Goal: Task Accomplishment & Management: Manage account settings

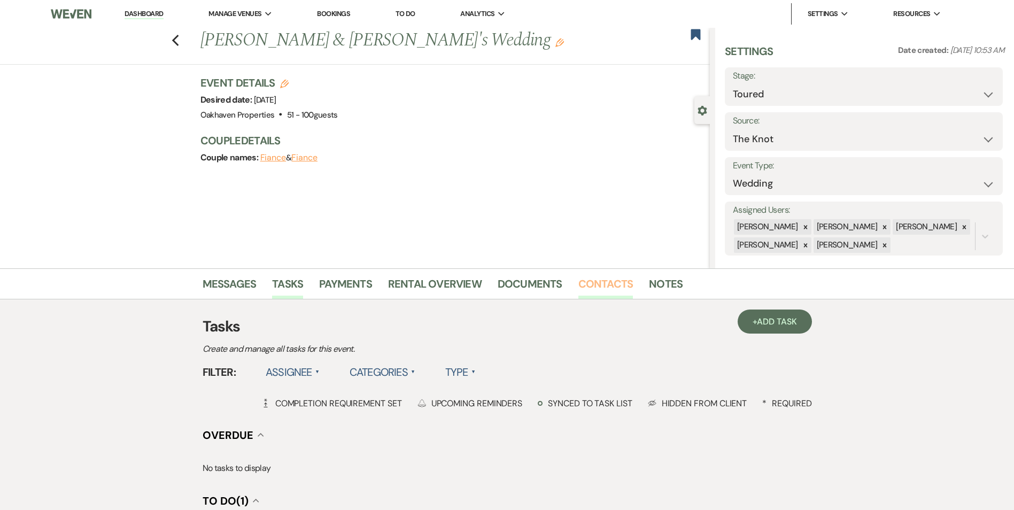
click at [609, 276] on link "Contacts" at bounding box center [605, 287] width 55 height 24
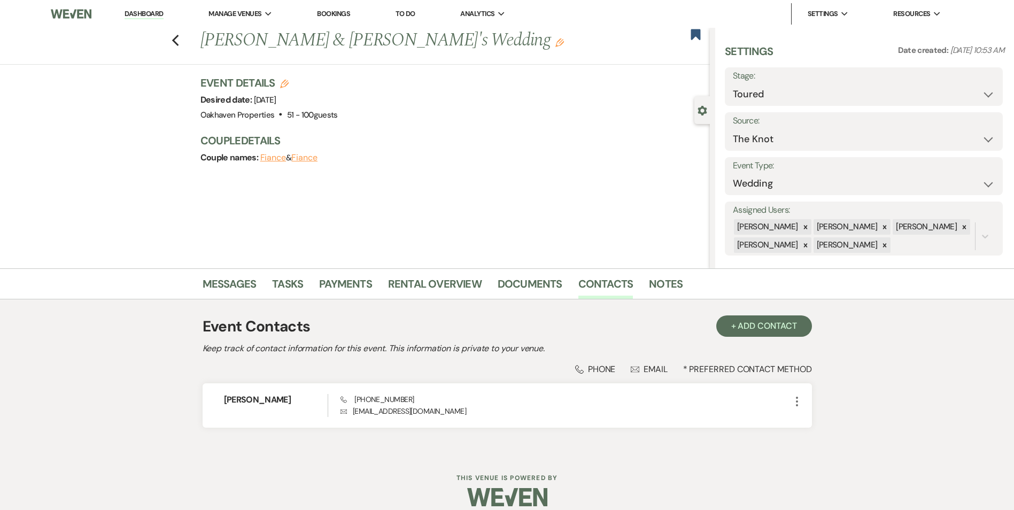
click at [679, 277] on li "Notes" at bounding box center [674, 286] width 50 height 26
click at [672, 284] on link "Notes" at bounding box center [666, 287] width 34 height 24
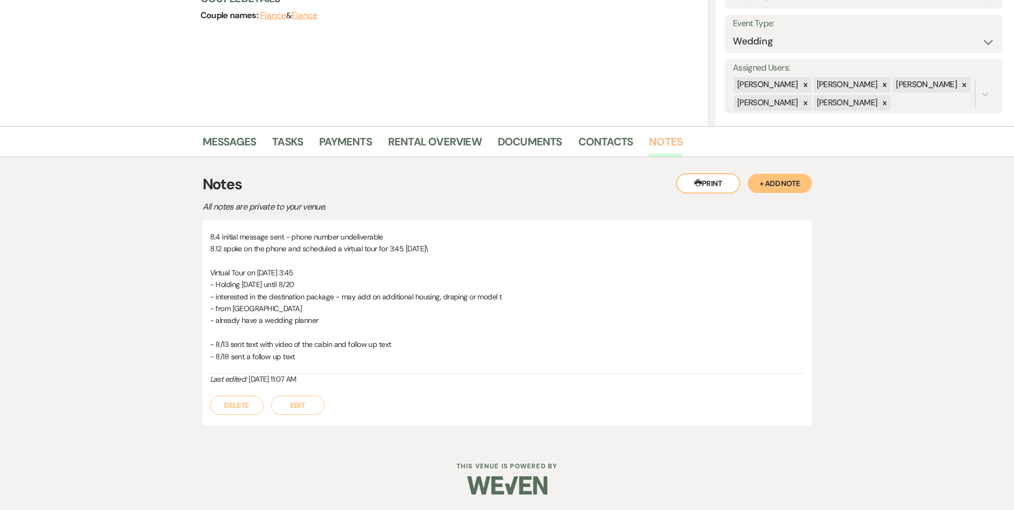
scroll to position [143, 0]
click at [318, 407] on button "Edit" at bounding box center [297, 404] width 53 height 19
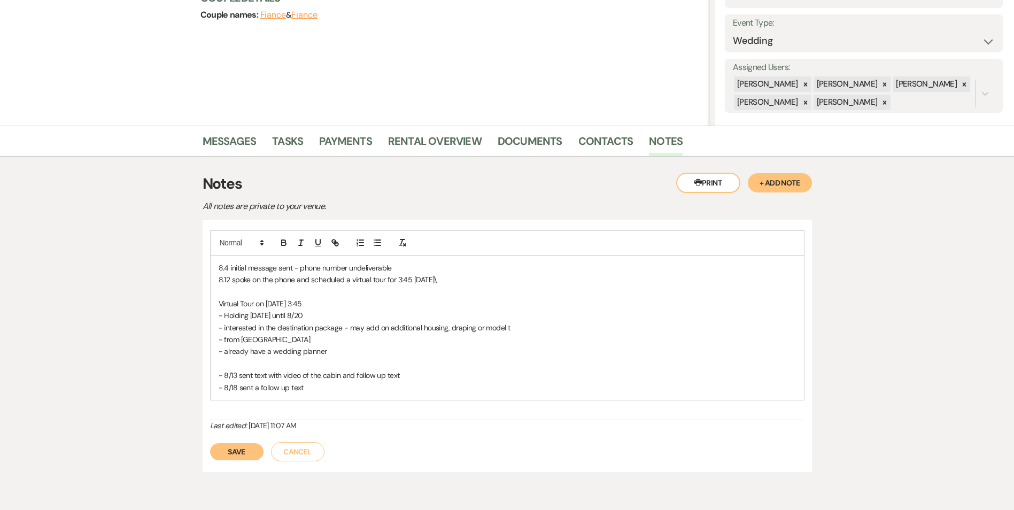
click at [321, 400] on div "8.4 initial message sent - phone number undeliverable 8.12 spoke on the phone a…" at bounding box center [507, 327] width 594 height 145
click at [314, 387] on p "- 8/18 sent a follow up text" at bounding box center [507, 387] width 577 height 12
click at [216, 387] on div "8.4 initial message sent - phone number undeliverable 8.12 spoke on the phone a…" at bounding box center [507, 333] width 593 height 157
click at [313, 386] on p "- 8/18 sent a follow up text" at bounding box center [507, 387] width 577 height 12
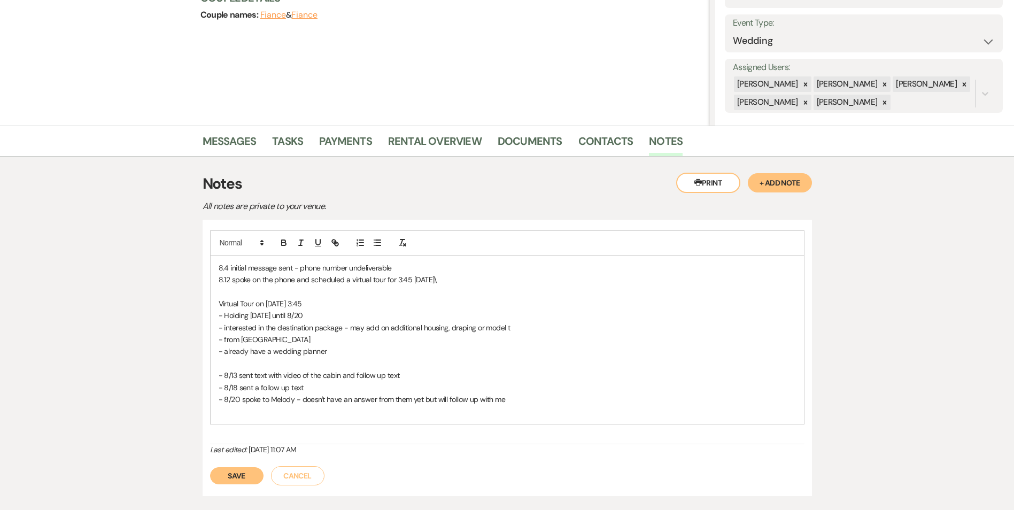
click at [258, 469] on button "Save" at bounding box center [236, 475] width 53 height 17
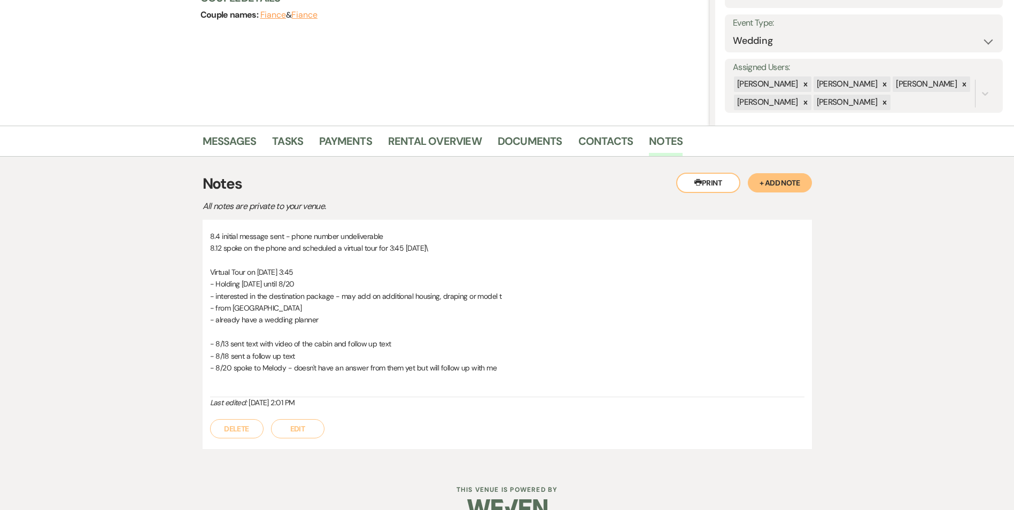
click at [282, 162] on div "Printer Print + Add Note Notes All notes are private to your venue. 8.4 initial…" at bounding box center [506, 311] width 609 height 308
click at [285, 150] on link "Tasks" at bounding box center [287, 145] width 31 height 24
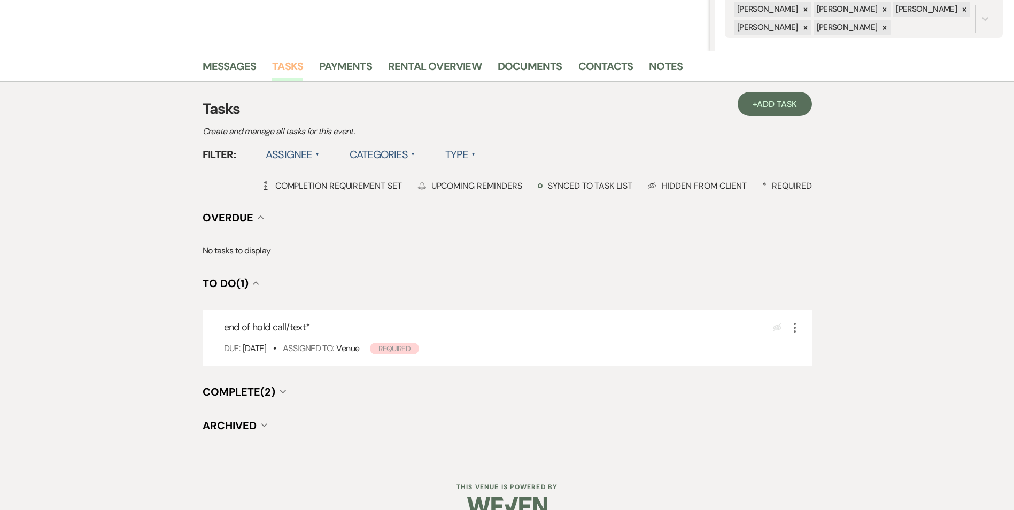
scroll to position [239, 0]
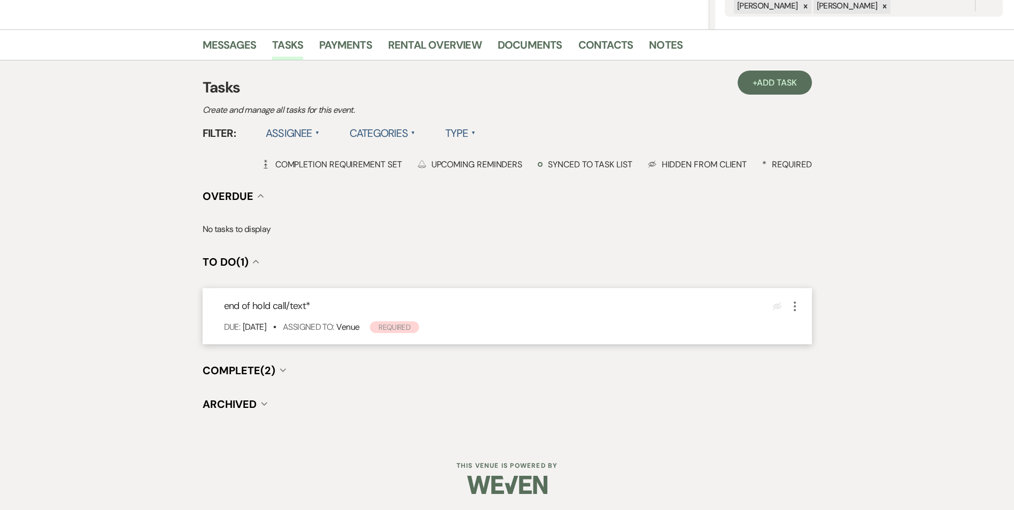
click at [791, 305] on icon "More" at bounding box center [794, 306] width 13 height 13
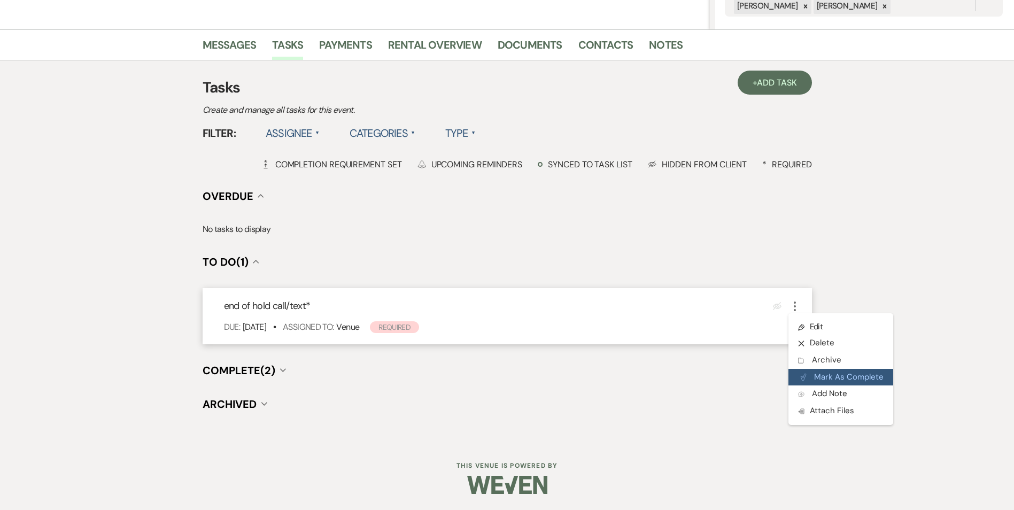
click at [820, 371] on button "Plan Portal Link Mark As Complete" at bounding box center [840, 377] width 105 height 17
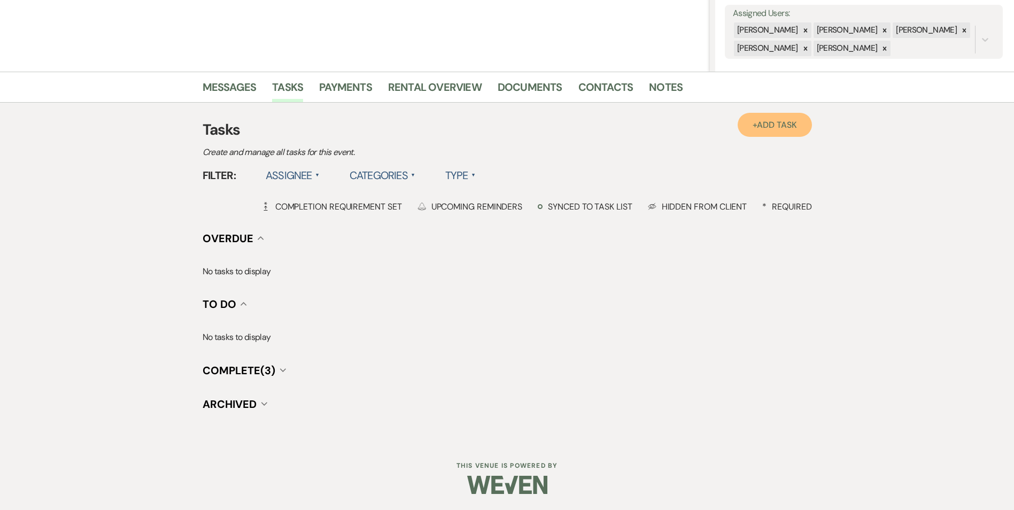
click at [750, 130] on link "+ Add Task" at bounding box center [774, 125] width 74 height 24
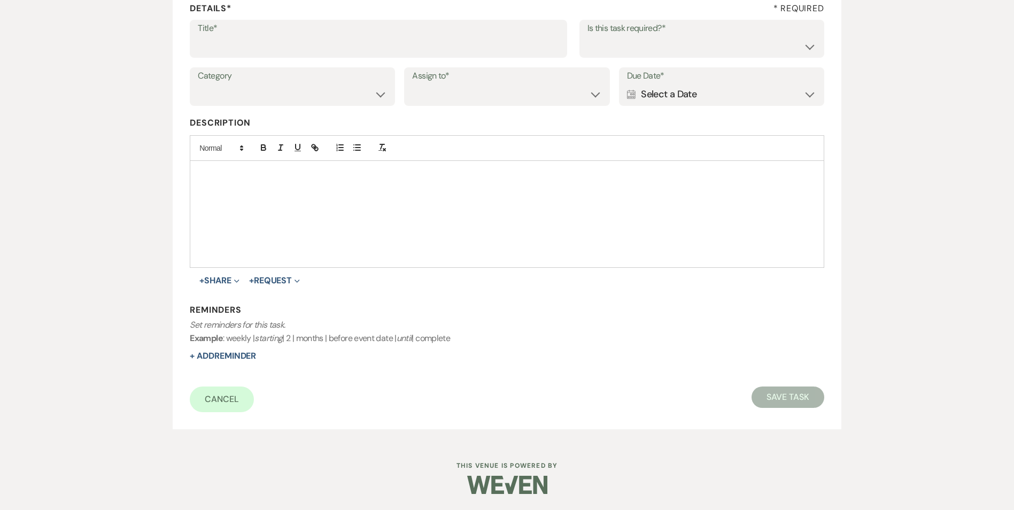
scroll to position [164, 0]
click at [337, 37] on input "Title*" at bounding box center [378, 46] width 361 height 21
type input "another follow up"
click at [651, 41] on select "Yes No" at bounding box center [701, 46] width 229 height 21
select select "true"
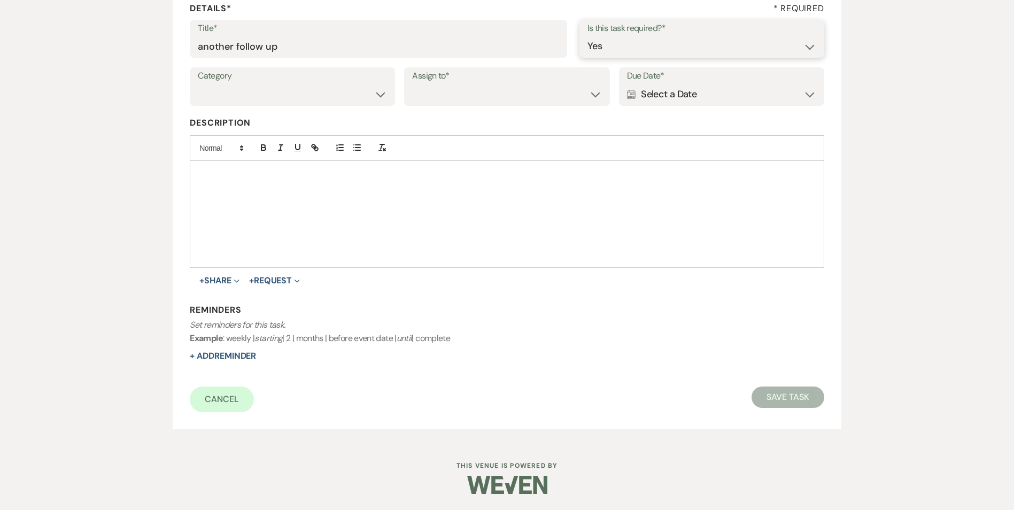
click at [587, 36] on select "Yes No" at bounding box center [701, 46] width 229 height 21
click at [350, 94] on select "Venue Vendors Guests Details Finalize & Share" at bounding box center [292, 94] width 189 height 21
select select "31"
click at [198, 84] on select "Venue Vendors Guests Details Finalize & Share" at bounding box center [292, 94] width 189 height 21
click at [457, 104] on select "Venue Client" at bounding box center [506, 94] width 189 height 21
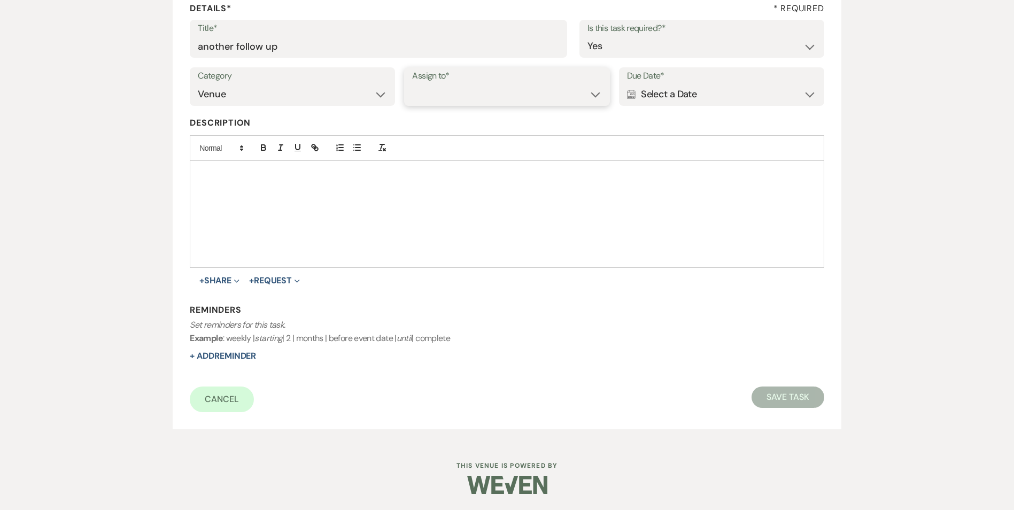
select select "venueHost"
click at [412, 84] on select "Venue Client" at bounding box center [506, 94] width 189 height 21
click at [658, 92] on div "Calendar Select a Date Expand" at bounding box center [721, 94] width 189 height 21
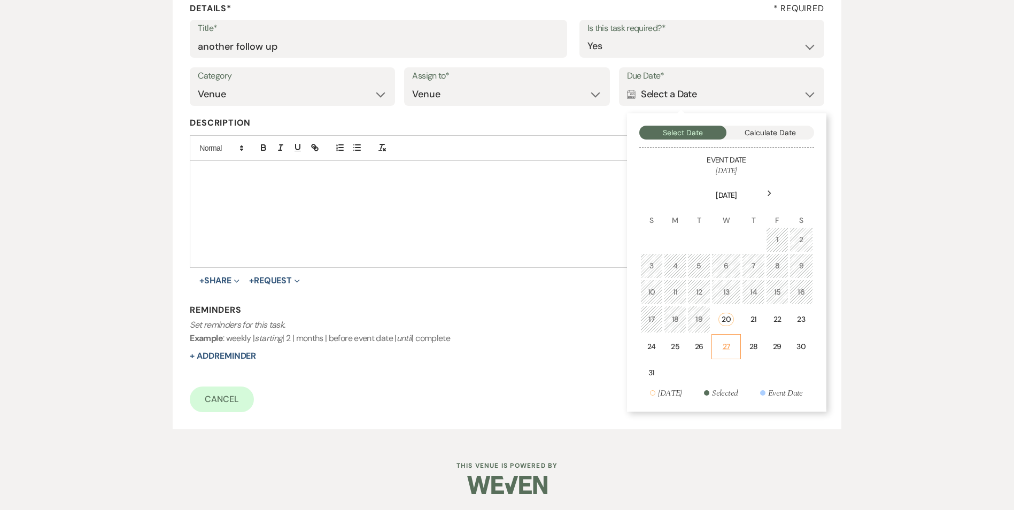
click at [741, 352] on td "27" at bounding box center [726, 346] width 30 height 25
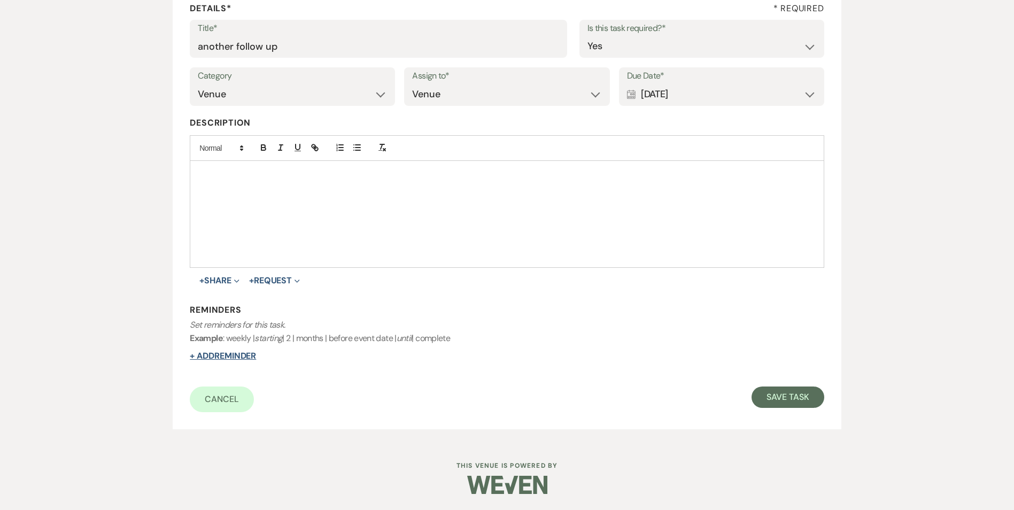
click at [236, 355] on button "+ Add Reminder" at bounding box center [223, 356] width 66 height 9
select select "host"
select select "days"
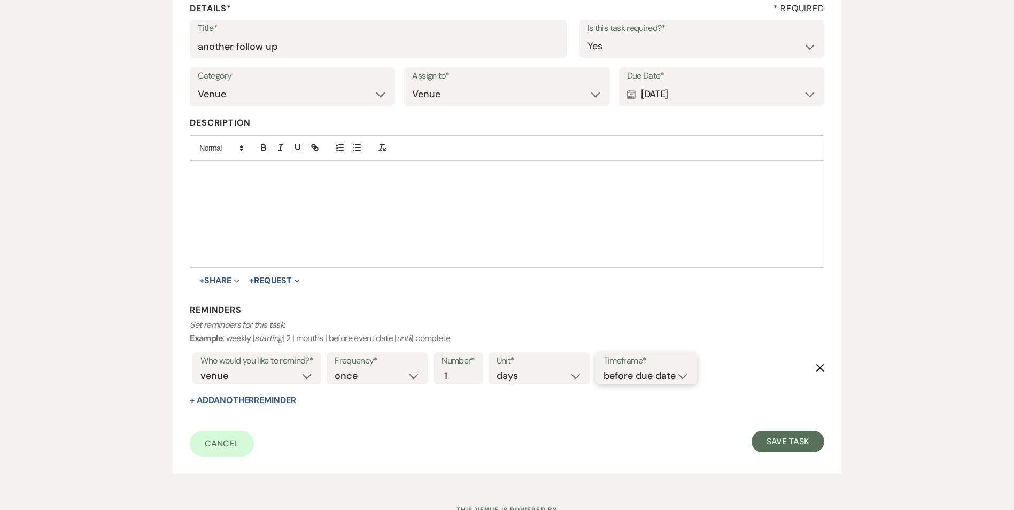
click at [648, 378] on select "before due date after due date on due date on custom date" at bounding box center [645, 376] width 85 height 14
select select "onDueDate"
click at [603, 369] on select "before due date after due date on due date on custom date" at bounding box center [645, 376] width 85 height 14
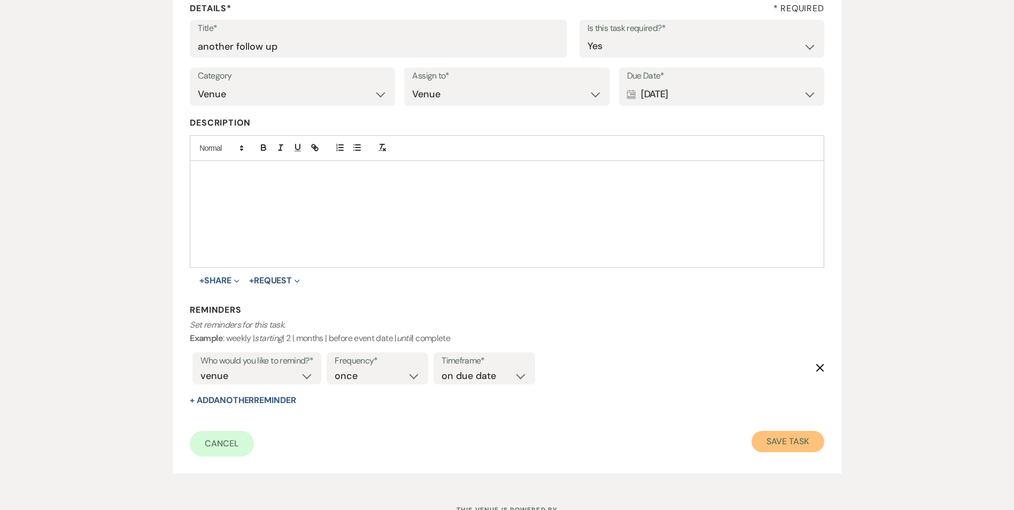
click at [812, 443] on button "Save Task" at bounding box center [787, 441] width 72 height 21
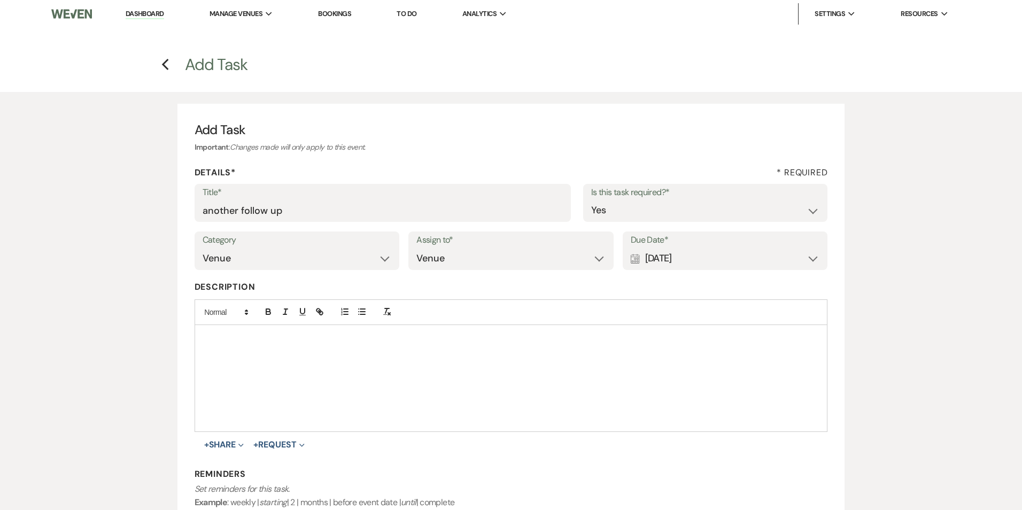
select select "5"
select select "2"
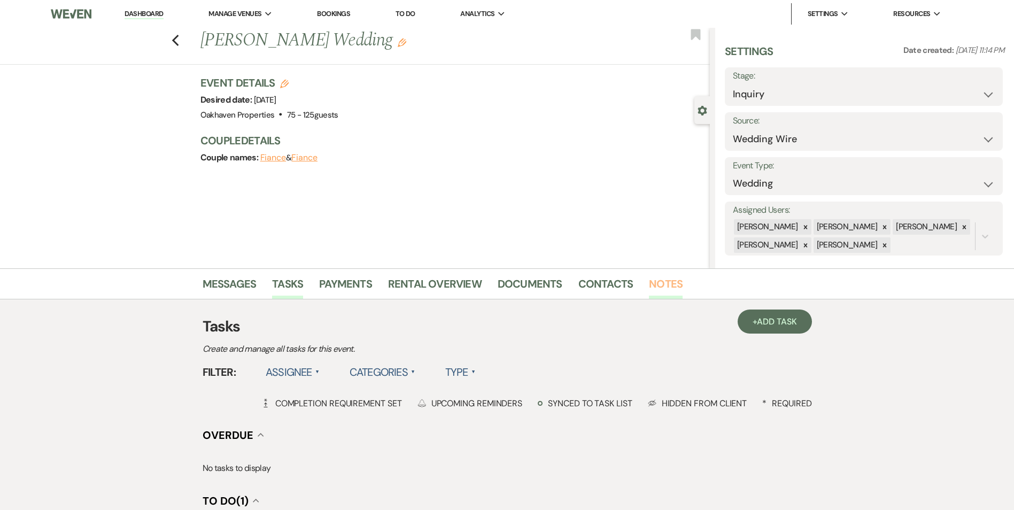
click at [663, 284] on link "Notes" at bounding box center [666, 287] width 34 height 24
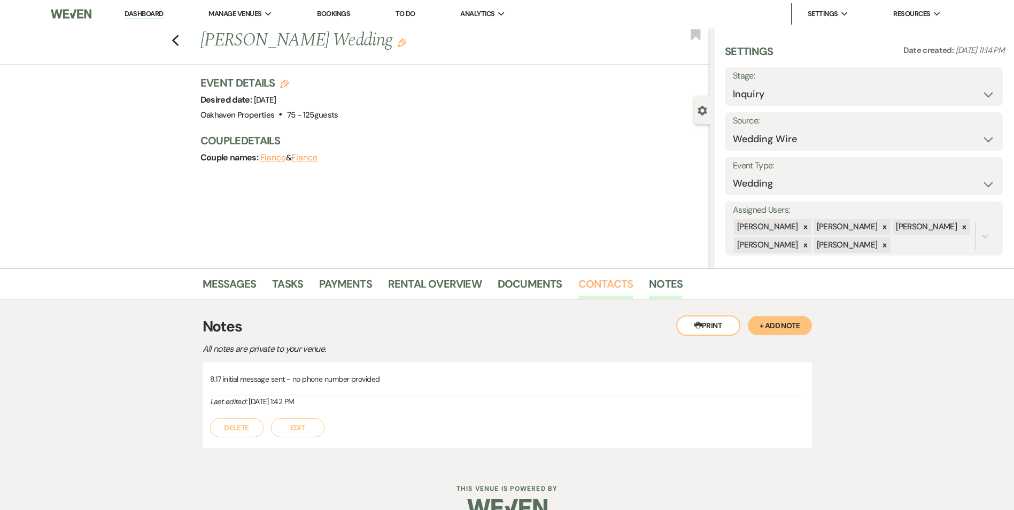
click at [607, 281] on link "Contacts" at bounding box center [605, 287] width 55 height 24
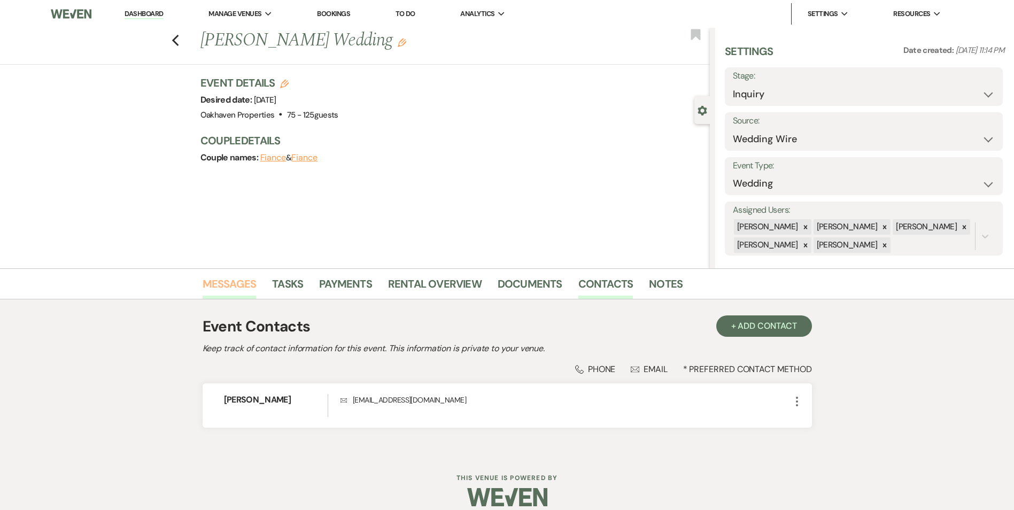
click at [246, 286] on link "Messages" at bounding box center [229, 287] width 54 height 24
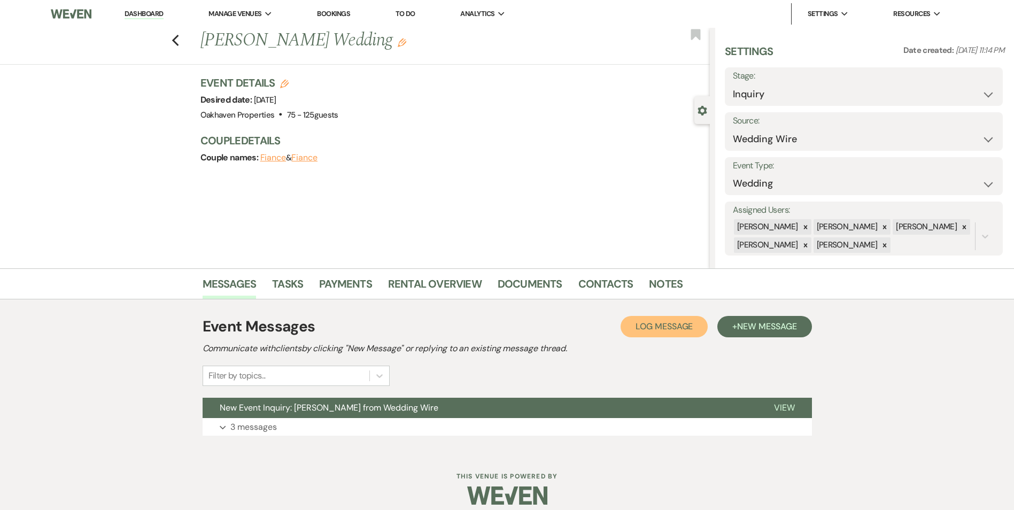
click at [658, 317] on button "Log Log Message" at bounding box center [663, 326] width 87 height 21
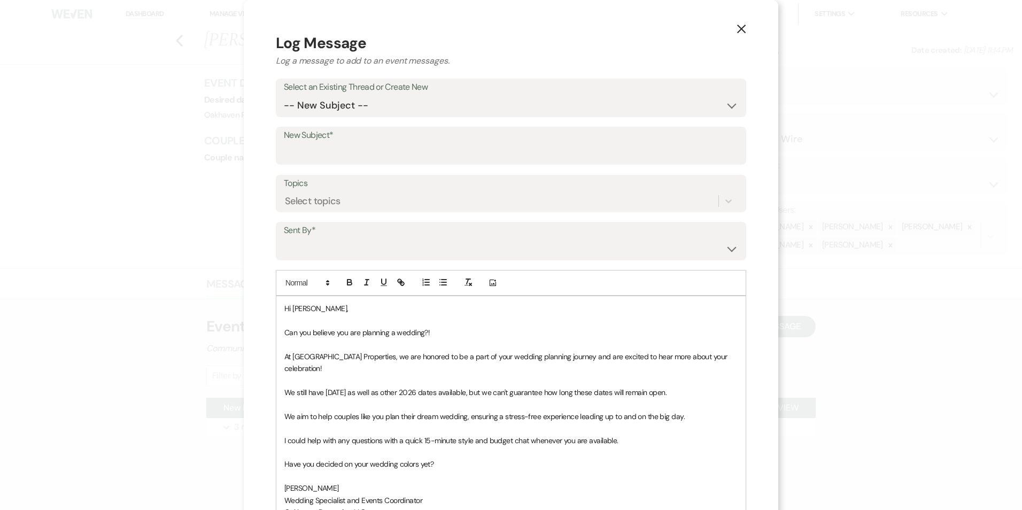
click at [396, 94] on label "Select an Existing Thread or Create New" at bounding box center [511, 87] width 454 height 15
click at [392, 101] on select "-- New Subject -- New Event Inquiry: [PERSON_NAME] from Wedding Wire" at bounding box center [511, 105] width 454 height 21
select select "446018"
click at [285, 95] on select "-- New Subject -- New Event Inquiry: Stacy Barrick from Wedding Wire" at bounding box center [511, 105] width 454 height 21
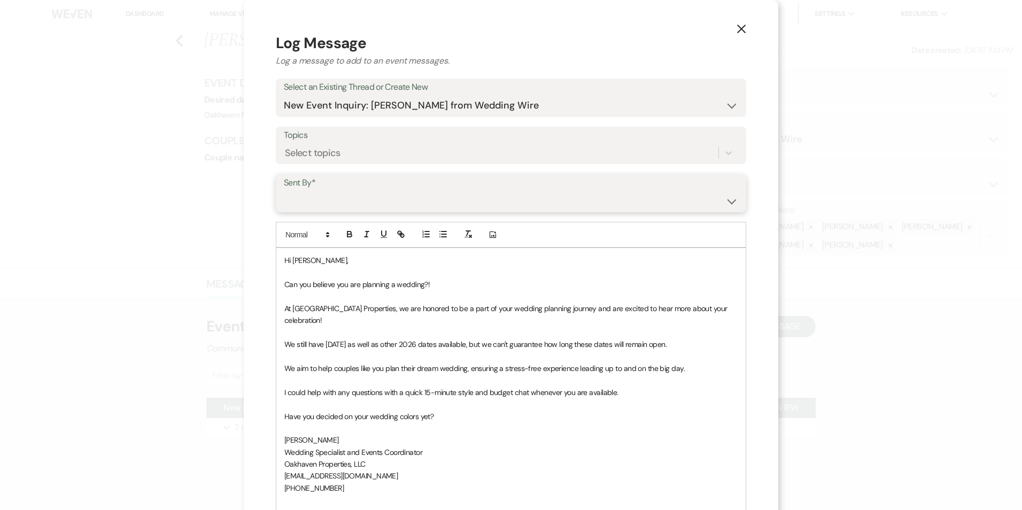
click at [363, 204] on select "Patience Ergish (pdergish@aol.com) Jeanette Wagoner (jeanette@experienceoakhave…" at bounding box center [511, 200] width 454 height 21
select select "user-127923"
click at [285, 190] on select "Patience Ergish (pdergish@aol.com) Jeanette Wagoner (jeanette@experienceoakhave…" at bounding box center [511, 200] width 454 height 21
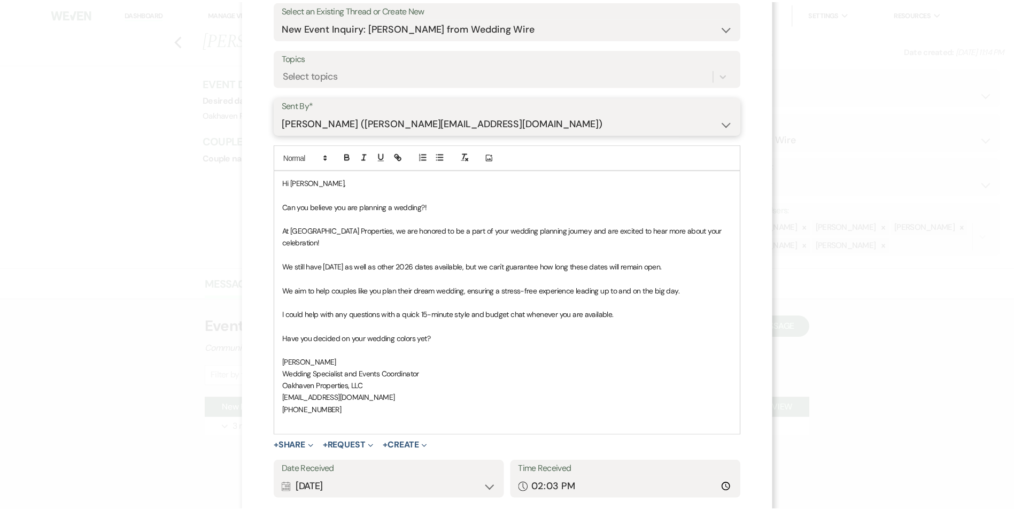
scroll to position [136, 0]
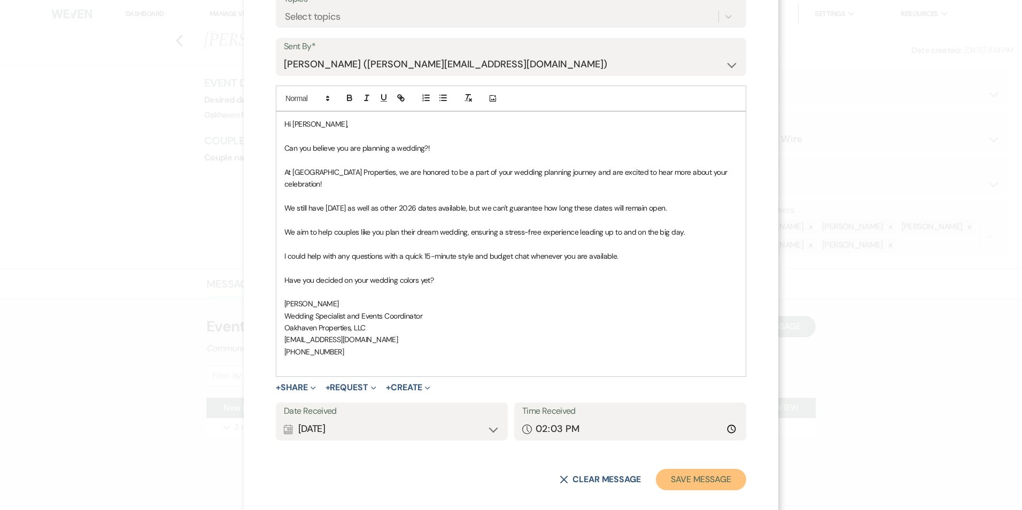
click at [683, 469] on button "Save Message" at bounding box center [701, 479] width 90 height 21
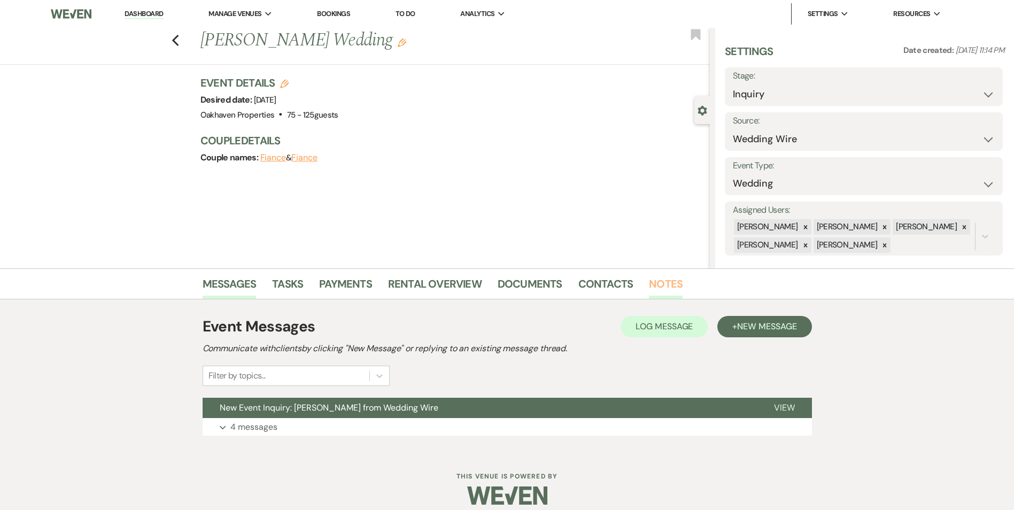
click at [660, 294] on link "Notes" at bounding box center [666, 287] width 34 height 24
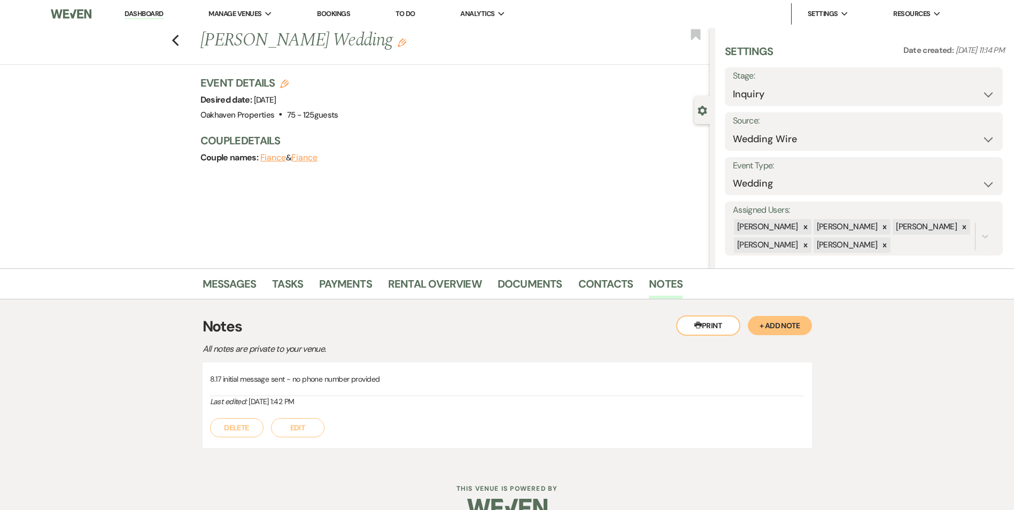
click at [302, 434] on button "Edit" at bounding box center [297, 427] width 53 height 19
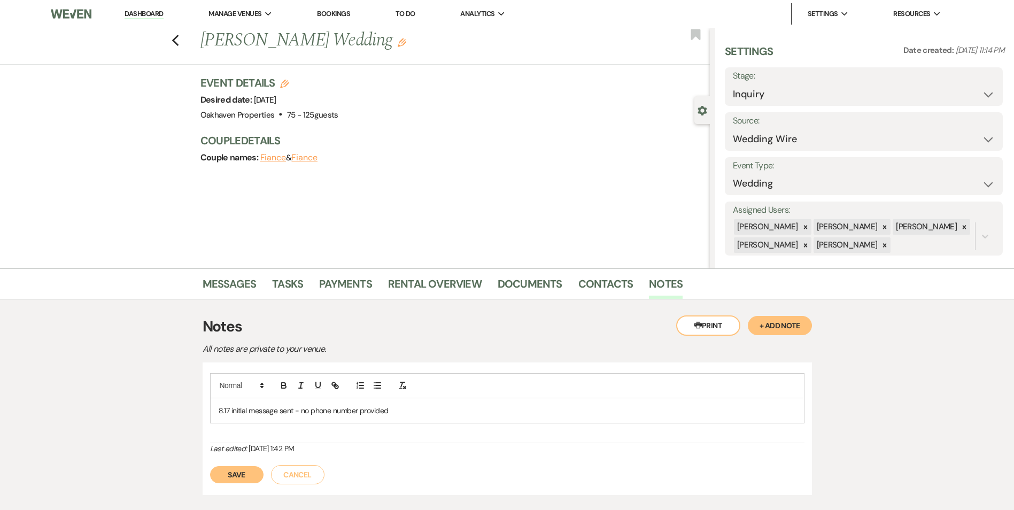
click at [404, 417] on div "8.17 initial message sent - no phone number provided" at bounding box center [507, 410] width 593 height 25
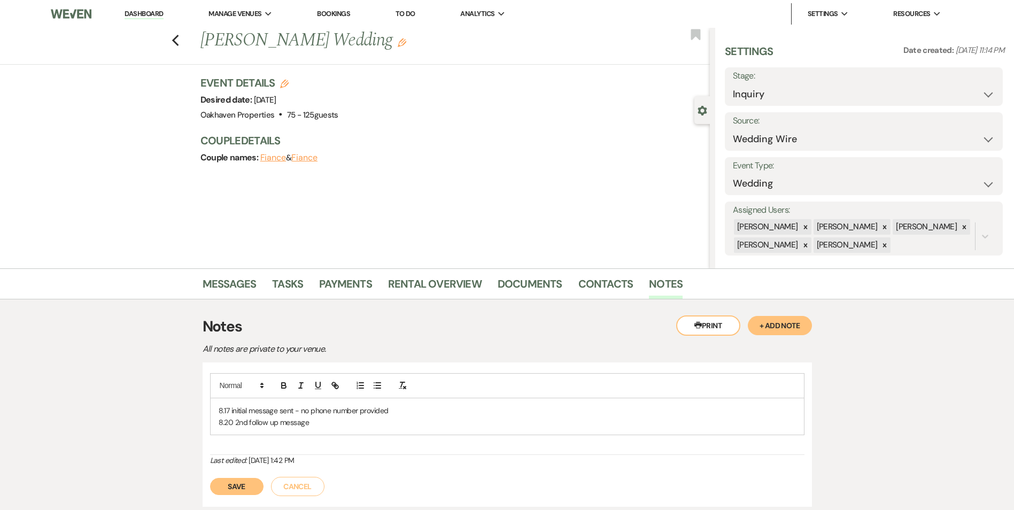
click at [223, 497] on div "8.17 initial message sent - no phone number provided 8.20 2nd follow up message…" at bounding box center [506, 434] width 609 height 145
drag, startPoint x: 230, startPoint y: 485, endPoint x: 270, endPoint y: 446, distance: 55.9
click at [230, 485] on button "Save" at bounding box center [236, 486] width 53 height 17
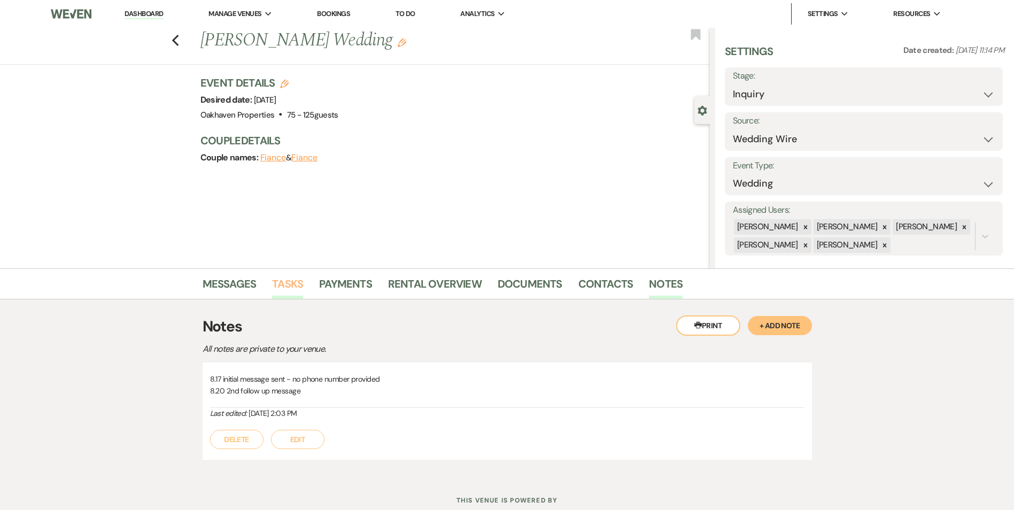
click at [290, 282] on link "Tasks" at bounding box center [287, 287] width 31 height 24
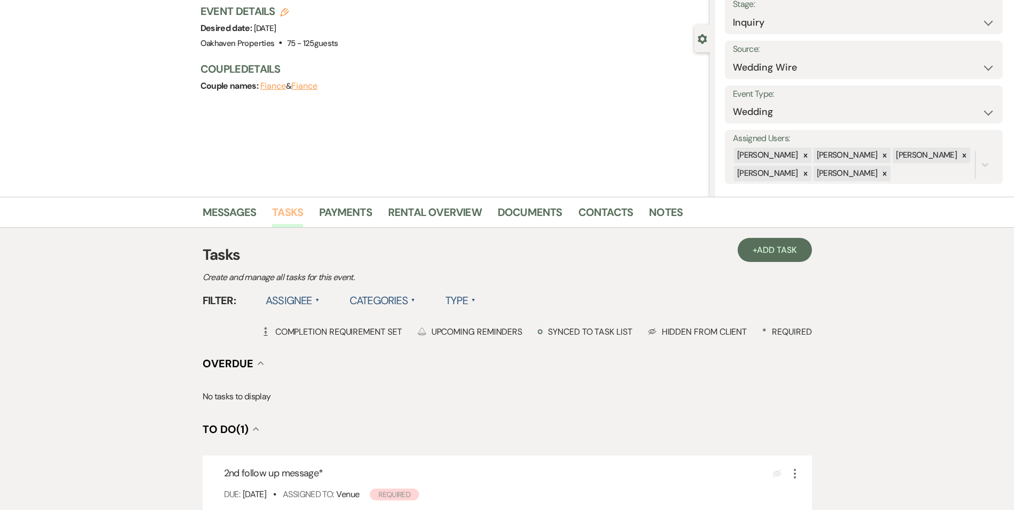
scroll to position [160, 0]
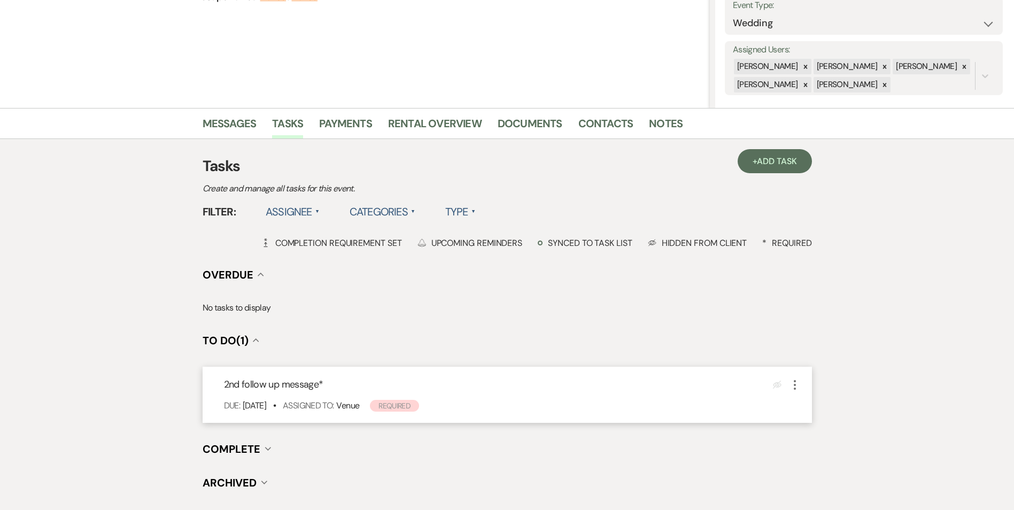
click at [794, 384] on use "button" at bounding box center [794, 385] width 2 height 10
drag, startPoint x: 824, startPoint y: 449, endPoint x: 851, endPoint y: 462, distance: 29.4
click at [825, 449] on button "Plan Portal Link Mark As Complete" at bounding box center [840, 455] width 105 height 17
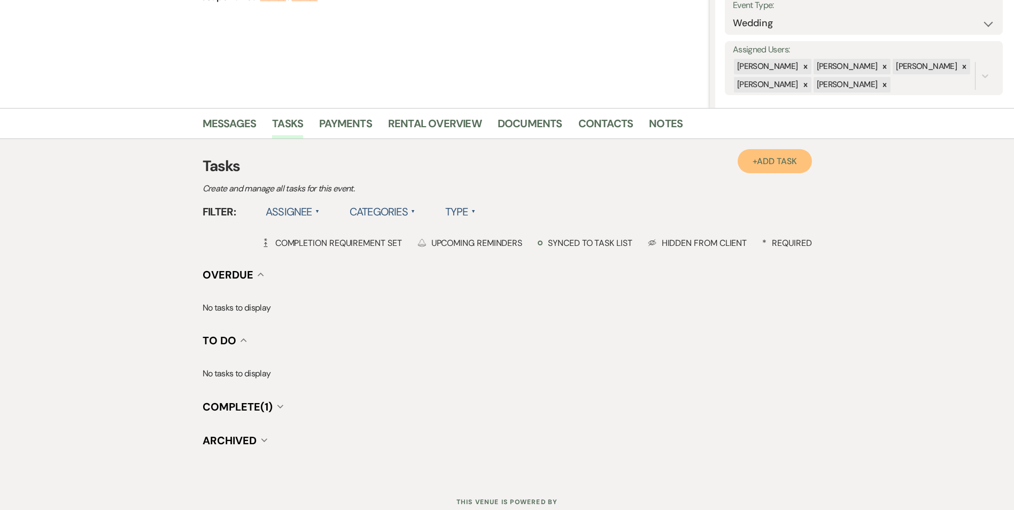
click at [768, 164] on span "Add Task" at bounding box center [777, 160] width 40 height 11
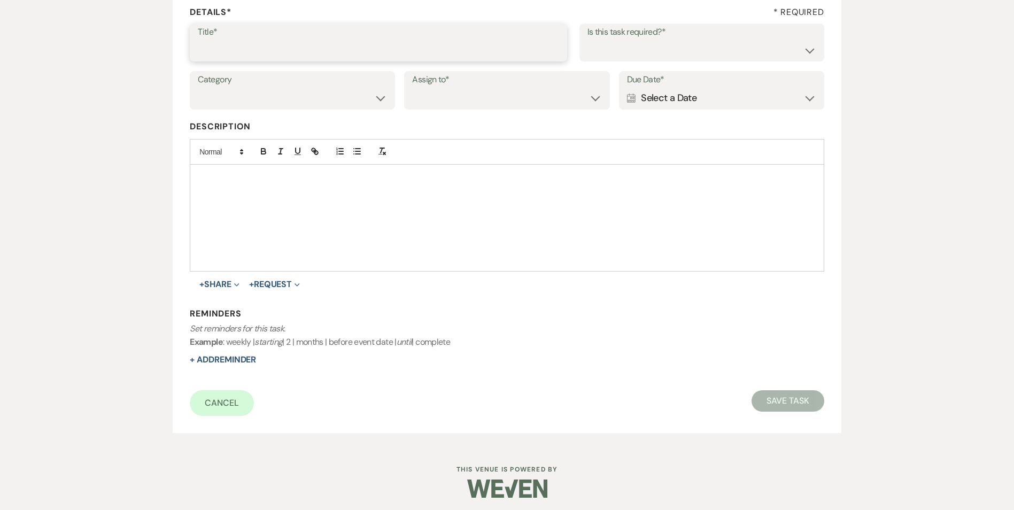
drag, startPoint x: 330, startPoint y: 45, endPoint x: 345, endPoint y: 54, distance: 17.5
click at [330, 45] on input "Title*" at bounding box center [378, 50] width 361 height 21
type input "3rd follow up promo message"
click at [589, 55] on select "Yes No" at bounding box center [701, 50] width 229 height 21
select select "true"
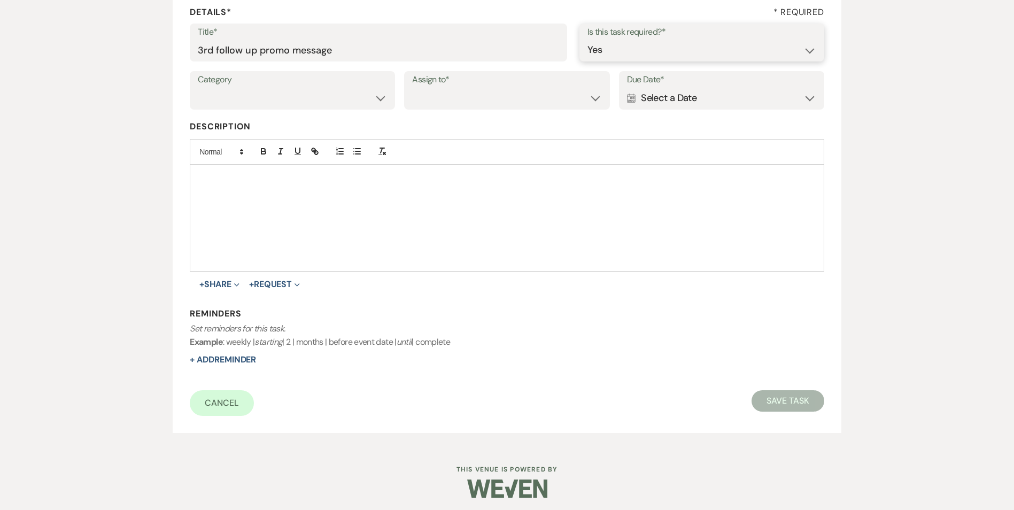
click at [587, 40] on select "Yes No" at bounding box center [701, 50] width 229 height 21
click at [305, 99] on select "Venue Vendors Guests Details Finalize & Share" at bounding box center [292, 98] width 189 height 21
click at [198, 88] on select "Venue Vendors Guests Details Finalize & Share" at bounding box center [292, 98] width 189 height 21
click at [306, 82] on label "Category" at bounding box center [292, 79] width 189 height 15
click at [301, 109] on div "Category Venue Vendors Guests Details Finalize & Share" at bounding box center [292, 90] width 205 height 38
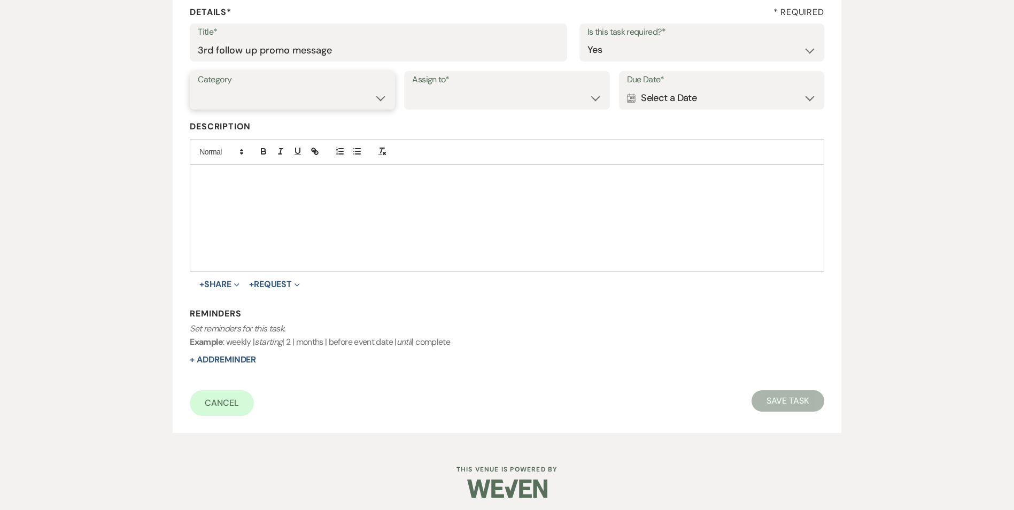
click at [301, 104] on select "Venue Vendors Guests Details Finalize & Share" at bounding box center [292, 98] width 189 height 21
select select "31"
click at [198, 88] on select "Venue Vendors Guests Details Finalize & Share" at bounding box center [292, 98] width 189 height 21
click at [423, 103] on select "Venue Client" at bounding box center [506, 98] width 189 height 21
select select "venueHost"
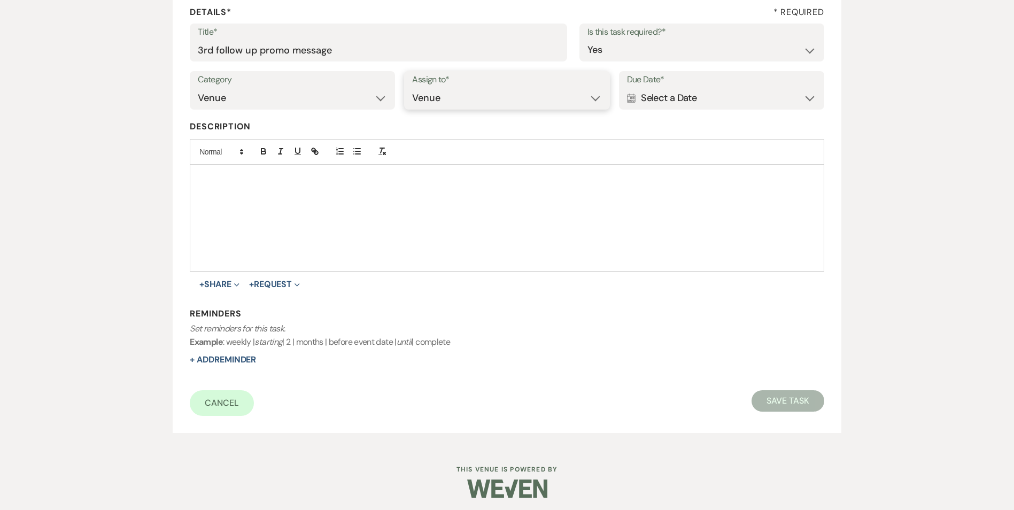
click at [412, 88] on select "Venue Client" at bounding box center [506, 98] width 189 height 21
click at [682, 98] on div "Calendar Select a Date Expand" at bounding box center [721, 98] width 189 height 21
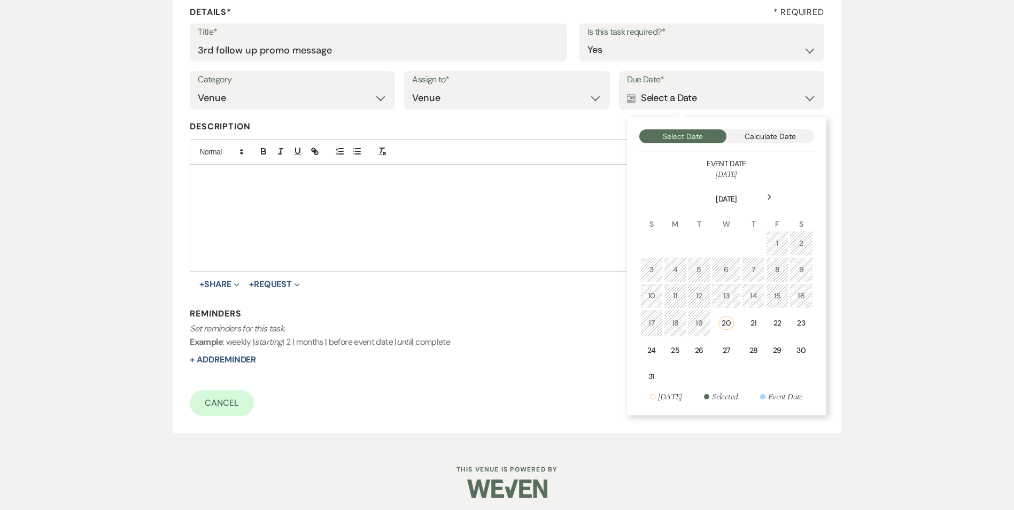
drag, startPoint x: 677, startPoint y: 350, endPoint x: 644, endPoint y: 368, distance: 37.8
click at [677, 349] on div "25" at bounding box center [675, 350] width 9 height 11
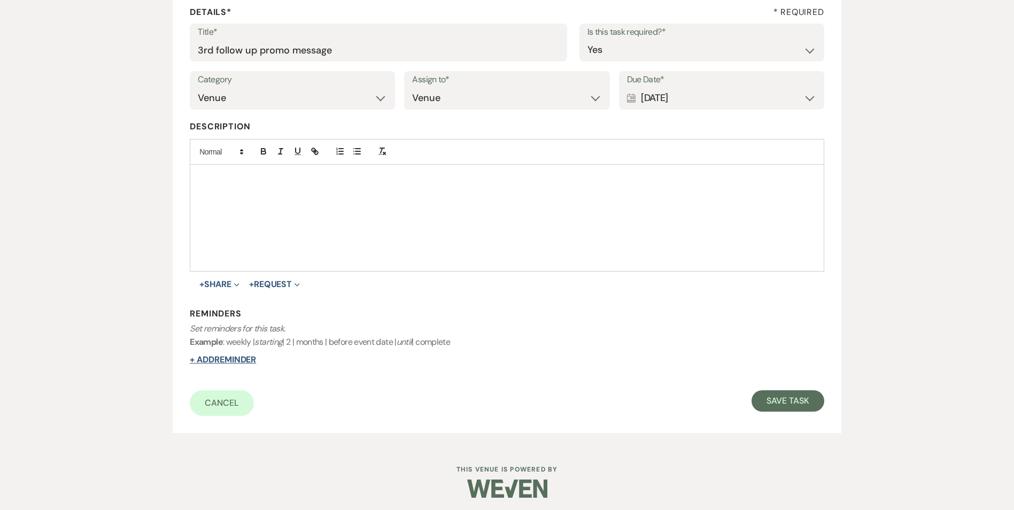
click at [204, 361] on button "+ Add Reminder" at bounding box center [223, 359] width 66 height 9
select select "host"
select select "days"
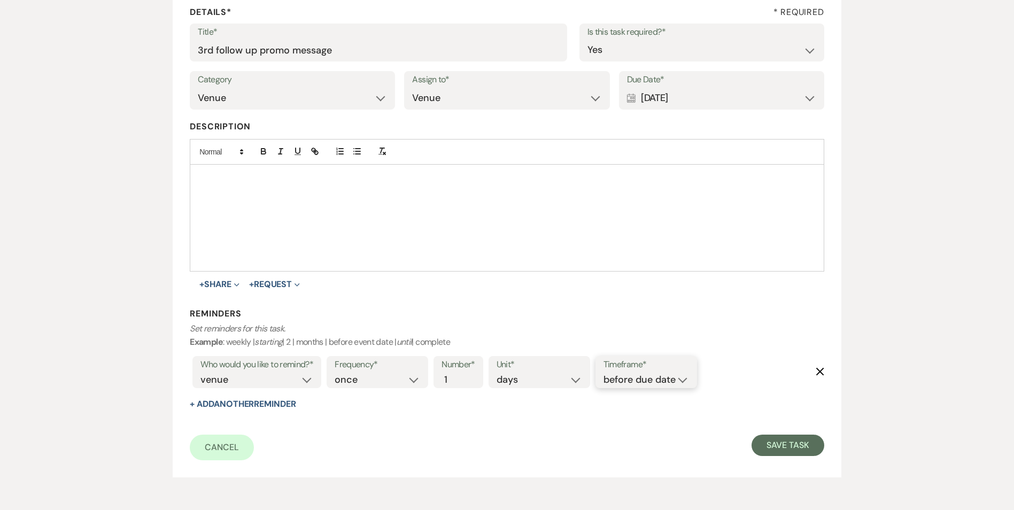
click at [628, 379] on select "before due date after due date on due date on custom date" at bounding box center [645, 379] width 85 height 14
select select "onDueDate"
click at [603, 372] on select "before due date after due date on due date on custom date" at bounding box center [645, 379] width 85 height 14
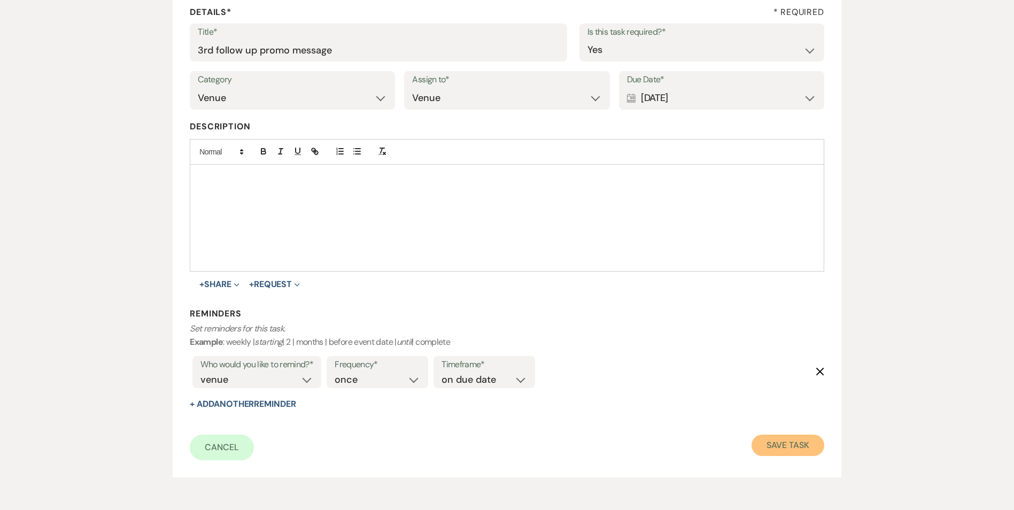
click at [784, 441] on button "Save Task" at bounding box center [787, 444] width 72 height 21
select select "3"
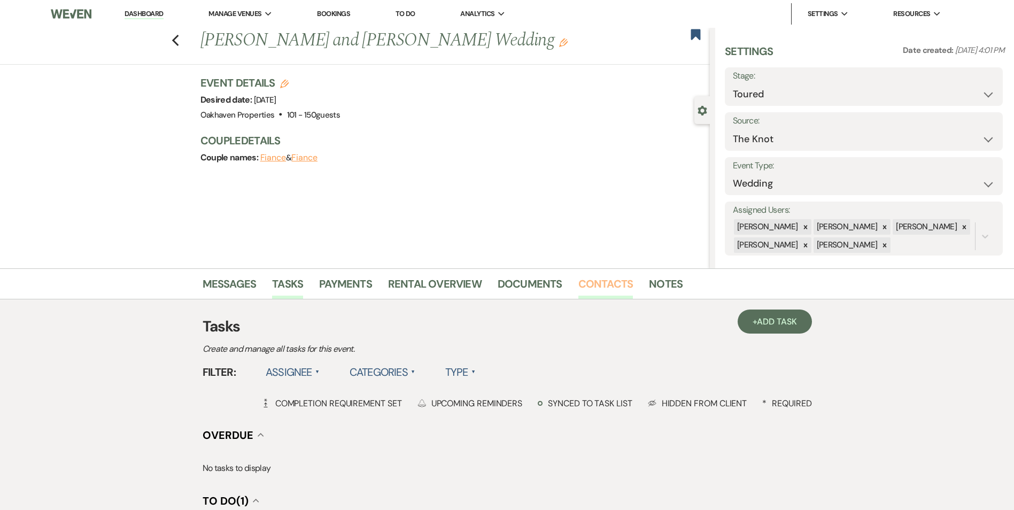
click at [598, 295] on link "Contacts" at bounding box center [605, 287] width 55 height 24
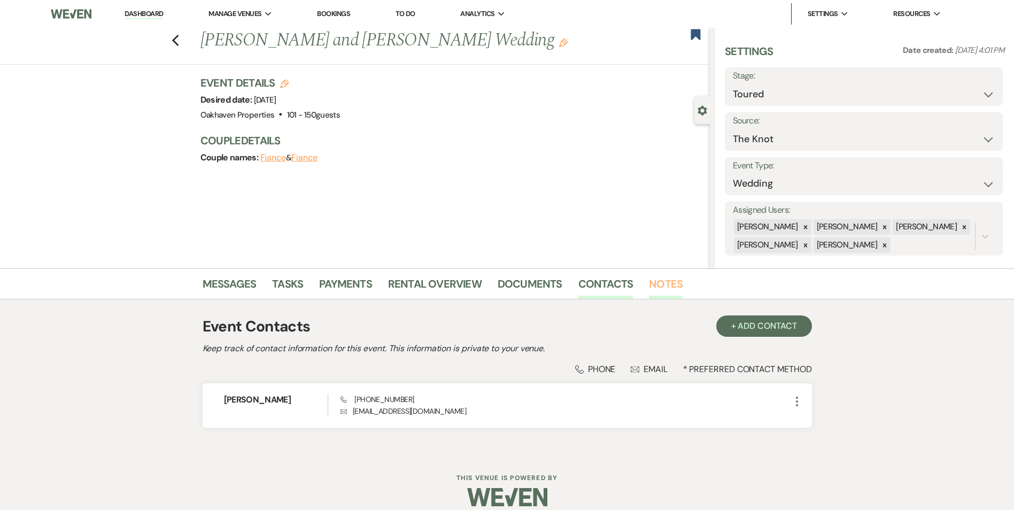
click at [674, 283] on link "Notes" at bounding box center [666, 287] width 34 height 24
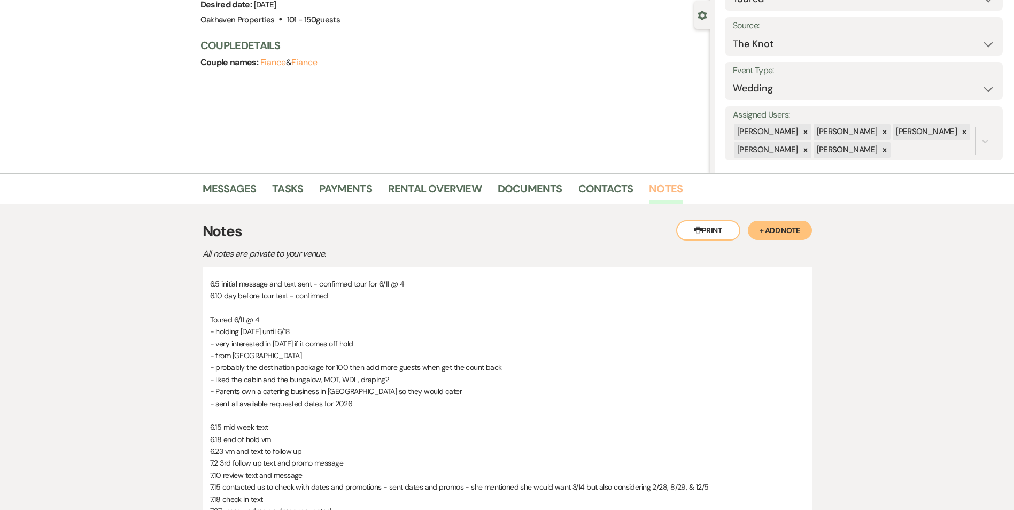
scroll to position [267, 0]
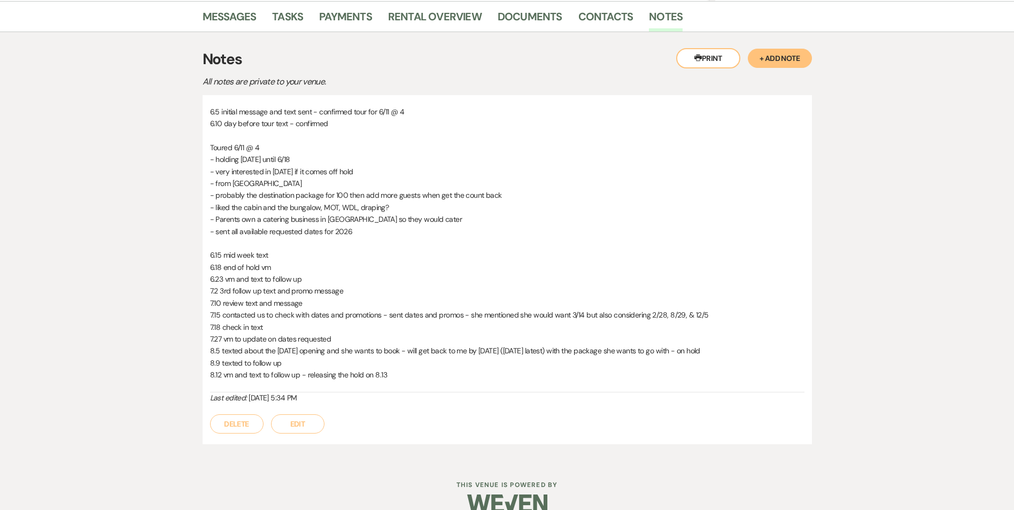
click at [307, 417] on button "Edit" at bounding box center [297, 423] width 53 height 19
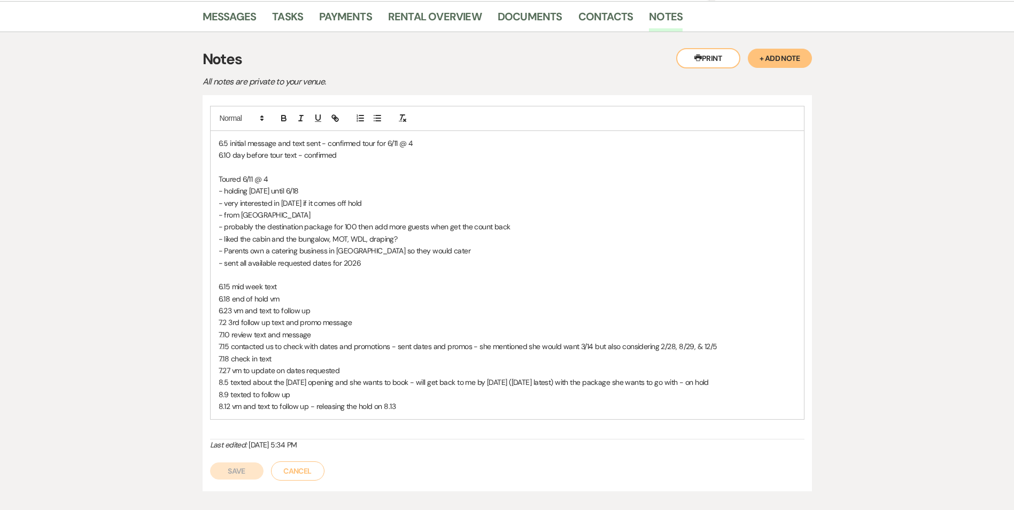
click at [399, 407] on p "8.12 vm and text to follow up - releasing the hold on 8.13" at bounding box center [507, 406] width 577 height 12
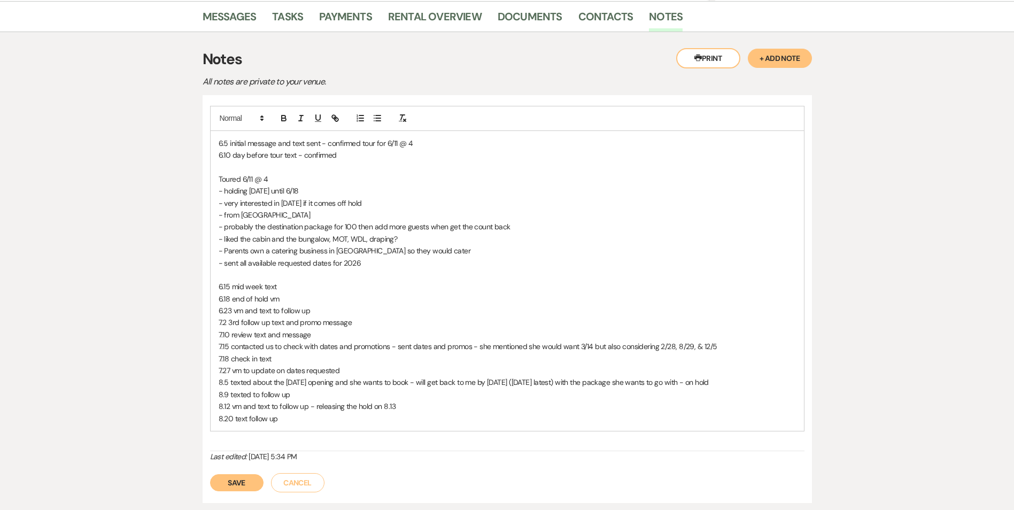
click at [250, 484] on button "Save" at bounding box center [236, 482] width 53 height 17
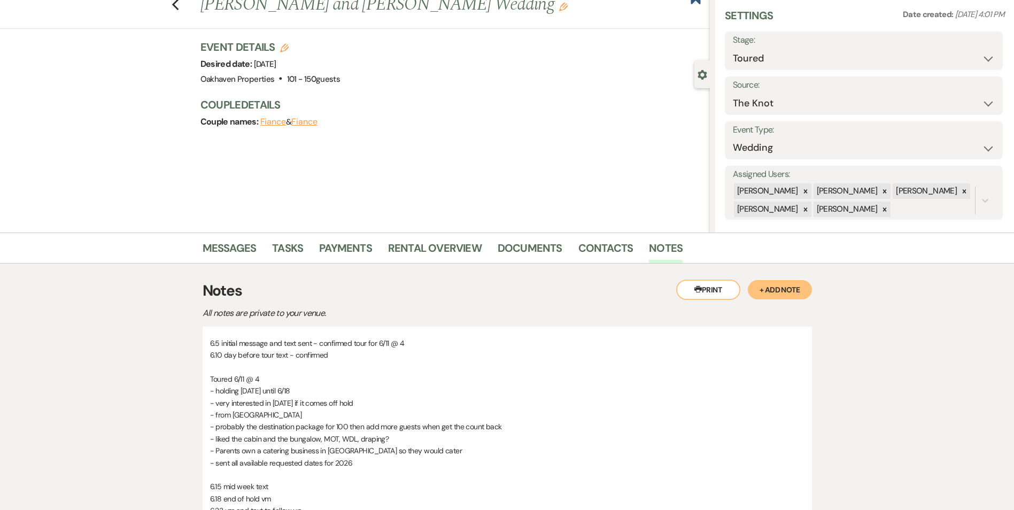
scroll to position [0, 0]
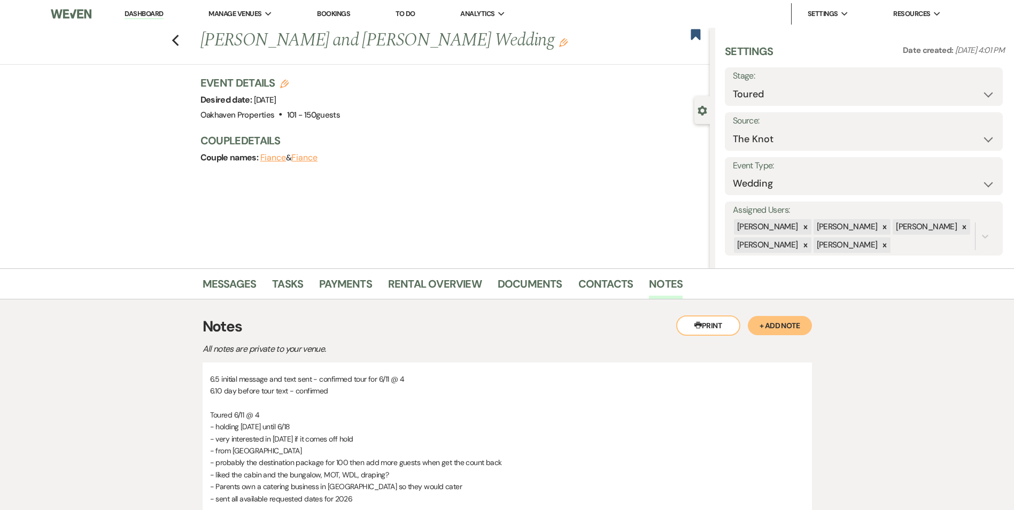
click at [287, 274] on li "Tasks" at bounding box center [295, 286] width 47 height 26
drag, startPoint x: 293, startPoint y: 290, endPoint x: 300, endPoint y: 292, distance: 6.8
click at [294, 290] on link "Tasks" at bounding box center [287, 287] width 31 height 24
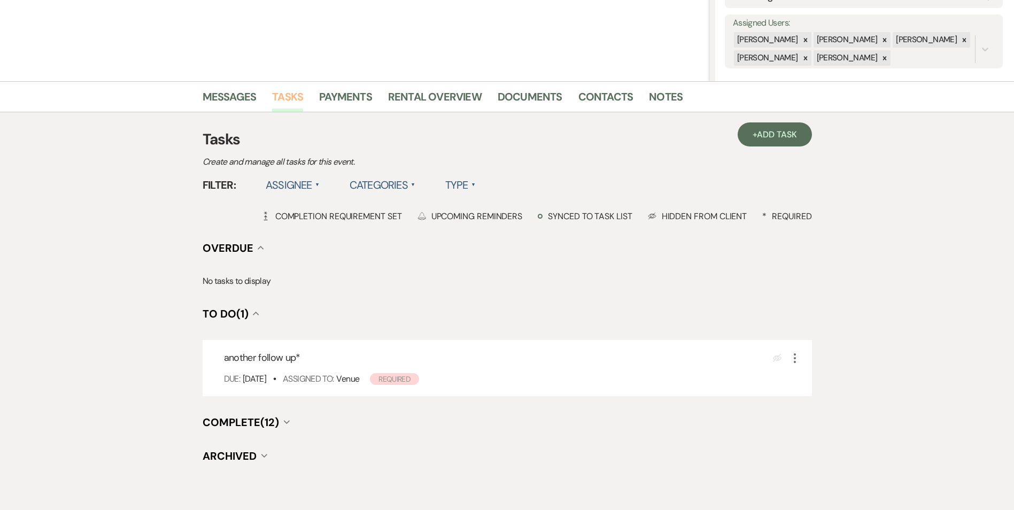
scroll to position [239, 0]
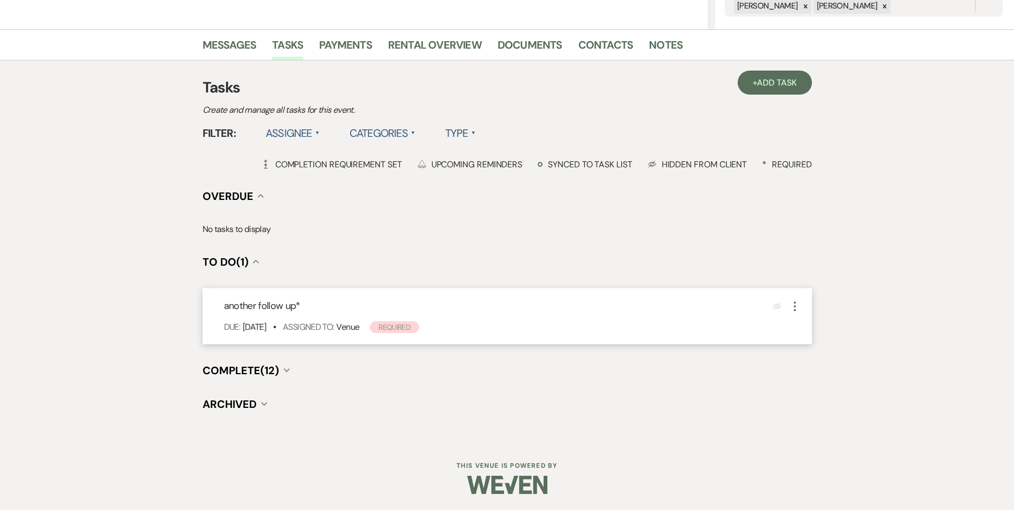
click at [794, 305] on icon "More" at bounding box center [794, 306] width 13 height 13
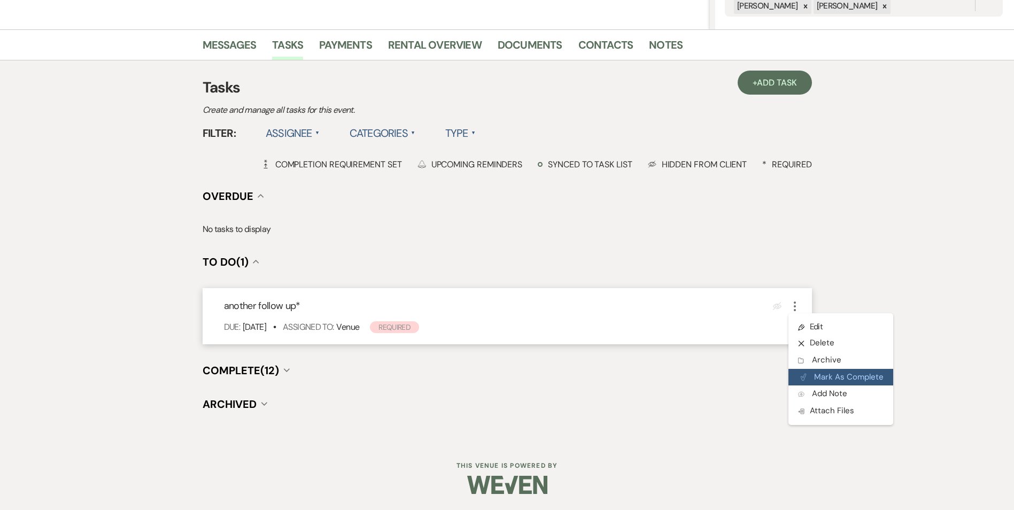
click at [813, 377] on button "Plan Portal Link Mark As Complete" at bounding box center [840, 377] width 105 height 17
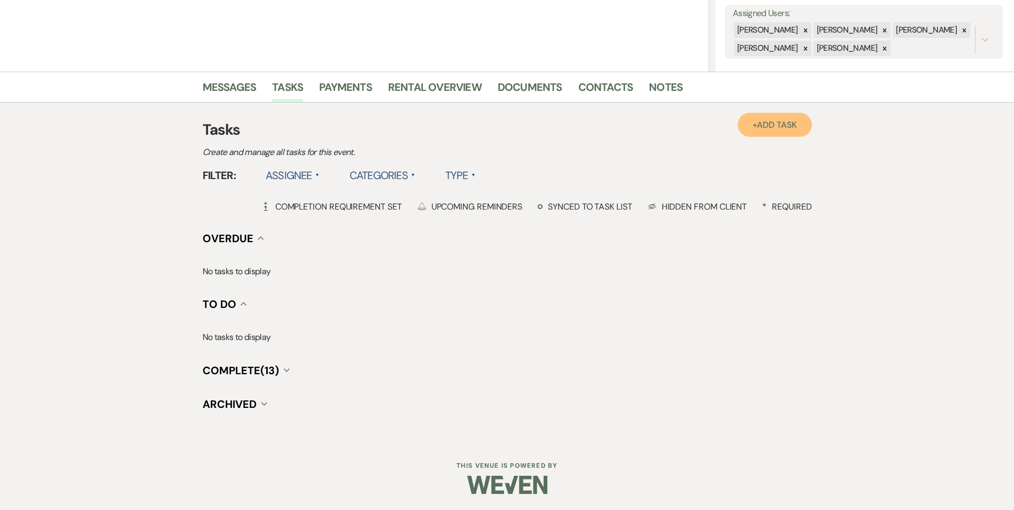
click at [773, 113] on link "+ Add Task" at bounding box center [774, 125] width 74 height 24
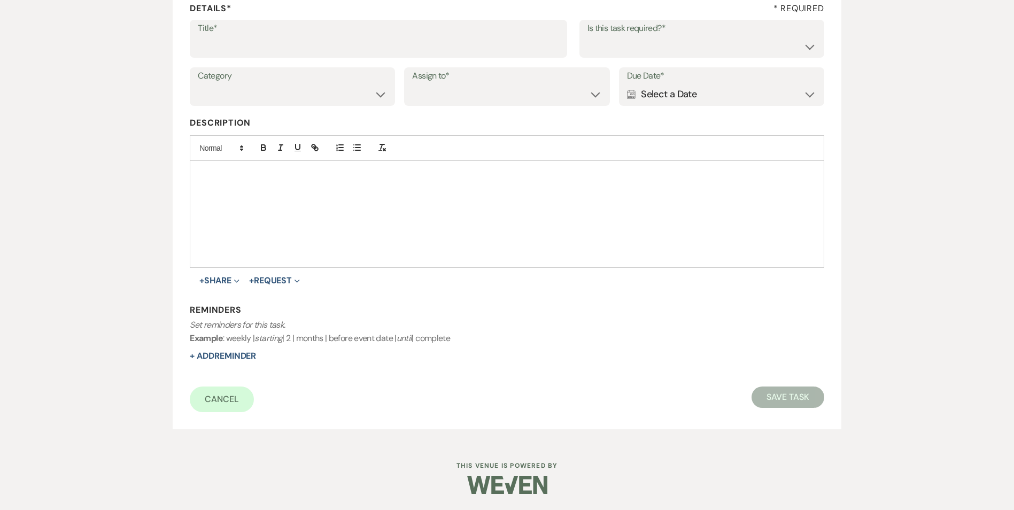
scroll to position [164, 0]
click at [323, 43] on input "Title*" at bounding box center [378, 46] width 361 height 21
type input "another follow up"
drag, startPoint x: 637, startPoint y: 43, endPoint x: 642, endPoint y: 58, distance: 15.7
click at [637, 43] on select "Yes No" at bounding box center [701, 46] width 229 height 21
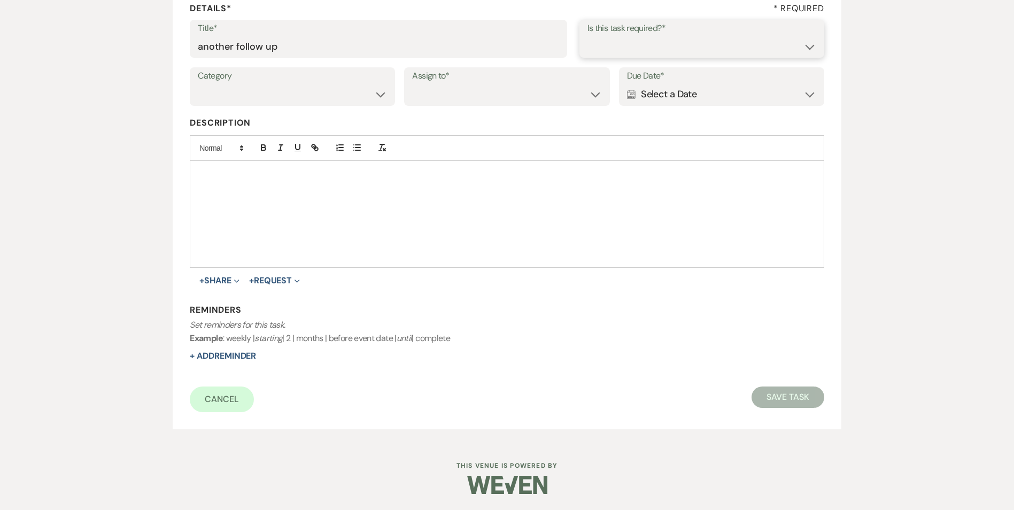
select select "true"
click at [587, 36] on select "Yes No" at bounding box center [701, 46] width 229 height 21
click at [372, 96] on select "Venue Vendors Guests Details Finalize & Share" at bounding box center [292, 94] width 189 height 21
select select "31"
click at [198, 84] on select "Venue Vendors Guests Details Finalize & Share" at bounding box center [292, 94] width 189 height 21
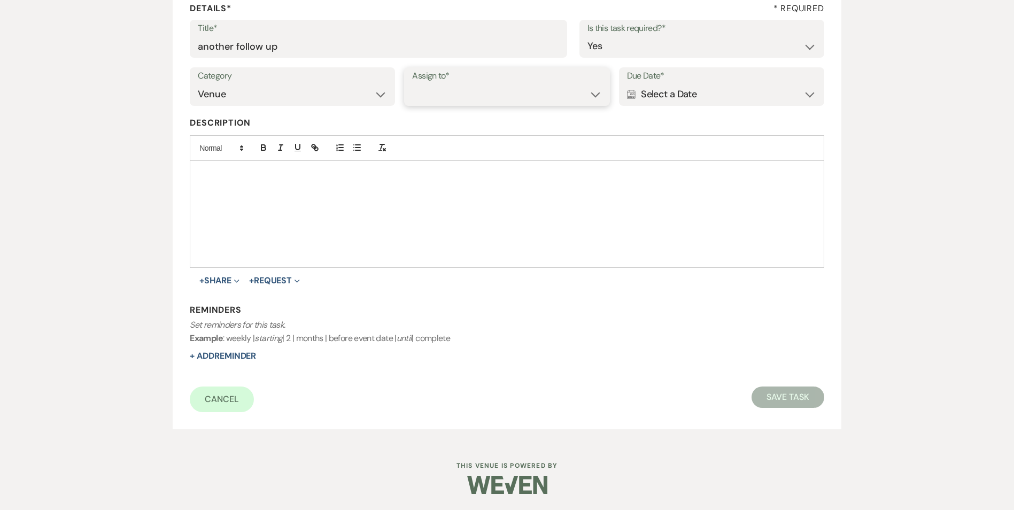
click at [438, 98] on select "Venue Client" at bounding box center [506, 94] width 189 height 21
select select "venueHost"
click at [412, 84] on select "Venue Client" at bounding box center [506, 94] width 189 height 21
click at [640, 99] on div "Calendar Select a Date Expand" at bounding box center [721, 94] width 189 height 21
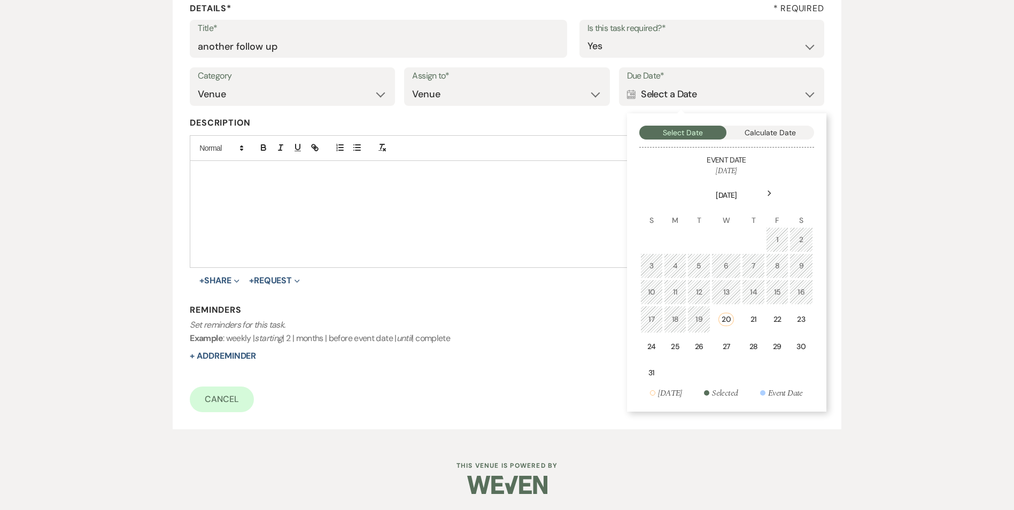
drag, startPoint x: 729, startPoint y: 355, endPoint x: 404, endPoint y: 394, distance: 326.7
click at [728, 355] on td "27" at bounding box center [726, 346] width 30 height 25
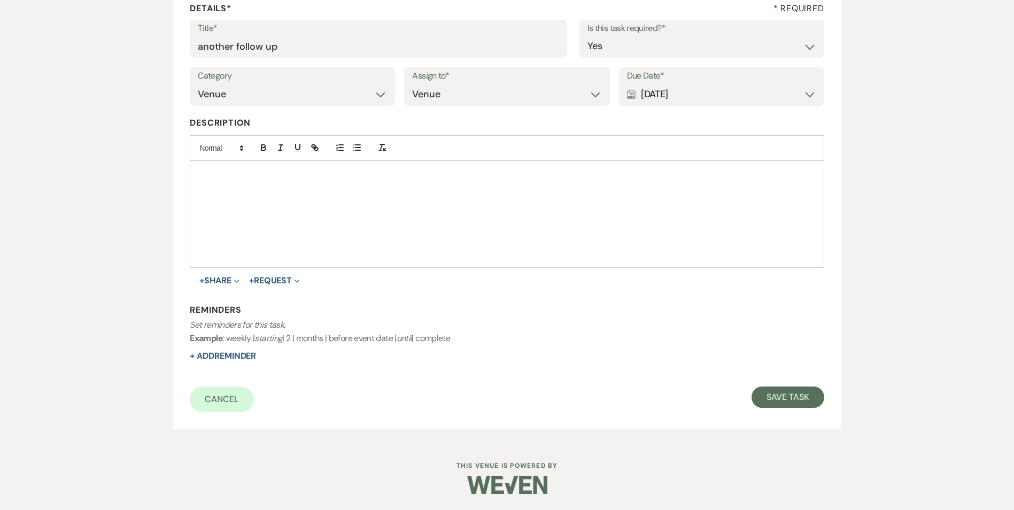
drag, startPoint x: 205, startPoint y: 350, endPoint x: 361, endPoint y: 363, distance: 156.1
click at [207, 349] on div "Reminders Set reminders for this task. Example : weekly | starting | 2 | months…" at bounding box center [507, 333] width 634 height 58
click at [214, 356] on button "+ Add Reminder" at bounding box center [223, 356] width 66 height 9
select select "host"
select select "days"
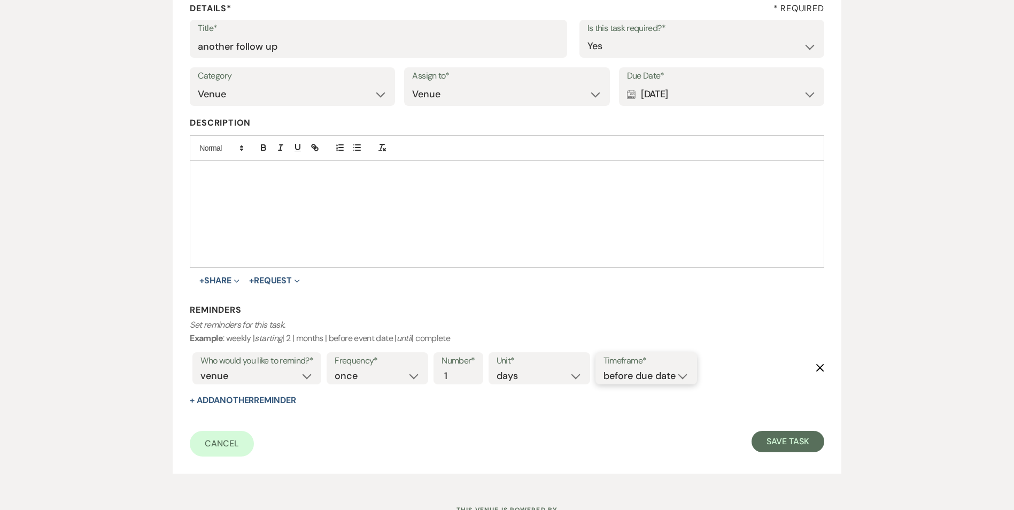
click at [633, 375] on select "before due date after due date on due date on custom date" at bounding box center [645, 376] width 85 height 14
select select "onDueDate"
click at [603, 369] on select "before due date after due date on due date on custom date" at bounding box center [645, 376] width 85 height 14
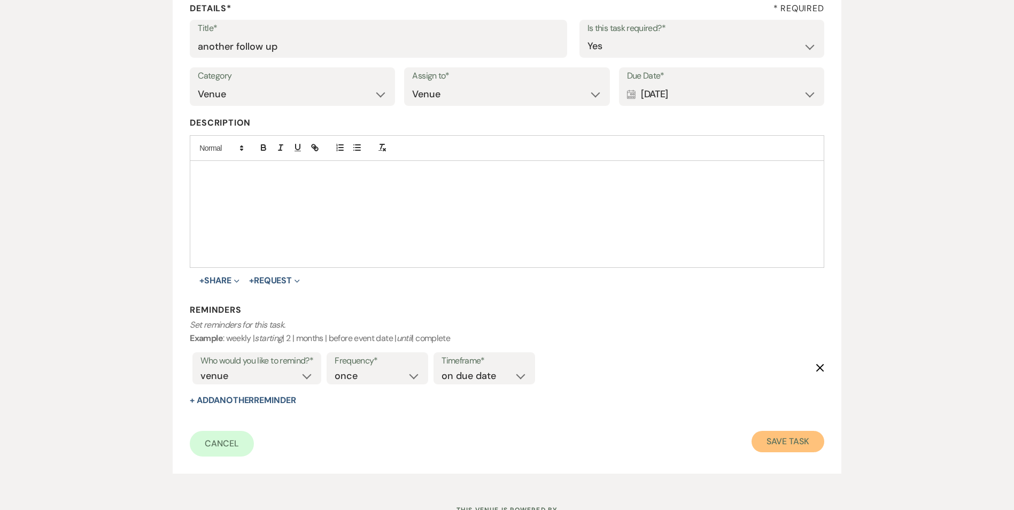
click at [788, 446] on button "Save Task" at bounding box center [787, 441] width 72 height 21
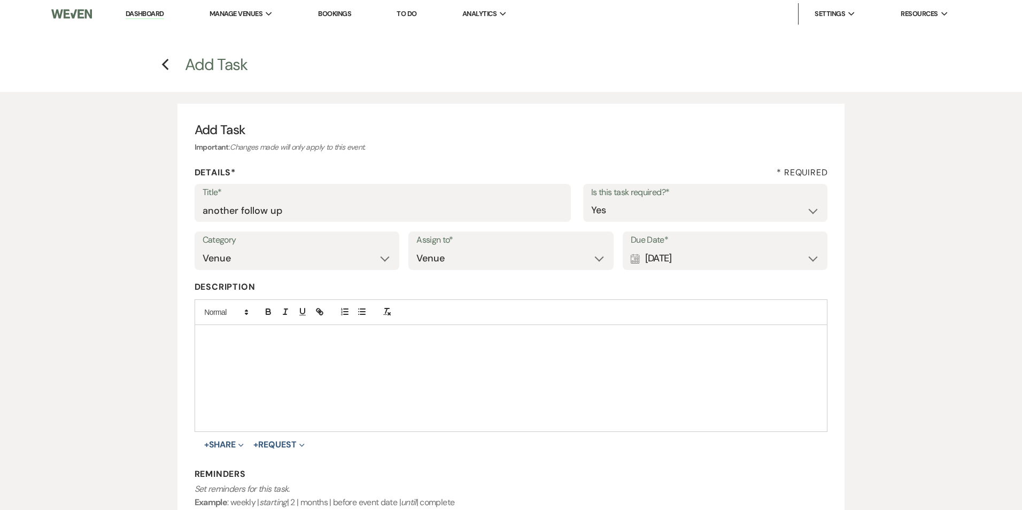
select select "5"
select select "2"
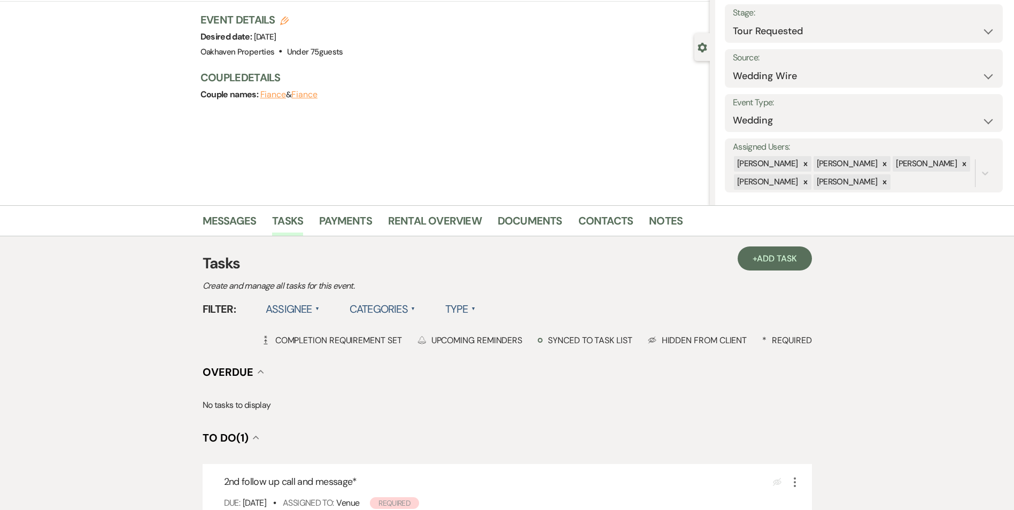
scroll to position [160, 0]
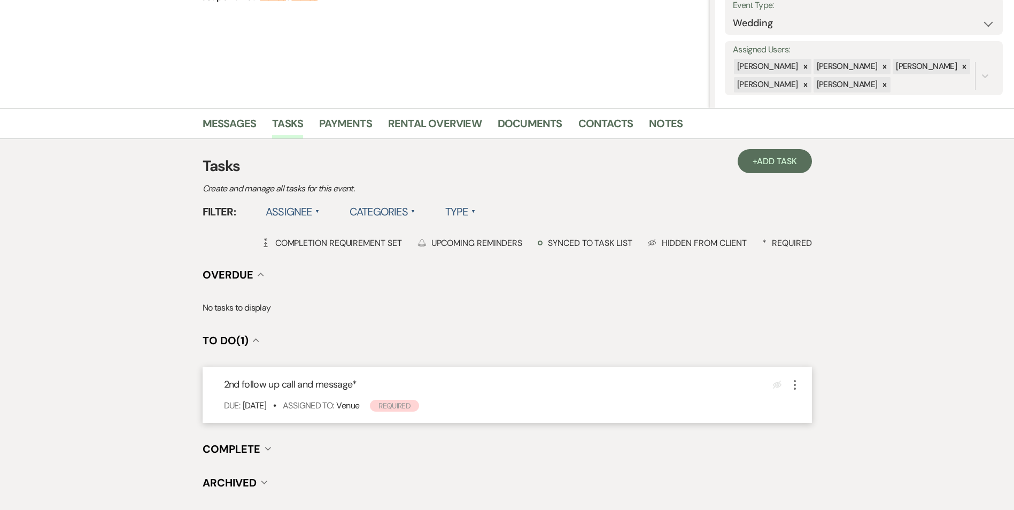
click at [797, 390] on icon "More" at bounding box center [794, 384] width 13 height 13
click at [809, 404] on link "Pencil Edit" at bounding box center [839, 405] width 103 height 16
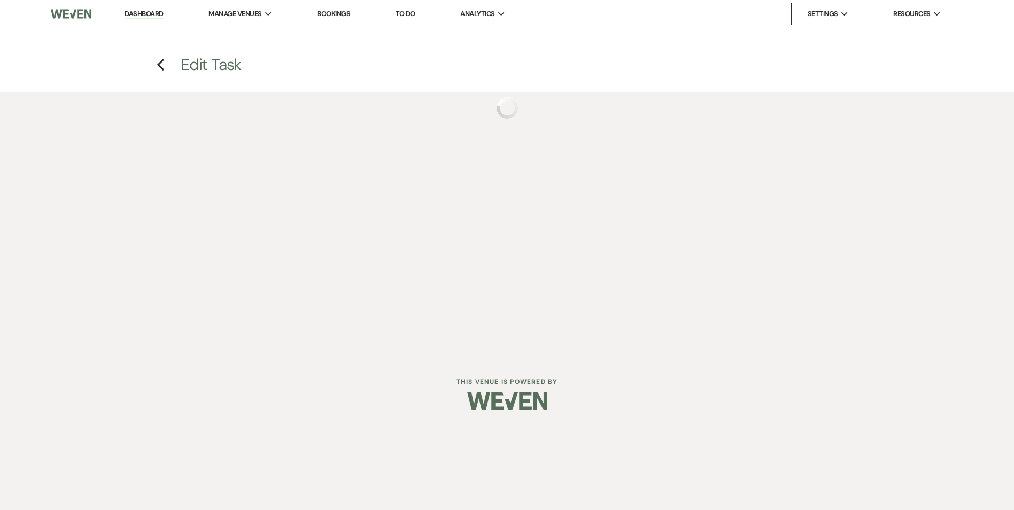
select select "true"
select select "31"
select select "venueHost"
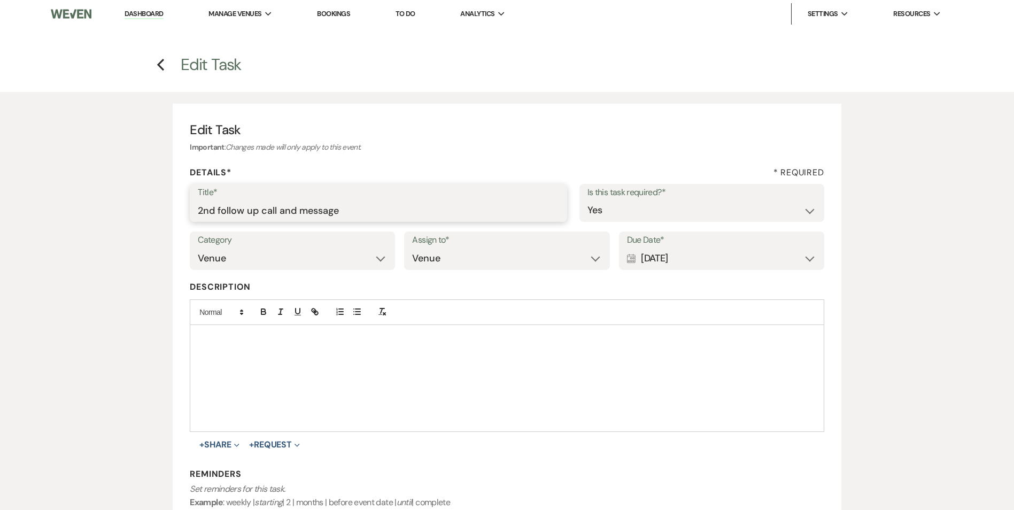
drag, startPoint x: 360, startPoint y: 205, endPoint x: 164, endPoint y: 200, distance: 195.6
click at [164, 200] on div "Edit Task Important : Changes made will only apply to this event. Details* * Re…" at bounding box center [506, 348] width 769 height 513
type input "day before tour text"
click at [748, 258] on div "Calendar Aug 20, 2025 Expand" at bounding box center [721, 258] width 189 height 21
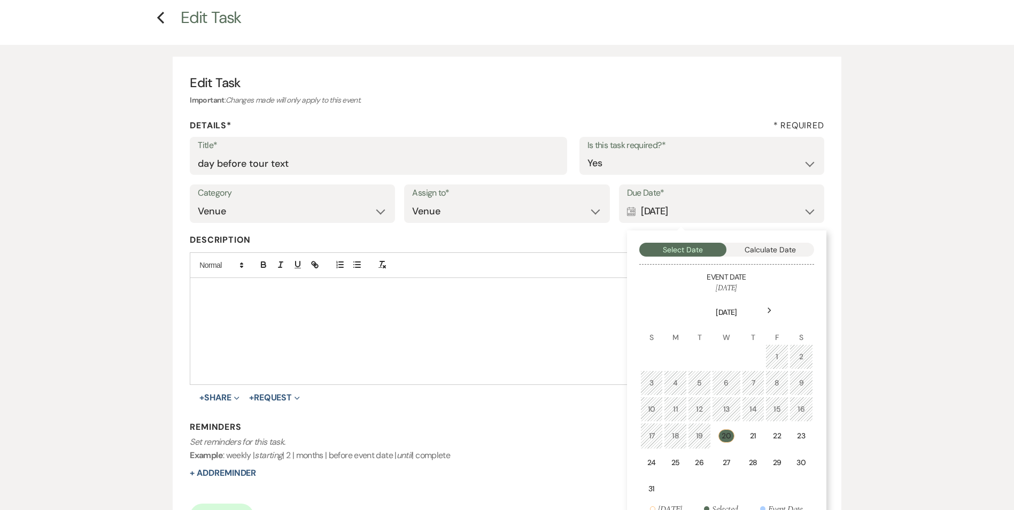
scroll to position [53, 0]
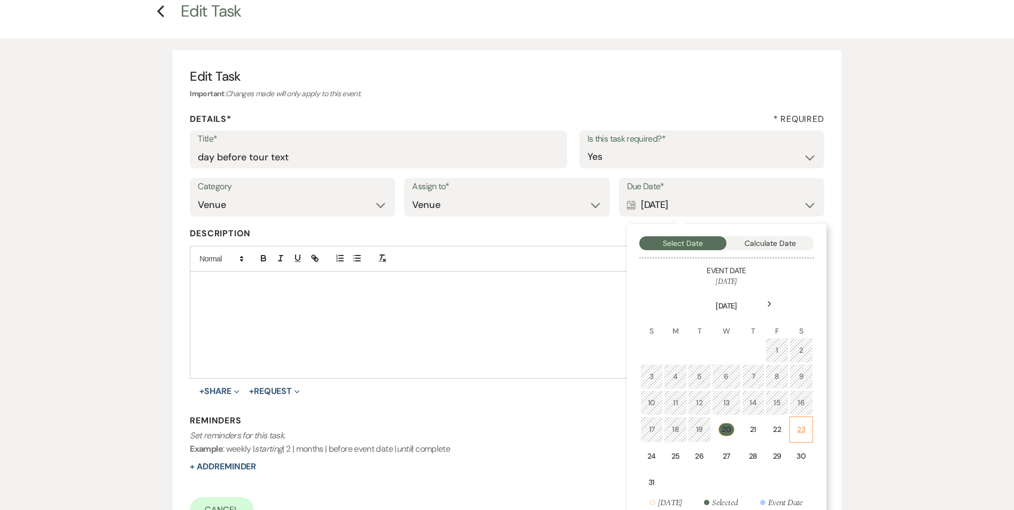
click at [807, 439] on td "23" at bounding box center [801, 429] width 24 height 26
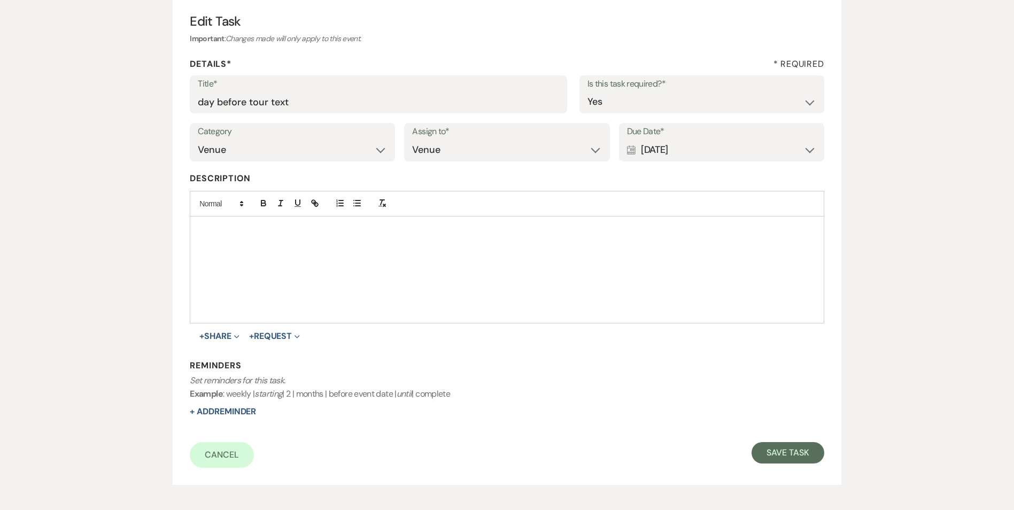
scroll to position [160, 0]
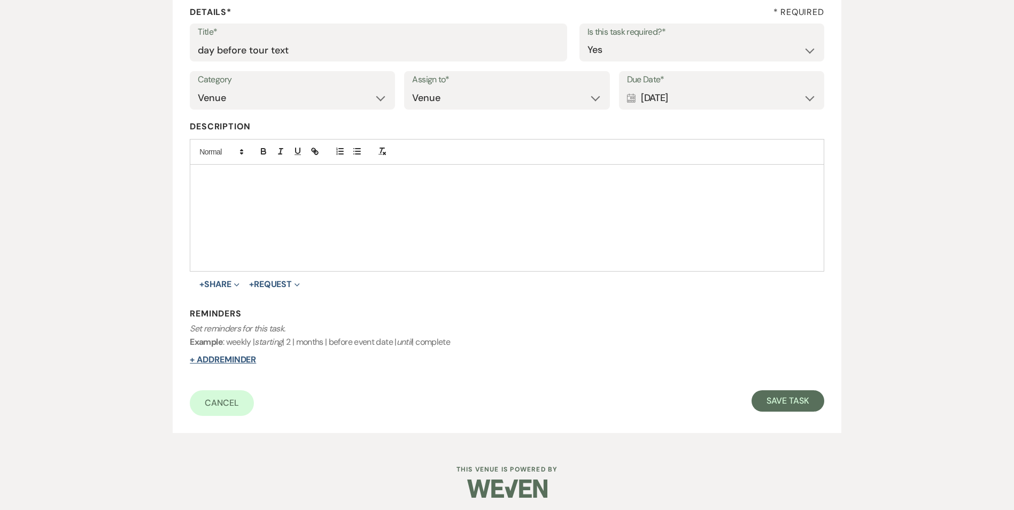
click at [244, 359] on button "+ Add Reminder" at bounding box center [223, 359] width 66 height 9
select select "host"
select select "days"
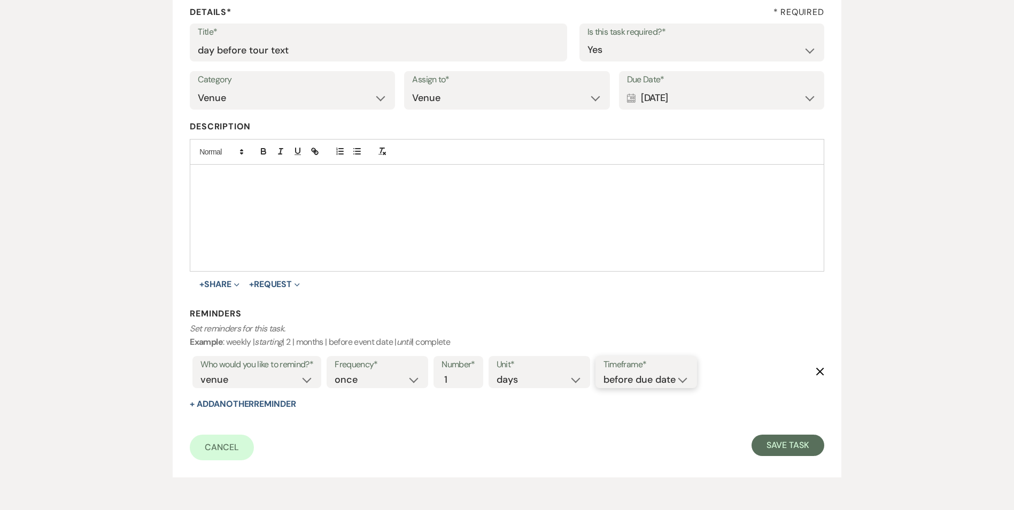
drag, startPoint x: 643, startPoint y: 376, endPoint x: 645, endPoint y: 382, distance: 6.5
click at [643, 376] on select "before due date after due date on due date on custom date" at bounding box center [645, 379] width 85 height 14
select select "onDueDate"
click at [603, 372] on select "before due date after due date on due date on custom date" at bounding box center [645, 379] width 85 height 14
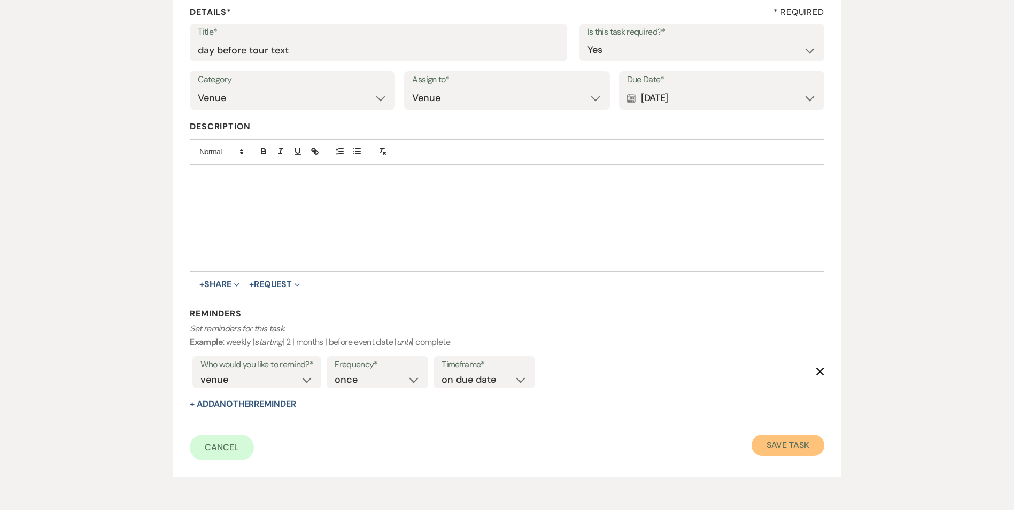
click at [814, 447] on button "Save Task" at bounding box center [787, 444] width 72 height 21
select select "2"
select select "3"
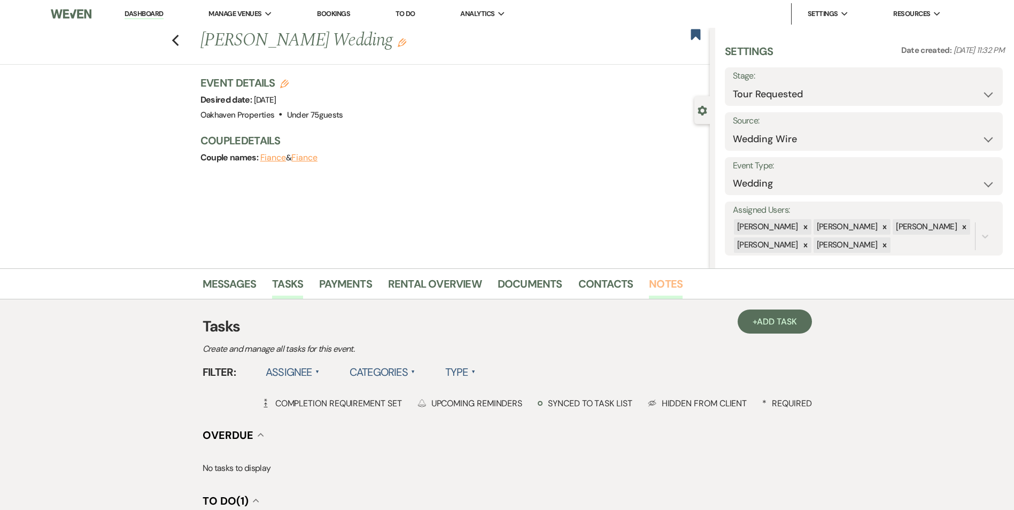
click at [658, 291] on link "Notes" at bounding box center [666, 287] width 34 height 24
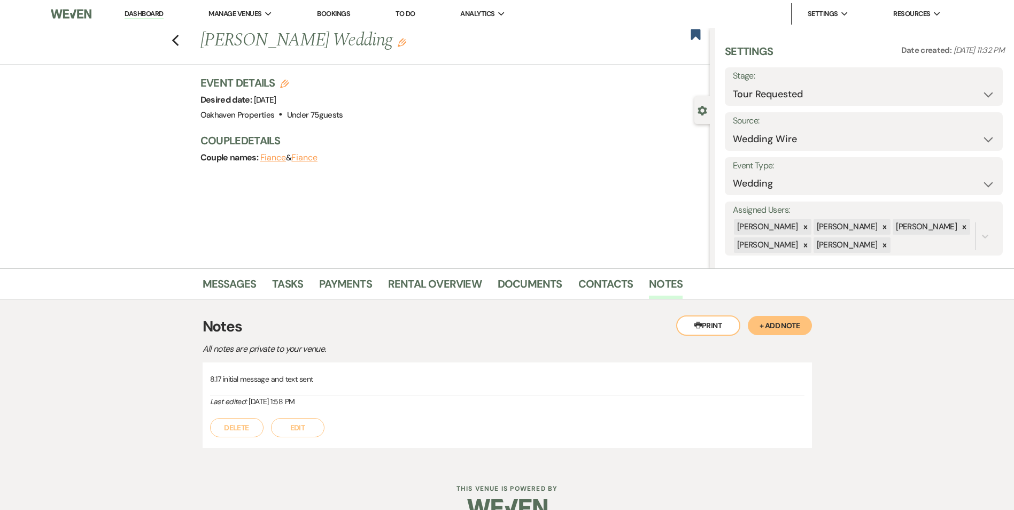
click at [305, 430] on button "Edit" at bounding box center [297, 427] width 53 height 19
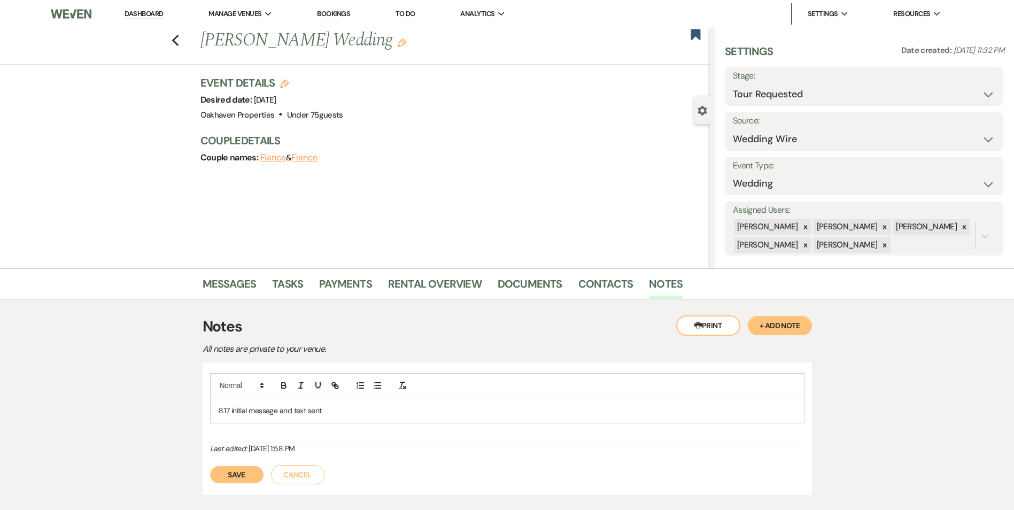
click at [341, 408] on p "8.17 initial message and text sent" at bounding box center [507, 410] width 577 height 12
click at [243, 466] on button "Save" at bounding box center [236, 474] width 53 height 17
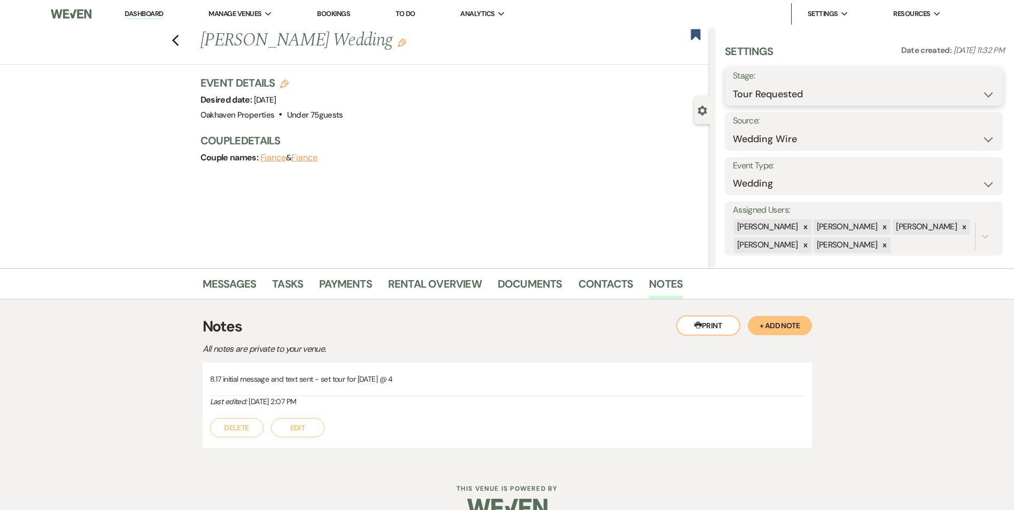
click at [859, 84] on select "Inquiry Follow Up Tour Requested Tour Confirmed Toured Proposal Sent Booked Lost" at bounding box center [864, 94] width 262 height 21
select select "4"
click at [733, 84] on select "Inquiry Follow Up Tour Requested Tour Confirmed Toured Proposal Sent Booked Lost" at bounding box center [864, 94] width 262 height 21
click at [984, 90] on button "Save" at bounding box center [972, 86] width 60 height 21
click at [238, 282] on link "Messages" at bounding box center [229, 287] width 54 height 24
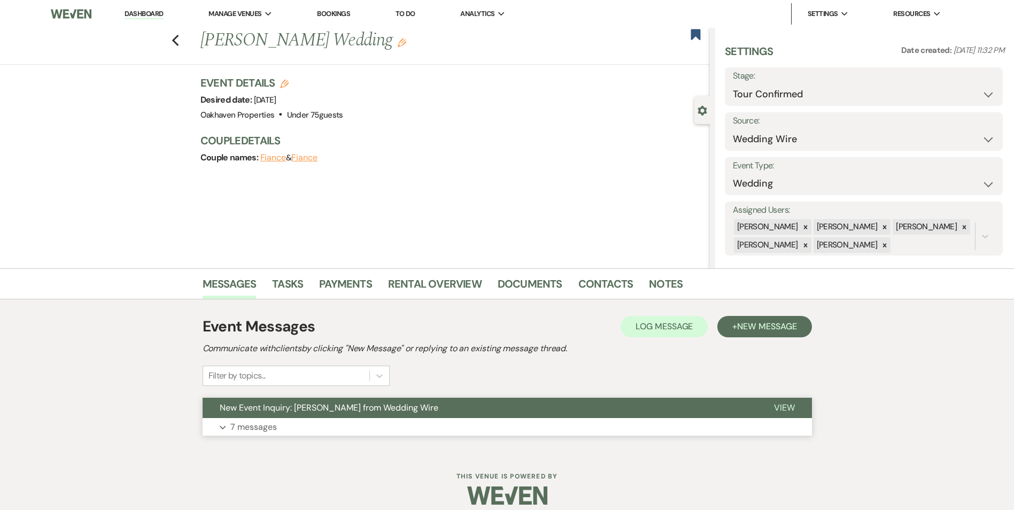
click at [784, 402] on span "View" at bounding box center [784, 407] width 21 height 11
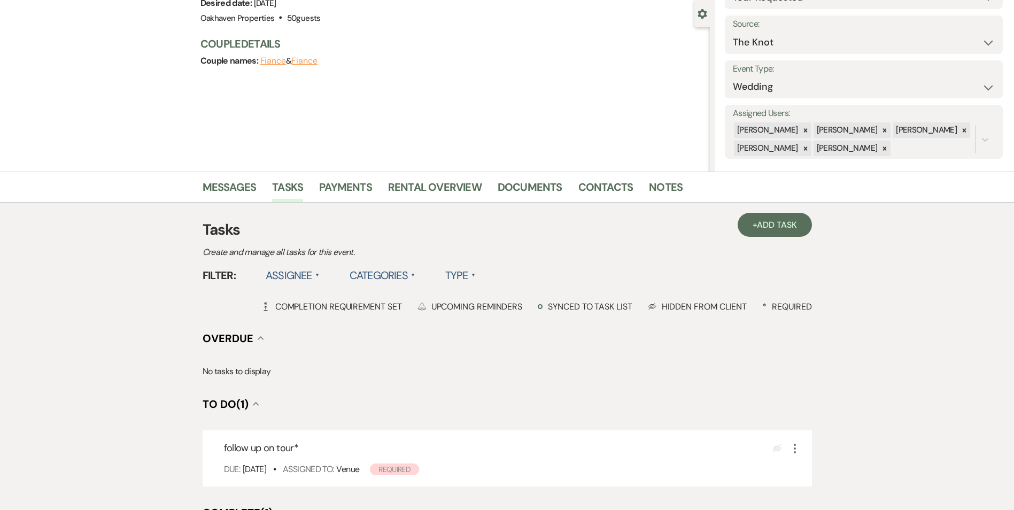
scroll to position [160, 0]
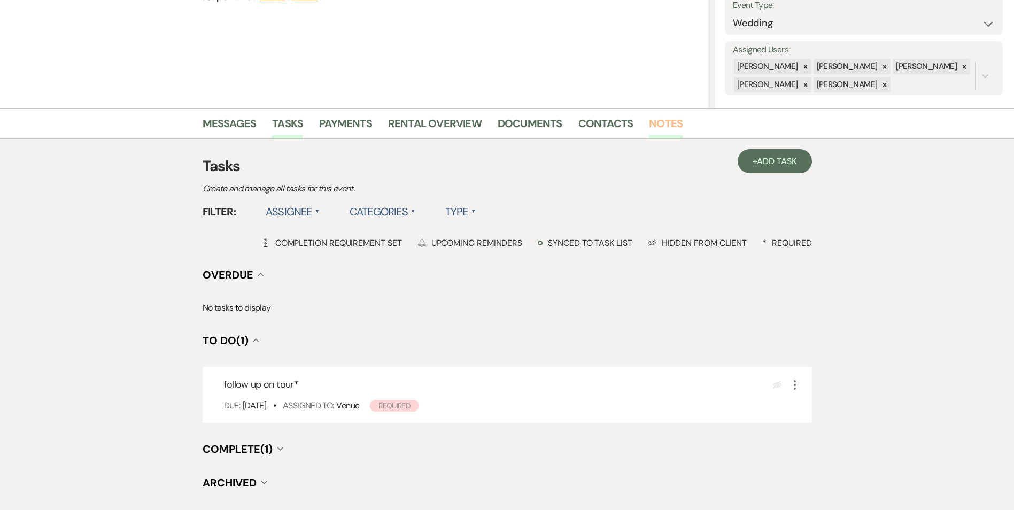
click at [662, 123] on link "Notes" at bounding box center [666, 127] width 34 height 24
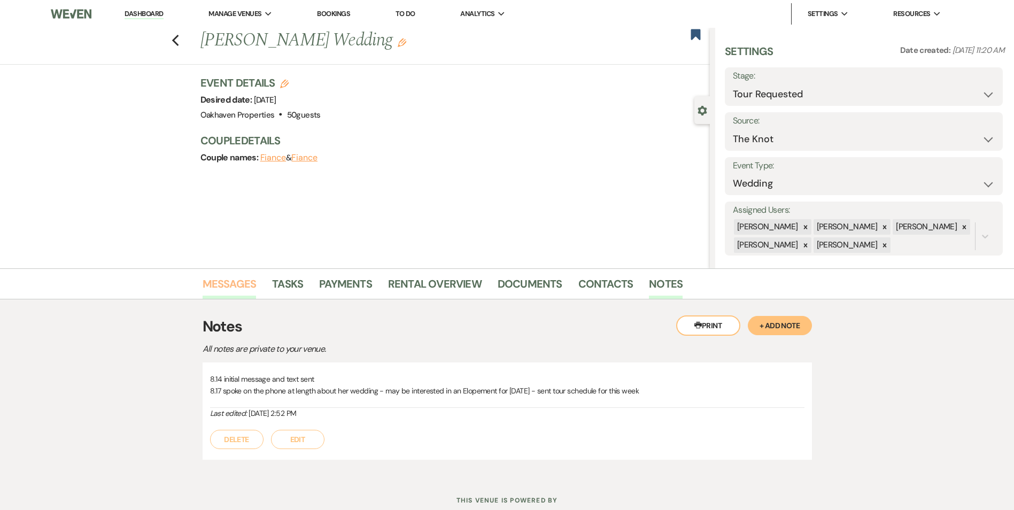
click at [251, 282] on link "Messages" at bounding box center [229, 287] width 54 height 24
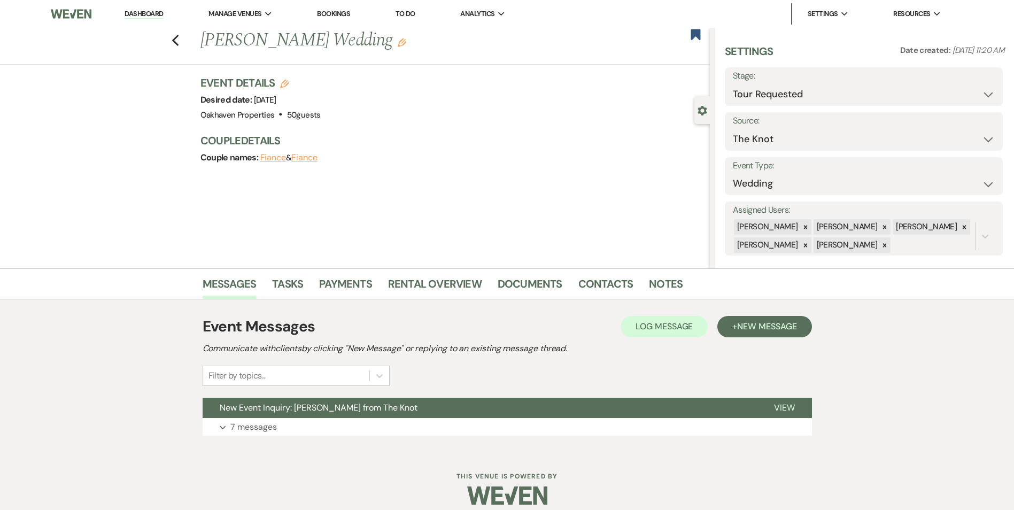
drag, startPoint x: 782, startPoint y: 403, endPoint x: 755, endPoint y: 376, distance: 38.5
click at [782, 399] on button "View" at bounding box center [784, 408] width 55 height 20
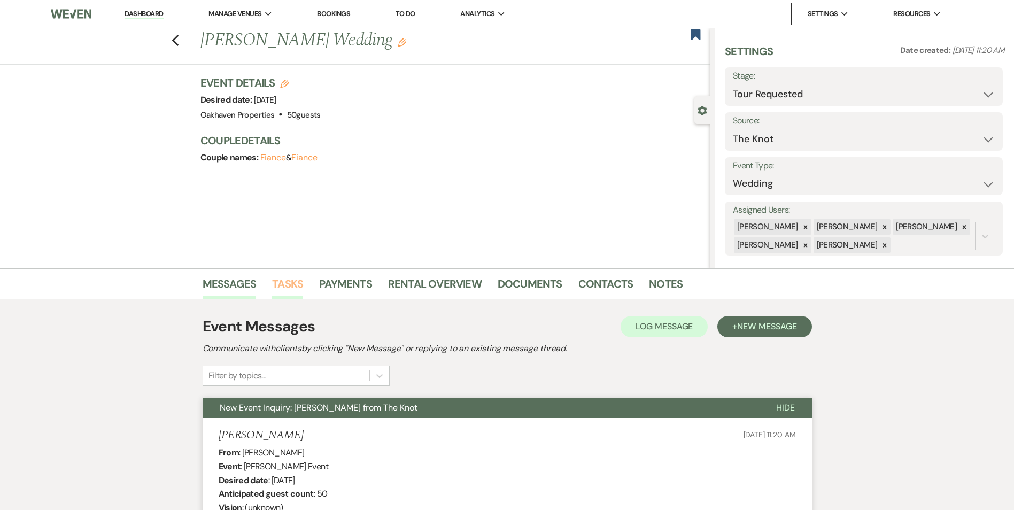
click at [279, 282] on link "Tasks" at bounding box center [287, 287] width 31 height 24
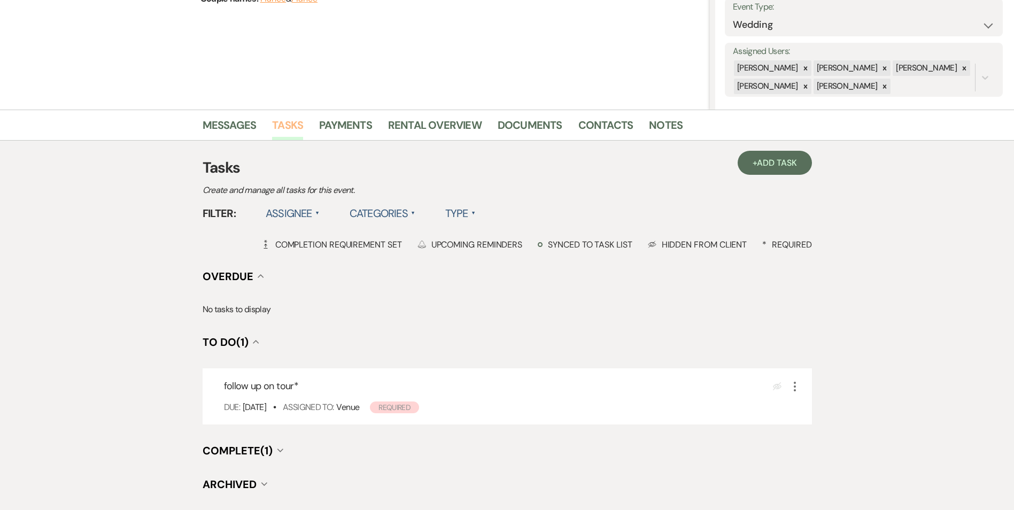
scroll to position [214, 0]
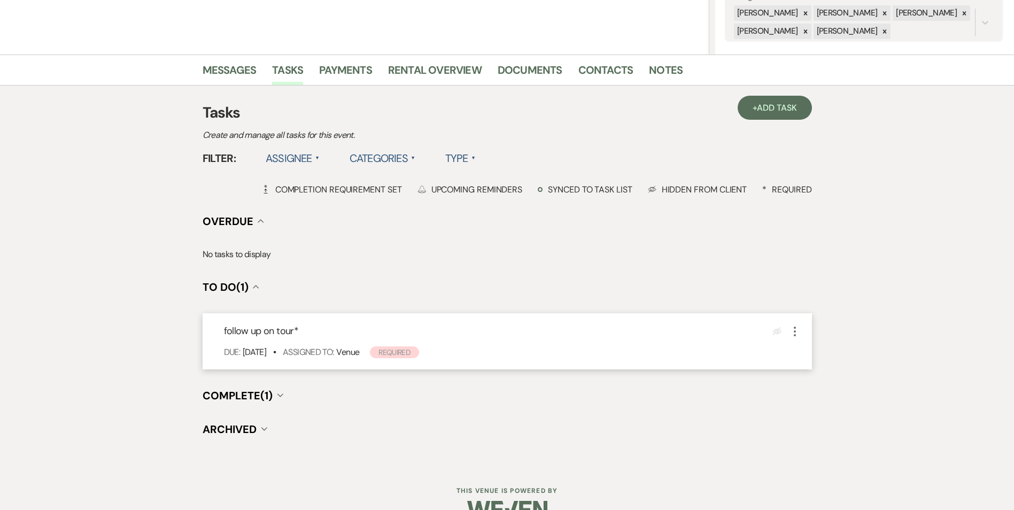
click at [793, 332] on icon "More" at bounding box center [794, 331] width 13 height 13
click at [822, 357] on link "Pencil Edit" at bounding box center [839, 352] width 103 height 16
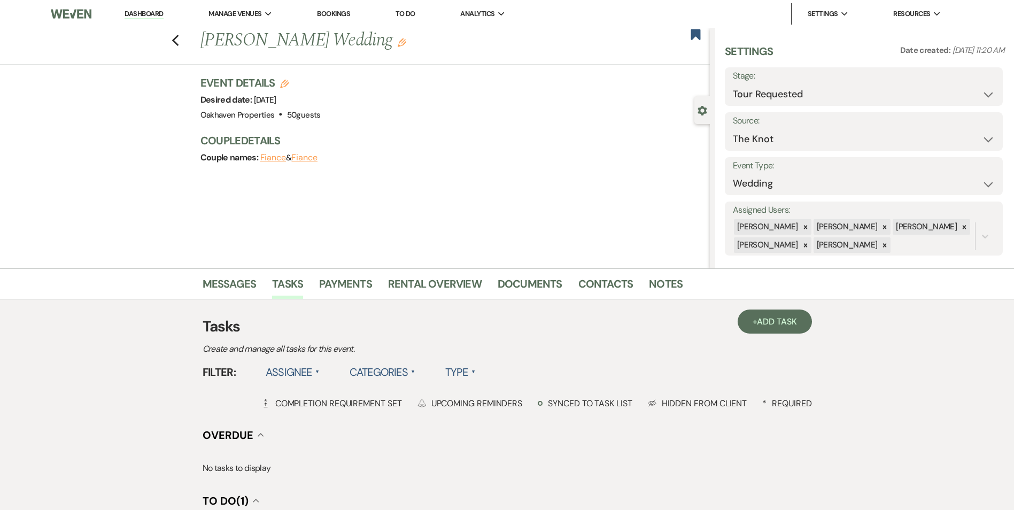
select select "true"
select select "31"
select select "venueHost"
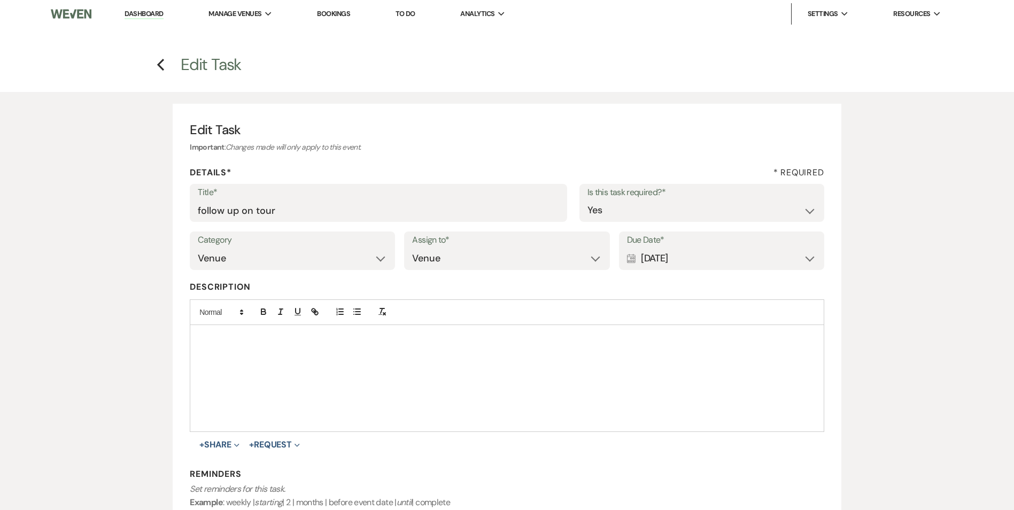
click at [717, 264] on div "Calendar Aug 20, 2025 Expand" at bounding box center [721, 258] width 189 height 21
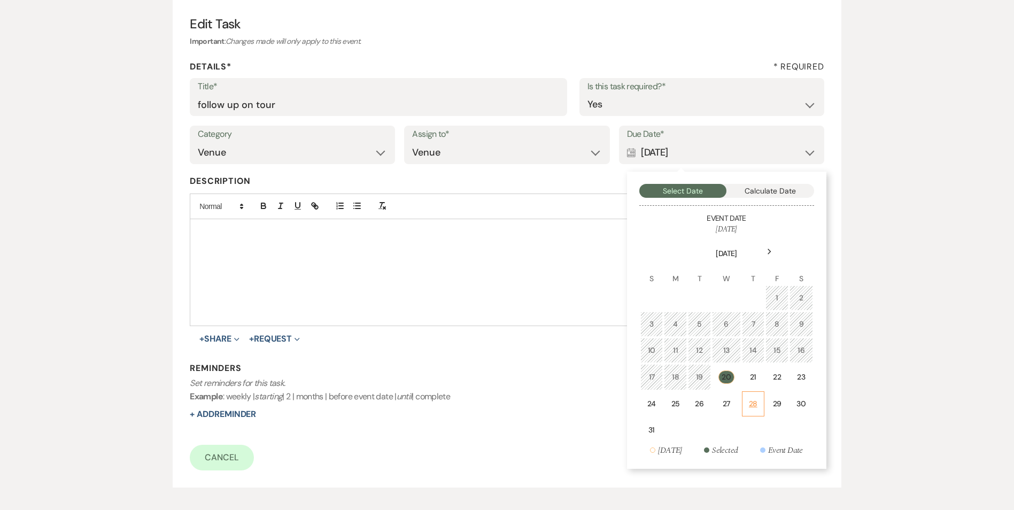
scroll to position [107, 0]
click at [641, 402] on td "24" at bounding box center [651, 402] width 23 height 25
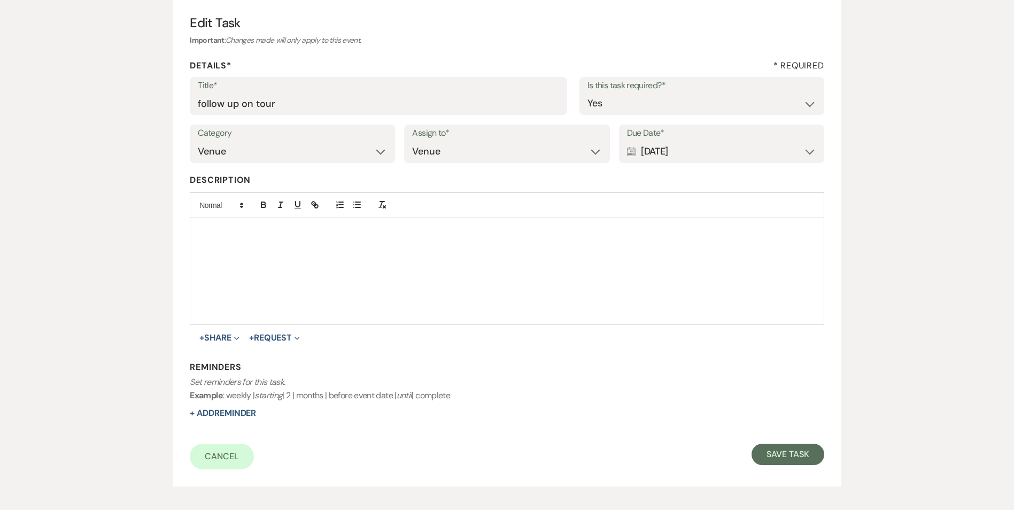
click at [730, 150] on div "Calendar Aug 24, 2025 Expand" at bounding box center [721, 151] width 189 height 21
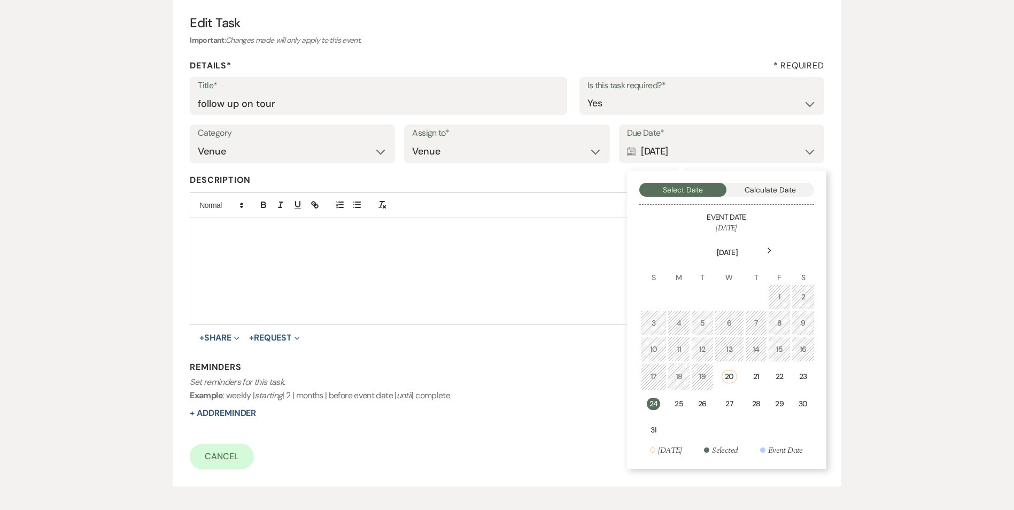
click at [690, 413] on table "August 2025 S M T W T F S 1 2 3 4 5 6 7 8 9 10 11 12 13 14 15 16 17 18 19 20 21…" at bounding box center [727, 338] width 176 height 211
click at [680, 408] on div "25" at bounding box center [678, 403] width 9 height 11
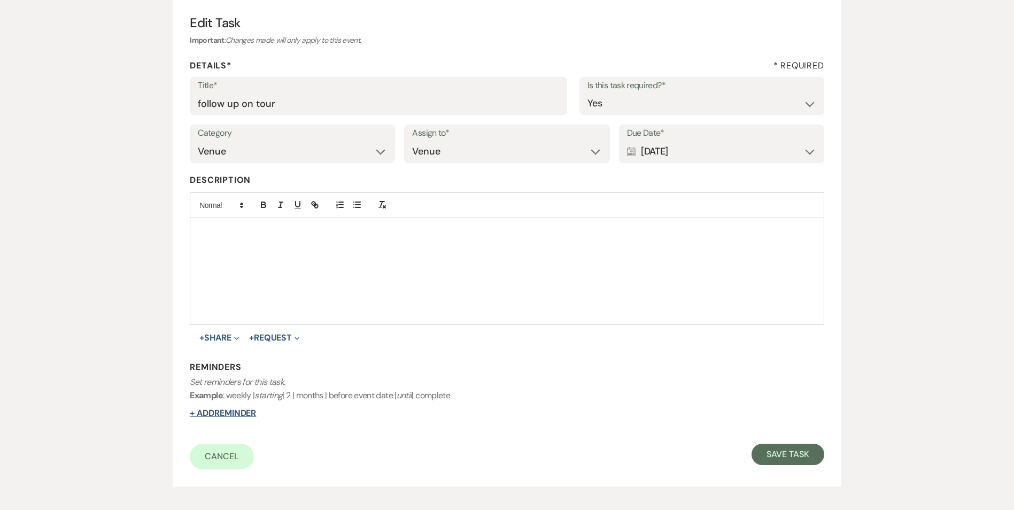
click at [230, 412] on button "+ Add Reminder" at bounding box center [223, 413] width 66 height 9
select select "host"
select select "days"
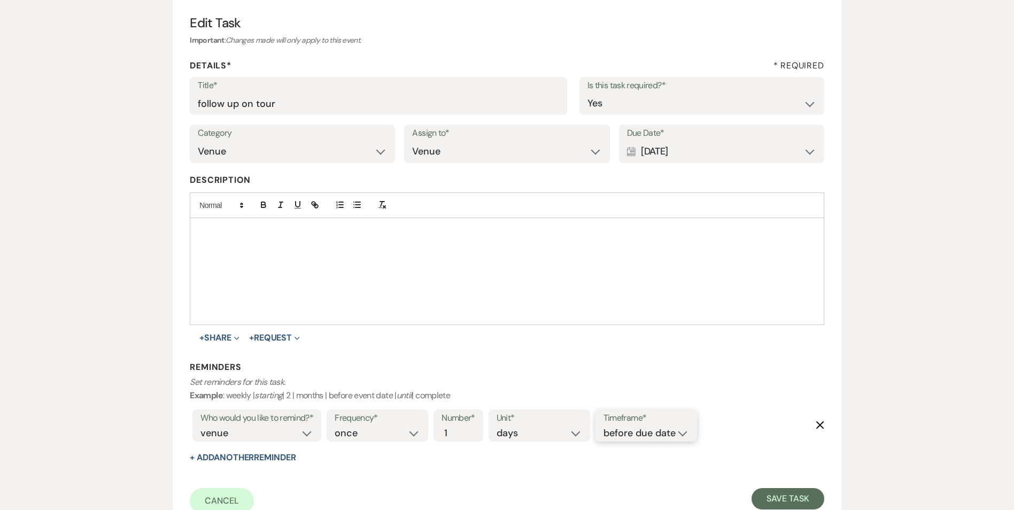
click at [675, 437] on select "before due date after due date on due date on custom date" at bounding box center [645, 433] width 85 height 14
select select "onDueDate"
click at [603, 426] on select "before due date after due date on due date on custom date" at bounding box center [645, 433] width 85 height 14
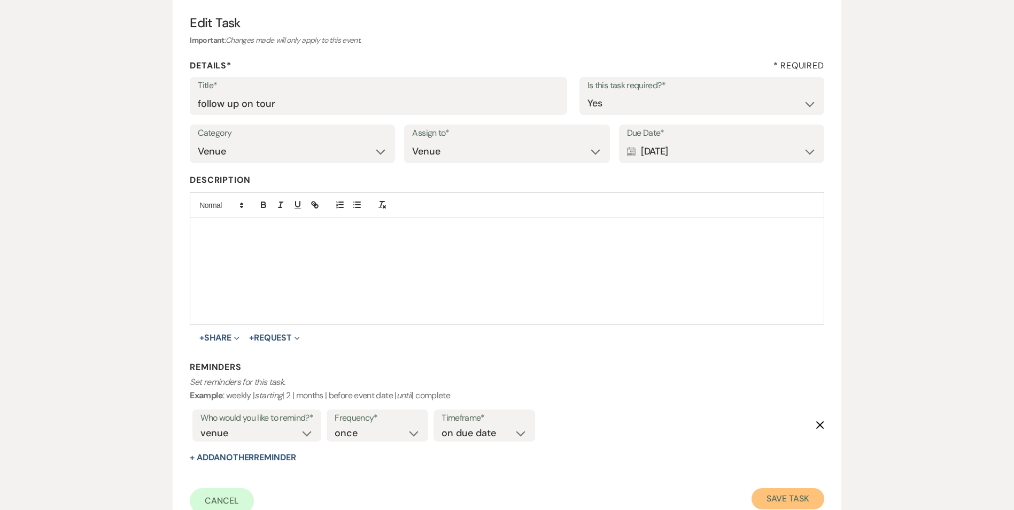
click at [766, 492] on button "Save Task" at bounding box center [787, 498] width 72 height 21
select select "2"
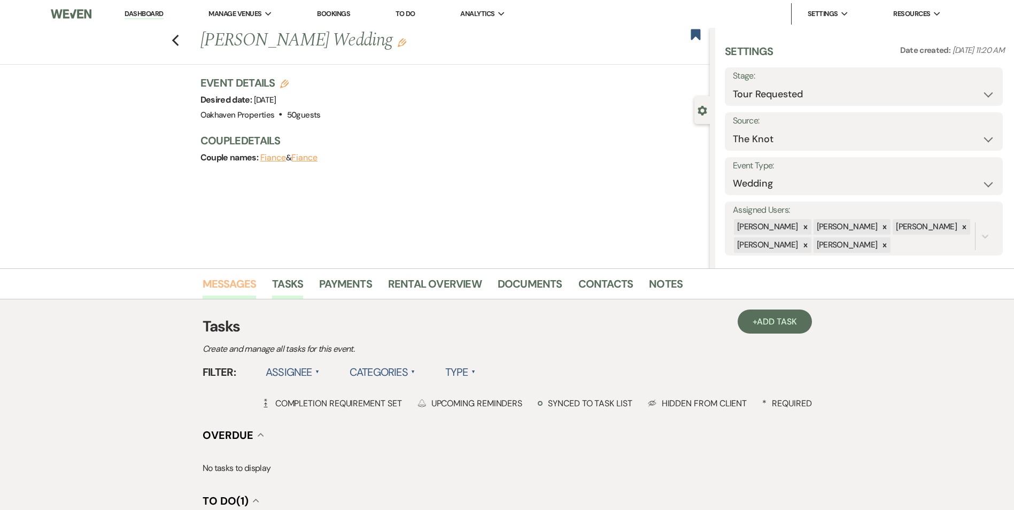
click at [229, 283] on link "Messages" at bounding box center [229, 287] width 54 height 24
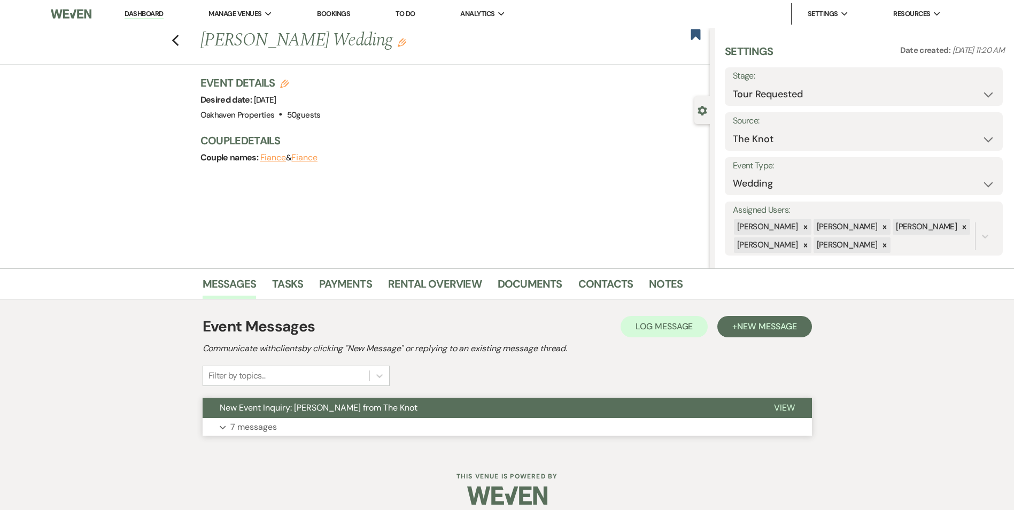
click at [780, 410] on span "View" at bounding box center [784, 407] width 21 height 11
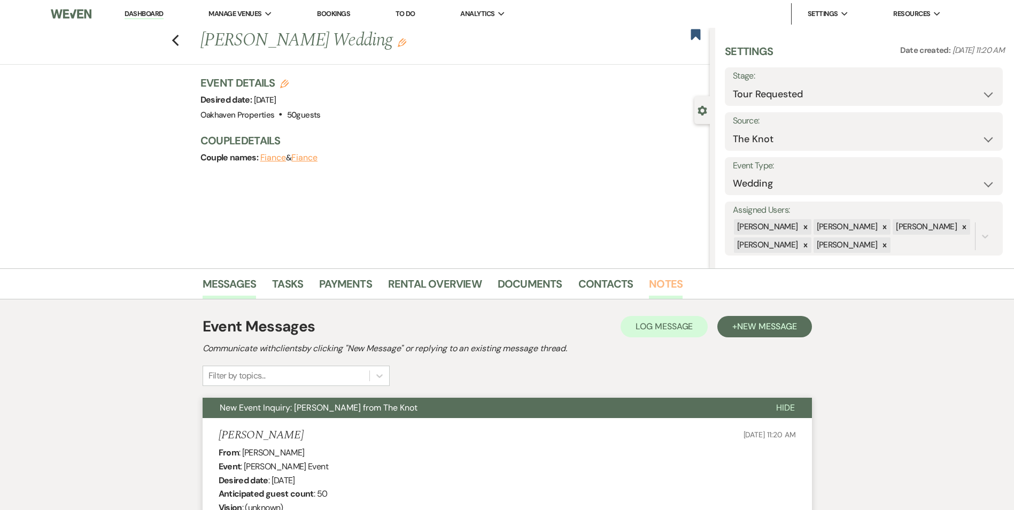
click at [656, 284] on link "Notes" at bounding box center [666, 287] width 34 height 24
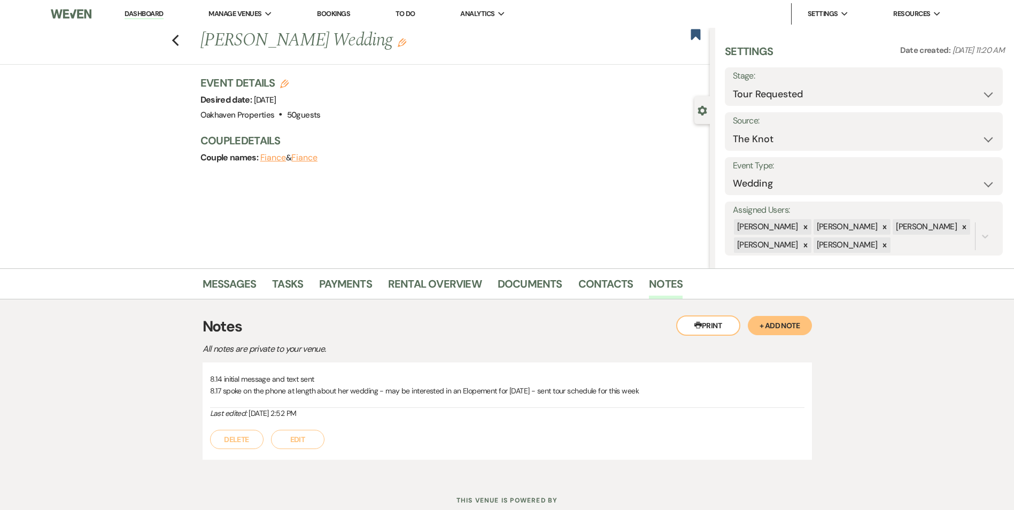
drag, startPoint x: 308, startPoint y: 441, endPoint x: 315, endPoint y: 437, distance: 7.7
click at [310, 440] on button "Edit" at bounding box center [297, 439] width 53 height 19
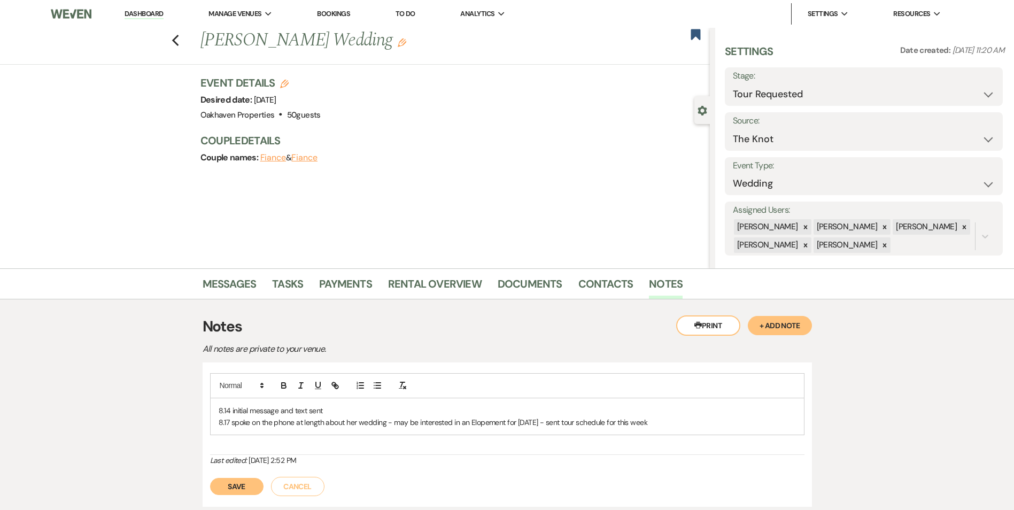
click at [665, 420] on p "8.17 spoke on the phone at length about her wedding - may be interested in an E…" at bounding box center [507, 422] width 577 height 12
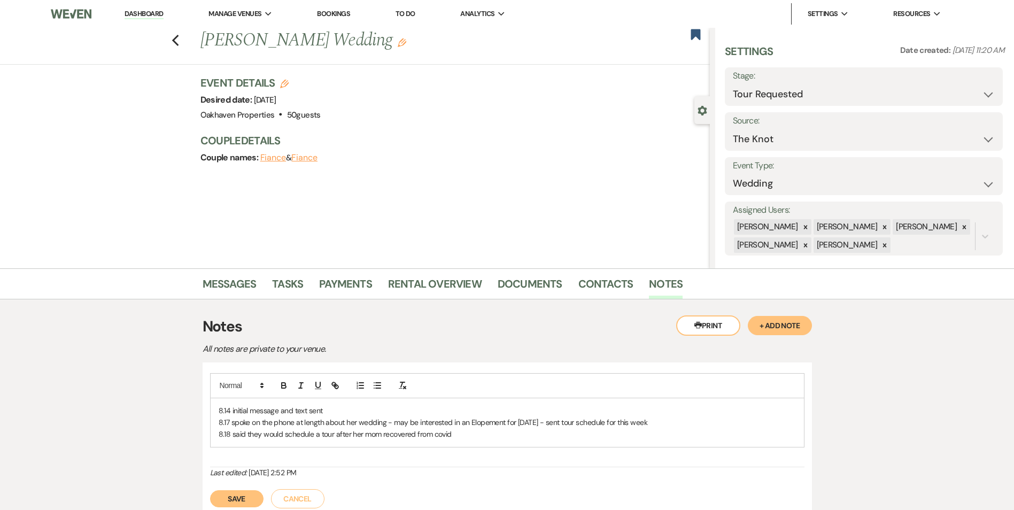
click at [241, 494] on button "Save" at bounding box center [236, 498] width 53 height 17
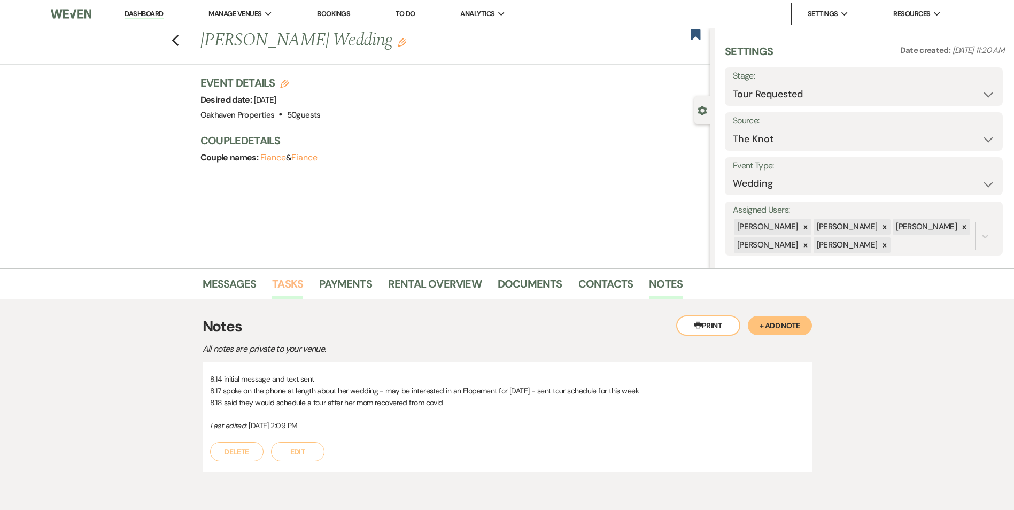
click at [276, 279] on link "Tasks" at bounding box center [287, 287] width 31 height 24
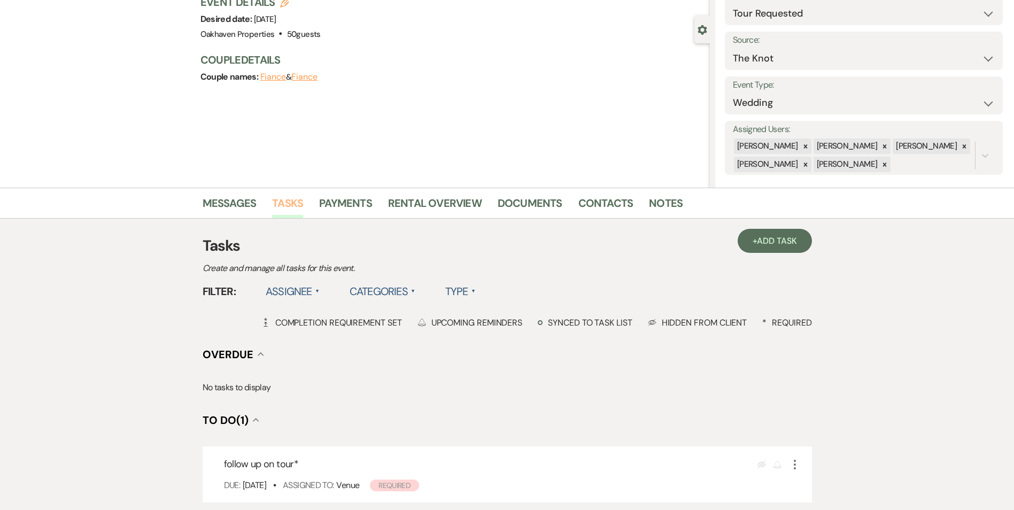
scroll to position [160, 0]
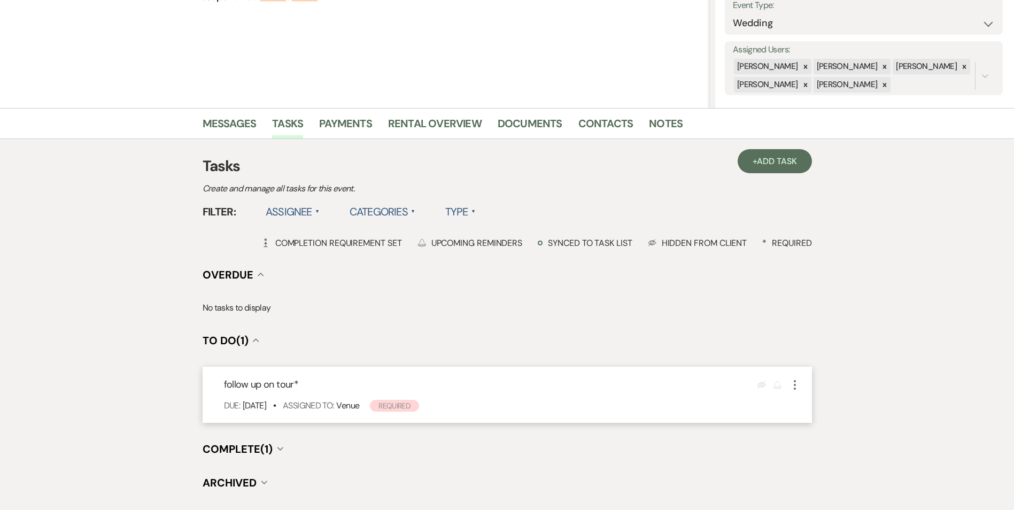
click at [796, 387] on icon "More" at bounding box center [794, 384] width 13 height 13
click at [823, 415] on button "X Delete" at bounding box center [839, 421] width 103 height 17
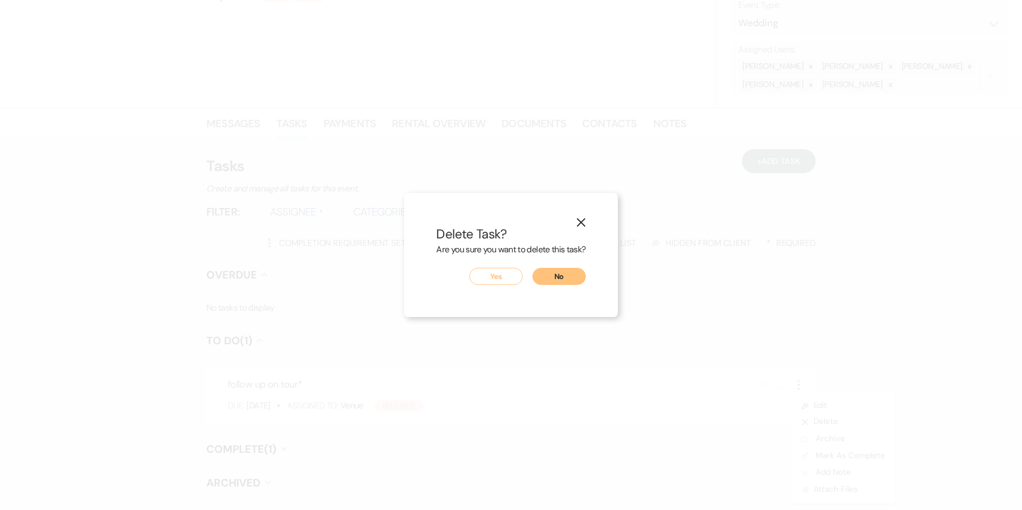
click at [586, 221] on icon "X" at bounding box center [581, 222] width 10 height 10
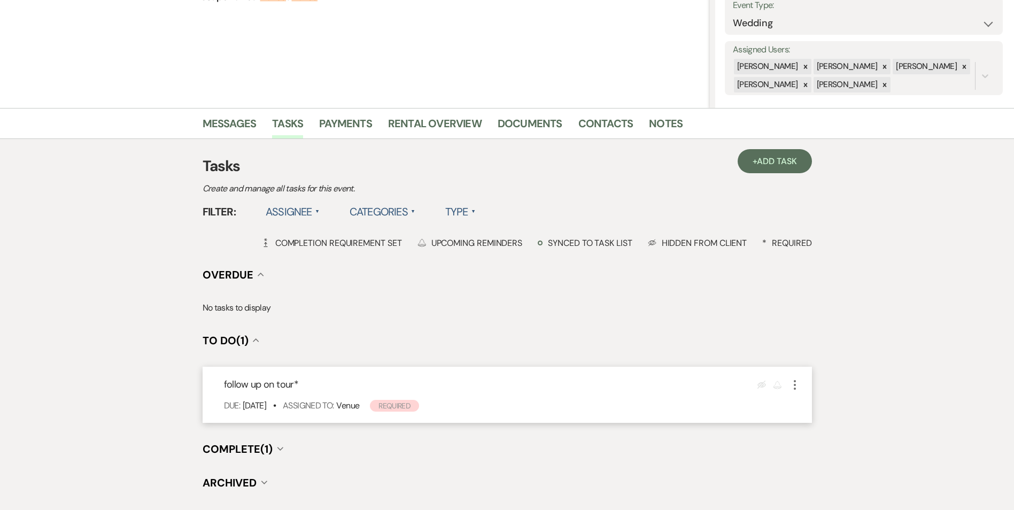
click at [793, 388] on use "button" at bounding box center [794, 385] width 2 height 10
click at [814, 406] on link "Pencil Edit" at bounding box center [839, 405] width 103 height 16
select select "true"
select select "31"
select select "venueHost"
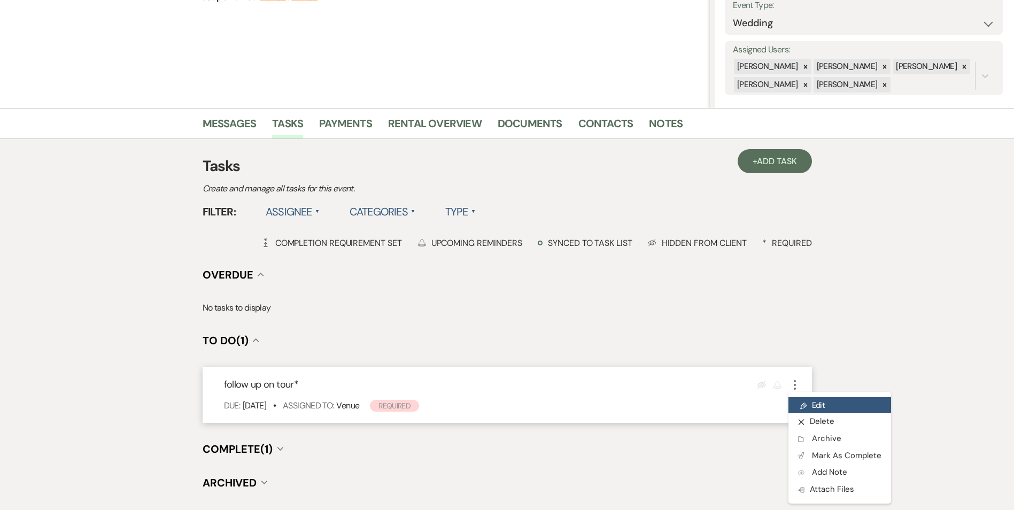
select select "host"
select select "onDueDate"
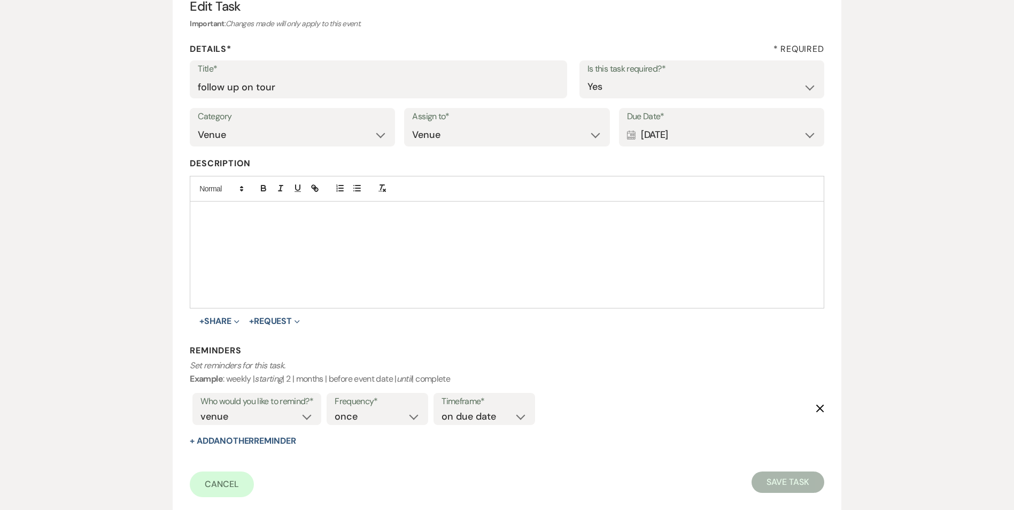
scroll to position [107, 0]
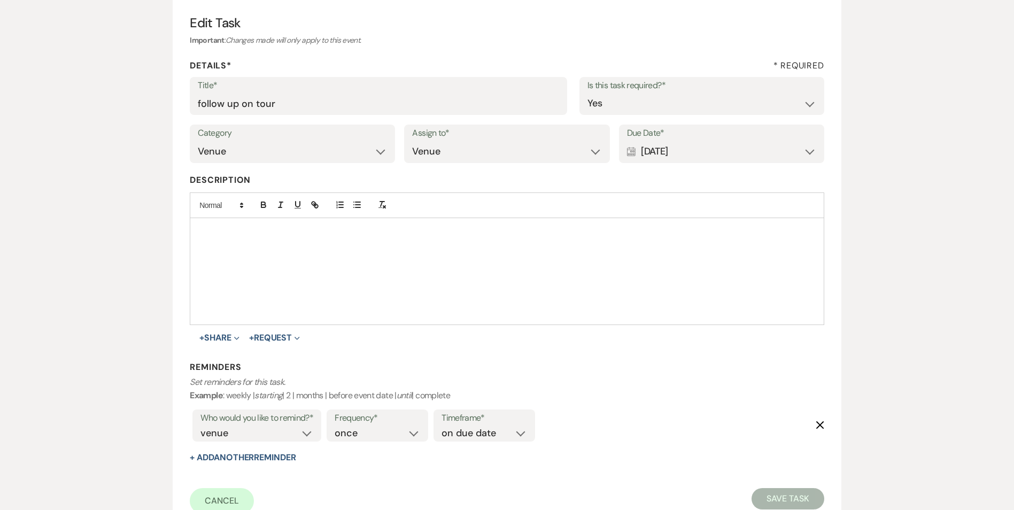
click at [656, 158] on div "Calendar Aug 25, 2025 Expand" at bounding box center [721, 151] width 189 height 21
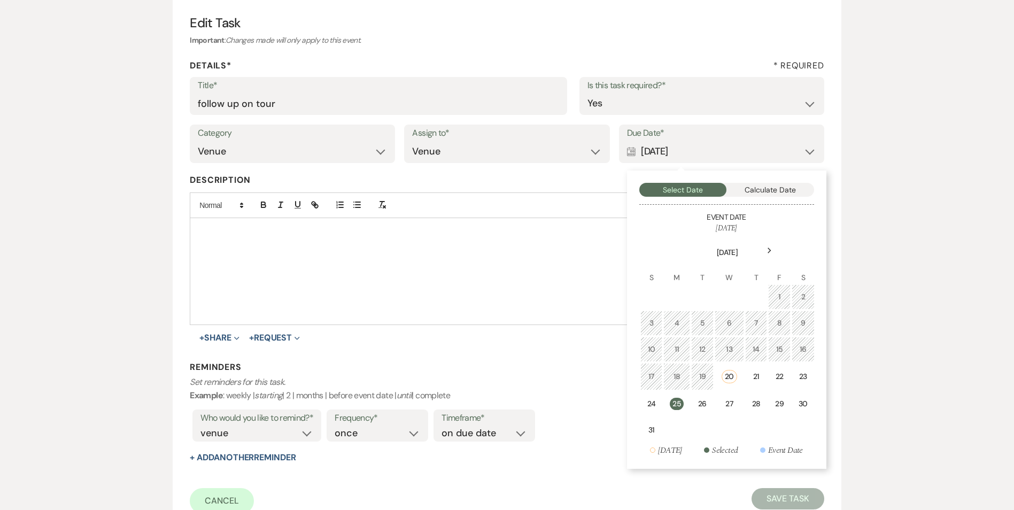
click at [489, 256] on div at bounding box center [506, 271] width 633 height 106
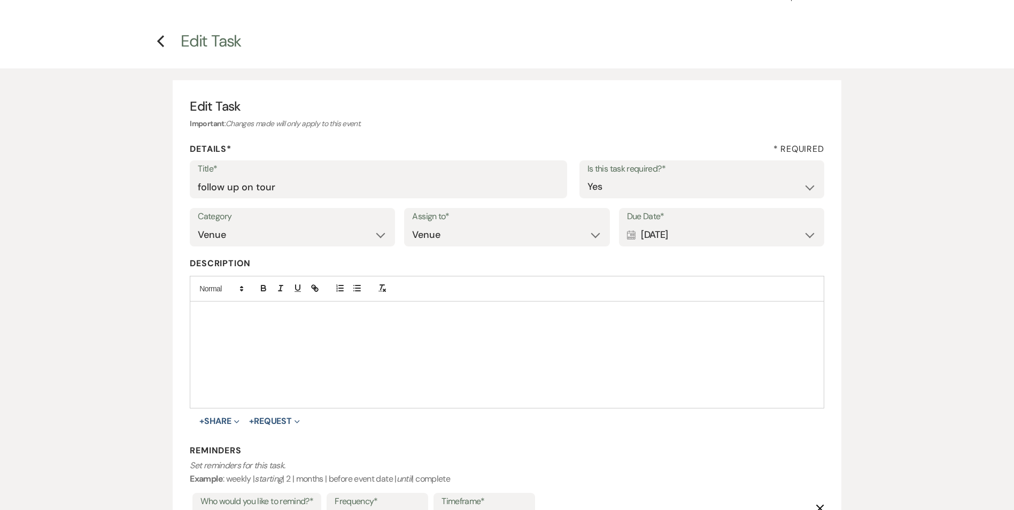
scroll to position [0, 0]
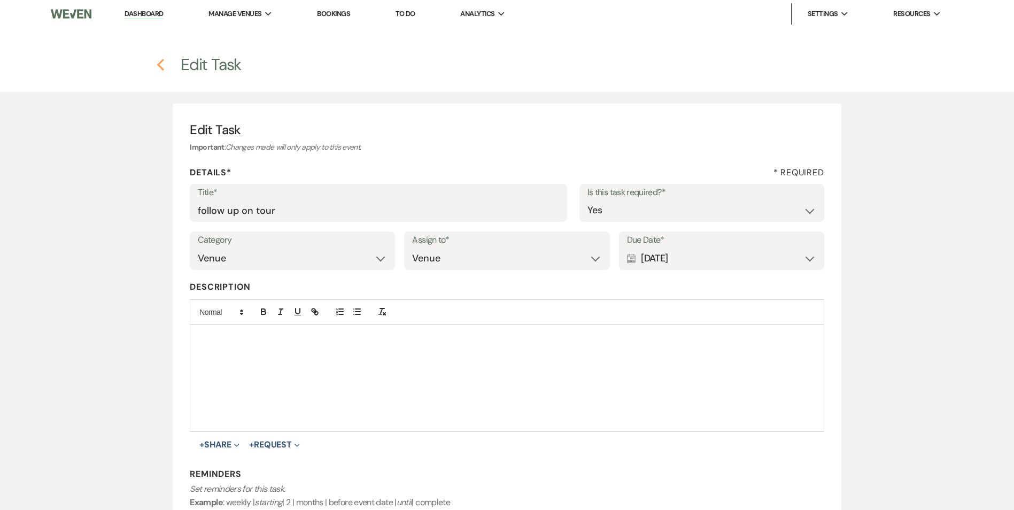
click at [163, 67] on icon "Previous" at bounding box center [161, 64] width 8 height 13
select select "2"
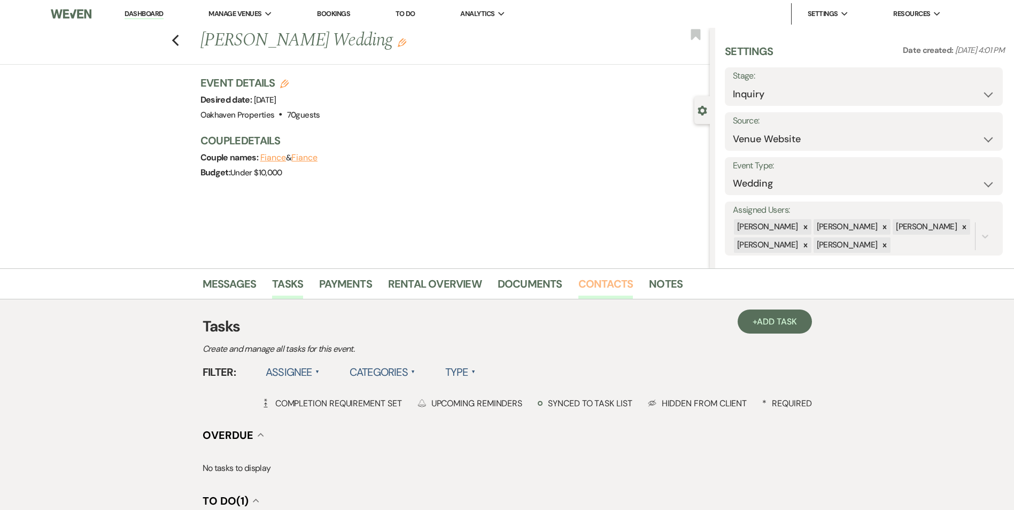
click at [594, 278] on link "Contacts" at bounding box center [605, 287] width 55 height 24
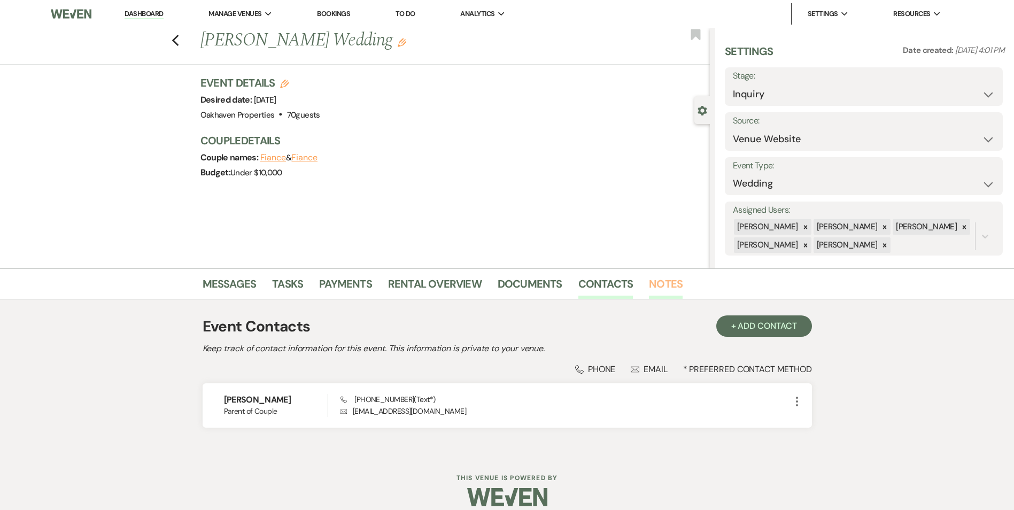
click at [656, 290] on link "Notes" at bounding box center [666, 287] width 34 height 24
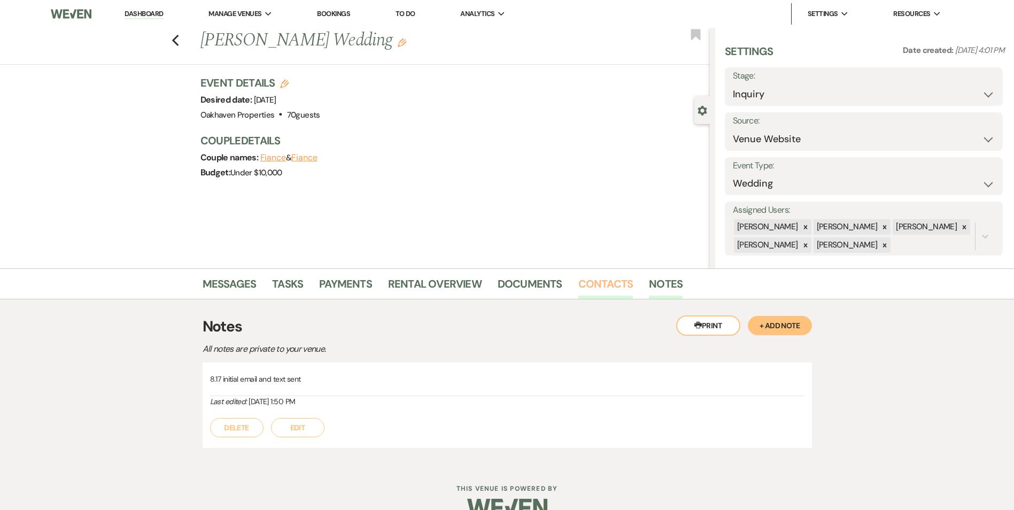
click at [615, 288] on link "Contacts" at bounding box center [605, 287] width 55 height 24
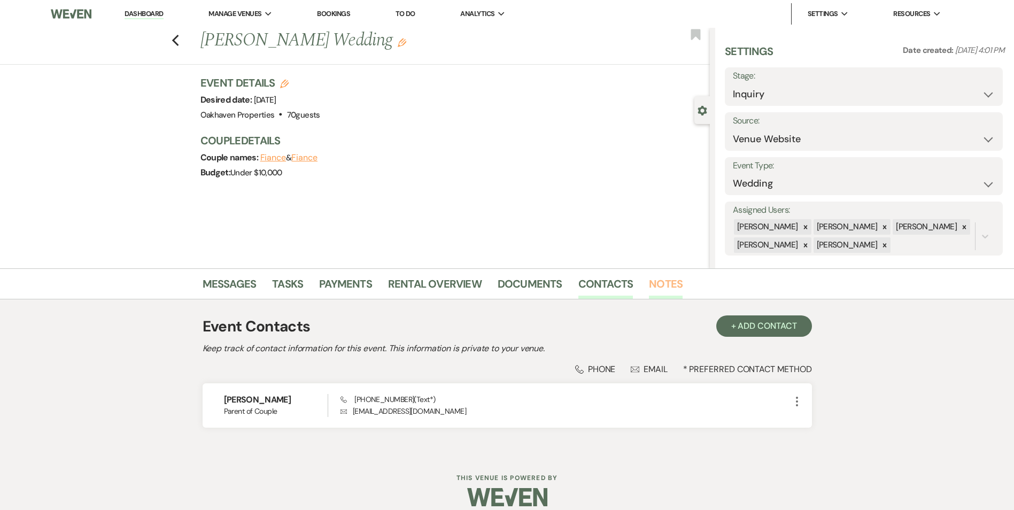
click at [660, 290] on link "Notes" at bounding box center [666, 287] width 34 height 24
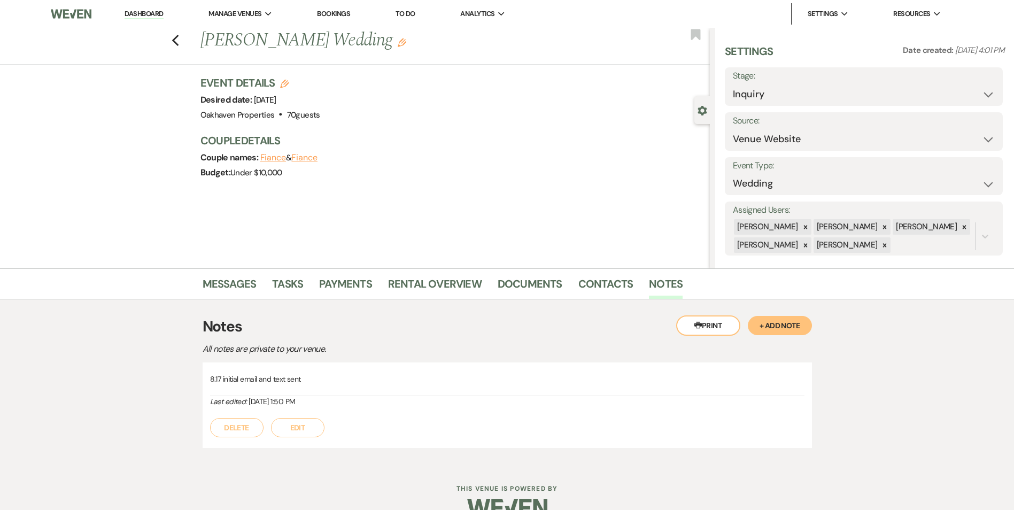
drag, startPoint x: 294, startPoint y: 437, endPoint x: 298, endPoint y: 423, distance: 13.9
click at [293, 432] on button "Edit" at bounding box center [297, 427] width 53 height 19
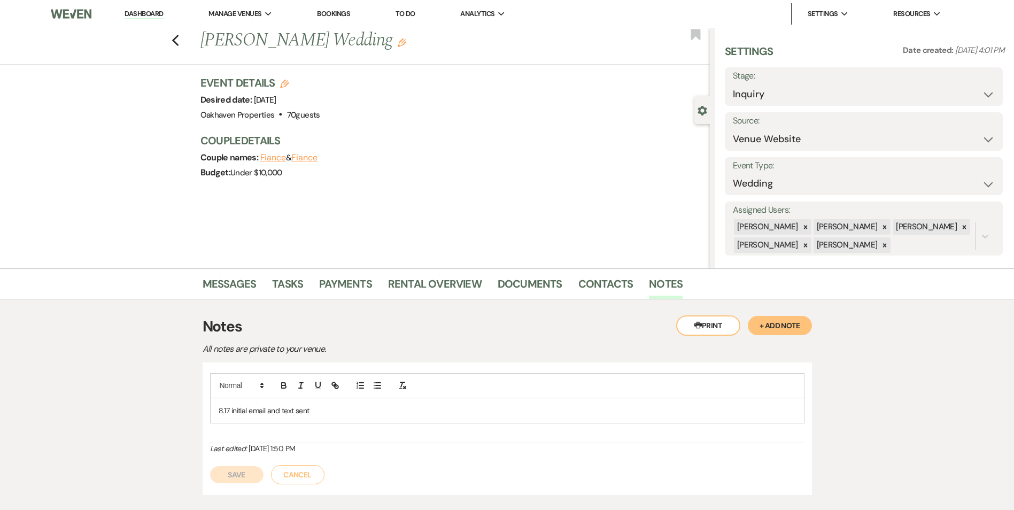
click at [321, 410] on p "8.17 initial email and text sent" at bounding box center [507, 410] width 577 height 12
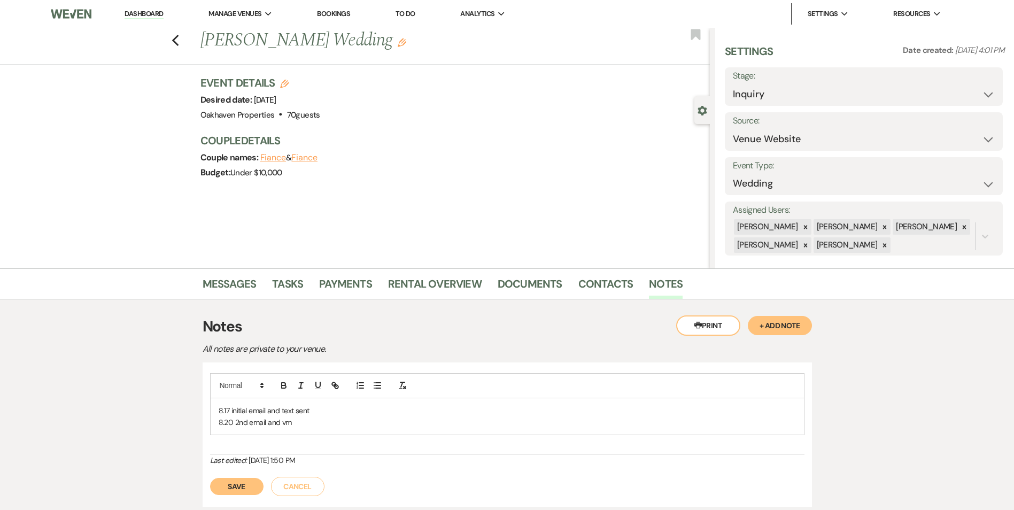
click at [252, 484] on button "Save" at bounding box center [236, 486] width 53 height 17
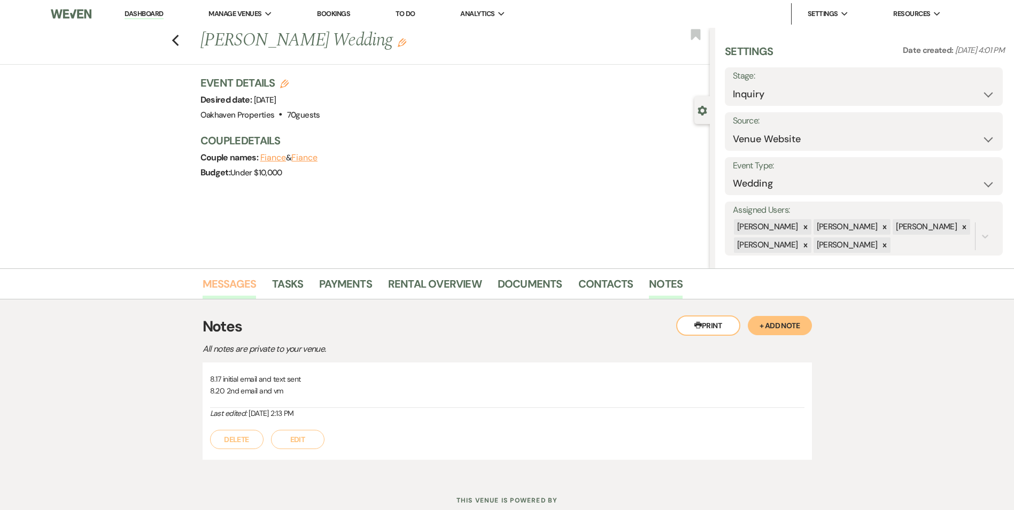
click at [236, 282] on link "Messages" at bounding box center [229, 287] width 54 height 24
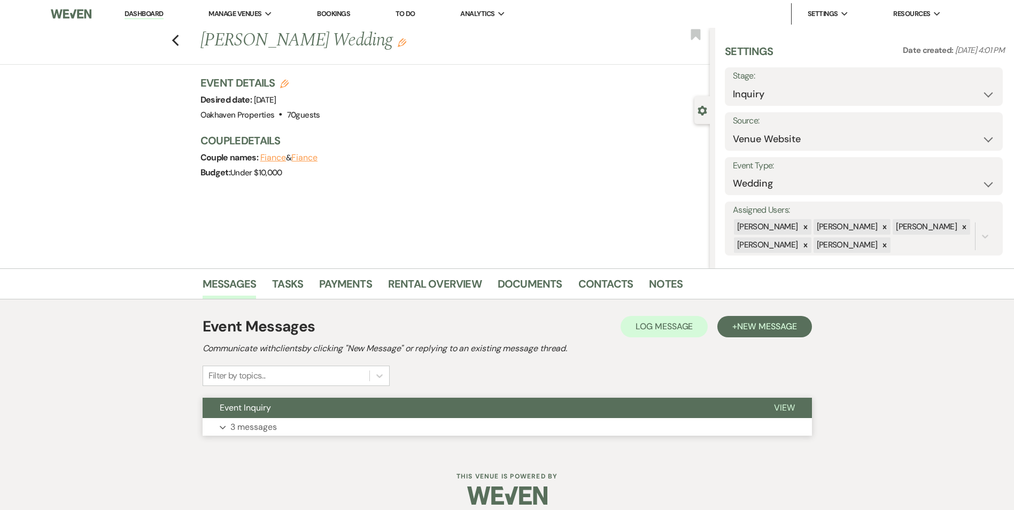
click at [788, 407] on span "View" at bounding box center [784, 407] width 21 height 11
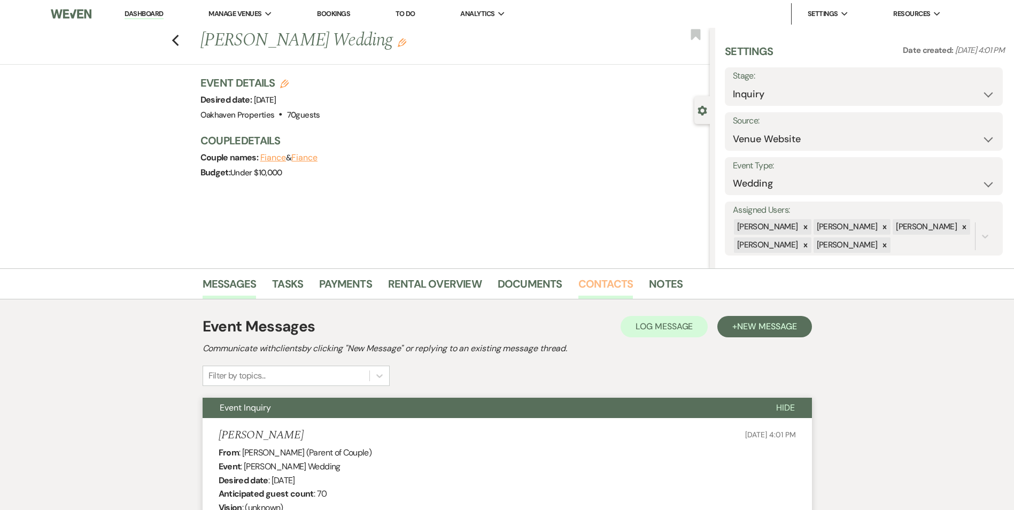
click at [595, 288] on link "Contacts" at bounding box center [605, 287] width 55 height 24
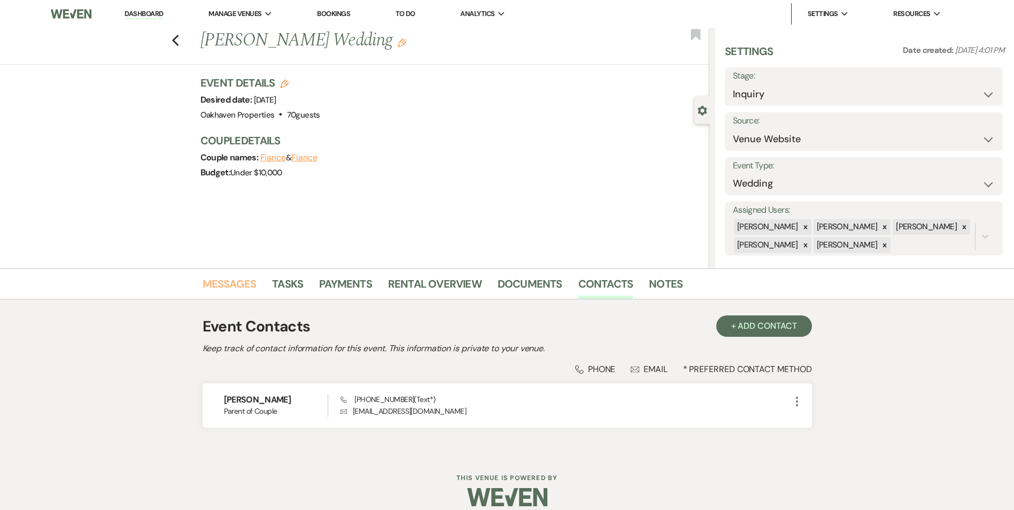
click at [254, 281] on link "Messages" at bounding box center [229, 287] width 54 height 24
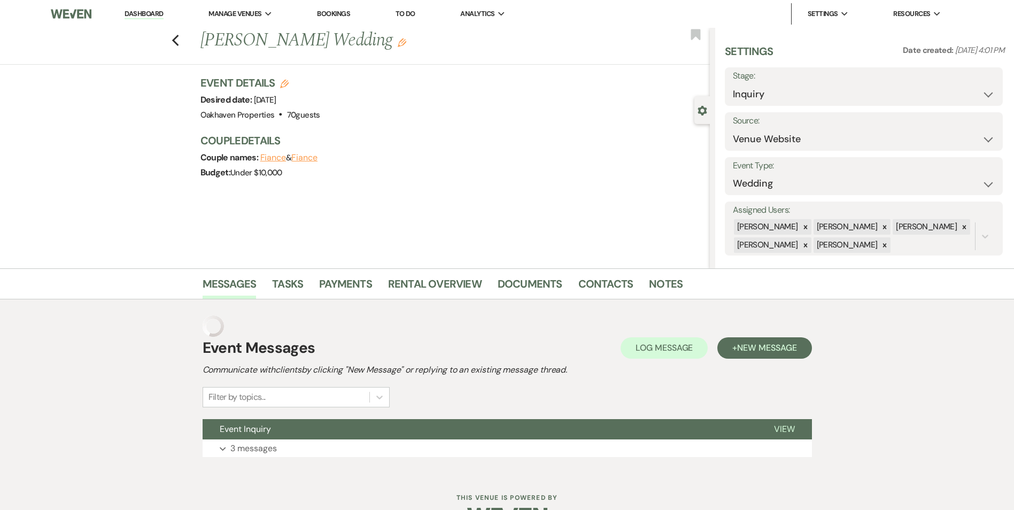
click at [650, 363] on h2 "Communicate with clients by clicking "New Message" or replying to an existing m…" at bounding box center [506, 369] width 609 height 13
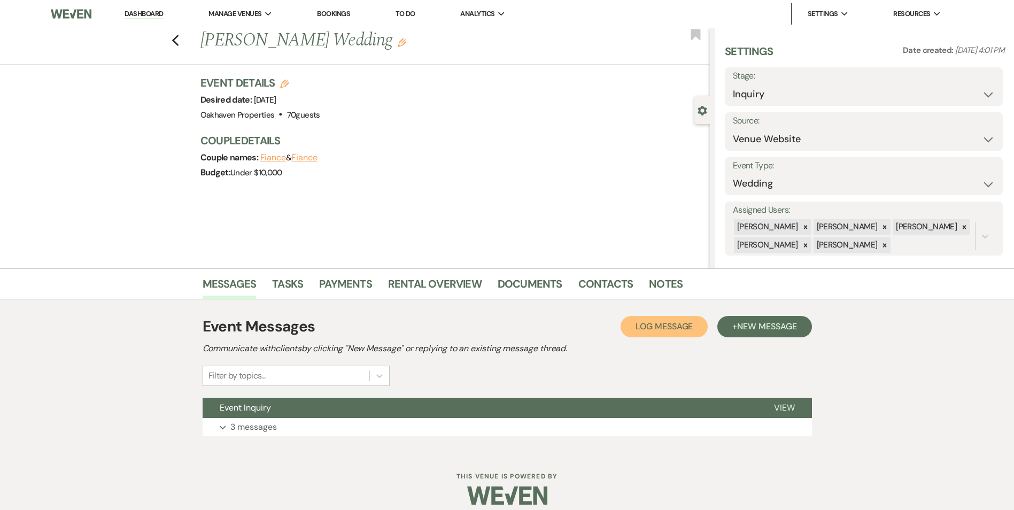
click at [666, 337] on button "Log Log Message" at bounding box center [663, 326] width 87 height 21
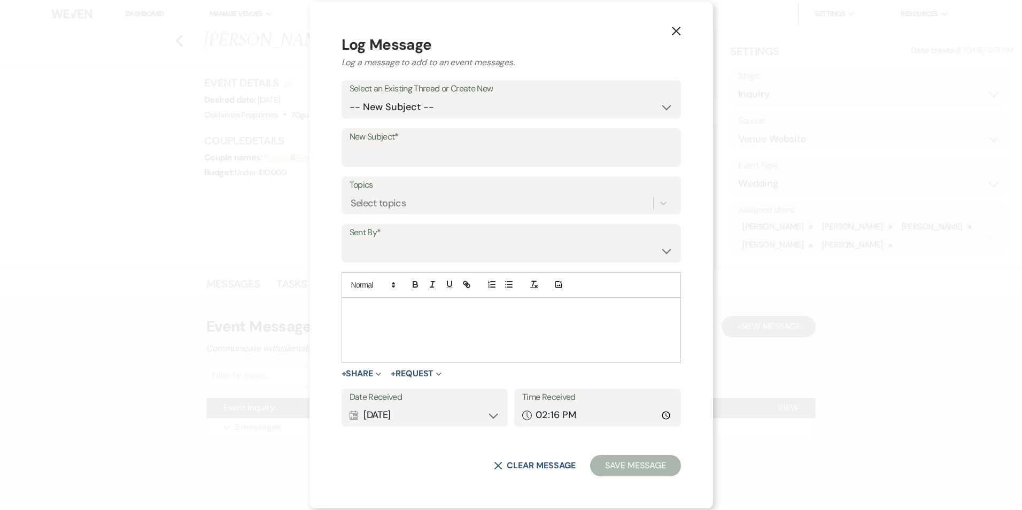
click at [426, 314] on p at bounding box center [511, 311] width 322 height 12
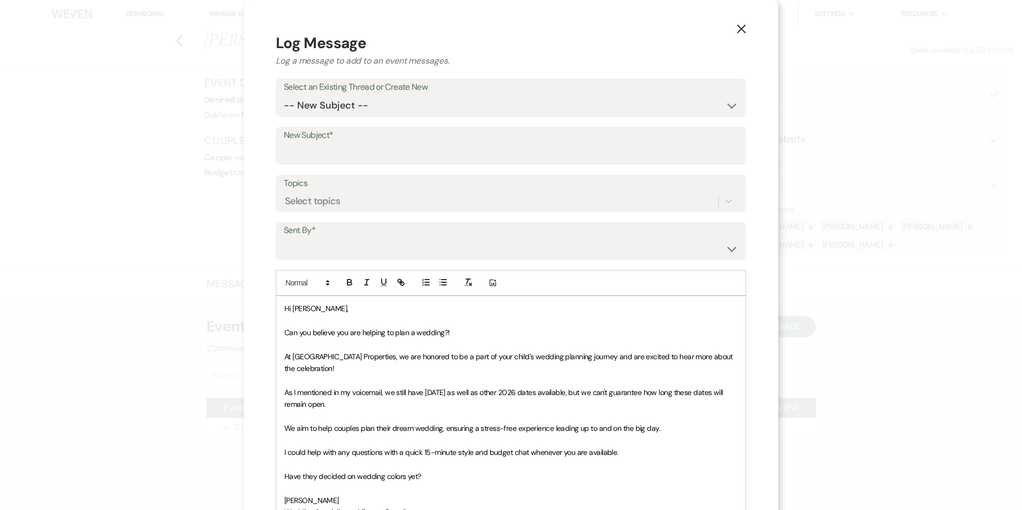
click at [344, 92] on label "Select an Existing Thread or Create New" at bounding box center [511, 87] width 454 height 15
click at [344, 99] on select "-- New Subject -- Event Inquiry" at bounding box center [511, 105] width 454 height 21
select select "446198"
click at [284, 95] on select "-- New Subject -- Event Inquiry" at bounding box center [511, 105] width 454 height 21
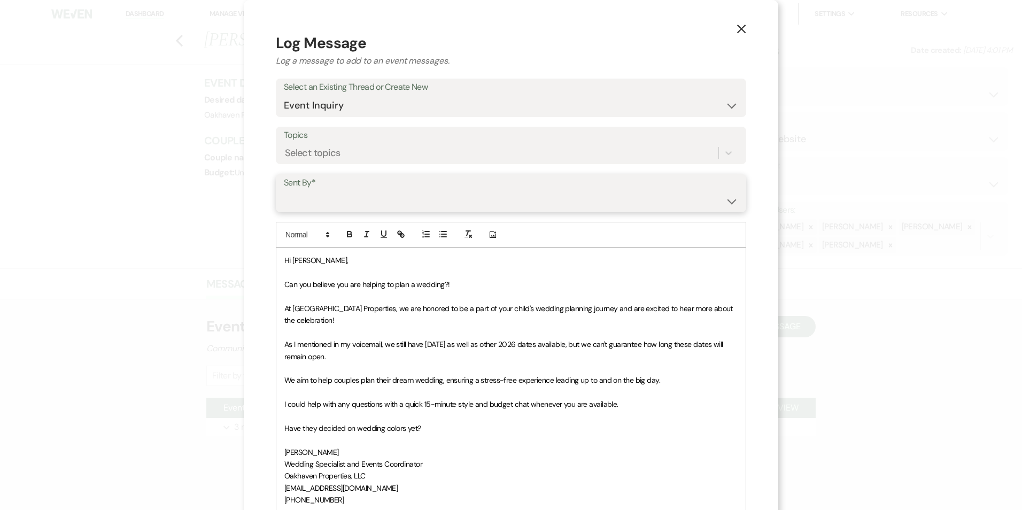
click at [345, 203] on select "Patience Ergish (pdergish@aol.com) Jeanette Wagoner (jeanette@experienceoakhave…" at bounding box center [511, 200] width 454 height 21
select select "user-127923"
click at [284, 190] on select "Patience Ergish (pdergish@aol.com) Jeanette Wagoner (jeanette@experienceoakhave…" at bounding box center [511, 200] width 454 height 21
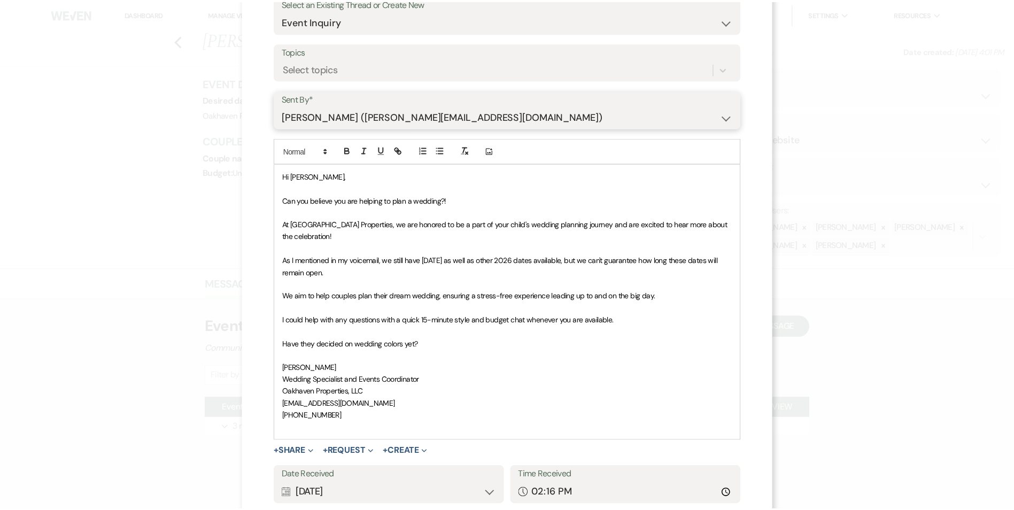
scroll to position [160, 0]
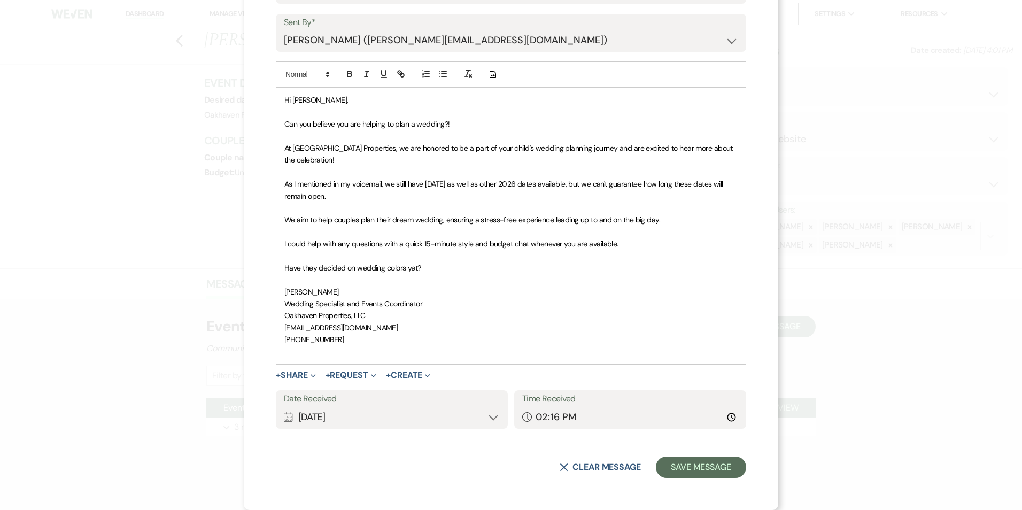
click at [708, 485] on div "X Log Message Log a message to add to an event messages. Select an Existing Thr…" at bounding box center [511, 175] width 534 height 670
click at [702, 461] on button "Save Message" at bounding box center [701, 466] width 90 height 21
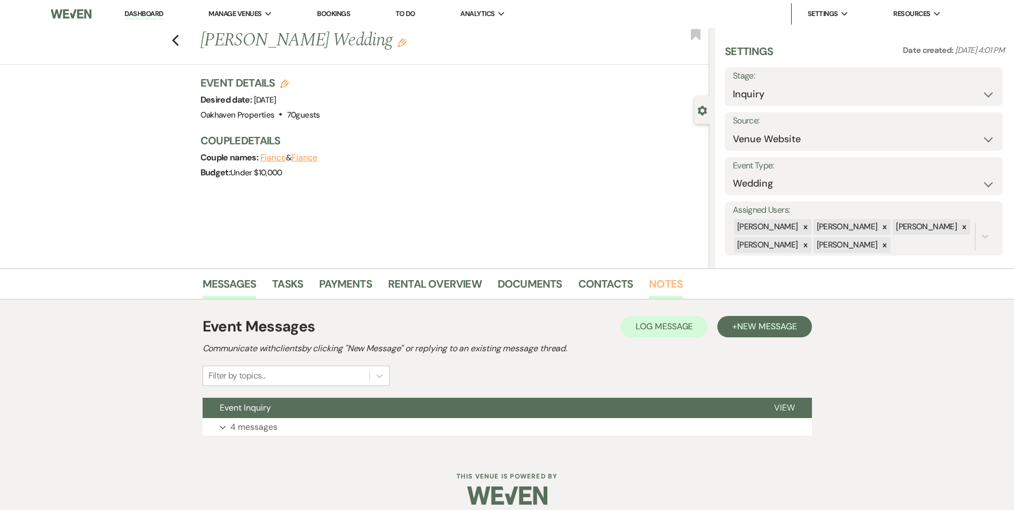
click at [666, 287] on link "Notes" at bounding box center [666, 287] width 34 height 24
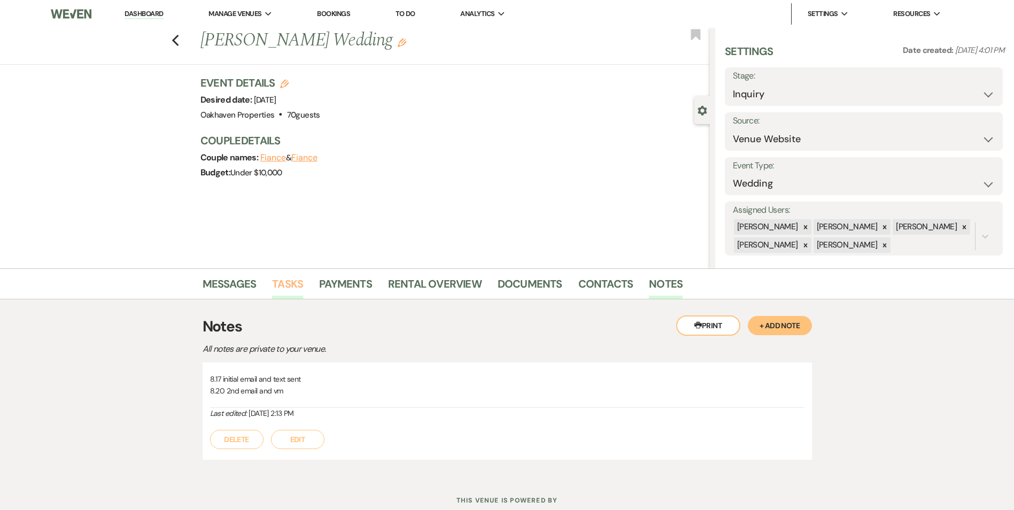
click at [290, 283] on link "Tasks" at bounding box center [287, 287] width 31 height 24
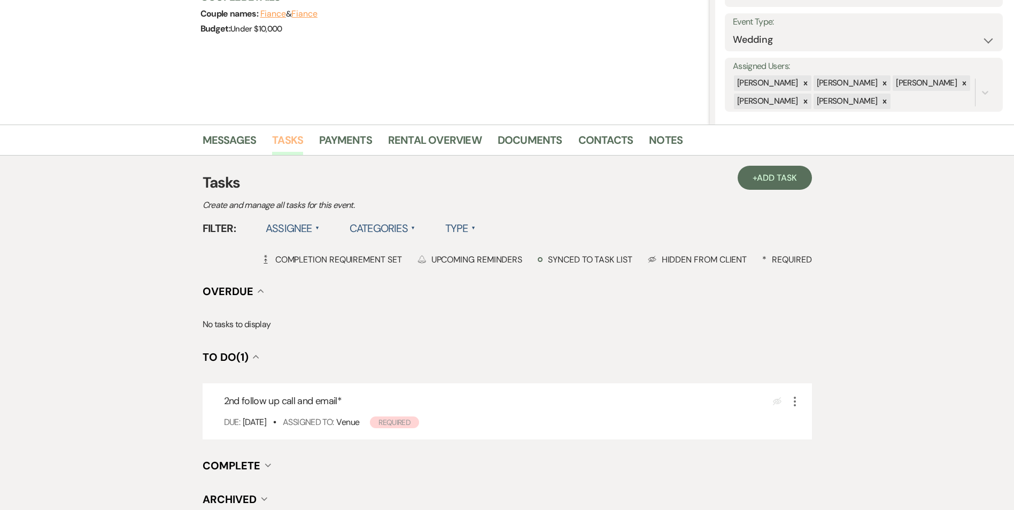
scroll to position [239, 0]
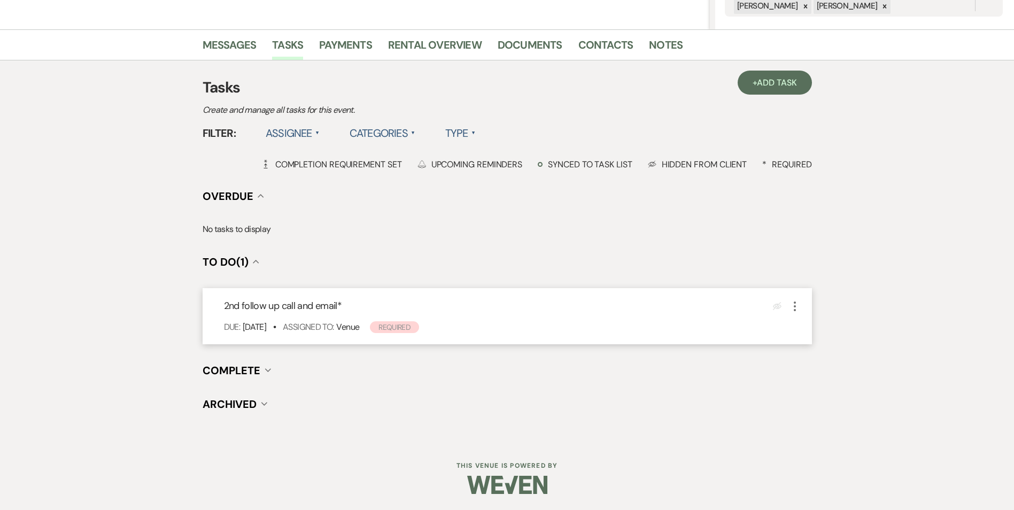
click at [793, 311] on icon "More" at bounding box center [794, 306] width 13 height 13
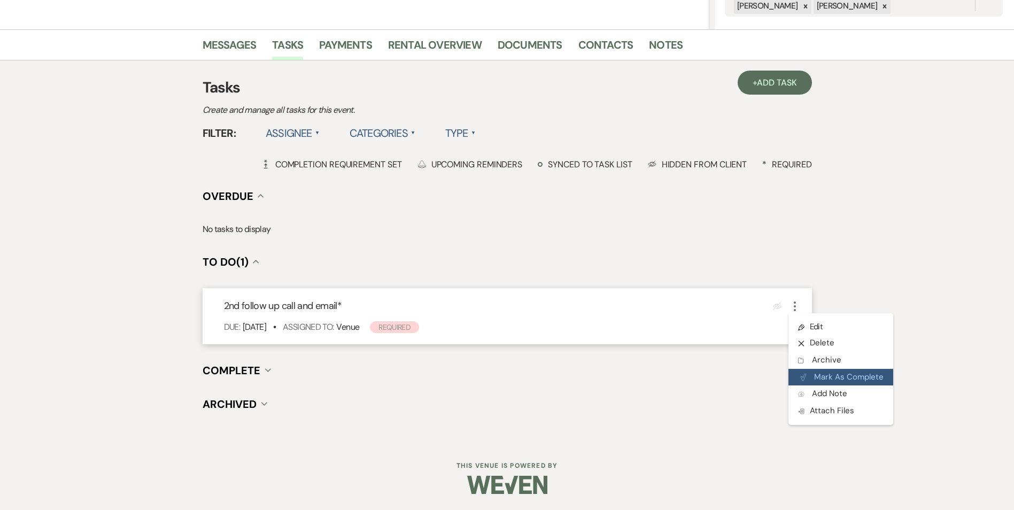
click at [806, 375] on button "Plan Portal Link Mark As Complete" at bounding box center [840, 377] width 105 height 17
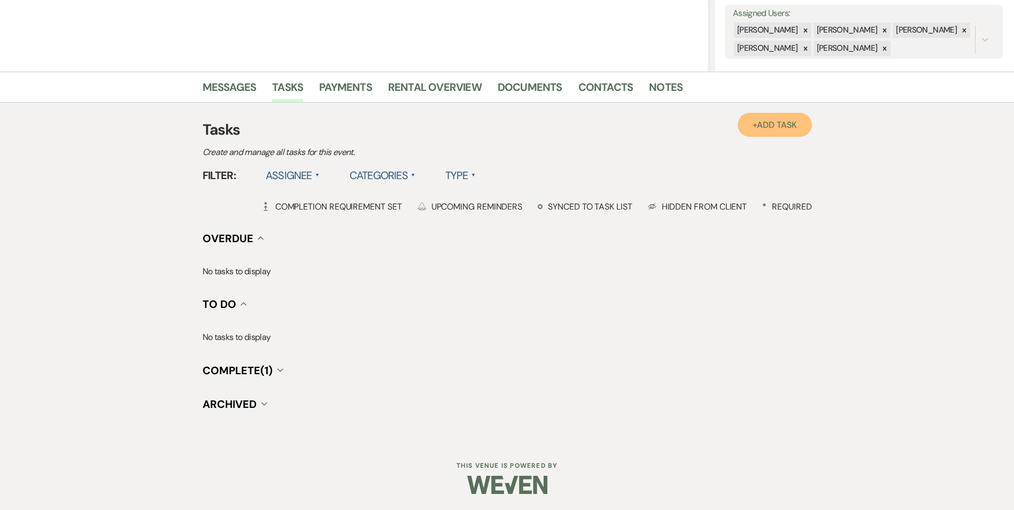
click at [747, 130] on link "+ Add Task" at bounding box center [774, 125] width 74 height 24
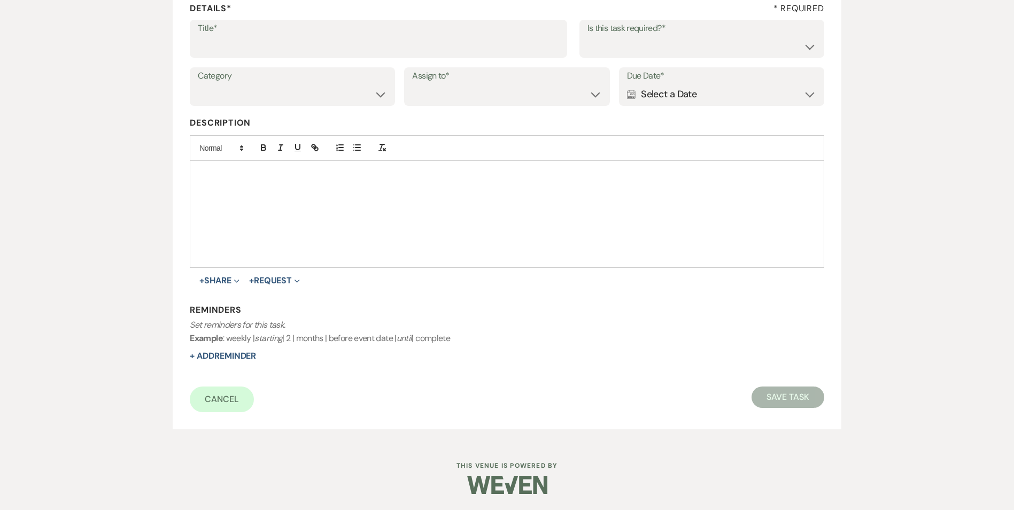
click at [317, 30] on label "Title*" at bounding box center [378, 28] width 361 height 15
click at [317, 36] on input "Title*" at bounding box center [378, 46] width 361 height 21
type input "2"
type input "3rd follow up text and promo email"
click at [607, 57] on select "Yes No" at bounding box center [701, 46] width 229 height 21
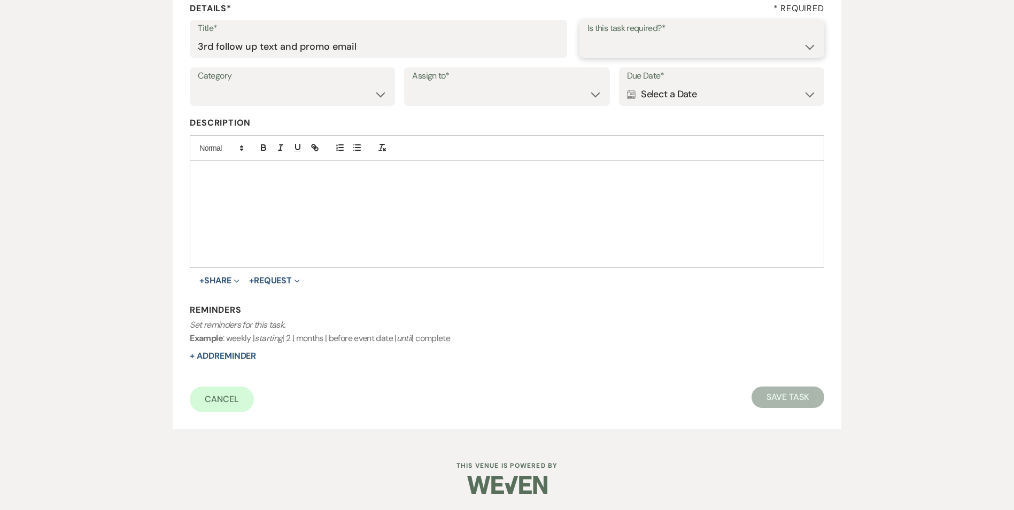
select select "true"
click at [587, 36] on select "Yes No" at bounding box center [701, 46] width 229 height 21
click at [350, 96] on select "Venue Vendors Guests Details Finalize & Share" at bounding box center [292, 94] width 189 height 21
select select "31"
click at [198, 84] on select "Venue Vendors Guests Details Finalize & Share" at bounding box center [292, 94] width 189 height 21
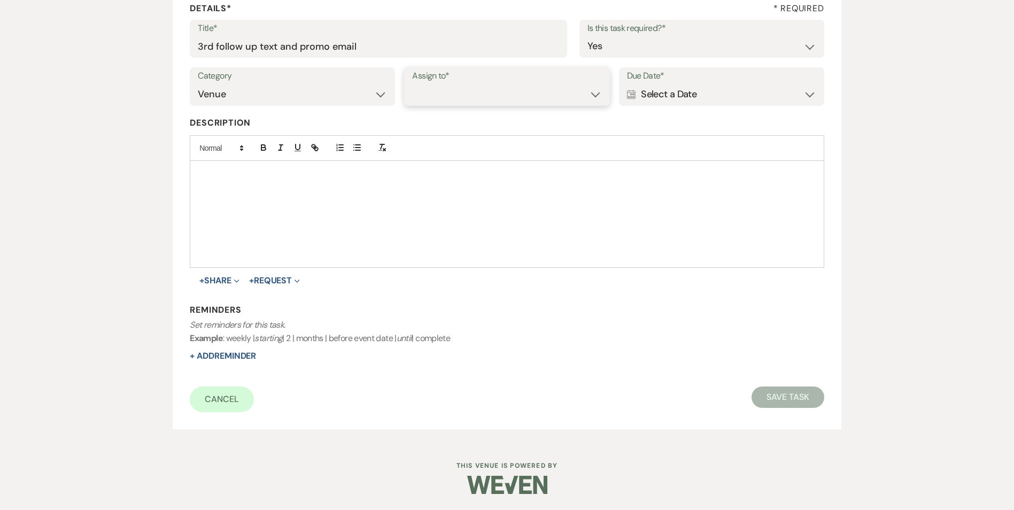
click at [419, 101] on select "Venue Client" at bounding box center [506, 94] width 189 height 21
select select "venueHost"
click at [412, 84] on select "Venue Client" at bounding box center [506, 94] width 189 height 21
click at [638, 90] on div "Calendar Select a Date Expand" at bounding box center [721, 94] width 189 height 21
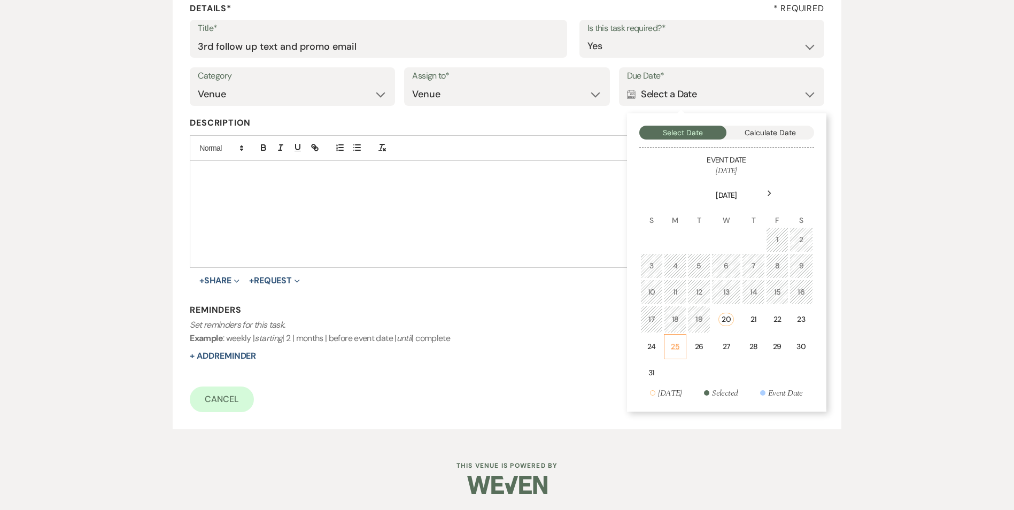
click at [678, 346] on div "25" at bounding box center [675, 346] width 9 height 11
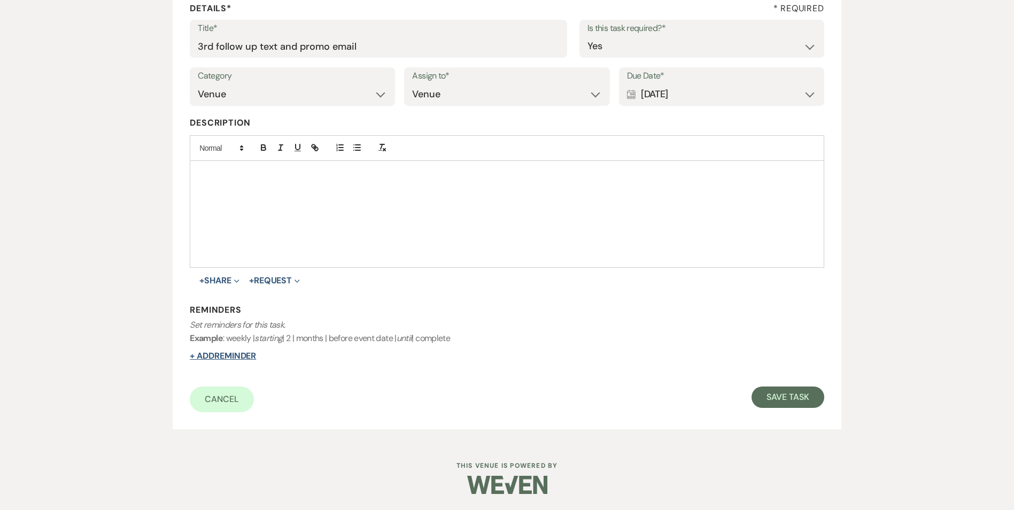
click at [228, 356] on button "+ Add Reminder" at bounding box center [223, 356] width 66 height 9
select select "host"
select select "days"
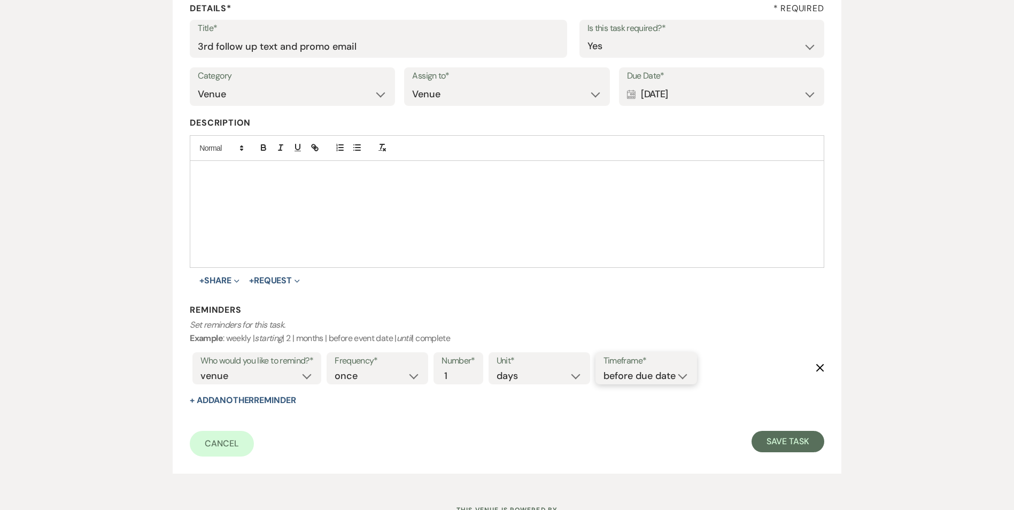
click at [616, 378] on select "before due date after due date on due date on custom date" at bounding box center [645, 376] width 85 height 14
select select "onDueDate"
click at [603, 369] on select "before due date after due date on due date on custom date" at bounding box center [645, 376] width 85 height 14
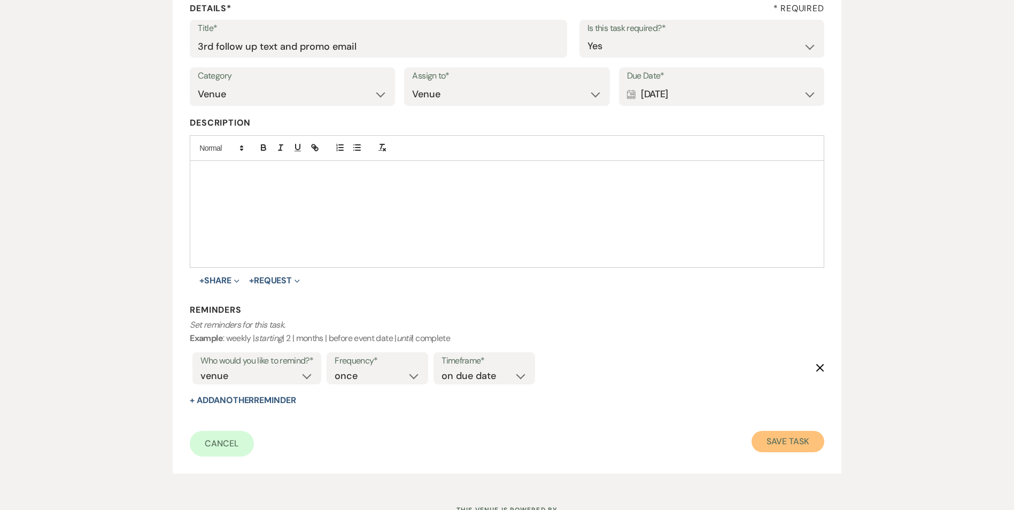
click at [799, 443] on button "Save Task" at bounding box center [787, 441] width 72 height 21
select select "5"
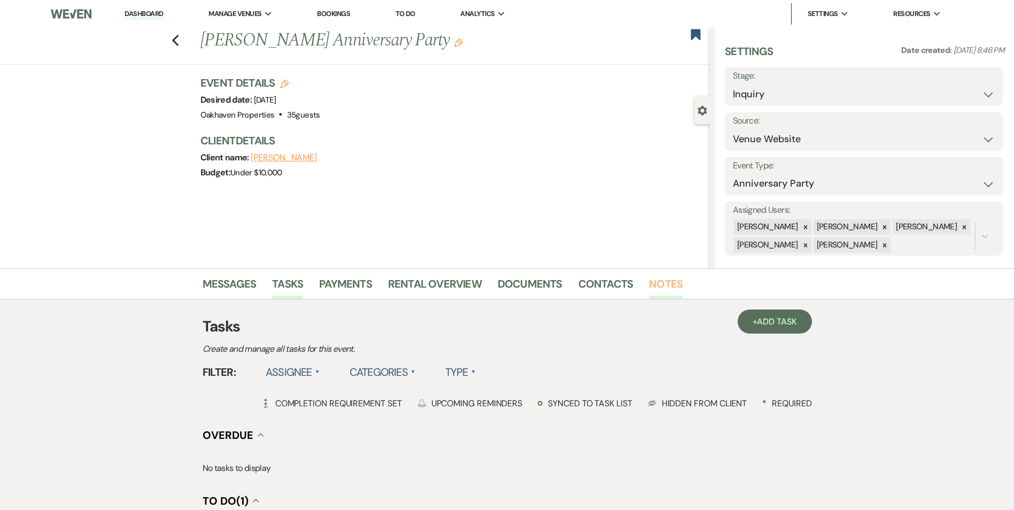
click at [658, 291] on link "Notes" at bounding box center [666, 287] width 34 height 24
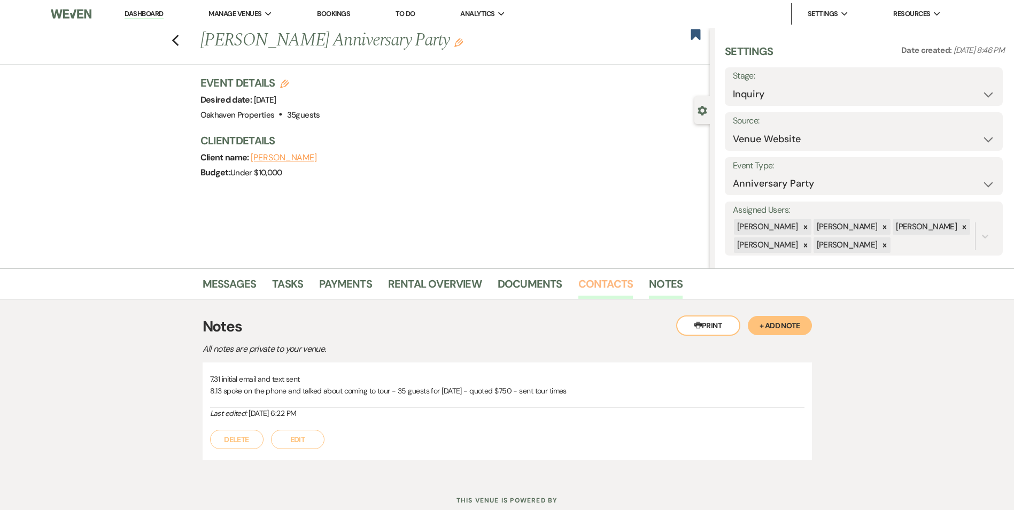
click at [585, 285] on link "Contacts" at bounding box center [605, 287] width 55 height 24
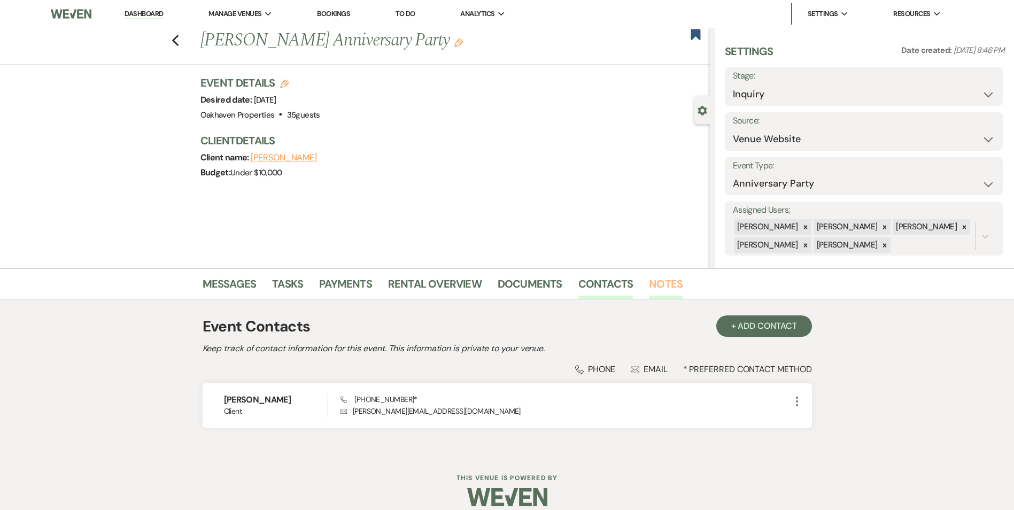
click at [650, 276] on link "Notes" at bounding box center [666, 287] width 34 height 24
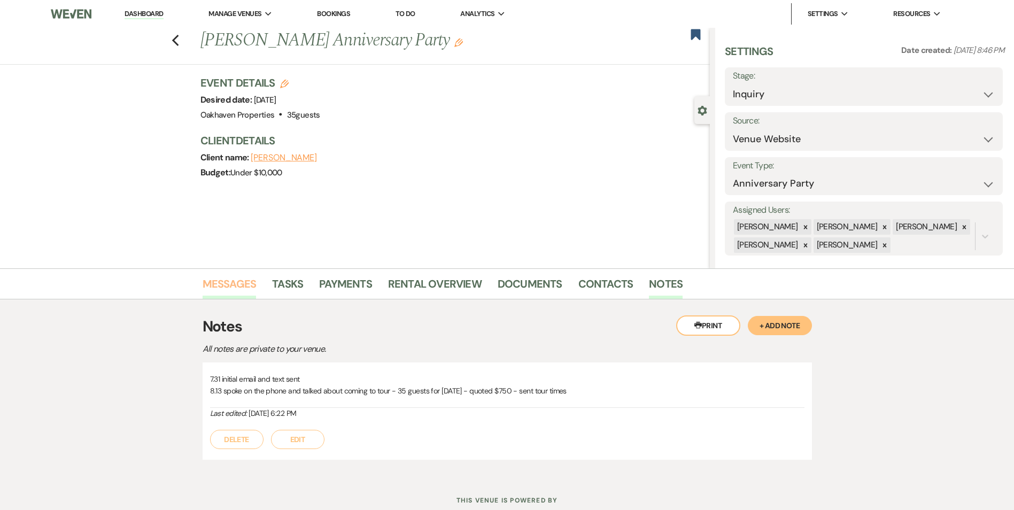
click at [225, 283] on link "Messages" at bounding box center [229, 287] width 54 height 24
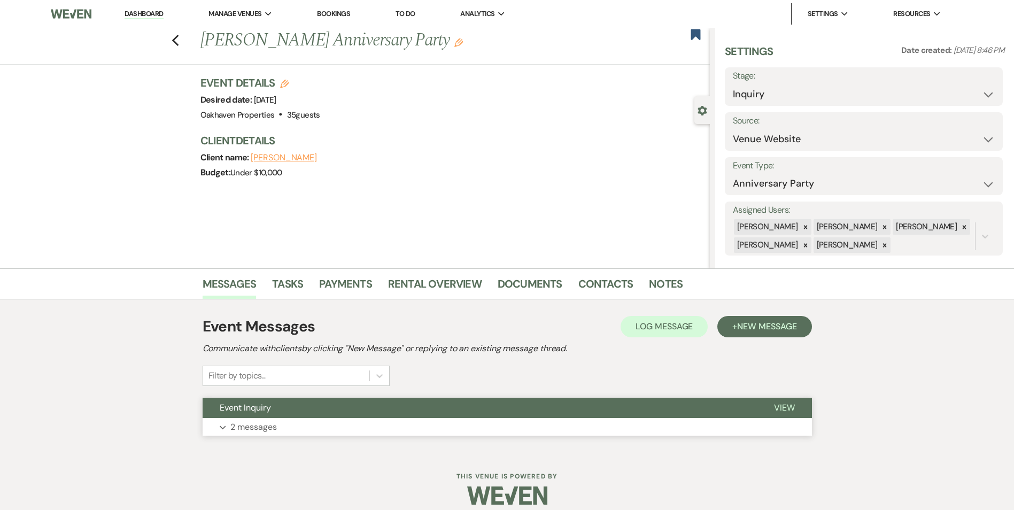
click at [793, 416] on button "View" at bounding box center [784, 408] width 55 height 20
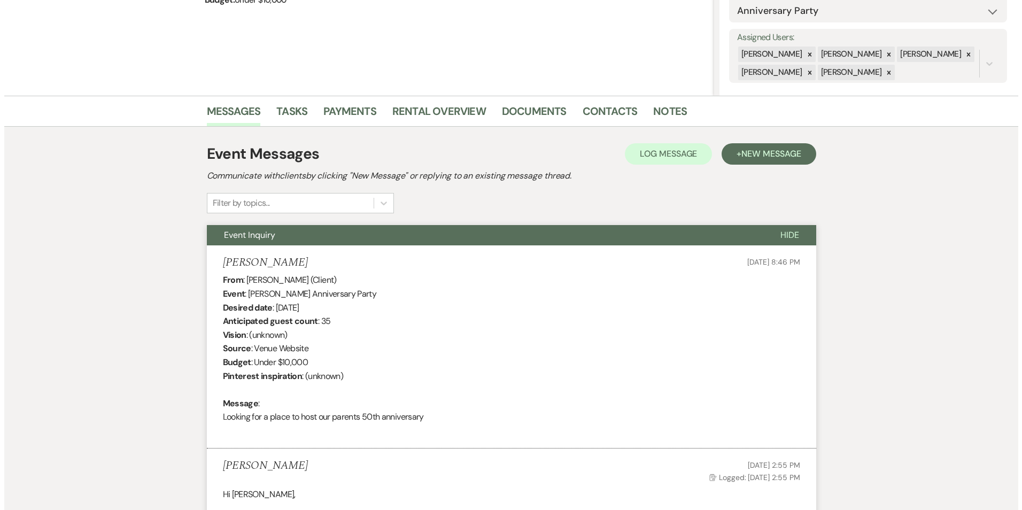
scroll to position [2, 0]
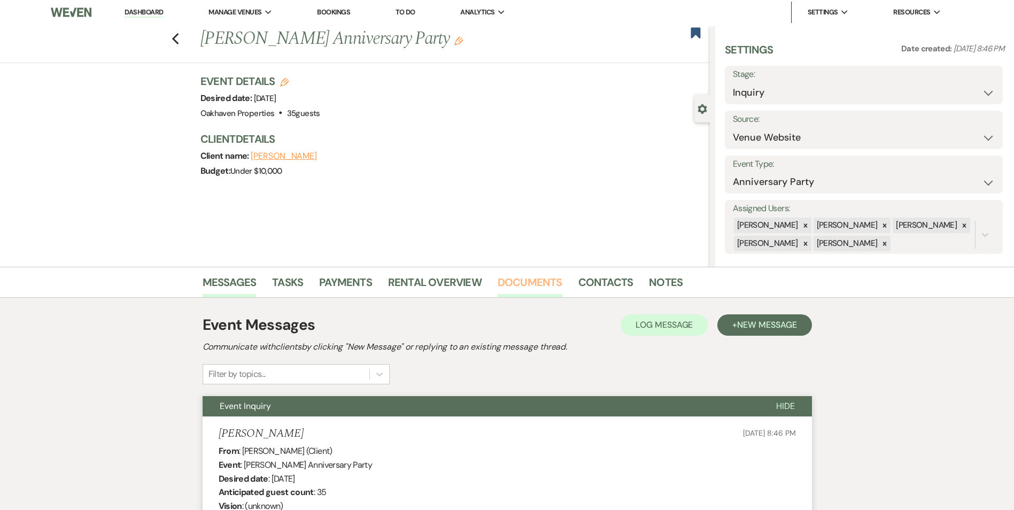
click at [543, 283] on link "Documents" at bounding box center [529, 286] width 65 height 24
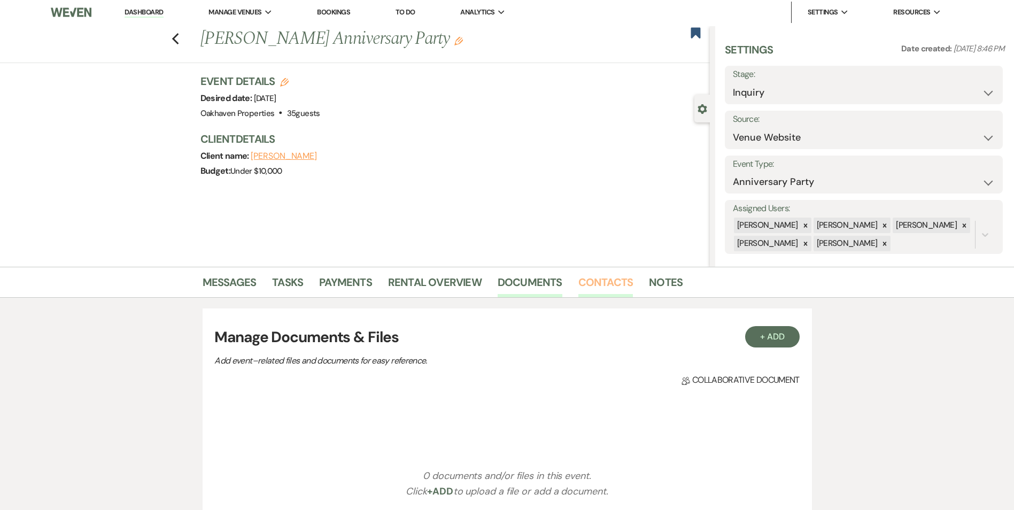
click at [598, 288] on link "Contacts" at bounding box center [605, 286] width 55 height 24
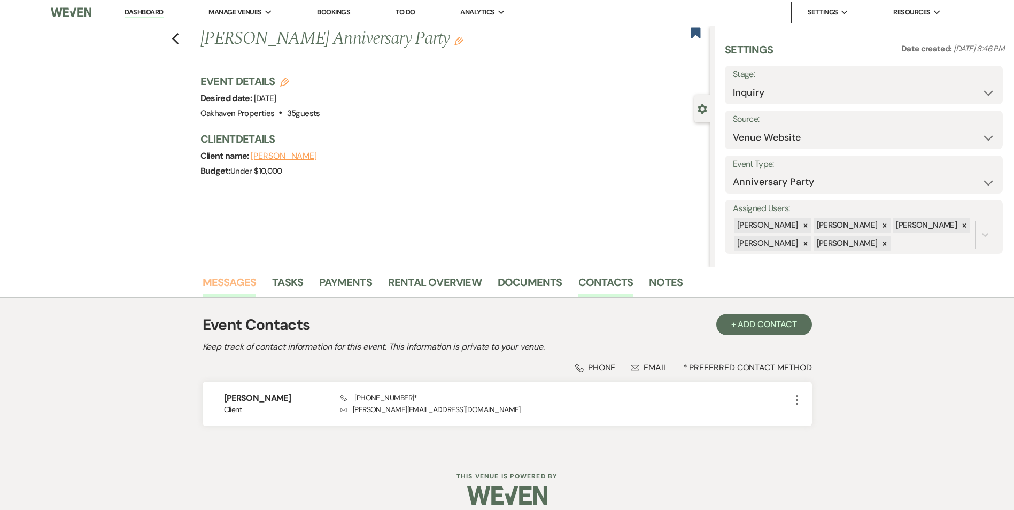
click at [243, 281] on link "Messages" at bounding box center [229, 286] width 54 height 24
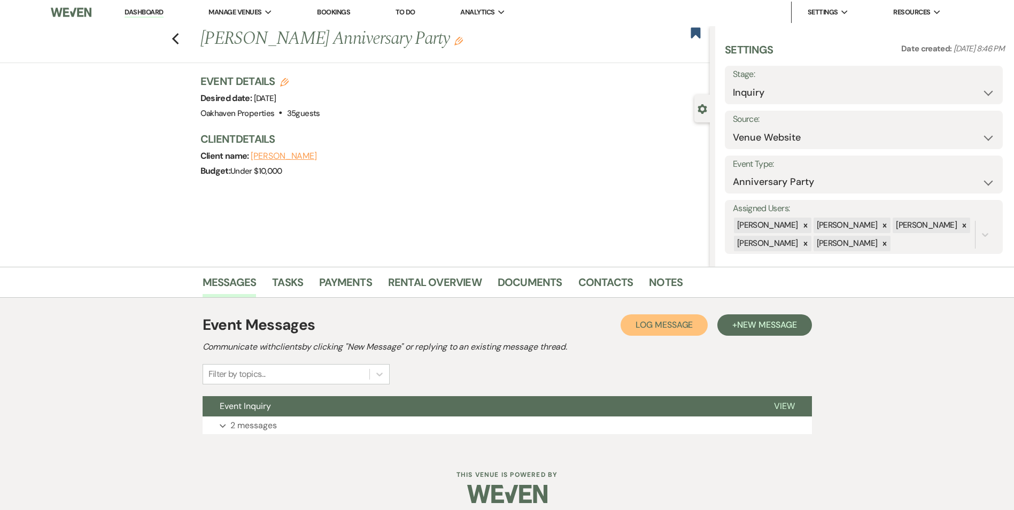
click at [667, 319] on button "Log Log Message" at bounding box center [663, 324] width 87 height 21
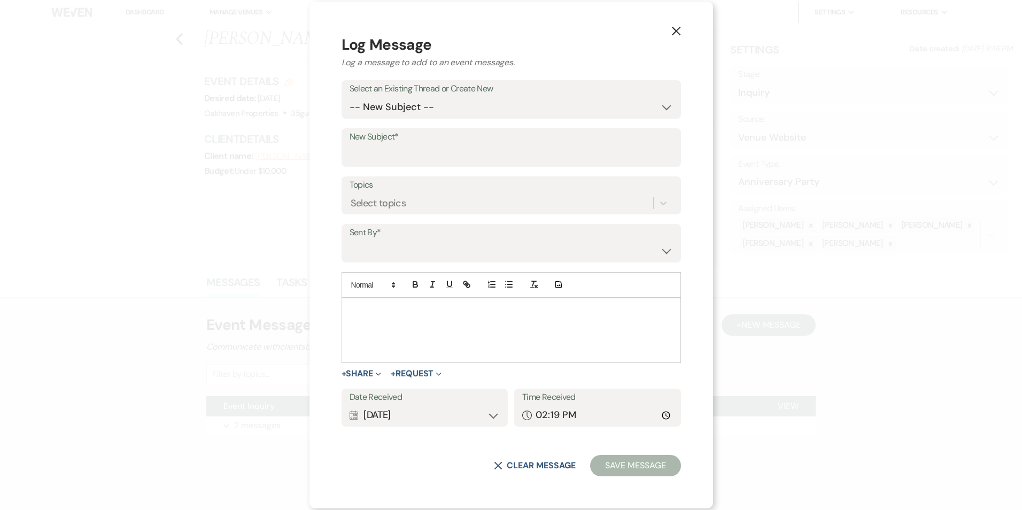
click at [415, 306] on p at bounding box center [511, 311] width 322 height 12
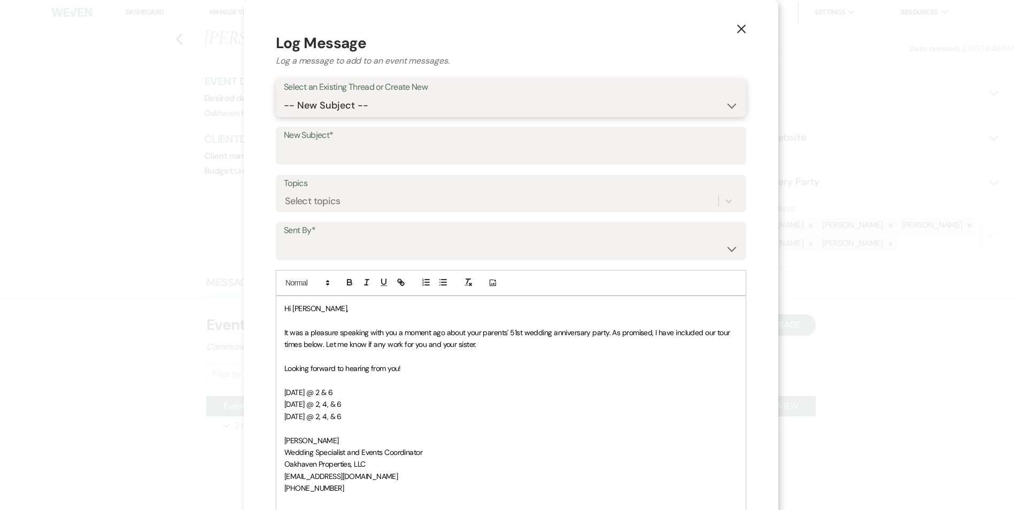
click at [315, 98] on select "-- New Subject -- Event Inquiry" at bounding box center [511, 105] width 454 height 21
select select "437899"
click at [284, 95] on select "-- New Subject -- Event Inquiry" at bounding box center [511, 105] width 454 height 21
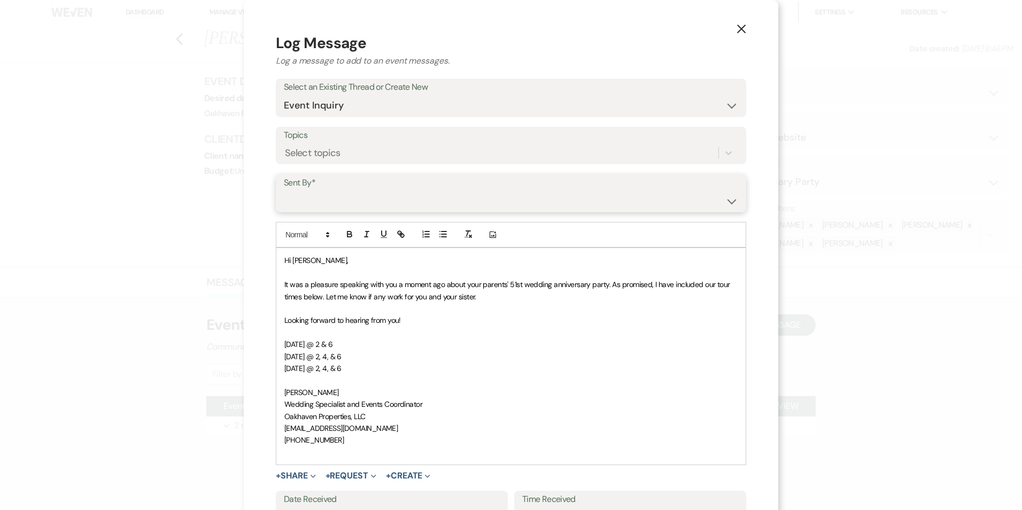
click at [309, 197] on select "[PERSON_NAME] ([EMAIL_ADDRESS][DOMAIN_NAME]) [PERSON_NAME] ([PERSON_NAME][EMAIL…" at bounding box center [511, 200] width 454 height 21
select select "user-127923"
click at [284, 190] on select "[PERSON_NAME] ([EMAIL_ADDRESS][DOMAIN_NAME]) [PERSON_NAME] ([PERSON_NAME][EMAIL…" at bounding box center [511, 200] width 454 height 21
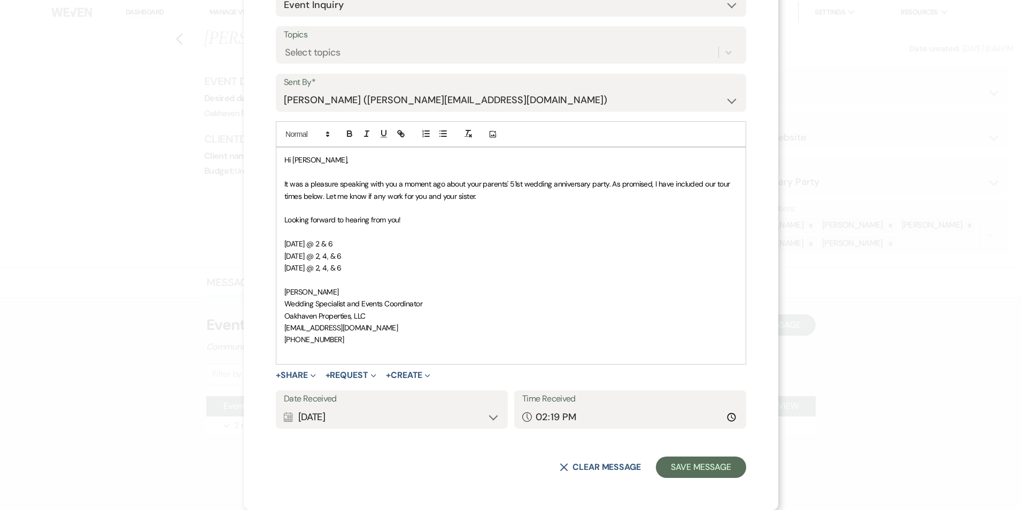
click at [465, 417] on div "Calendar [DATE] Expand" at bounding box center [392, 417] width 216 height 21
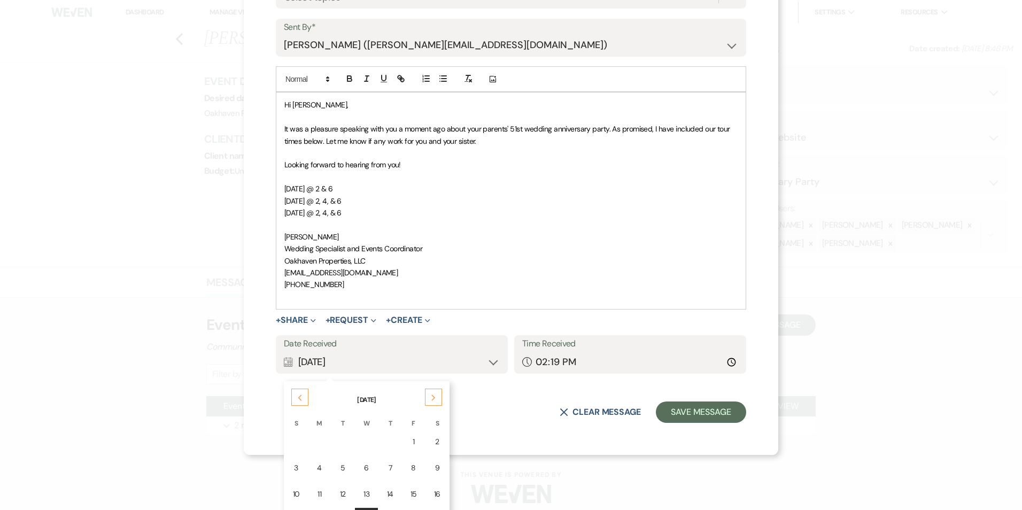
scroll to position [207, 0]
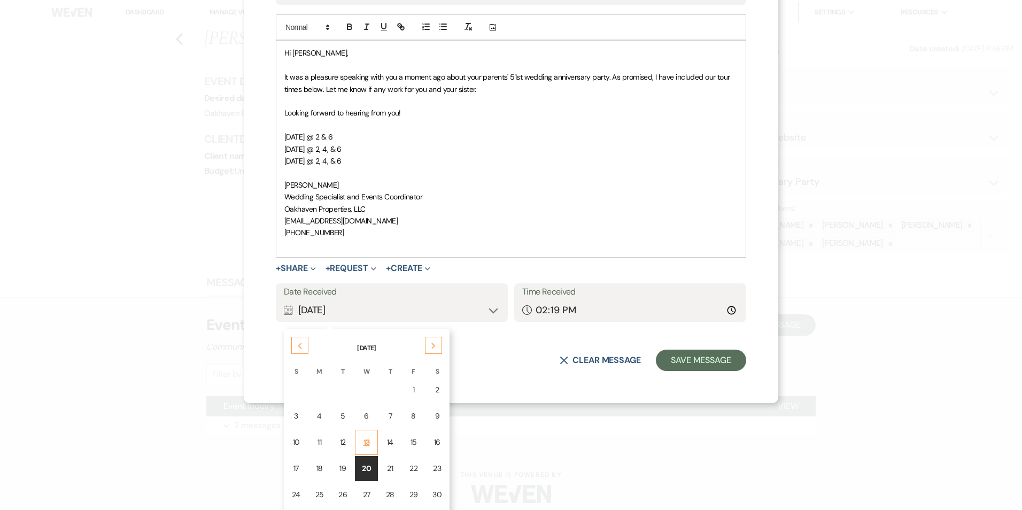
click at [367, 442] on td "13" at bounding box center [366, 442] width 23 height 25
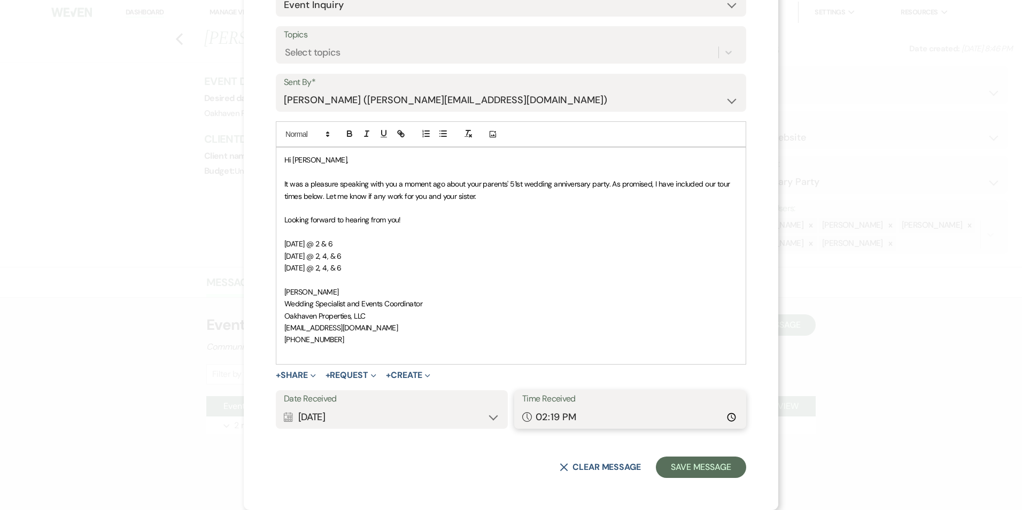
click at [726, 419] on input "14:19" at bounding box center [630, 417] width 216 height 21
type input "18:31"
click at [690, 470] on button "Save Message" at bounding box center [701, 466] width 90 height 21
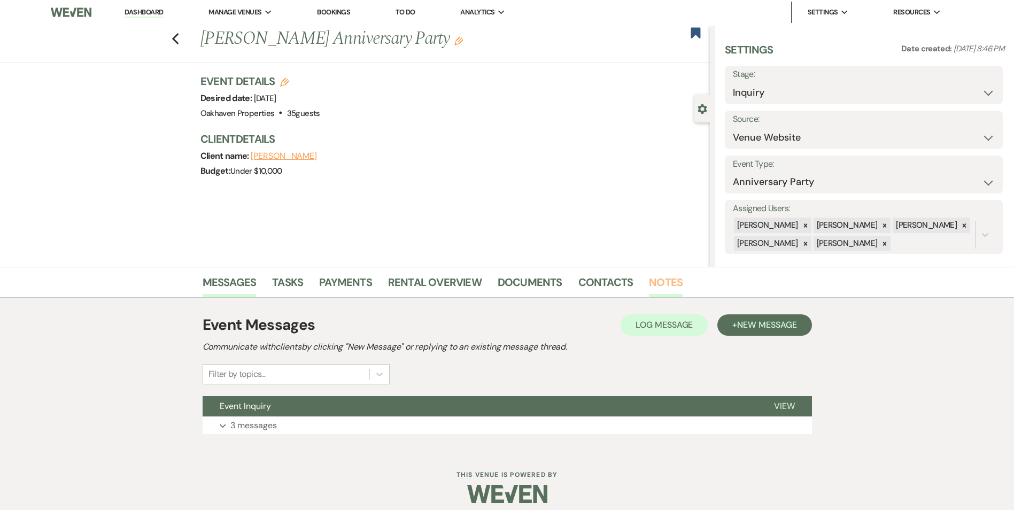
click at [659, 283] on link "Notes" at bounding box center [666, 286] width 34 height 24
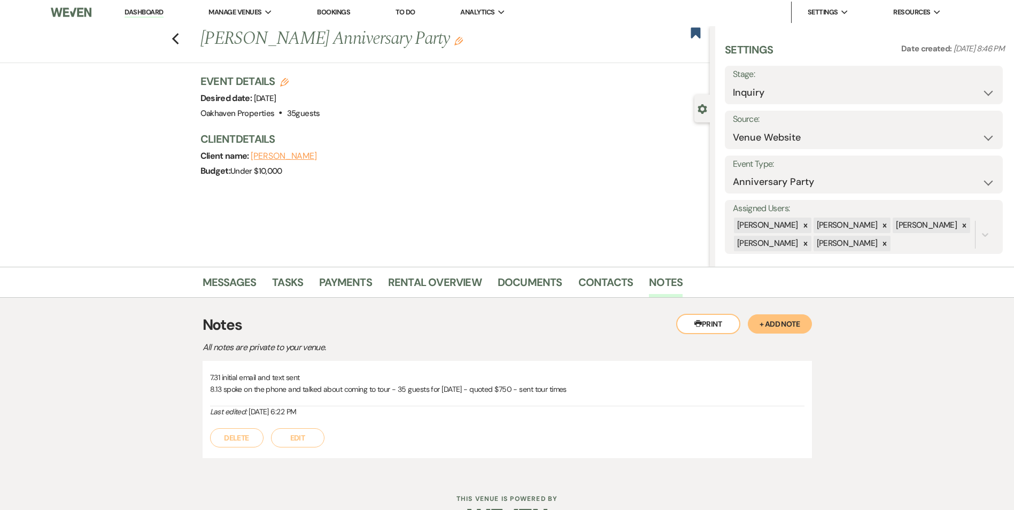
drag, startPoint x: 281, startPoint y: 433, endPoint x: 290, endPoint y: 437, distance: 9.8
click at [284, 434] on button "Edit" at bounding box center [297, 437] width 53 height 19
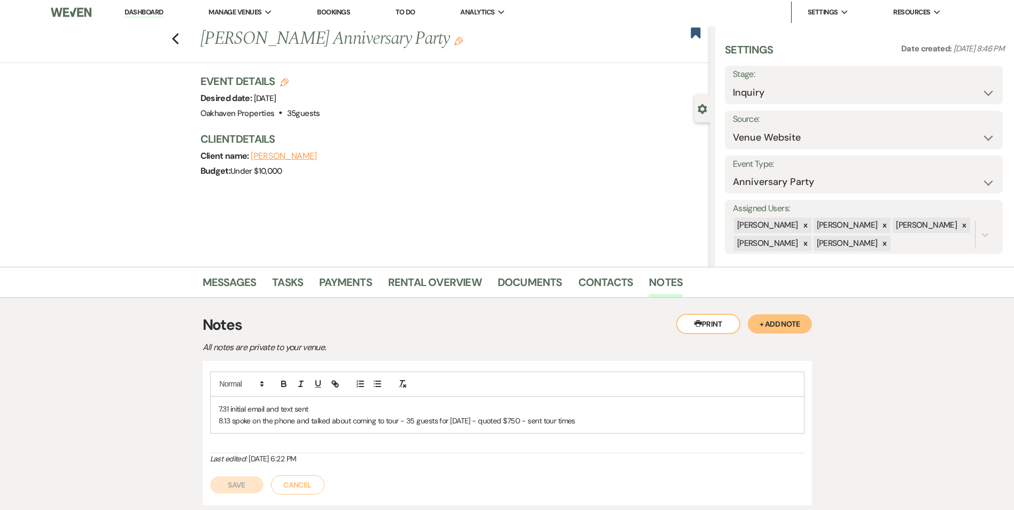
click at [591, 416] on p "8.13 spoke on the phone and talked about coming to tour - 35 guests for [DATE] …" at bounding box center [507, 421] width 577 height 12
click at [220, 416] on p ".13 spoke on the phone and talked about coming to tour - 35 guests for [DATE] -…" at bounding box center [507, 421] width 577 height 12
click at [249, 437] on p at bounding box center [507, 432] width 577 height 12
drag, startPoint x: 220, startPoint y: 505, endPoint x: 219, endPoint y: 494, distance: 10.7
click at [220, 505] on button "Save" at bounding box center [236, 496] width 53 height 17
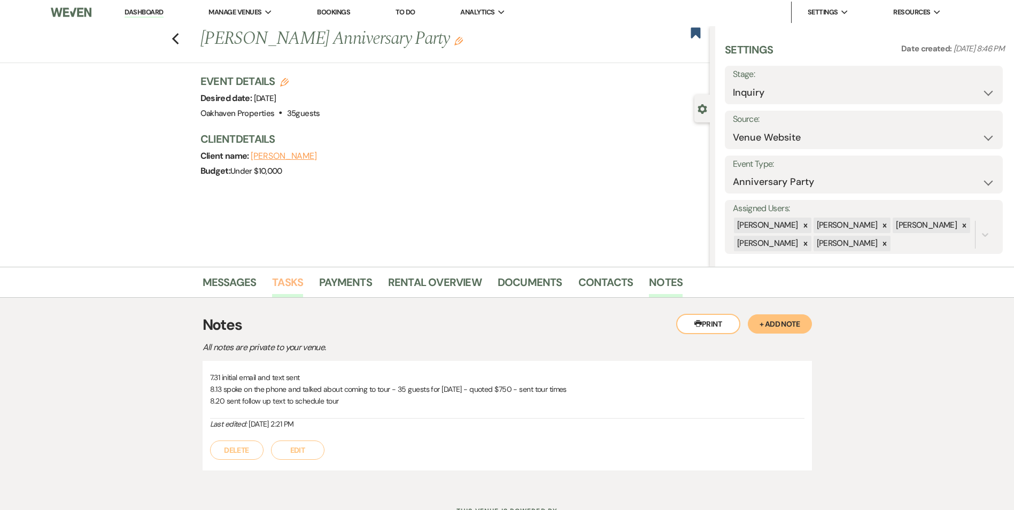
click at [290, 277] on link "Tasks" at bounding box center [287, 286] width 31 height 24
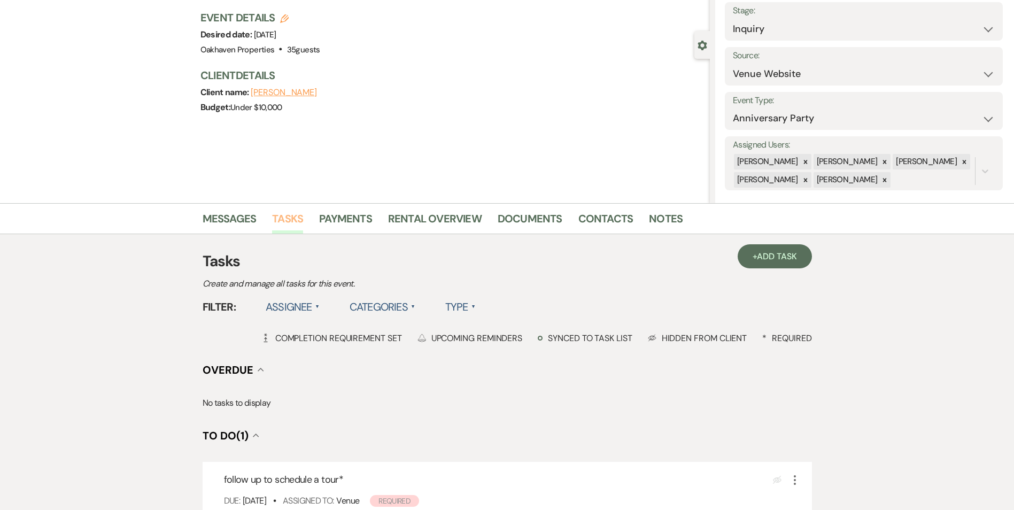
scroll to position [160, 0]
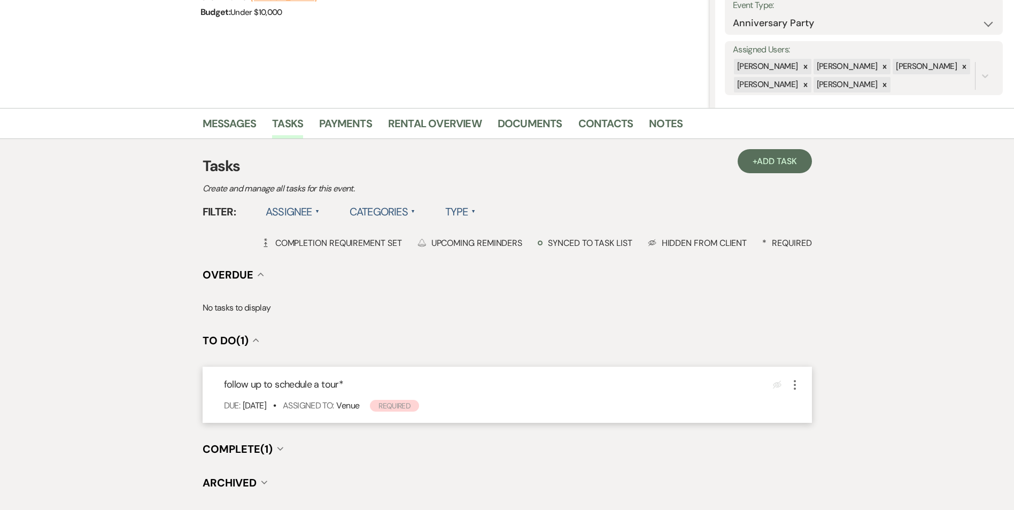
click at [800, 387] on icon "More" at bounding box center [794, 384] width 13 height 13
click at [834, 456] on button "Plan Portal Link Mark As Complete" at bounding box center [840, 455] width 105 height 17
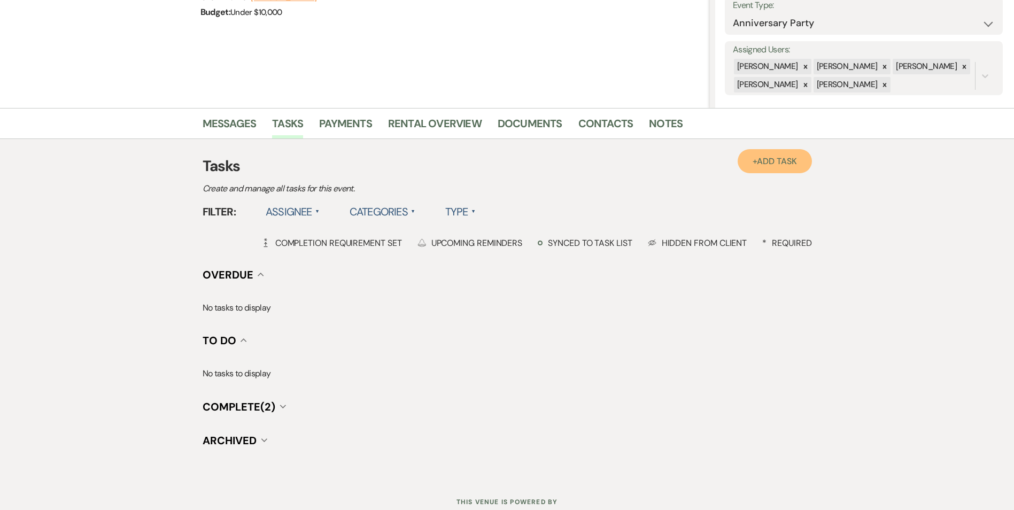
click at [779, 166] on span "Add Task" at bounding box center [777, 160] width 40 height 11
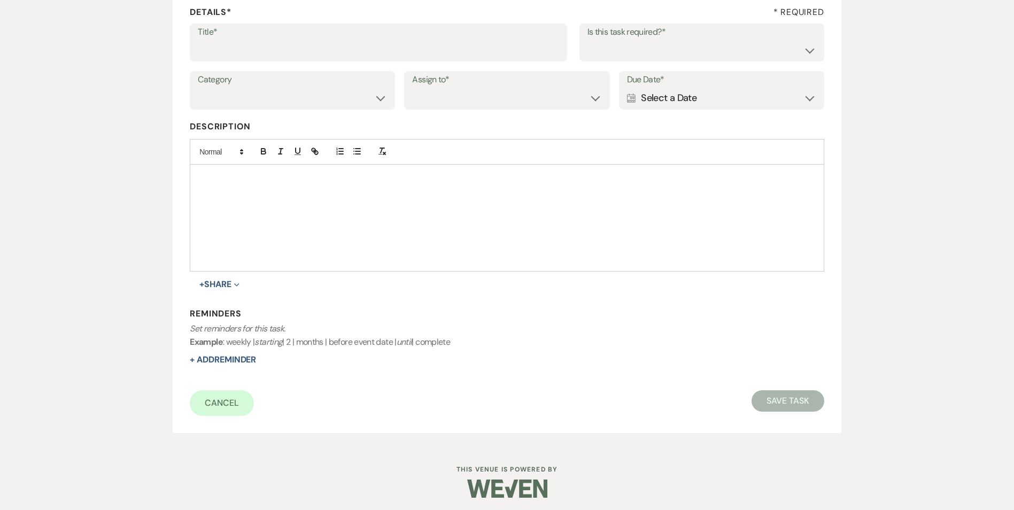
click at [248, 36] on label "Title*" at bounding box center [378, 32] width 361 height 15
click at [248, 40] on input "Title*" at bounding box center [378, 50] width 361 height 21
type input "another follow up to schedule a tour"
click at [671, 42] on select "Yes No" at bounding box center [701, 50] width 229 height 21
select select "true"
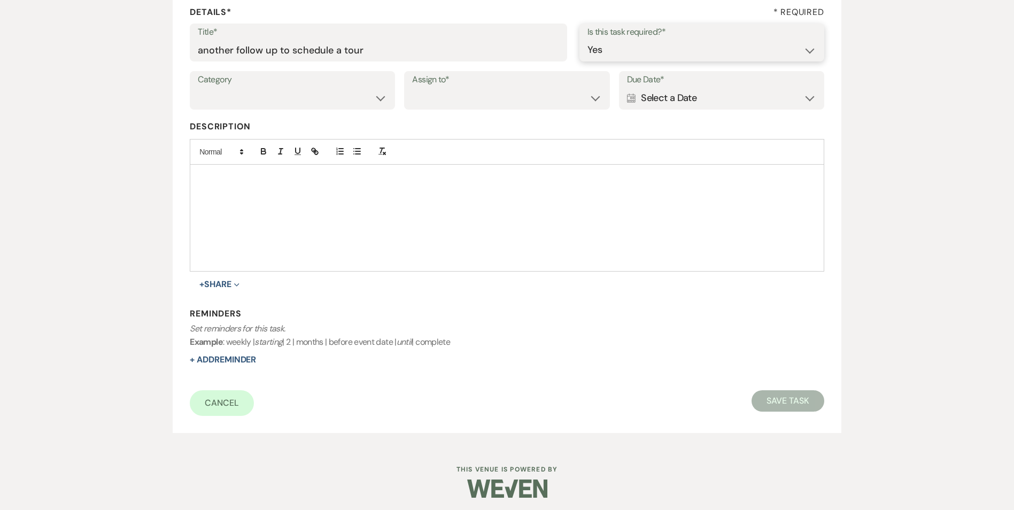
click at [587, 40] on select "Yes No" at bounding box center [701, 50] width 229 height 21
drag, startPoint x: 260, startPoint y: 99, endPoint x: 264, endPoint y: 110, distance: 11.2
click at [260, 100] on select "Venue Vendors Guests Details Finalize & Share" at bounding box center [292, 98] width 189 height 21
select select "31"
click at [198, 88] on select "Venue Vendors Guests Details Finalize & Share" at bounding box center [292, 98] width 189 height 21
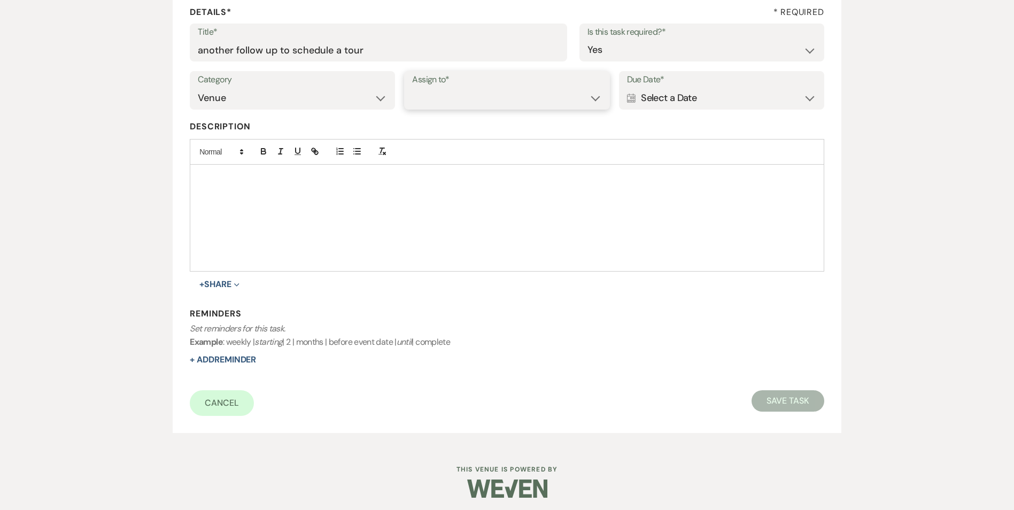
click at [457, 104] on select "Venue Client" at bounding box center [506, 98] width 189 height 21
select select "planningToolsAccount"
click at [412, 88] on select "Venue Client" at bounding box center [506, 98] width 189 height 21
click at [474, 97] on select "Venue Client" at bounding box center [506, 98] width 189 height 21
click at [412, 88] on select "Venue Client" at bounding box center [506, 98] width 189 height 21
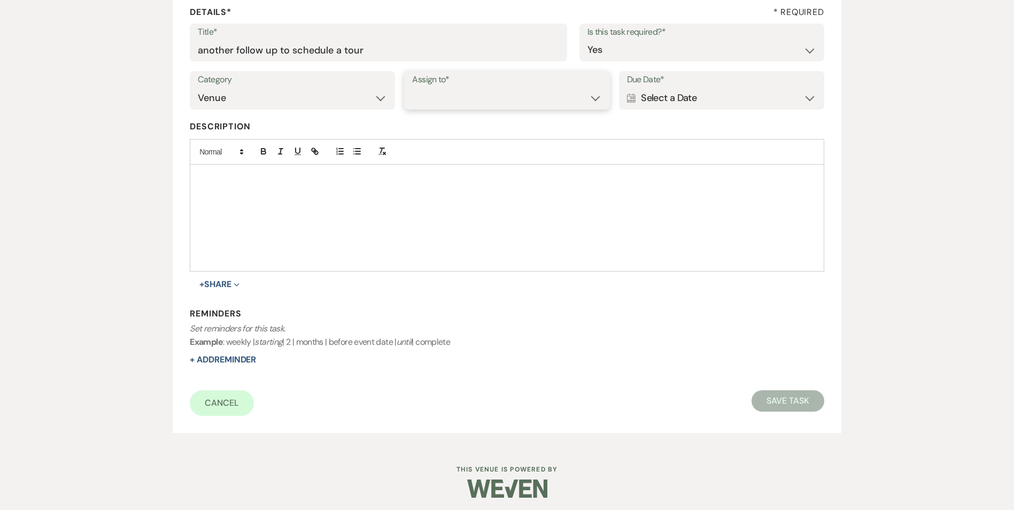
click at [519, 109] on div "Assign to* Venue Client" at bounding box center [506, 90] width 205 height 38
click at [412, 88] on select "Venue Client" at bounding box center [506, 98] width 189 height 21
click at [540, 91] on select "Venue Client" at bounding box center [506, 98] width 189 height 21
select select "venueHost"
click at [412, 88] on select "Venue Client" at bounding box center [506, 98] width 189 height 21
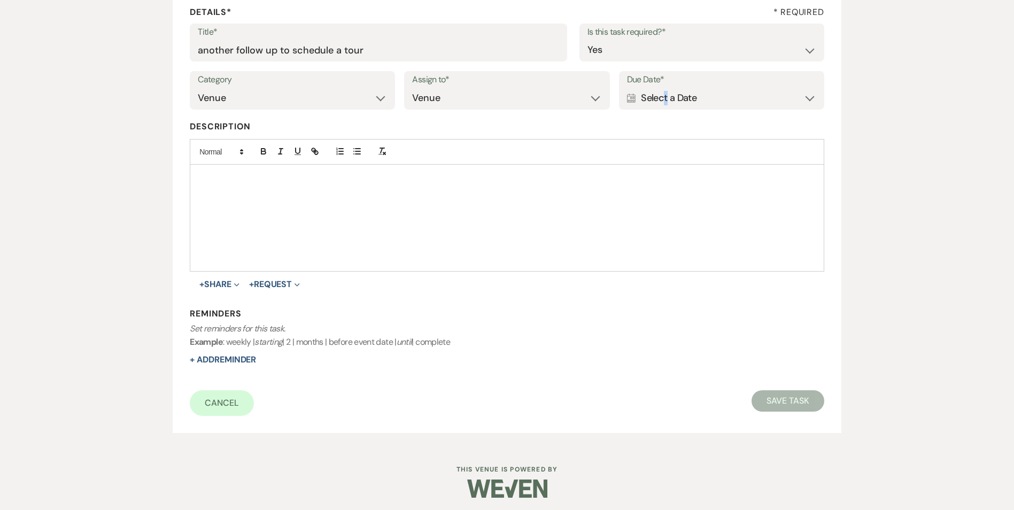
click at [666, 90] on div "Calendar Select a Date Expand" at bounding box center [721, 98] width 189 height 21
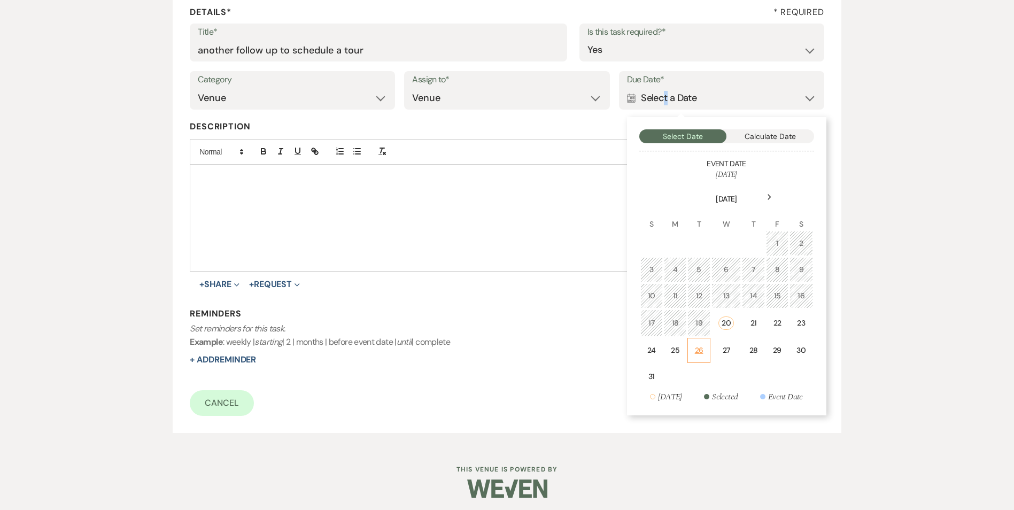
click at [709, 356] on td "26" at bounding box center [698, 350] width 22 height 25
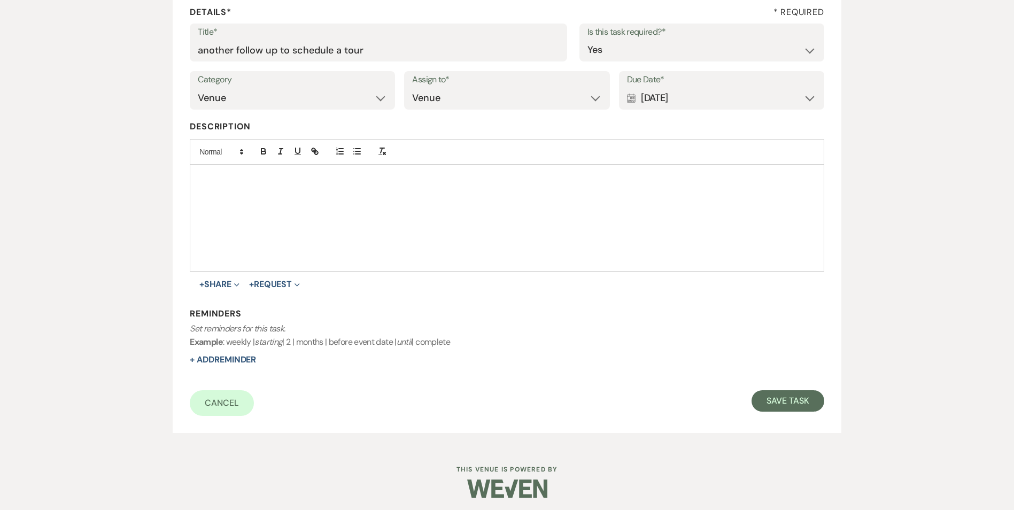
click at [673, 97] on div "Calendar Aug 26, 2025 Expand" at bounding box center [721, 98] width 189 height 21
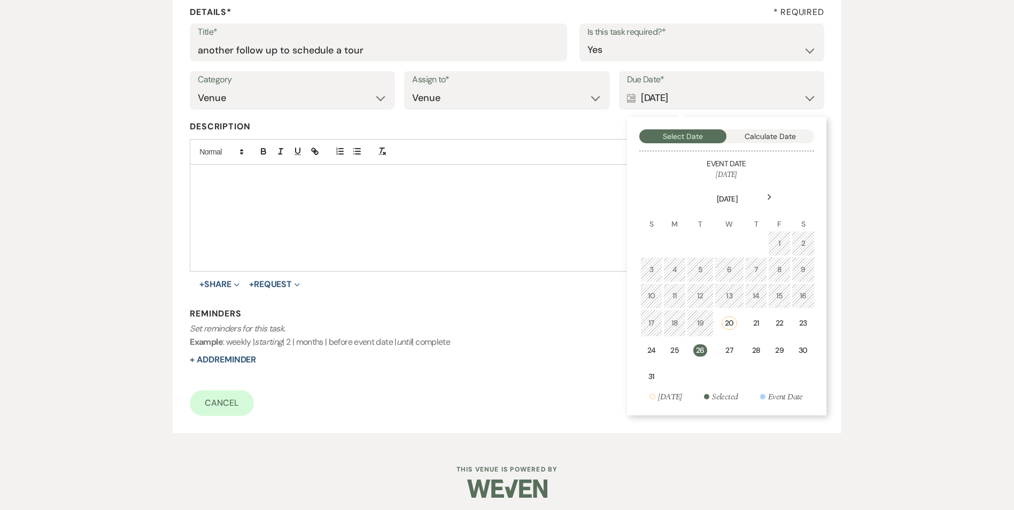
click at [728, 365] on td at bounding box center [728, 376] width 29 height 25
click at [728, 355] on div "27" at bounding box center [728, 350] width 15 height 11
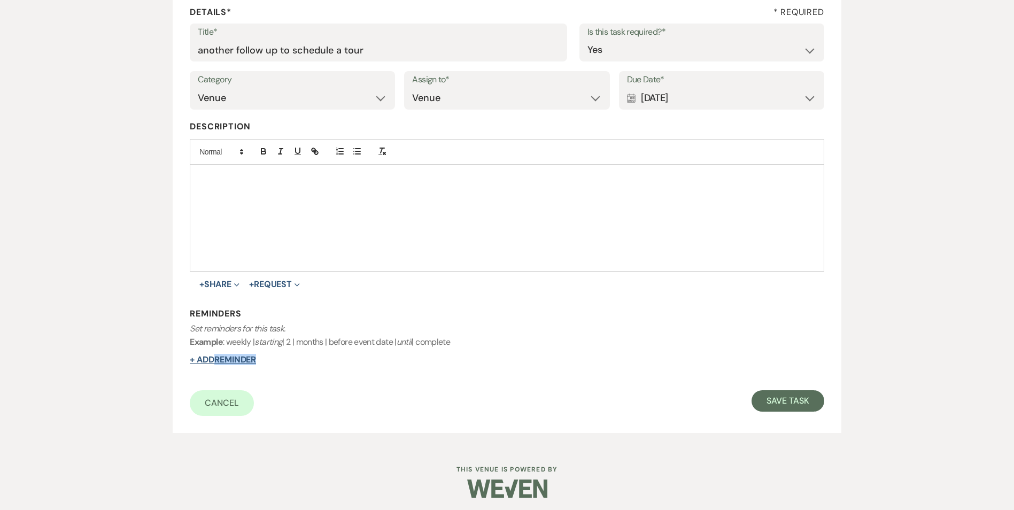
click at [216, 364] on div "Reminders Set reminders for this task. Example : weekly | starting | 2 | months…" at bounding box center [507, 337] width 634 height 58
click at [227, 367] on form "Title* another follow up to schedule a tour Is this task required?* Yes No Cate…" at bounding box center [507, 220] width 634 height 392
click at [254, 363] on button "+ Add Reminder" at bounding box center [223, 359] width 66 height 9
select select "host"
select select "days"
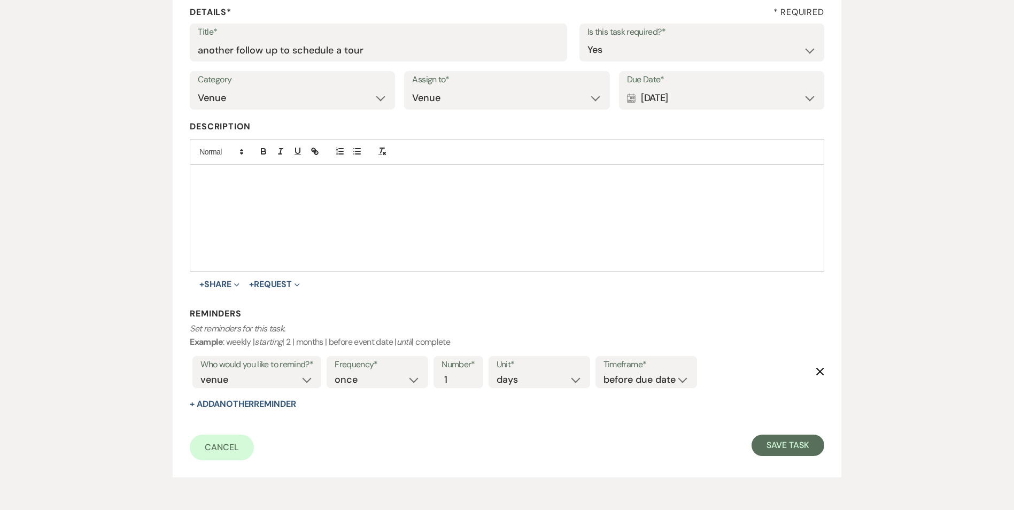
drag, startPoint x: 640, startPoint y: 389, endPoint x: 636, endPoint y: 377, distance: 13.0
click at [638, 382] on div "Frequency* once daily weekly monthly Number* 1 Unit* days weeks months Timefram…" at bounding box center [512, 375] width 376 height 44
drag, startPoint x: 636, startPoint y: 377, endPoint x: 643, endPoint y: 382, distance: 8.8
click at [638, 378] on select "before due date after due date on due date on custom date" at bounding box center [645, 379] width 85 height 14
select select "onDueDate"
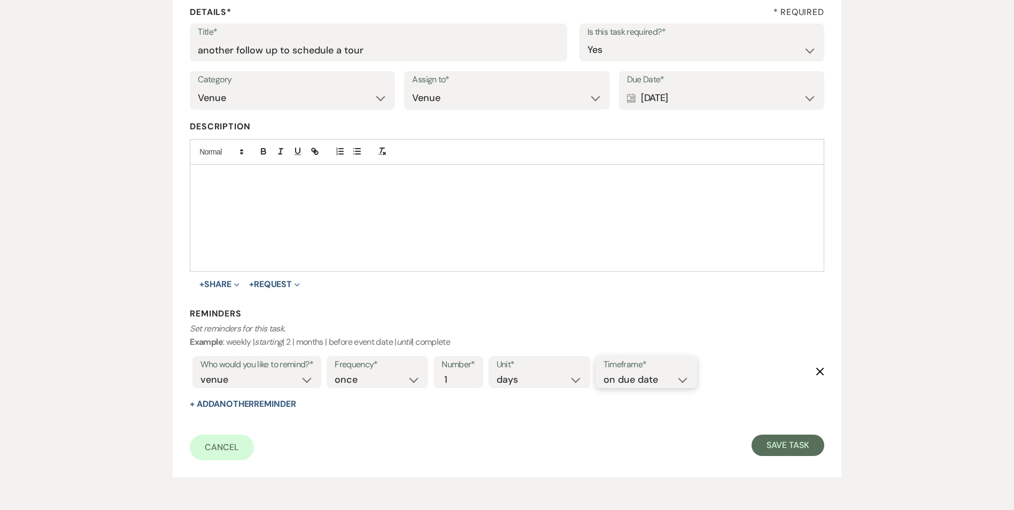
click at [603, 372] on select "before due date after due date on due date on custom date" at bounding box center [645, 379] width 85 height 14
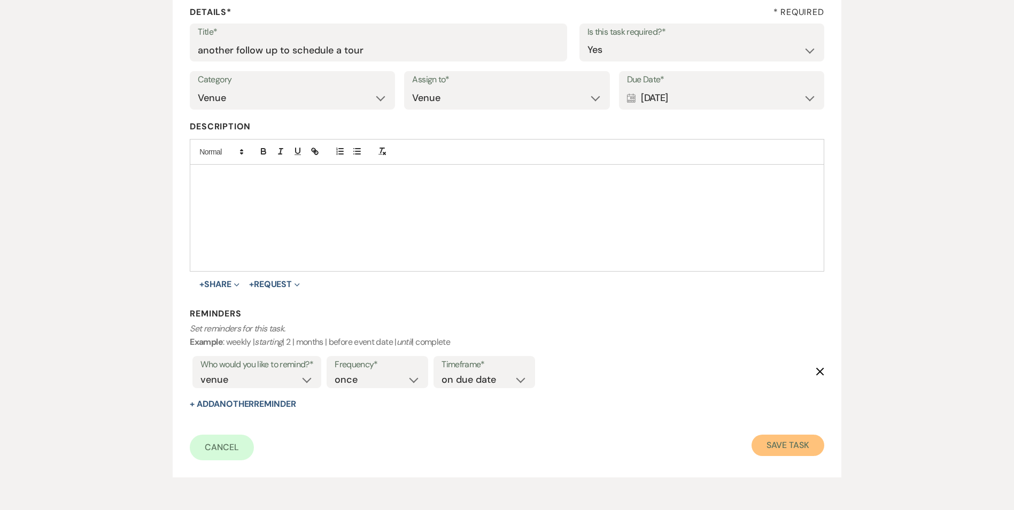
click at [762, 449] on button "Save Task" at bounding box center [787, 444] width 72 height 21
select select "5"
select select "17"
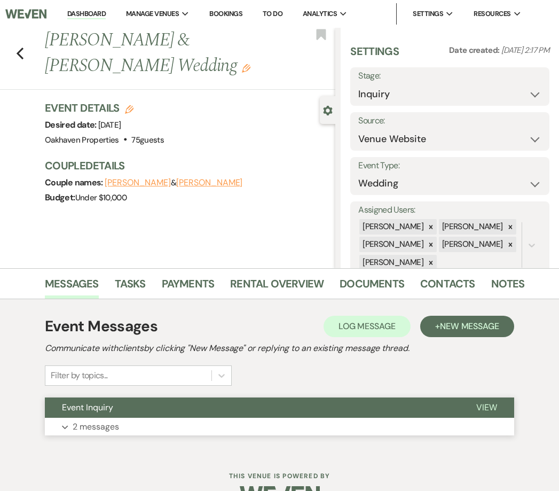
click at [471, 404] on button "View" at bounding box center [486, 408] width 55 height 20
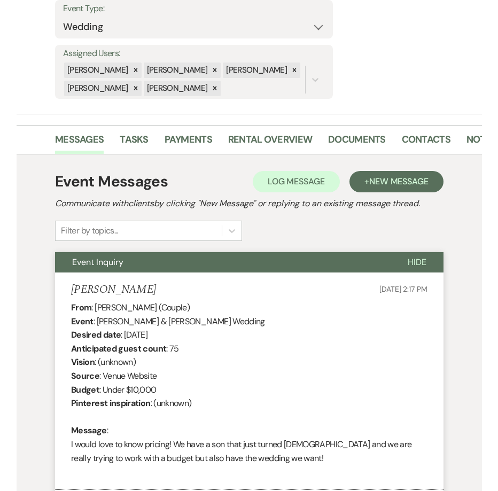
scroll to position [336, 0]
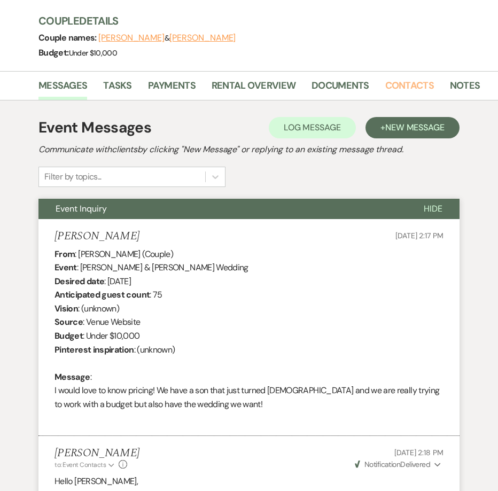
click at [414, 79] on link "Contacts" at bounding box center [409, 89] width 49 height 22
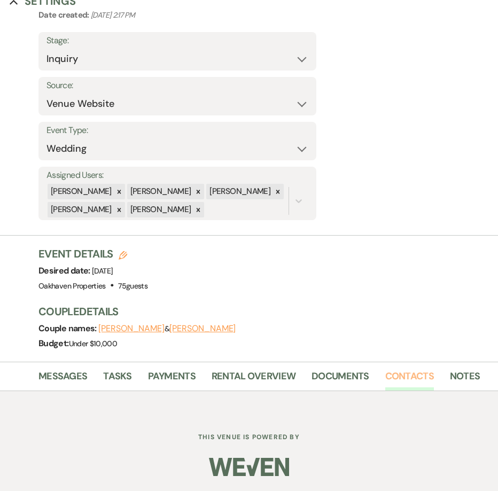
scroll to position [285, 0]
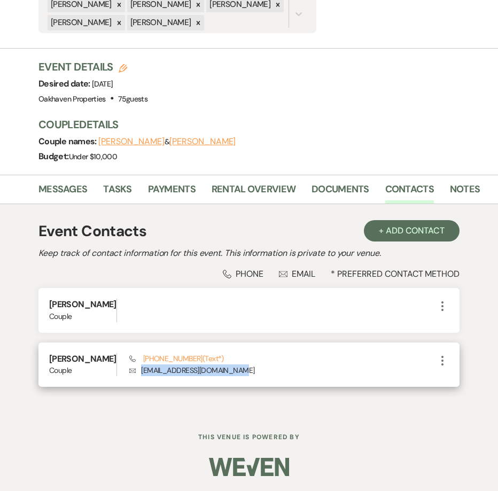
drag, startPoint x: 246, startPoint y: 369, endPoint x: 138, endPoint y: 370, distance: 108.5
click at [138, 370] on p "Envelope [EMAIL_ADDRESS][DOMAIN_NAME]" at bounding box center [282, 370] width 307 height 12
copy p "[EMAIL_ADDRESS][DOMAIN_NAME]"
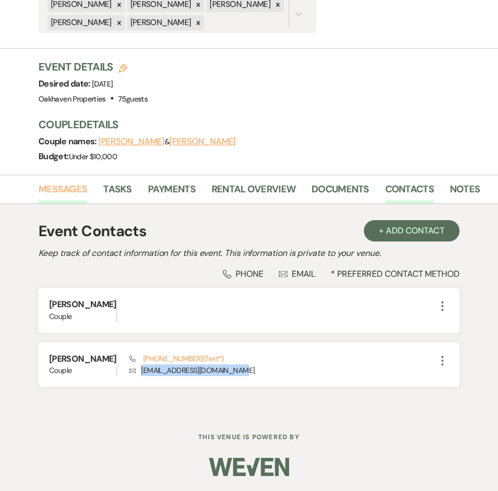
click at [67, 184] on link "Messages" at bounding box center [62, 193] width 49 height 22
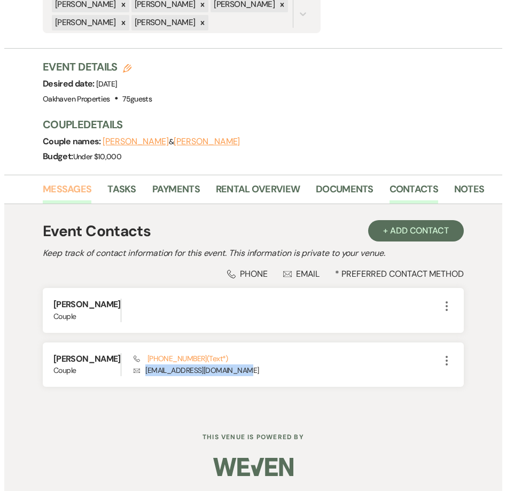
scroll to position [229, 0]
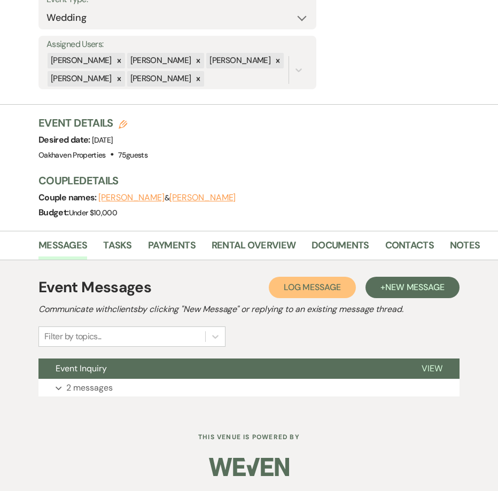
click at [333, 289] on span "Log Message" at bounding box center [312, 287] width 57 height 11
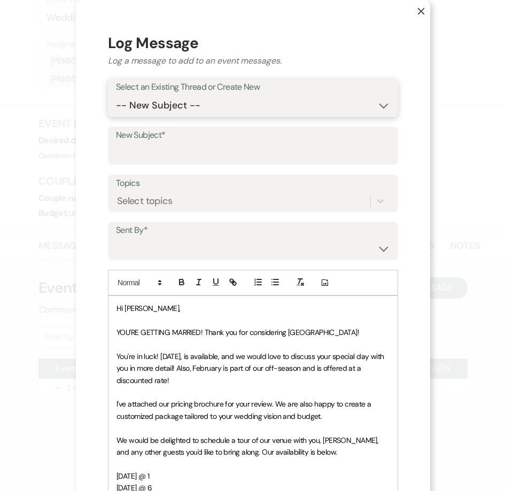
click at [121, 102] on select "-- New Subject -- Event Inquiry" at bounding box center [253, 105] width 274 height 21
select select "448374"
click at [116, 95] on select "-- New Subject -- Event Inquiry" at bounding box center [253, 105] width 274 height 21
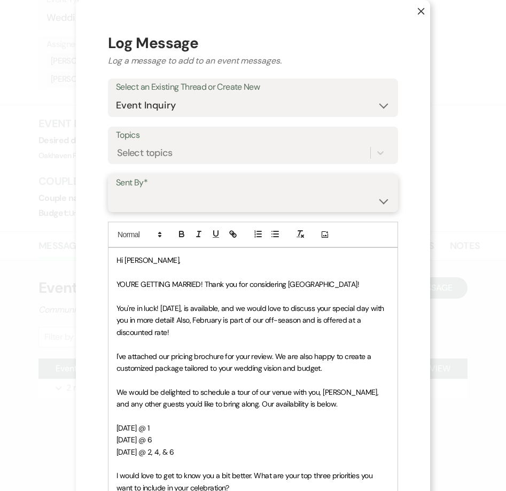
click at [134, 205] on select "[PERSON_NAME] ([EMAIL_ADDRESS][DOMAIN_NAME]) [PERSON_NAME] ([PERSON_NAME][EMAIL…" at bounding box center [253, 200] width 274 height 21
select select "user-127923"
click at [116, 190] on select "[PERSON_NAME] ([EMAIL_ADDRESS][DOMAIN_NAME]) [PERSON_NAME] ([PERSON_NAME][EMAIL…" at bounding box center [253, 200] width 274 height 21
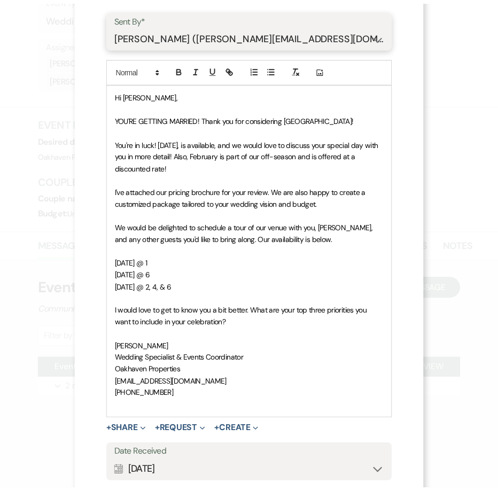
scroll to position [277, 0]
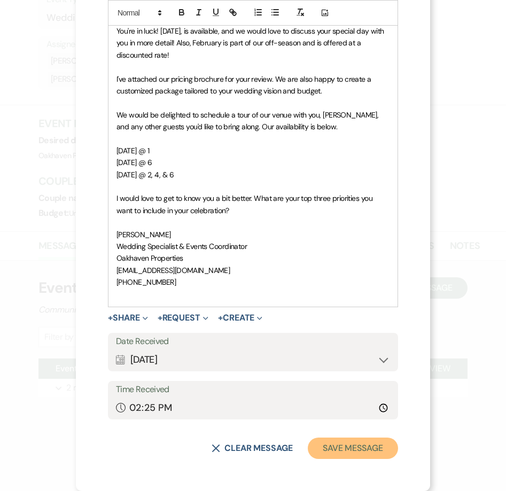
click at [352, 446] on button "Save Message" at bounding box center [353, 448] width 90 height 21
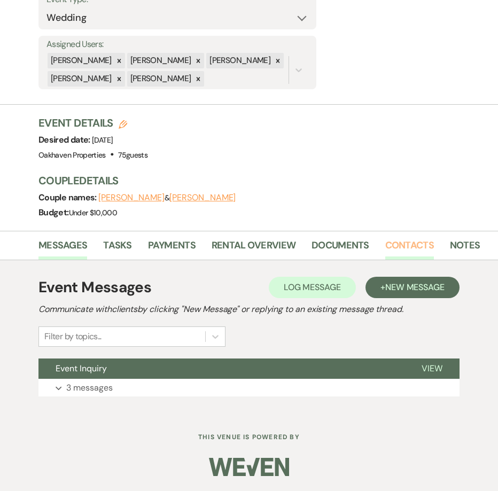
click at [415, 245] on link "Contacts" at bounding box center [409, 249] width 49 height 22
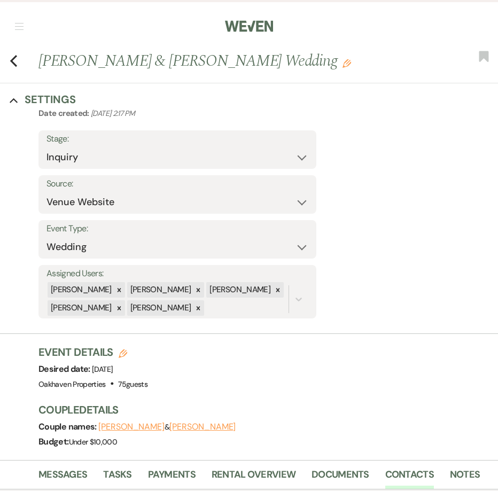
drag, startPoint x: 326, startPoint y: 371, endPoint x: 331, endPoint y: 368, distance: 6.1
click at [328, 370] on div "Event Details Edit Desired date: [DATE] Venue: Oakhaven Properties . 75 guests …" at bounding box center [262, 368] width 449 height 47
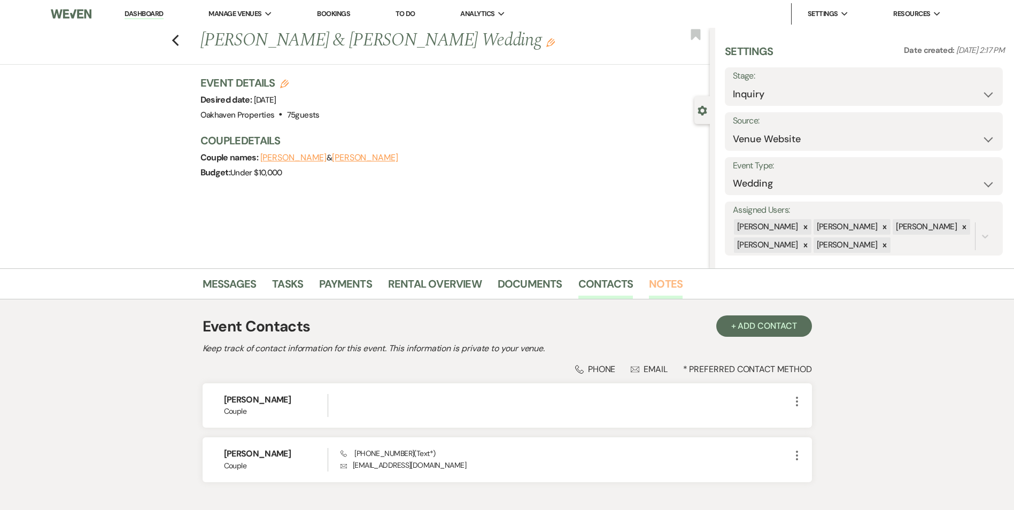
click at [655, 282] on link "Notes" at bounding box center [666, 287] width 34 height 24
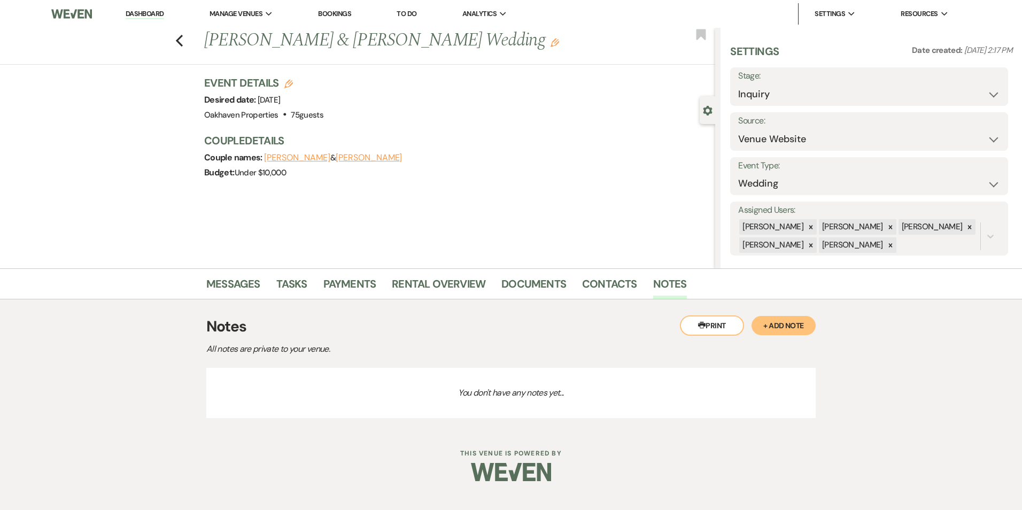
click at [800, 328] on button "+ Add Note" at bounding box center [783, 325] width 64 height 19
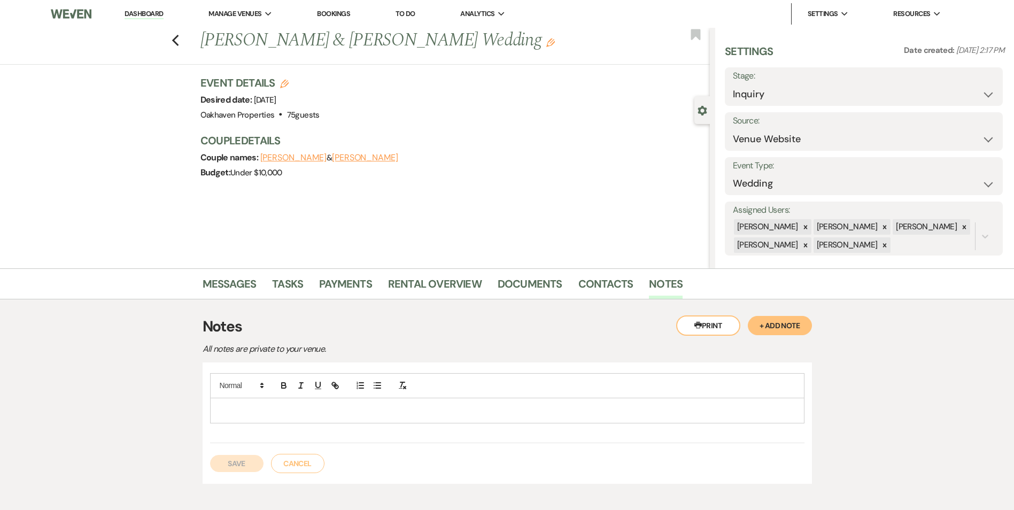
click at [326, 410] on p at bounding box center [507, 410] width 577 height 12
drag, startPoint x: 248, startPoint y: 463, endPoint x: 257, endPoint y: 454, distance: 12.9
click at [249, 463] on button "Save" at bounding box center [236, 463] width 53 height 17
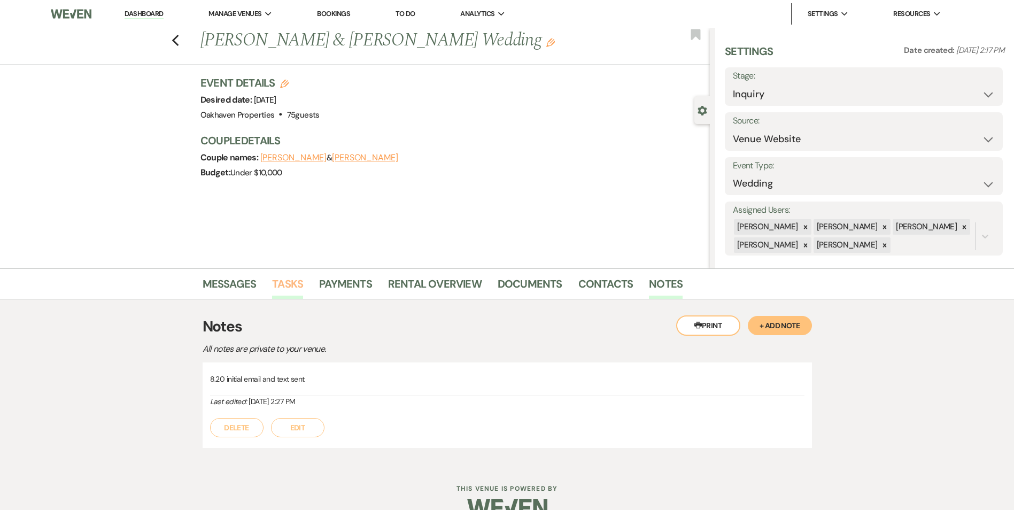
click at [302, 286] on link "Tasks" at bounding box center [287, 287] width 31 height 24
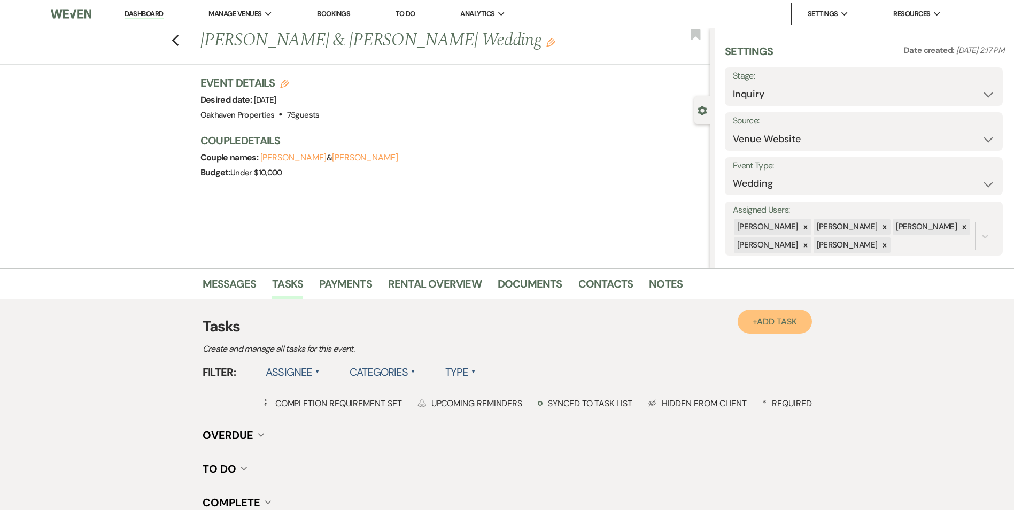
click at [783, 327] on link "+ Add Task" at bounding box center [774, 321] width 74 height 24
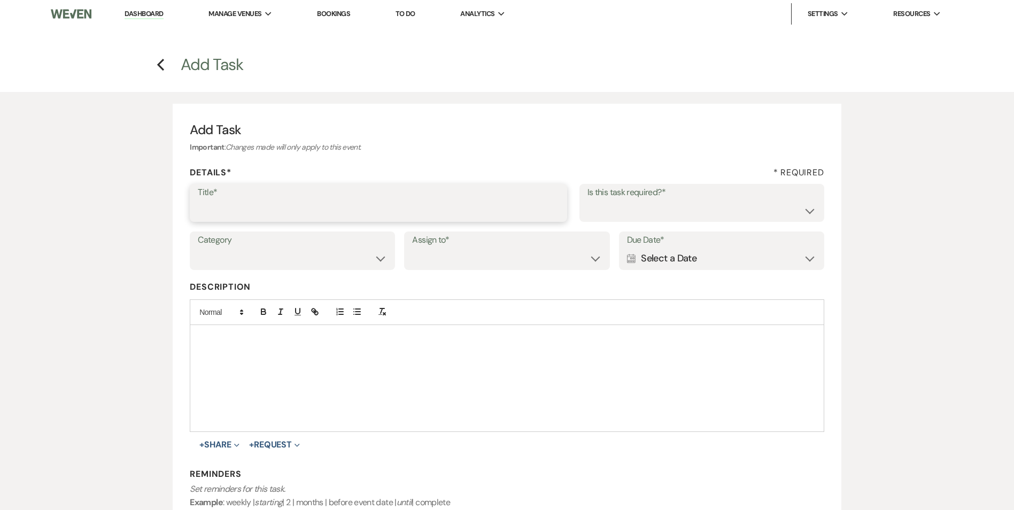
click at [250, 208] on input "Title*" at bounding box center [378, 210] width 361 height 21
type input "2nd follow up call and email"
click at [723, 221] on select "Yes No" at bounding box center [701, 210] width 229 height 21
select select "true"
click at [587, 200] on select "Yes No" at bounding box center [701, 210] width 229 height 21
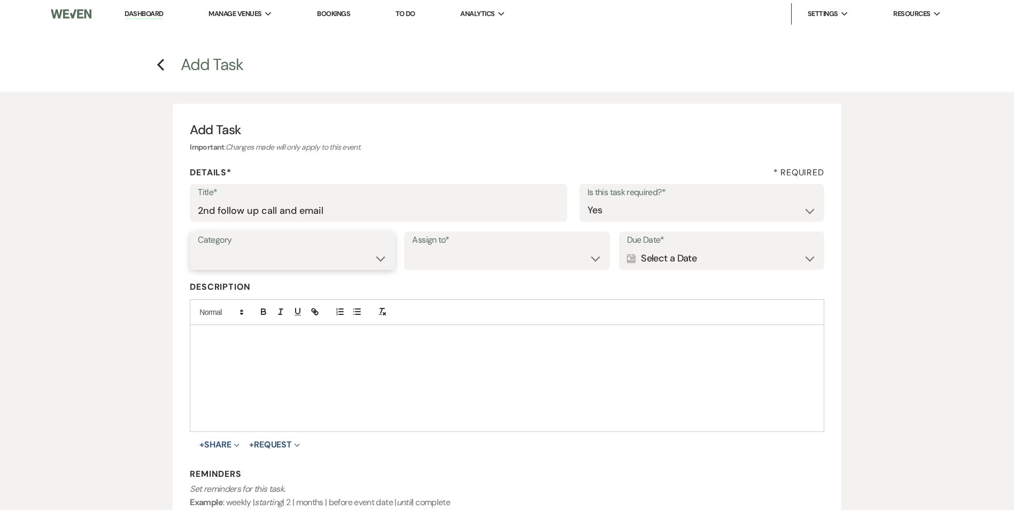
click at [213, 250] on select "Venue Vendors Guests Details Finalize & Share" at bounding box center [292, 258] width 189 height 21
select select "31"
click at [198, 248] on select "Venue Vendors Guests Details Finalize & Share" at bounding box center [292, 258] width 189 height 21
click at [443, 265] on select "Venue Client" at bounding box center [506, 258] width 189 height 21
select select "venueHost"
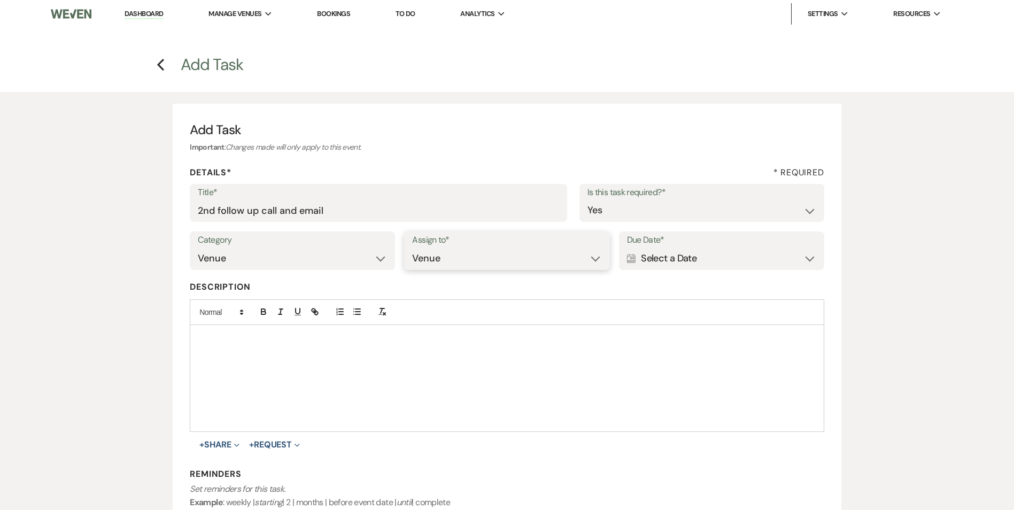
click at [412, 248] on select "Venue Client" at bounding box center [506, 258] width 189 height 21
click at [721, 255] on div "Calendar Select a Date Expand" at bounding box center [721, 258] width 189 height 21
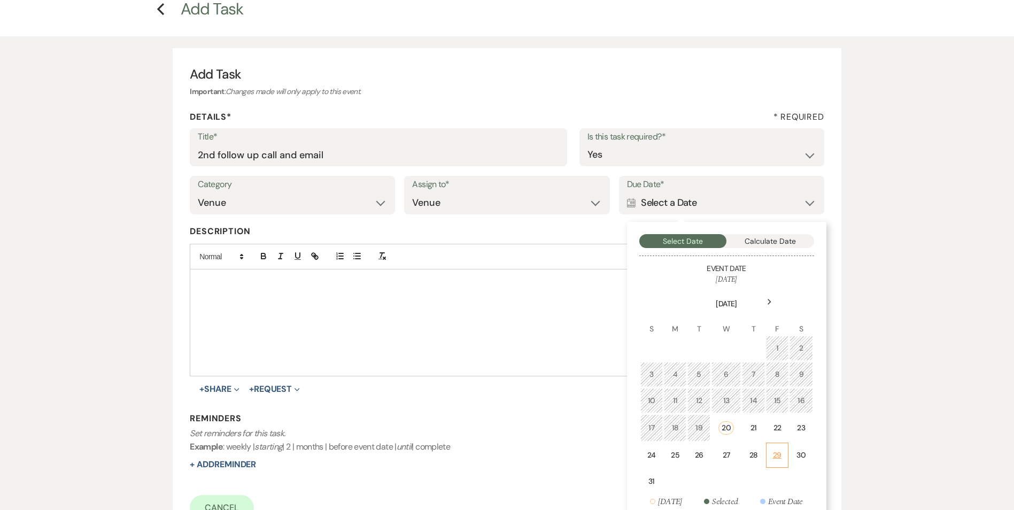
scroll to position [107, 0]
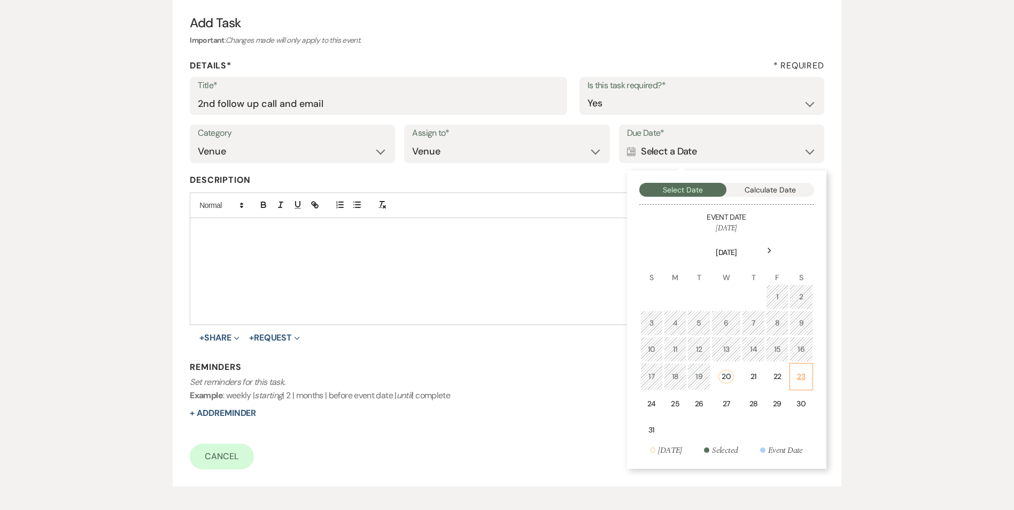
click at [797, 378] on div "23" at bounding box center [800, 376] width 9 height 11
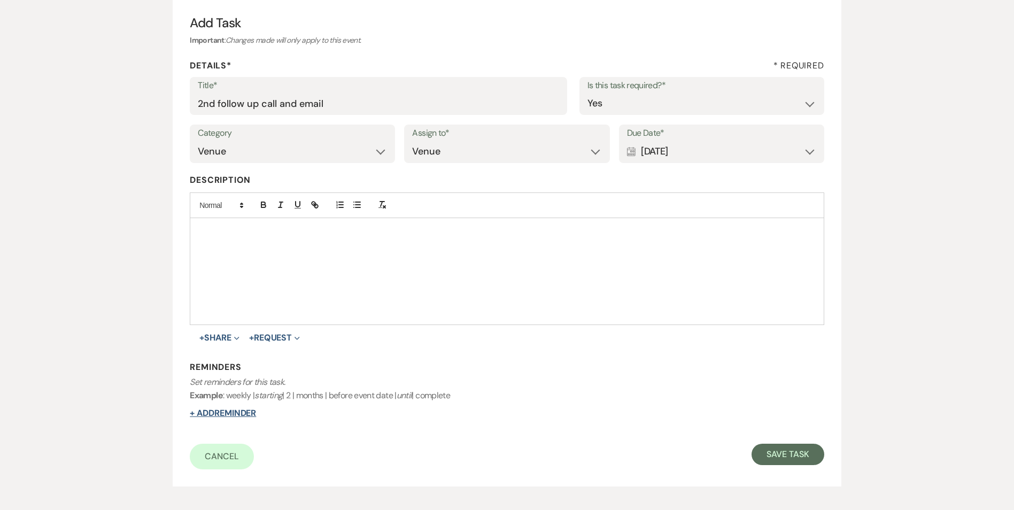
click at [231, 417] on button "+ Add Reminder" at bounding box center [223, 413] width 66 height 9
select select "host"
select select "days"
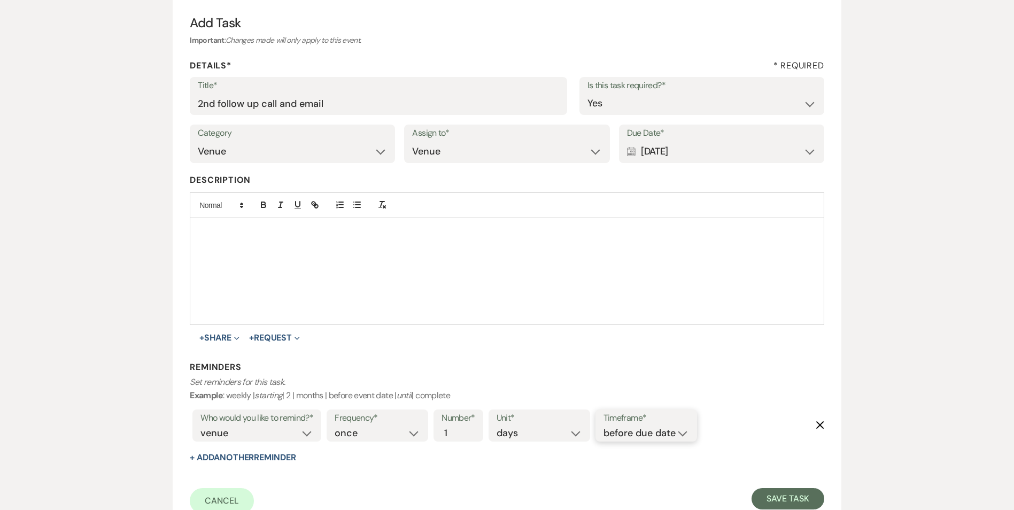
click at [626, 438] on select "before due date after due date on due date on custom date" at bounding box center [645, 433] width 85 height 14
select select "onDueDate"
click at [603, 426] on select "before due date after due date on due date on custom date" at bounding box center [645, 433] width 85 height 14
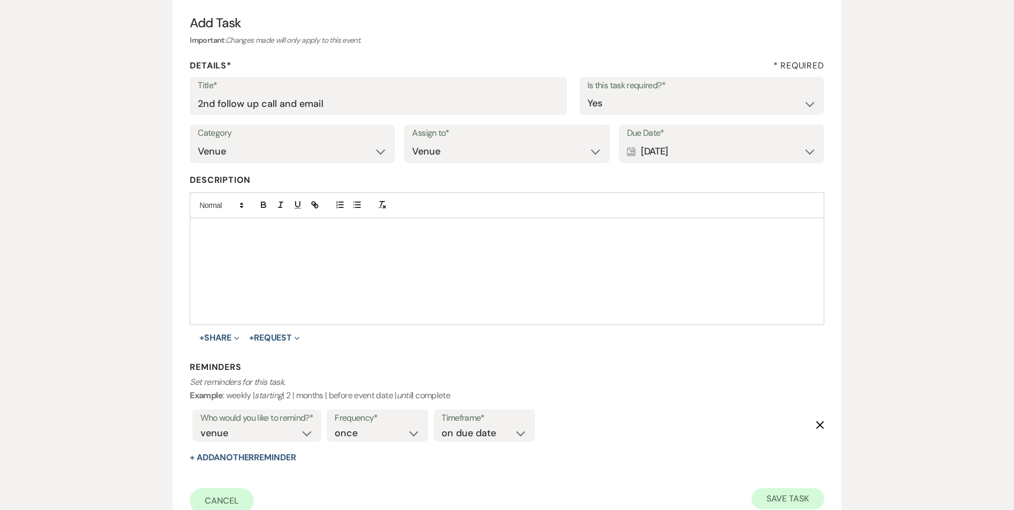
click at [767, 507] on div "Cancel Save Task" at bounding box center [507, 501] width 634 height 26
click at [771, 499] on button "Save Task" at bounding box center [787, 498] width 72 height 21
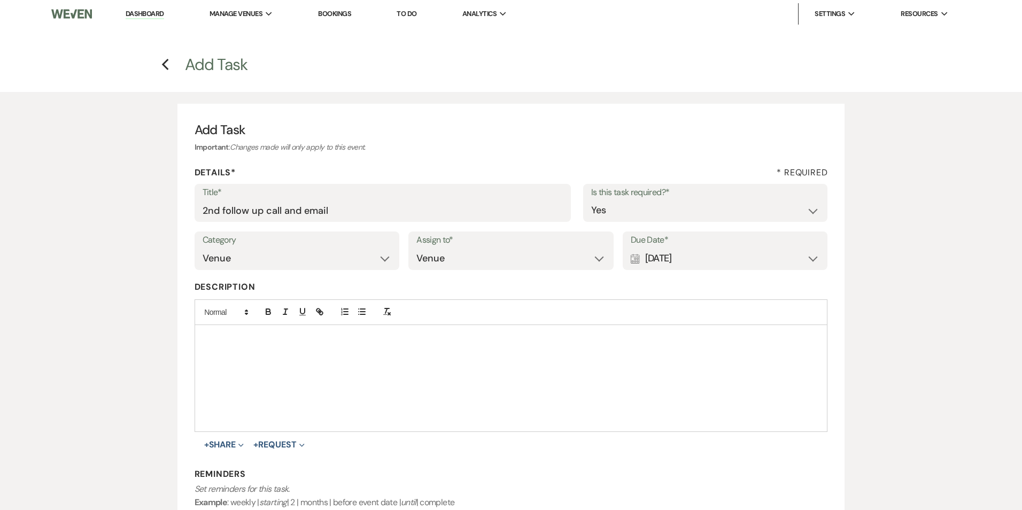
select select "5"
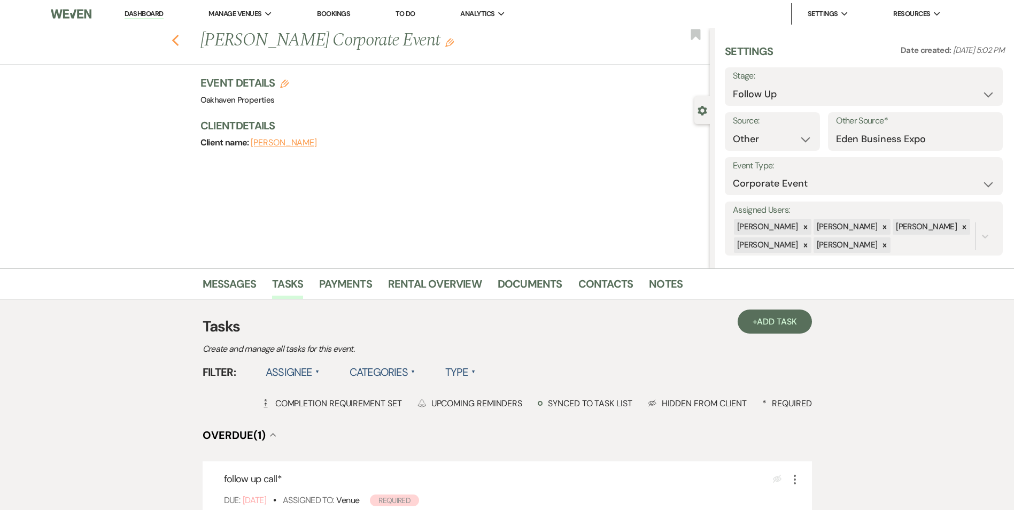
click at [178, 35] on use "button" at bounding box center [175, 41] width 7 height 12
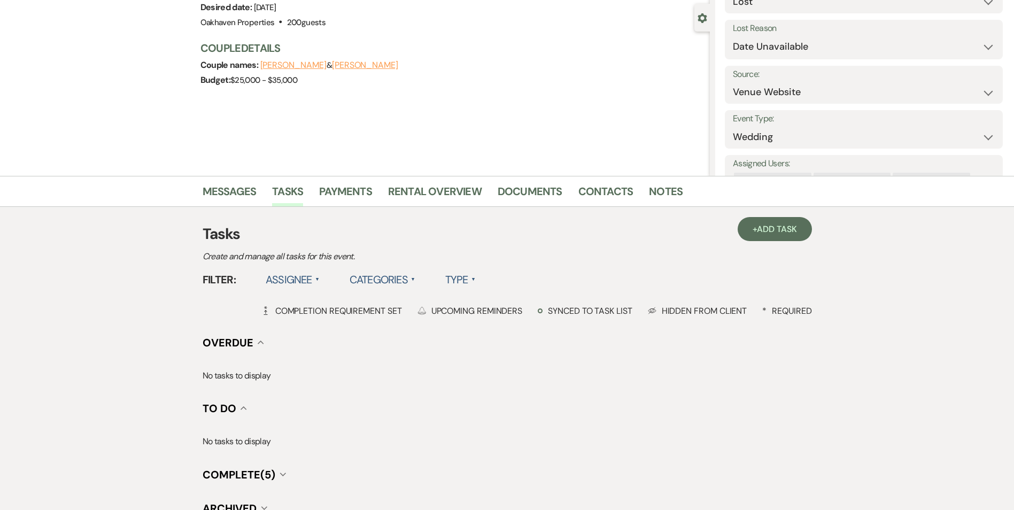
scroll to position [94, 0]
click at [656, 197] on link "Notes" at bounding box center [666, 194] width 34 height 24
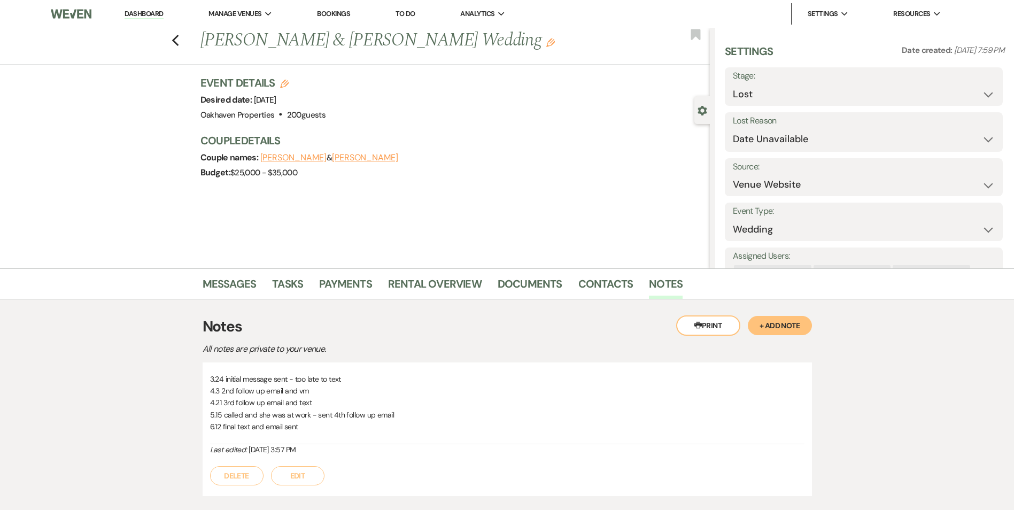
click at [142, 12] on link "Dashboard" at bounding box center [143, 14] width 38 height 10
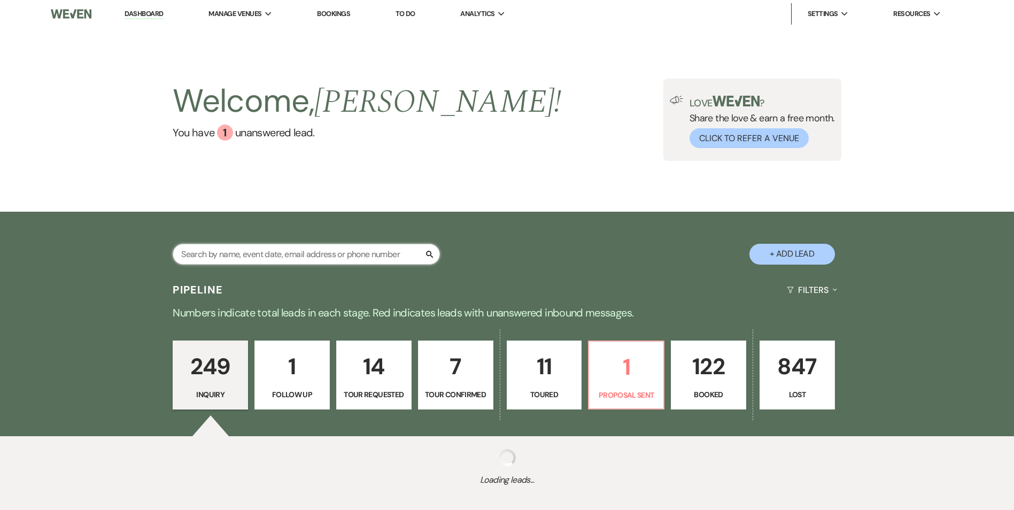
click at [226, 261] on input "text" at bounding box center [306, 254] width 267 height 21
type input "dash"
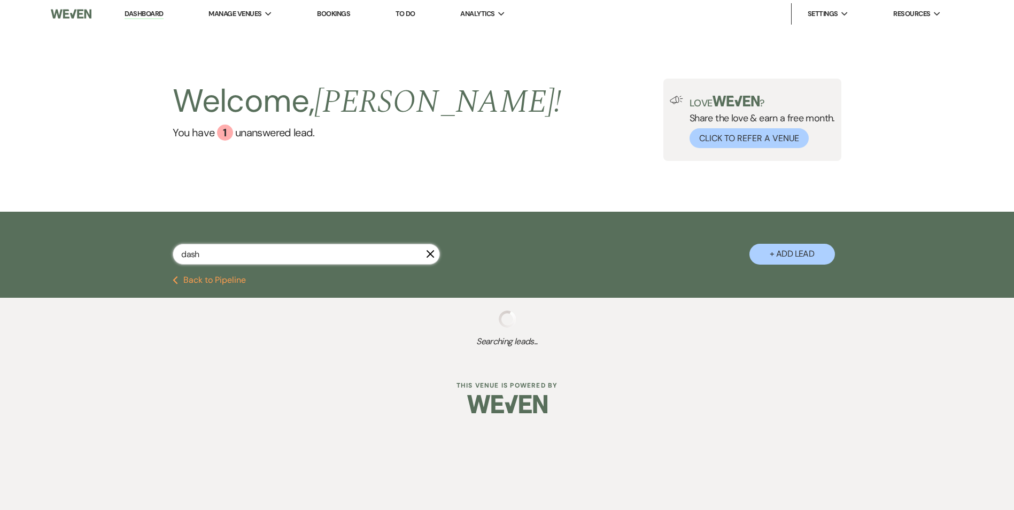
select select "8"
select select "6"
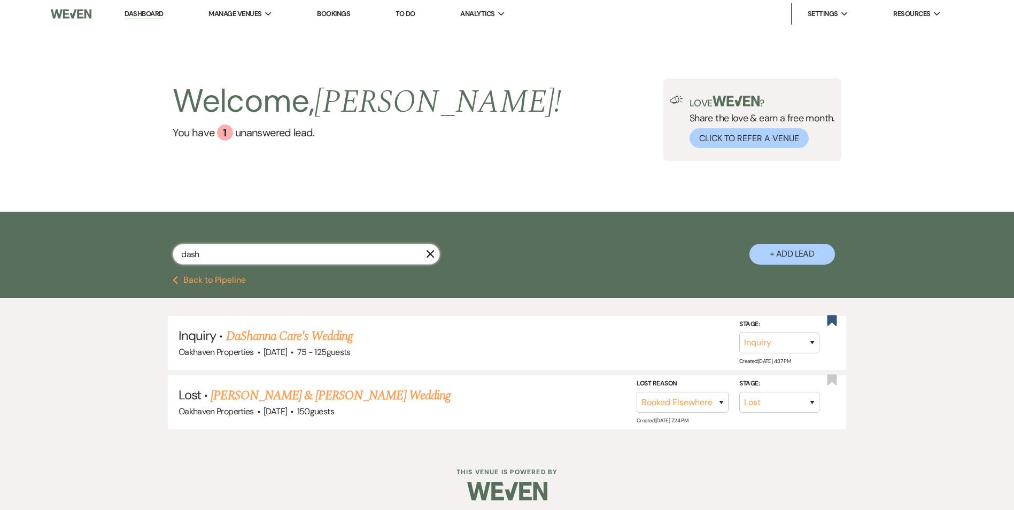
scroll to position [3, 0]
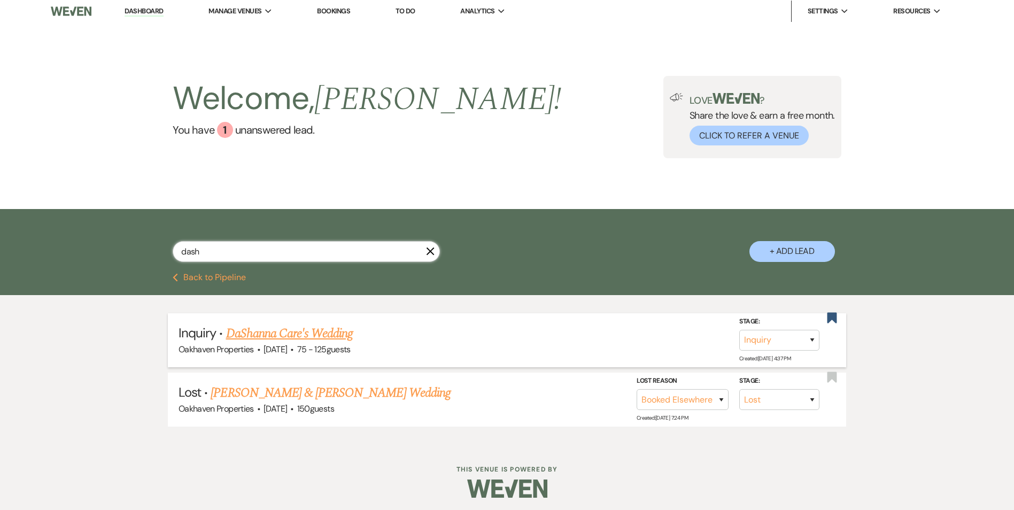
type input "dash"
click at [274, 334] on link "DaShanna Care's Wedding" at bounding box center [289, 333] width 127 height 19
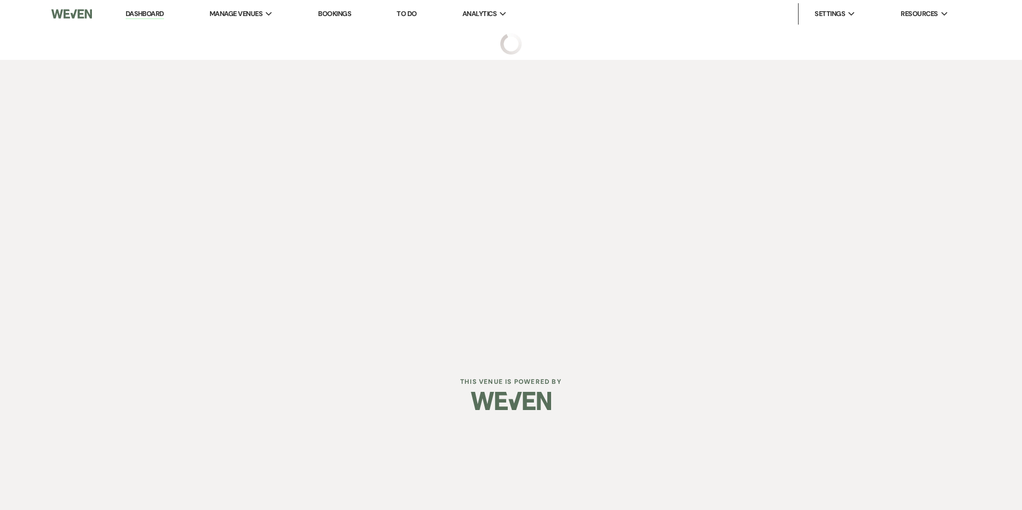
select select "3"
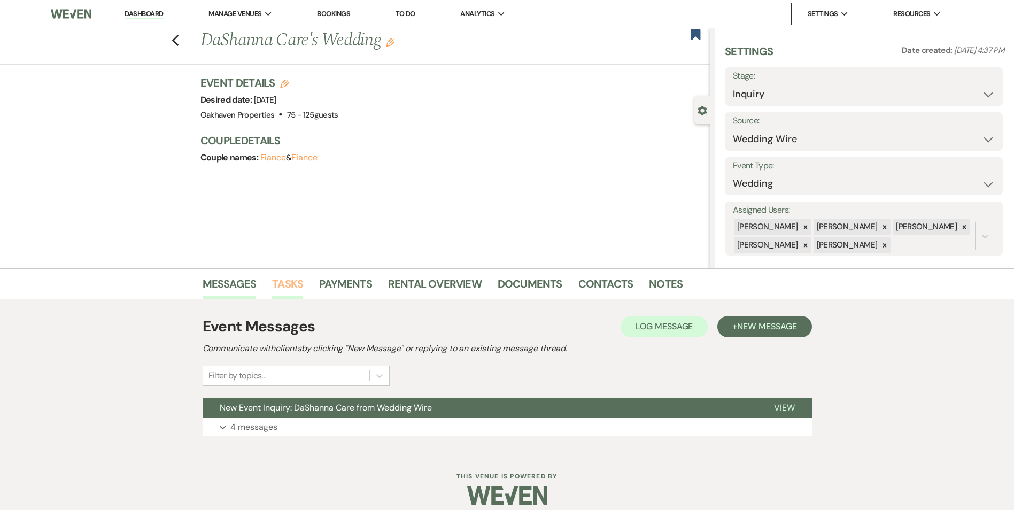
click at [297, 284] on link "Tasks" at bounding box center [287, 287] width 31 height 24
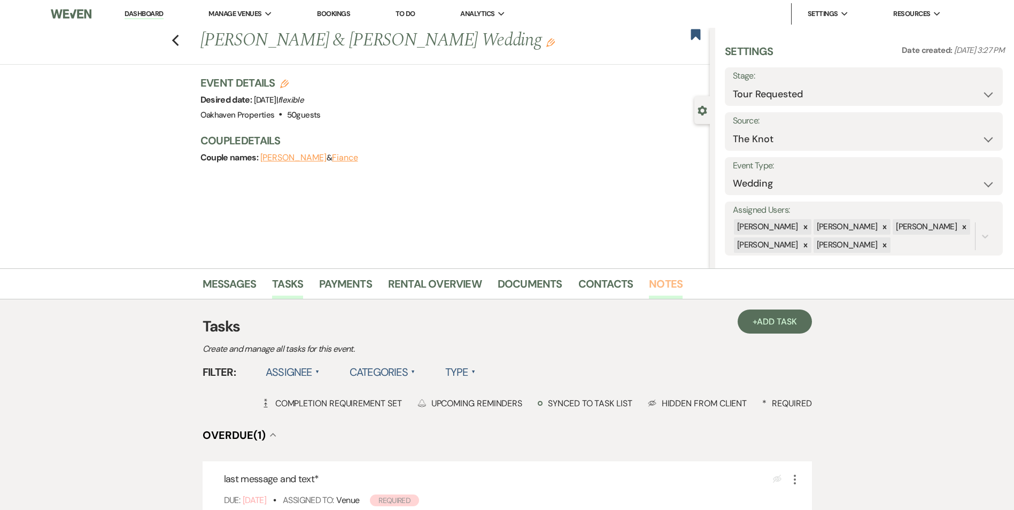
click at [656, 293] on link "Notes" at bounding box center [666, 287] width 34 height 24
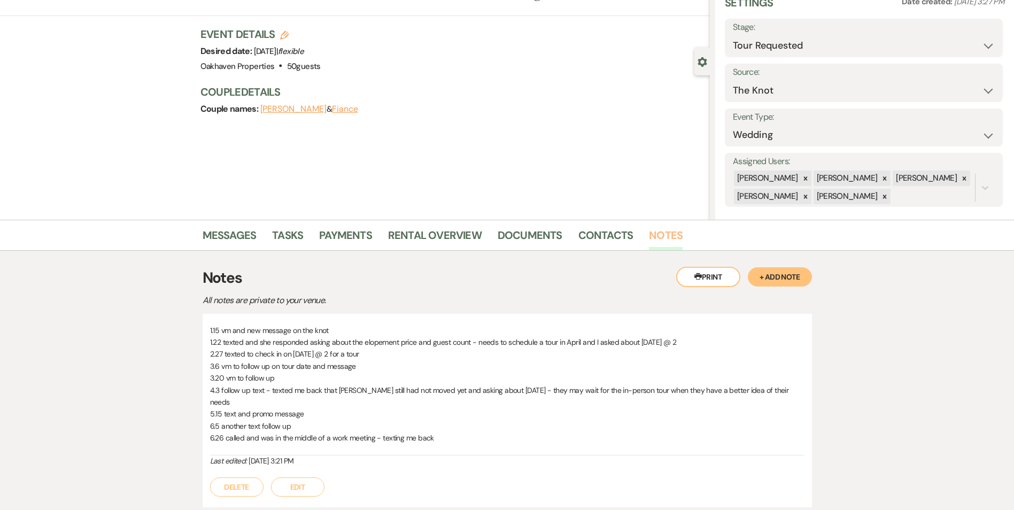
scroll to position [119, 0]
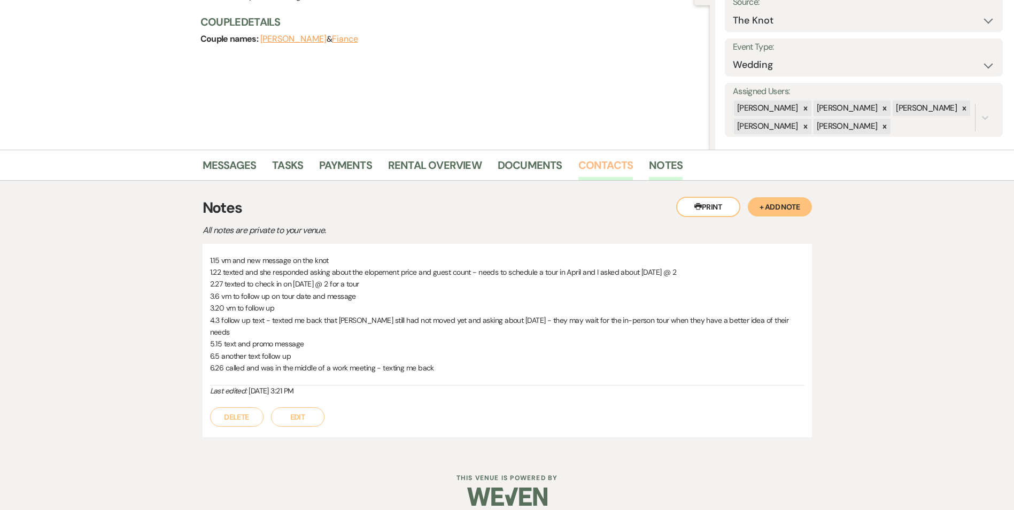
click at [598, 164] on link "Contacts" at bounding box center [605, 169] width 55 height 24
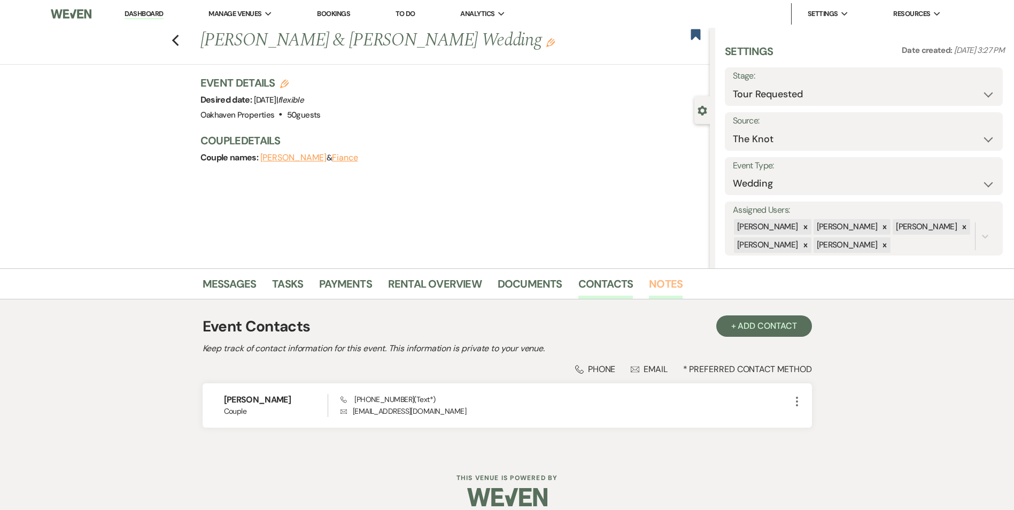
click at [655, 285] on link "Notes" at bounding box center [666, 287] width 34 height 24
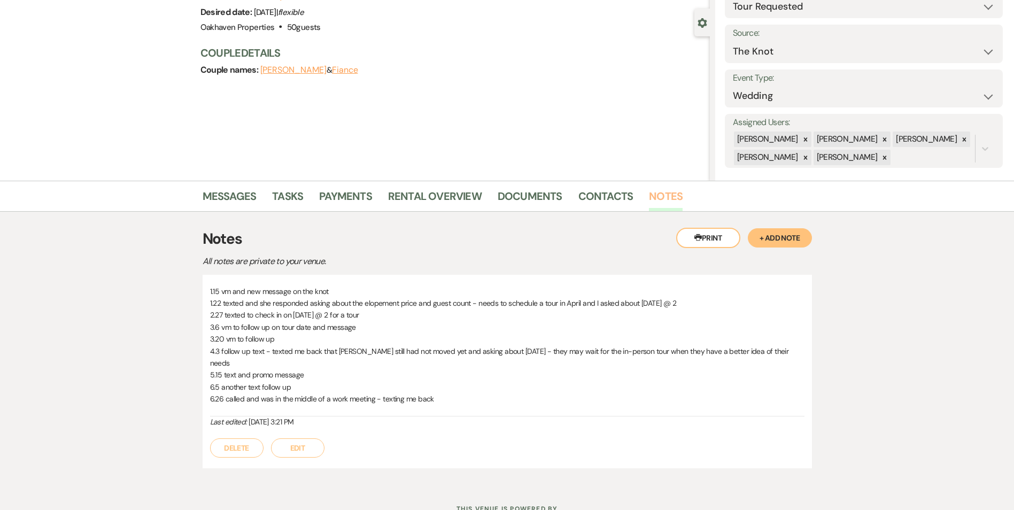
scroll to position [91, 0]
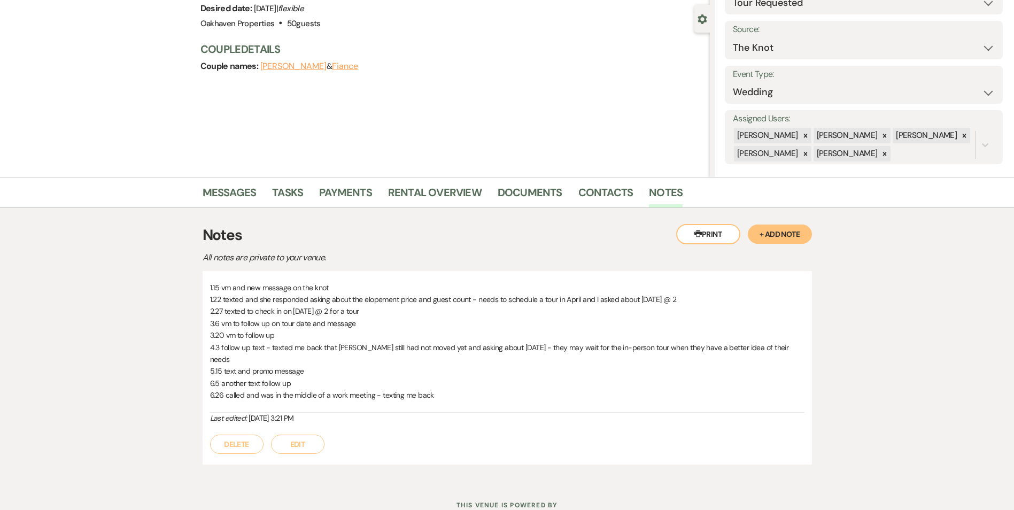
click at [300, 434] on button "Edit" at bounding box center [297, 443] width 53 height 19
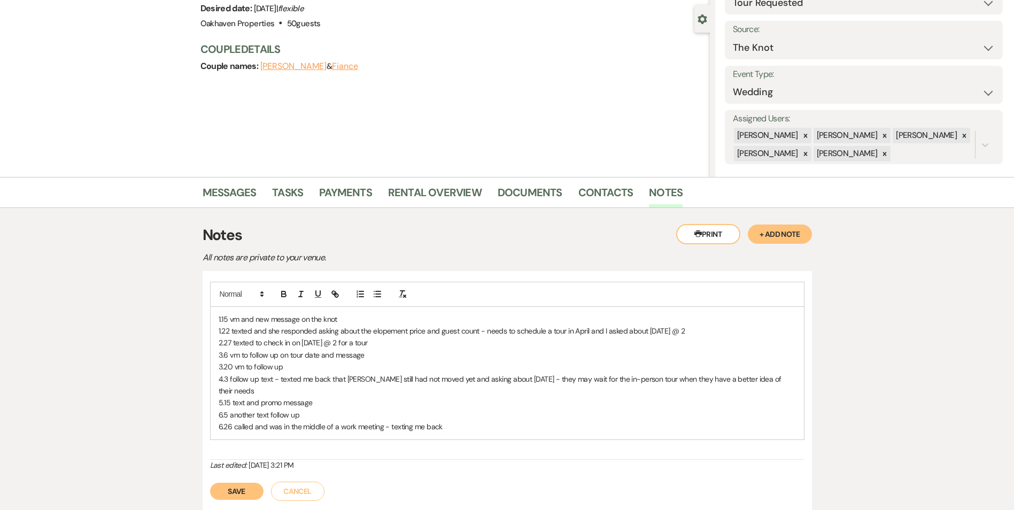
click at [489, 420] on p "6.26 called and was in the middle of a work meeting - texting me back" at bounding box center [507, 426] width 577 height 12
click at [250, 494] on button "Save" at bounding box center [236, 502] width 53 height 17
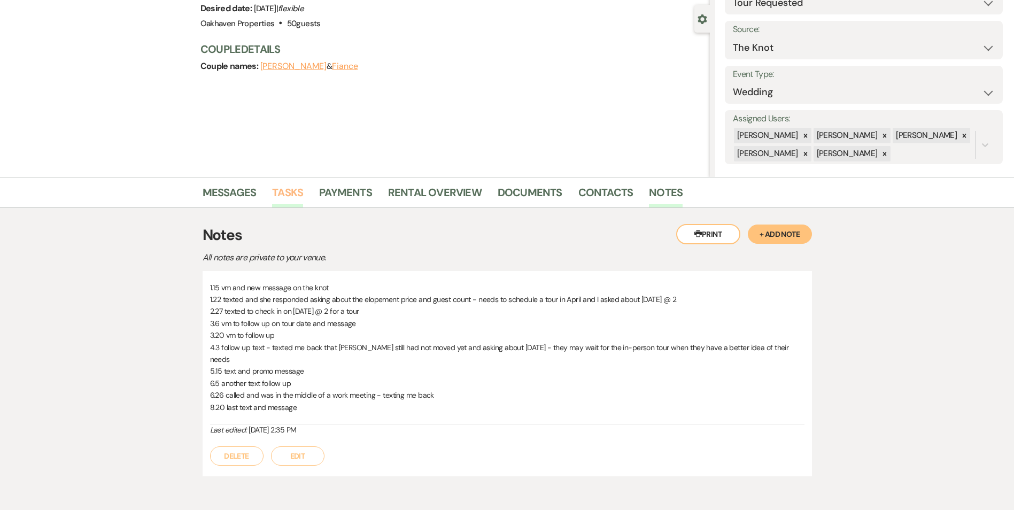
click at [282, 196] on link "Tasks" at bounding box center [287, 196] width 31 height 24
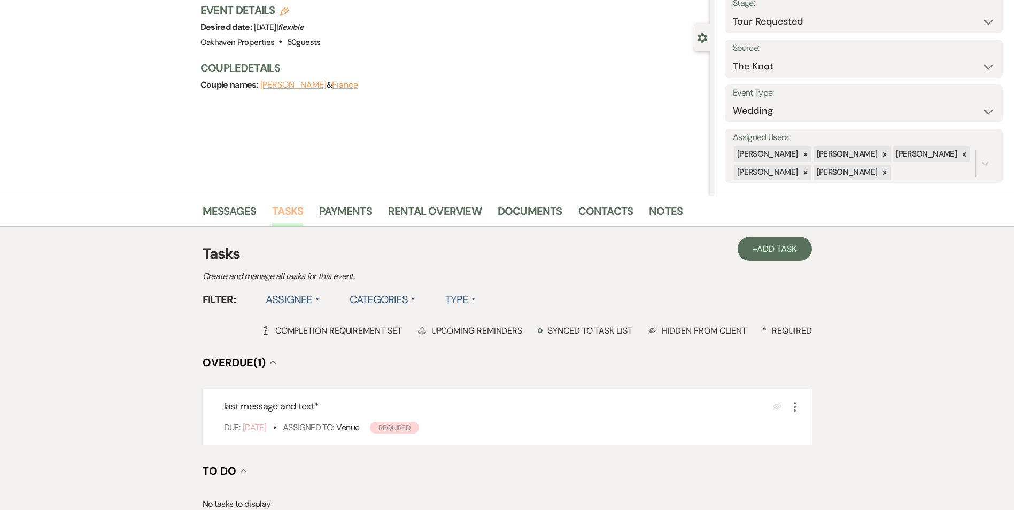
scroll to position [73, 0]
click at [796, 409] on icon "More" at bounding box center [794, 406] width 13 height 13
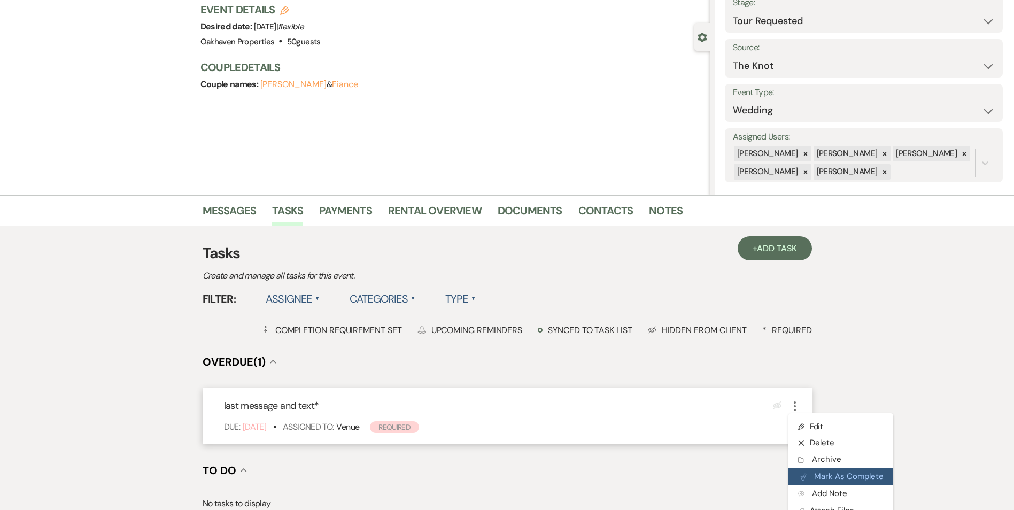
click at [810, 473] on button "Plan Portal Link Mark As Complete" at bounding box center [840, 476] width 105 height 17
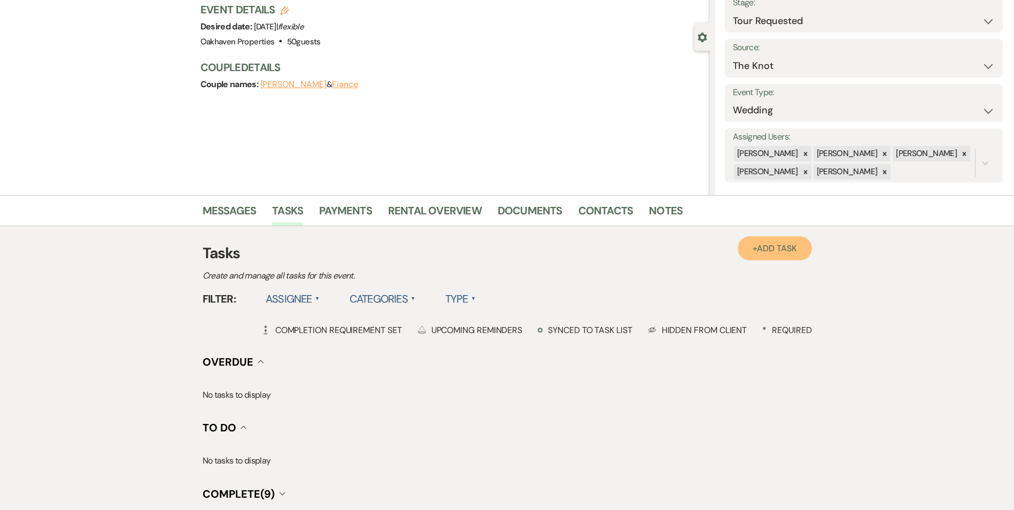
click at [770, 258] on link "+ Add Task" at bounding box center [774, 248] width 74 height 24
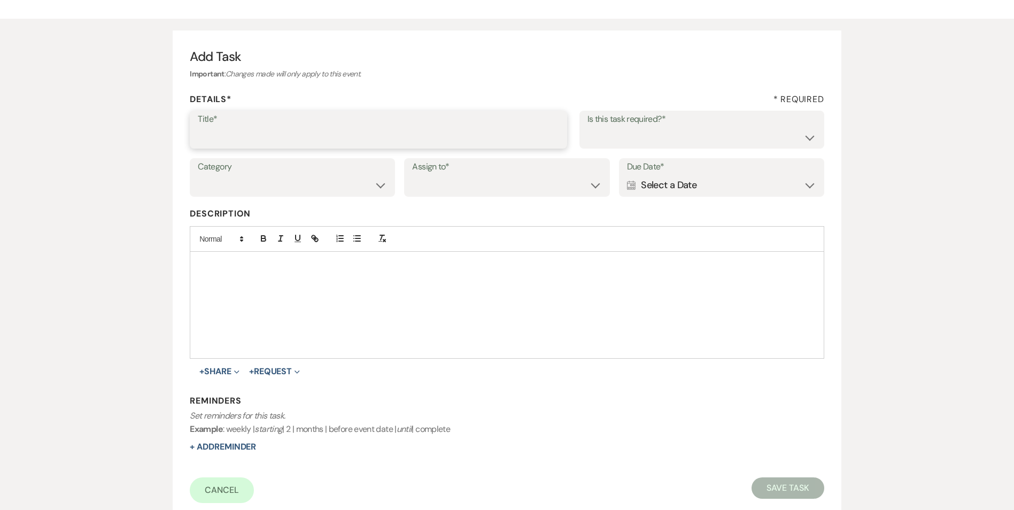
click at [320, 130] on input "Title*" at bounding box center [378, 137] width 361 height 21
type input "if do not hear back mark as lost"
click at [602, 135] on select "Yes No" at bounding box center [701, 137] width 229 height 21
select select "true"
click at [587, 127] on select "Yes No" at bounding box center [701, 137] width 229 height 21
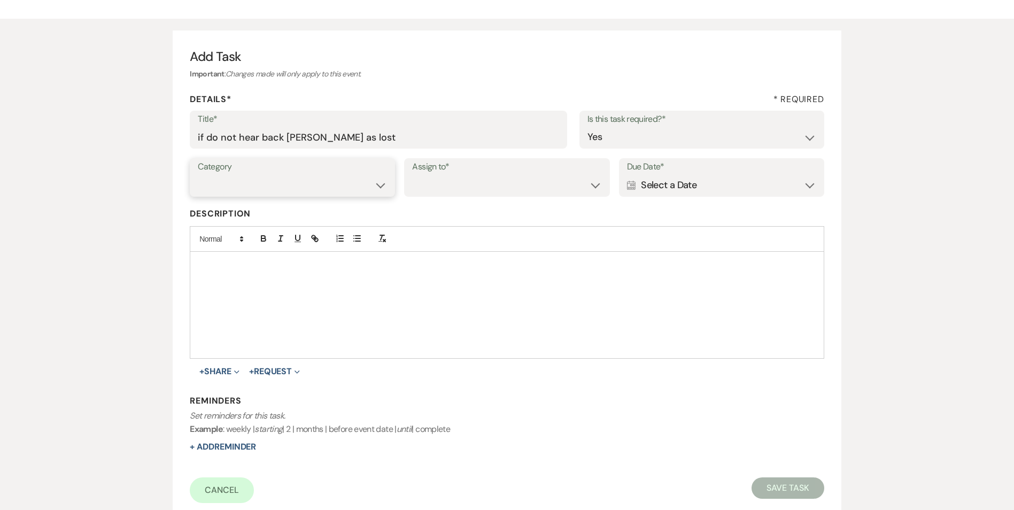
click at [360, 186] on select "Venue Vendors Guests Details Finalize & Share" at bounding box center [292, 185] width 189 height 21
select select "31"
click at [198, 175] on select "Venue Vendors Guests Details Finalize & Share" at bounding box center [292, 185] width 189 height 21
click at [461, 176] on select "Venue Client" at bounding box center [506, 185] width 189 height 21
select select "venueHost"
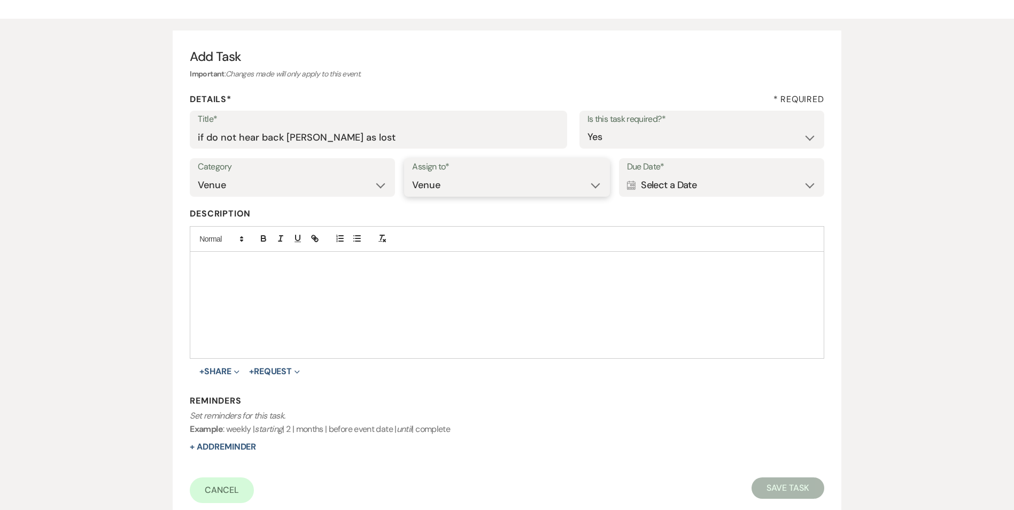
click at [412, 175] on select "Venue Client" at bounding box center [506, 185] width 189 height 21
click at [723, 188] on div "Calendar Select a Date Expand" at bounding box center [721, 185] width 189 height 21
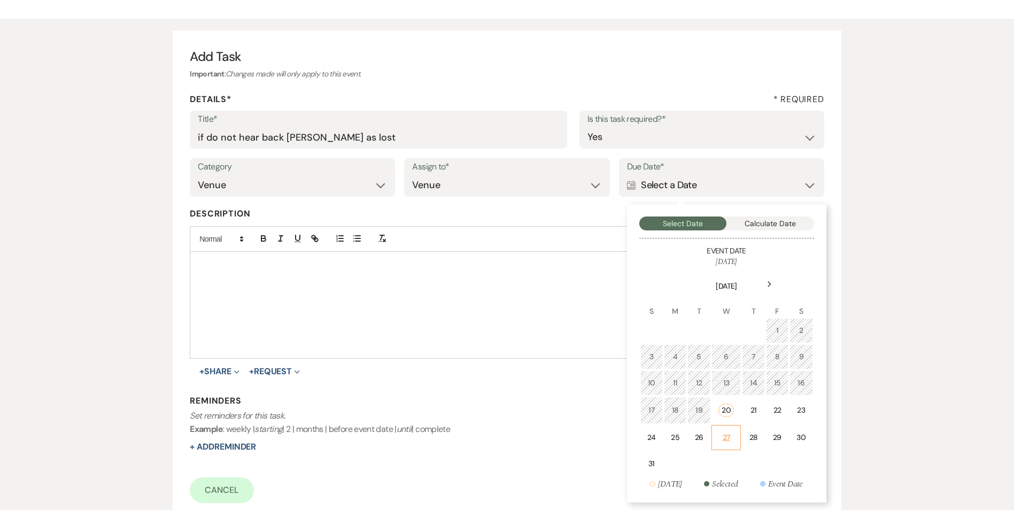
click at [729, 425] on td "27" at bounding box center [726, 437] width 30 height 25
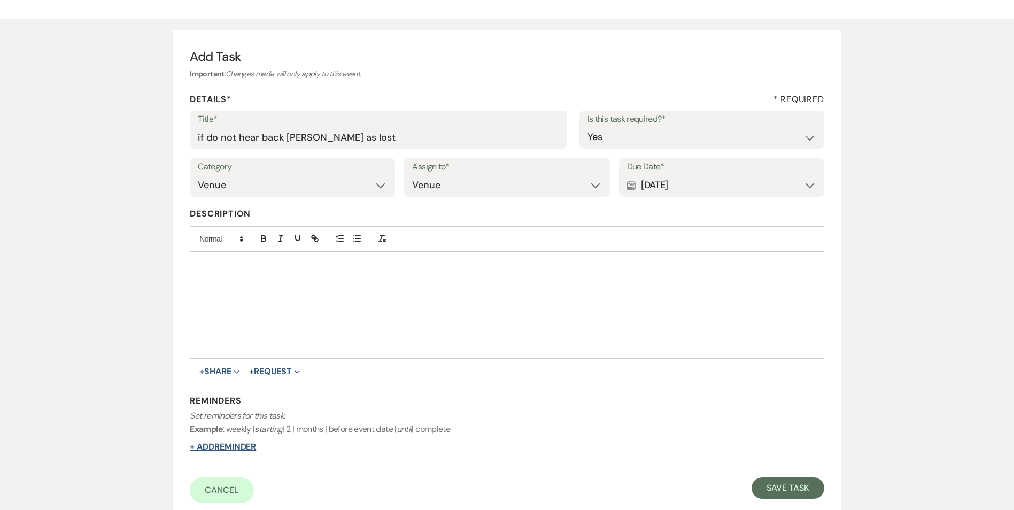
click at [212, 445] on button "+ Add Reminder" at bounding box center [223, 446] width 66 height 9
select select "host"
select select "days"
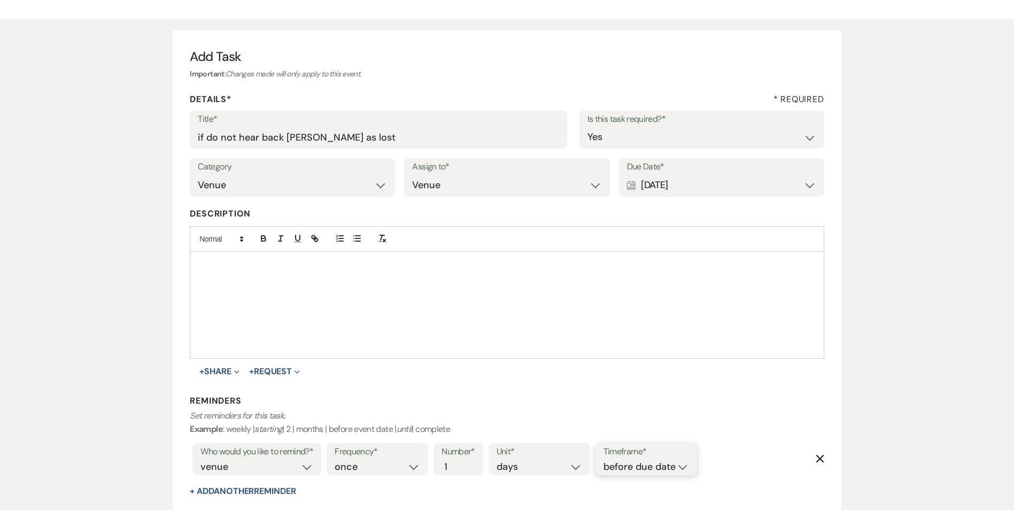
click at [619, 470] on select "before due date after due date on due date on custom date" at bounding box center [645, 466] width 85 height 14
select select "onDueDate"
click at [603, 459] on select "before due date after due date on due date on custom date" at bounding box center [645, 466] width 85 height 14
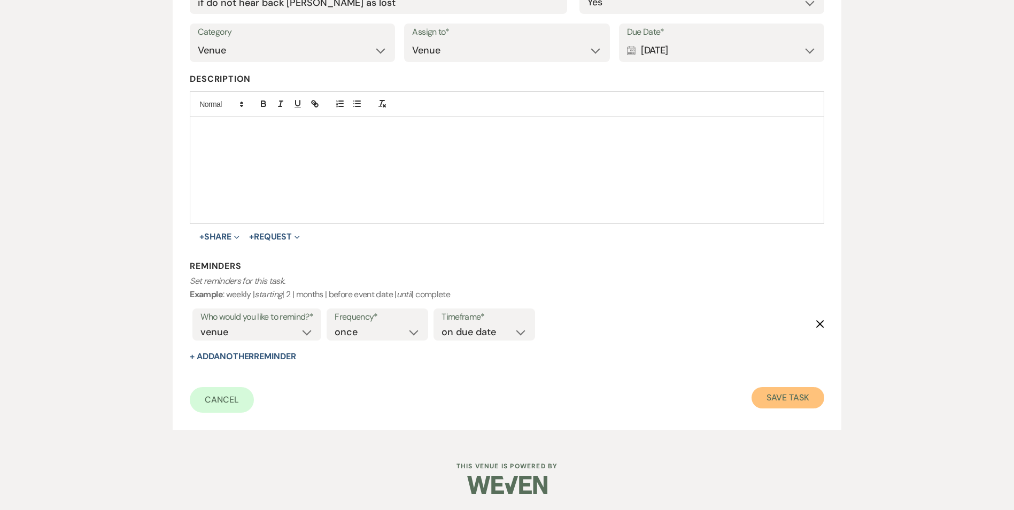
click at [797, 394] on button "Save Task" at bounding box center [787, 397] width 72 height 21
select select "2"
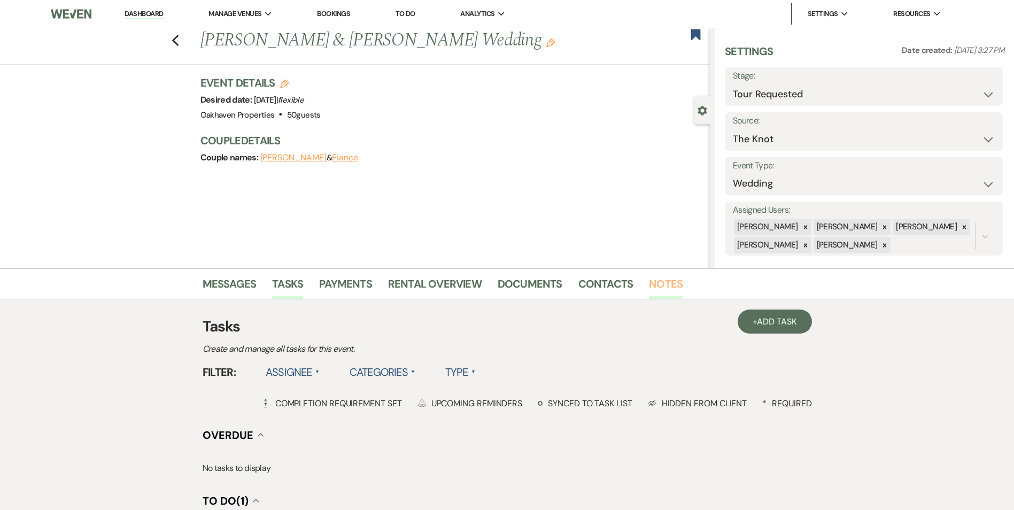
click at [667, 285] on link "Notes" at bounding box center [666, 287] width 34 height 24
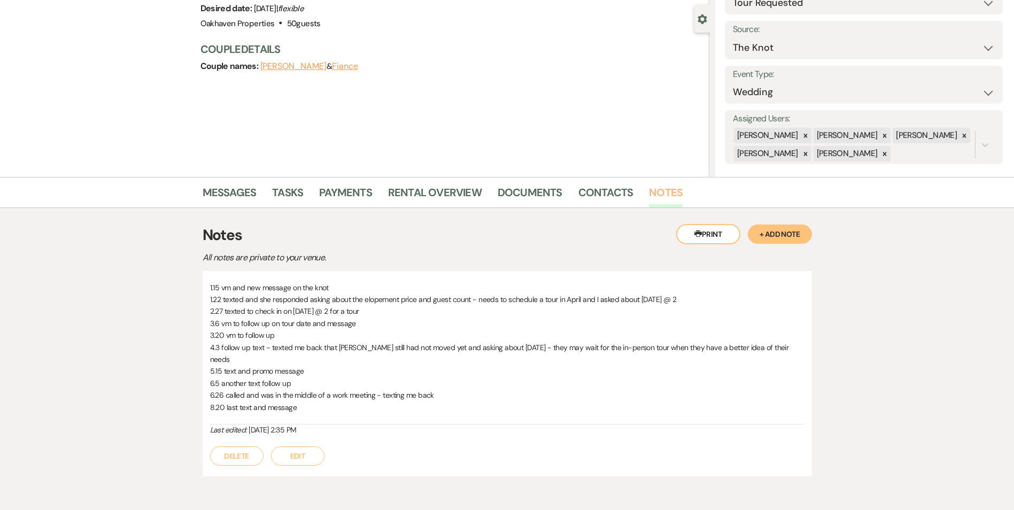
scroll to position [92, 0]
click at [291, 447] on button "Edit" at bounding box center [297, 455] width 53 height 19
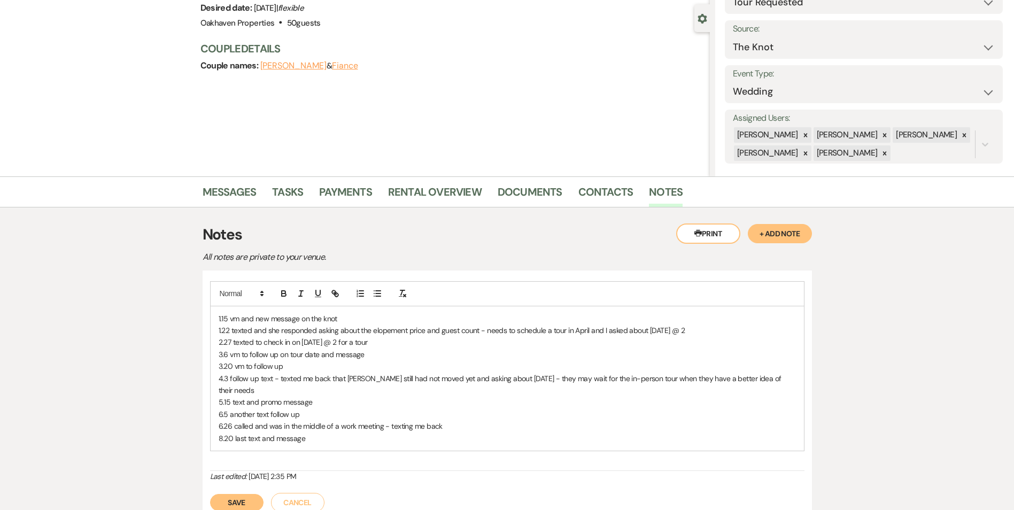
click at [311, 432] on p "8.20 last text and message" at bounding box center [507, 438] width 577 height 12
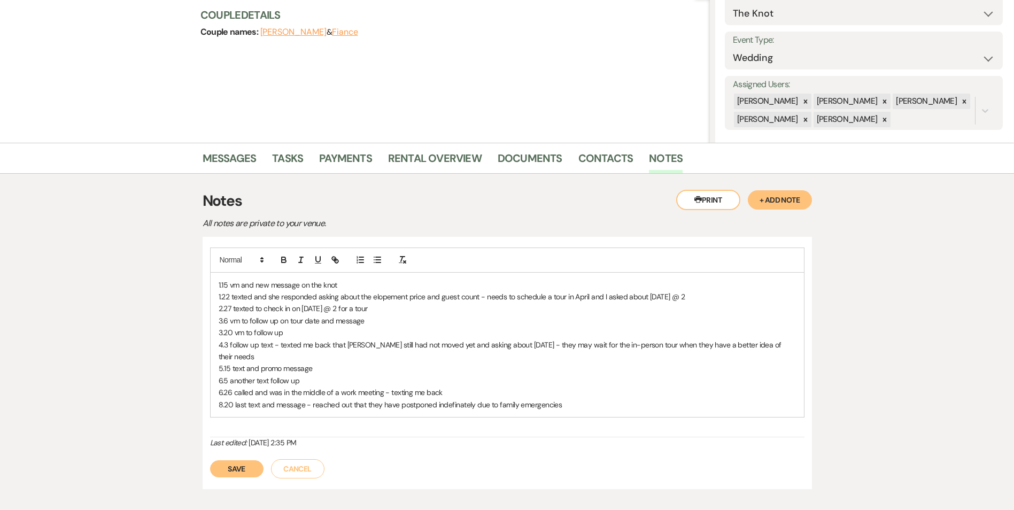
scroll to position [126, 0]
click at [223, 459] on button "Save" at bounding box center [236, 467] width 53 height 17
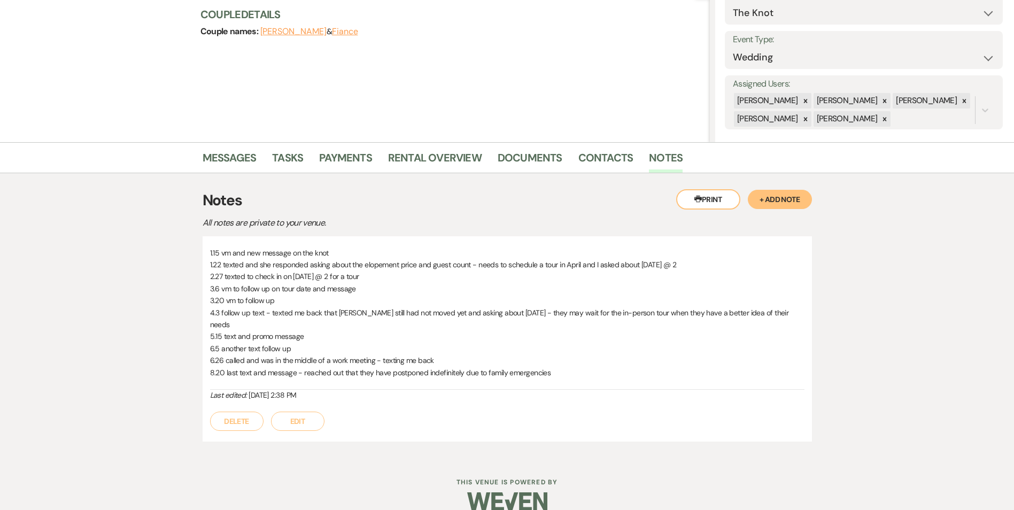
scroll to position [0, 0]
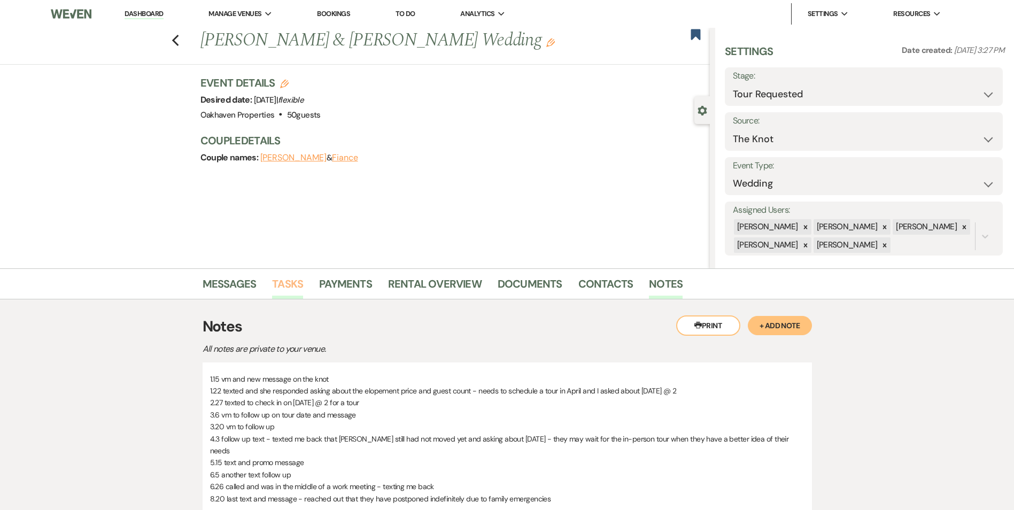
click at [283, 290] on link "Tasks" at bounding box center [287, 287] width 31 height 24
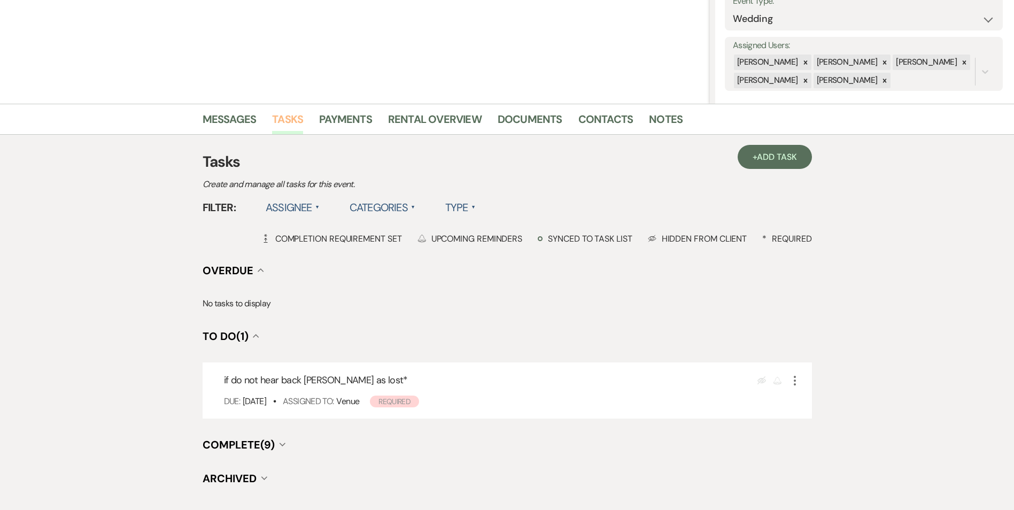
scroll to position [165, 0]
click at [797, 381] on icon "More" at bounding box center [794, 379] width 13 height 13
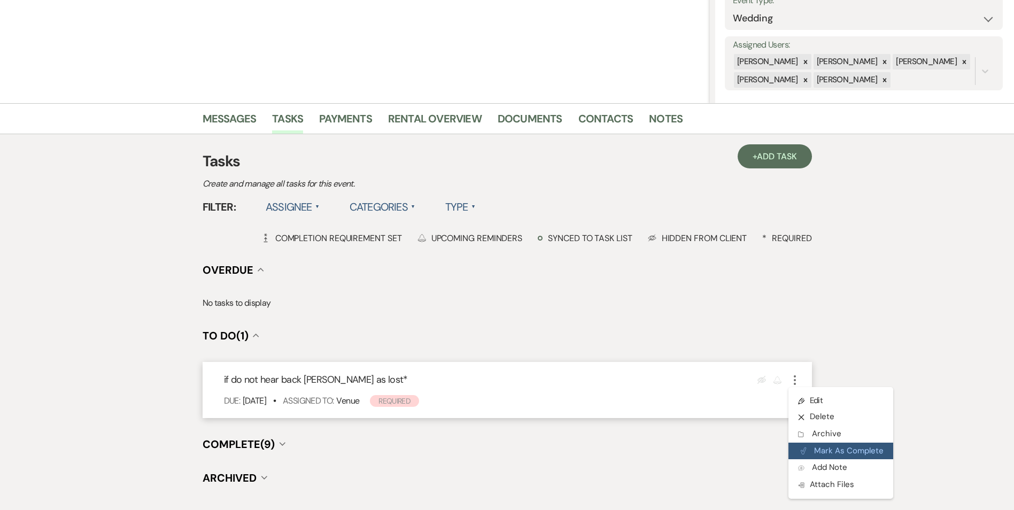
click at [815, 450] on button "Plan Portal Link Mark As Complete" at bounding box center [840, 450] width 105 height 17
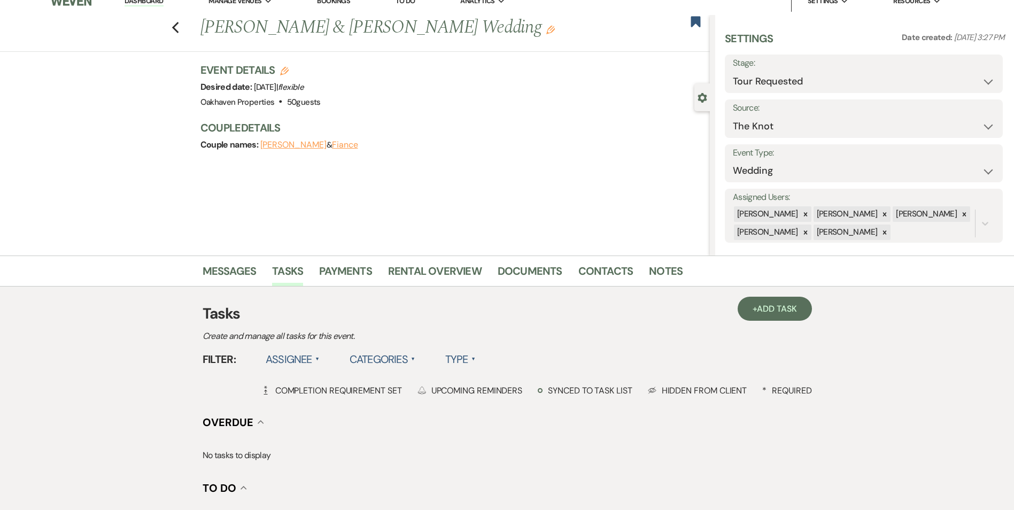
scroll to position [0, 0]
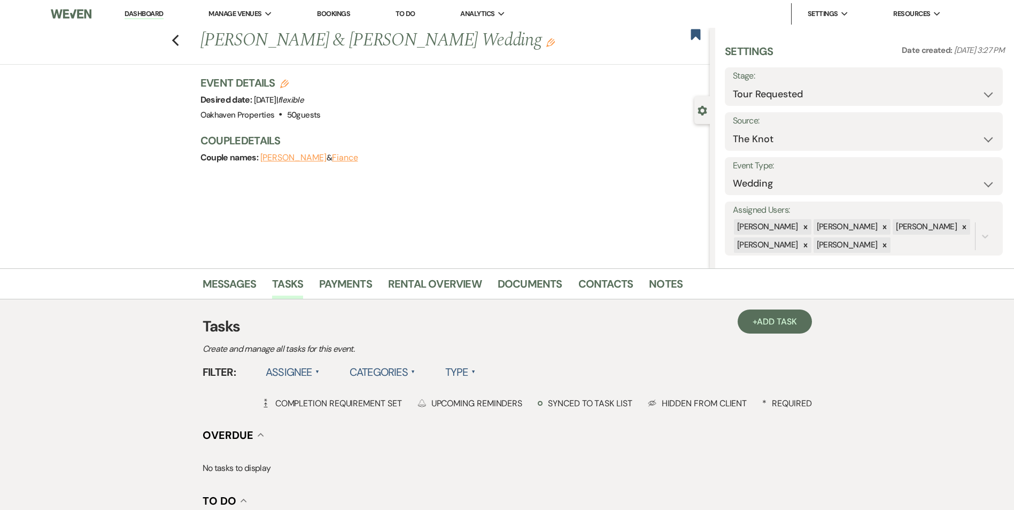
click at [826, 105] on div "Stage: Inquiry Follow Up Tour Requested Tour Confirmed Toured Proposal Sent Boo…" at bounding box center [864, 86] width 278 height 38
click at [825, 90] on select "Inquiry Follow Up Tour Requested Tour Confirmed Toured Proposal Sent Booked Lost" at bounding box center [864, 94] width 262 height 21
select select "8"
click at [733, 84] on select "Inquiry Follow Up Tour Requested Tour Confirmed Toured Proposal Sent Booked Lost" at bounding box center [864, 94] width 262 height 21
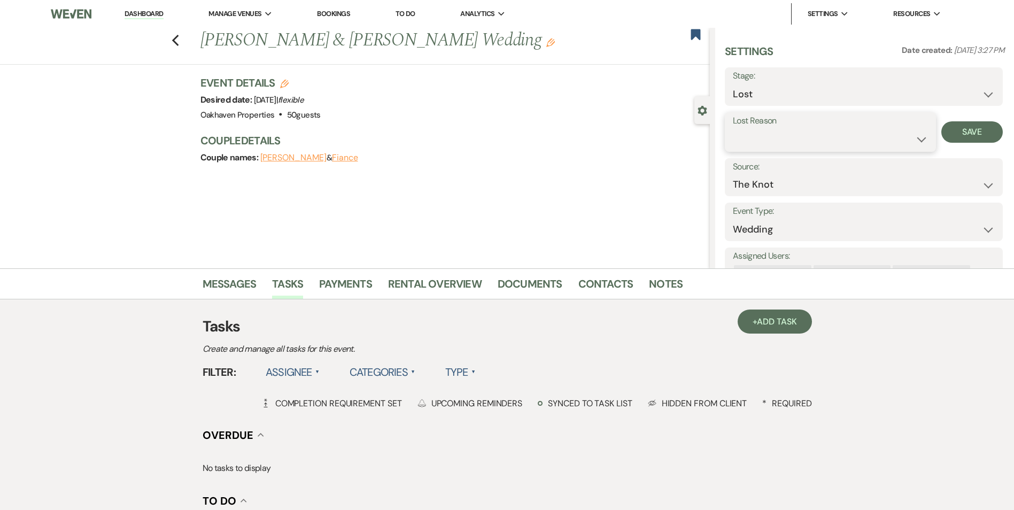
click at [769, 143] on select "Booked Elsewhere Budget Date Unavailable No Response Not a Good Match Capacity …" at bounding box center [830, 139] width 195 height 21
select select "1"
click at [733, 129] on select "Booked Elsewhere Budget Date Unavailable No Response Not a Good Match Capacity …" at bounding box center [830, 139] width 195 height 21
click at [885, 142] on input "Other" at bounding box center [910, 139] width 66 height 21
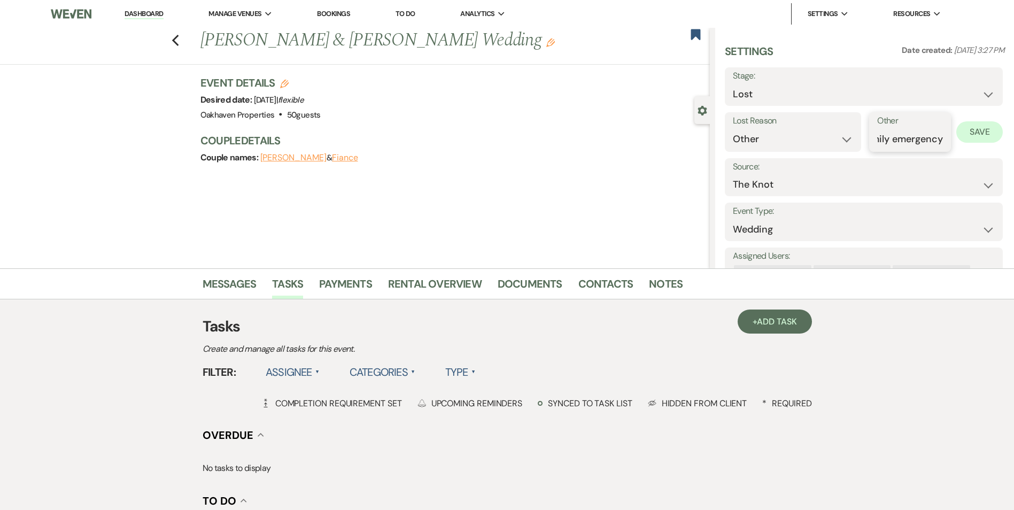
type input "family emergency"
click at [972, 138] on button "Save" at bounding box center [979, 131] width 46 height 21
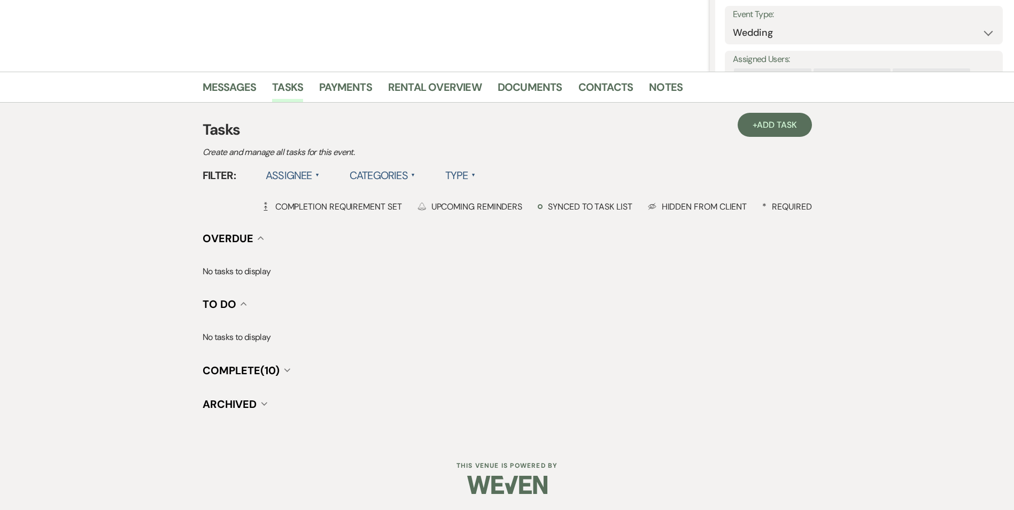
scroll to position [0, 0]
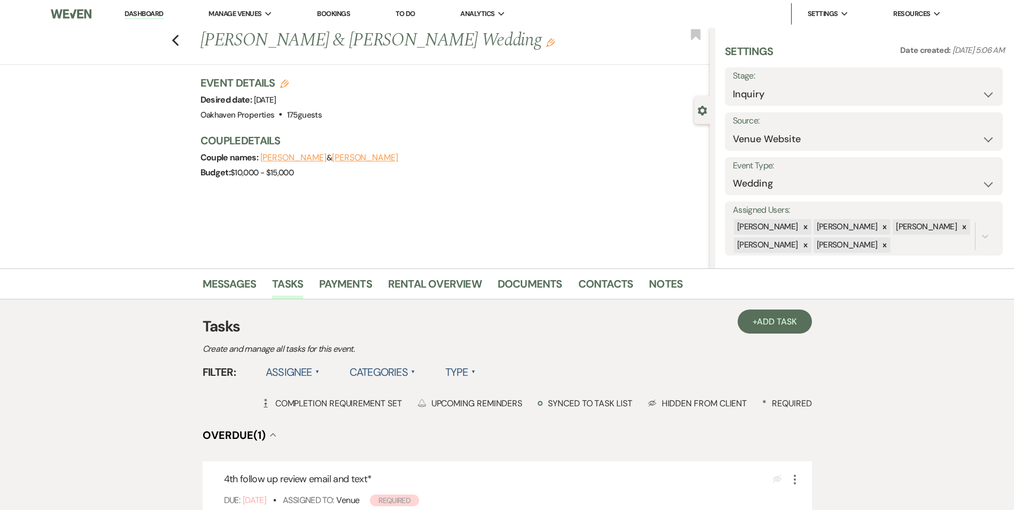
click at [587, 287] on link "Contacts" at bounding box center [605, 287] width 55 height 24
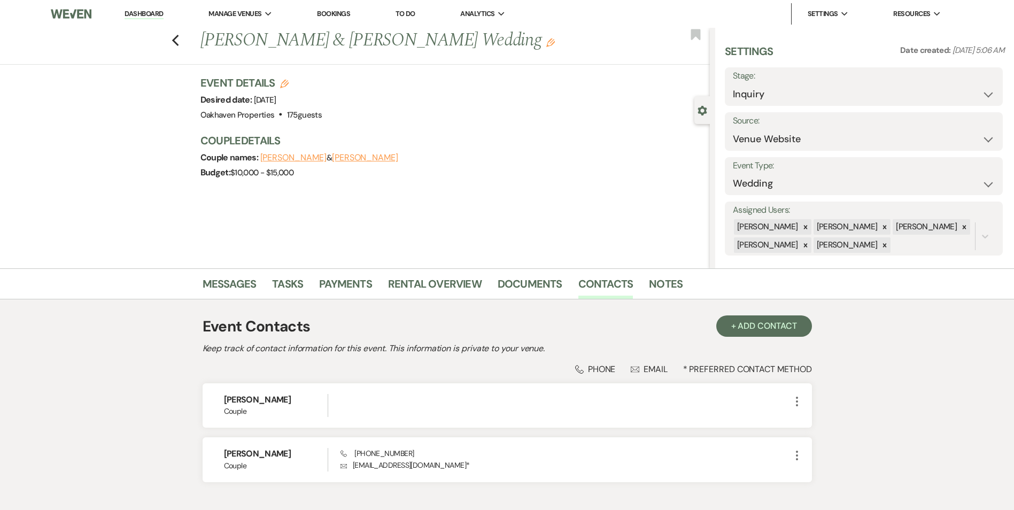
click at [641, 287] on li "Contacts" at bounding box center [613, 286] width 71 height 26
click at [651, 287] on link "Notes" at bounding box center [666, 287] width 34 height 24
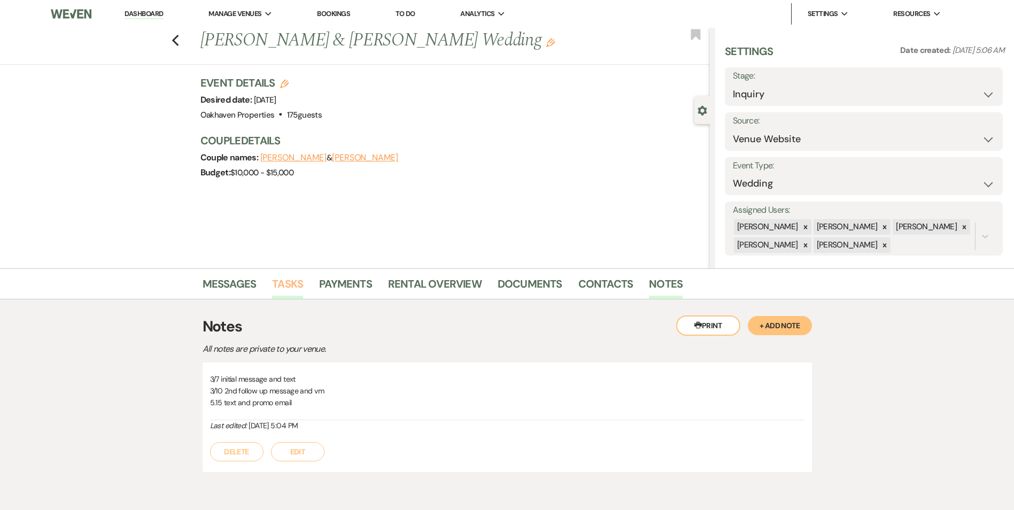
click at [290, 287] on link "Tasks" at bounding box center [287, 287] width 31 height 24
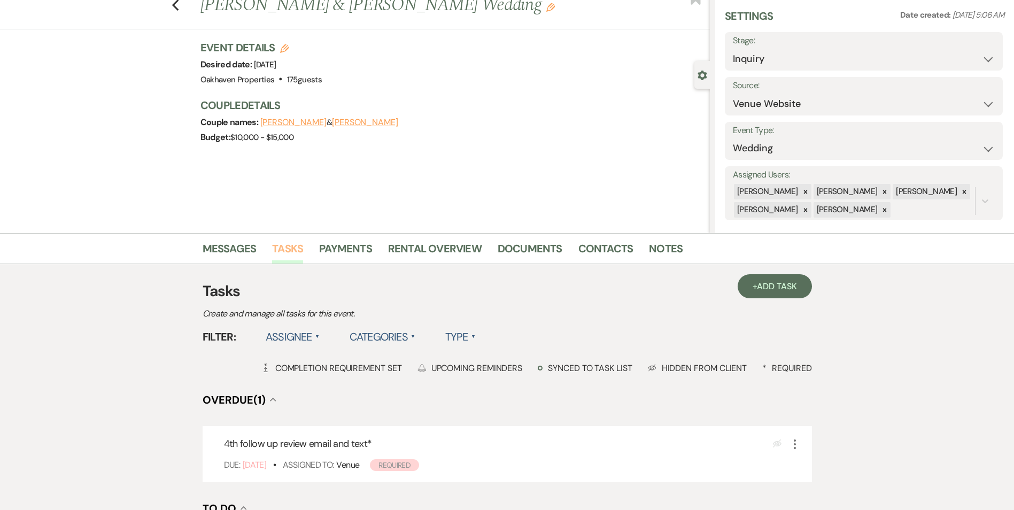
scroll to position [30, 0]
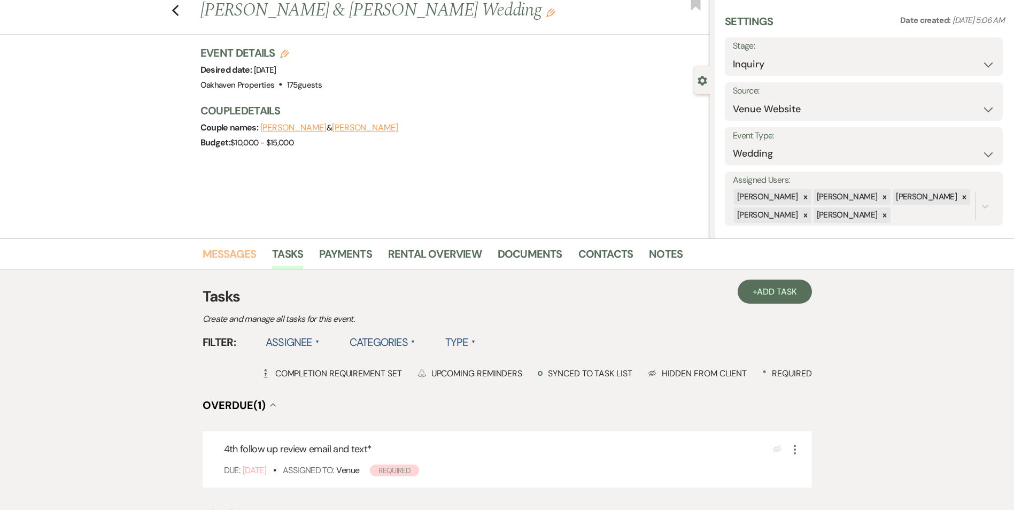
drag, startPoint x: 229, startPoint y: 258, endPoint x: 215, endPoint y: 253, distance: 14.7
click at [215, 253] on link "Messages" at bounding box center [229, 257] width 54 height 24
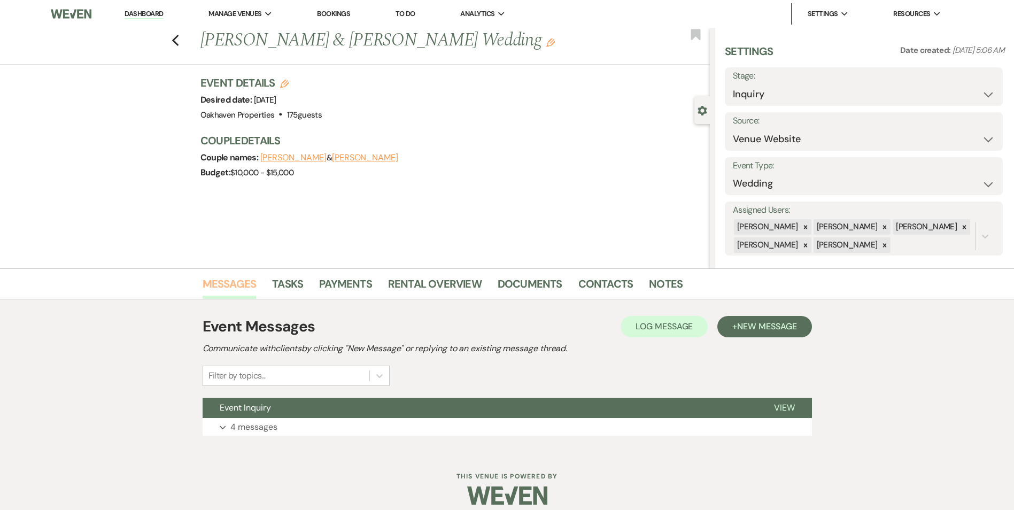
scroll to position [11, 0]
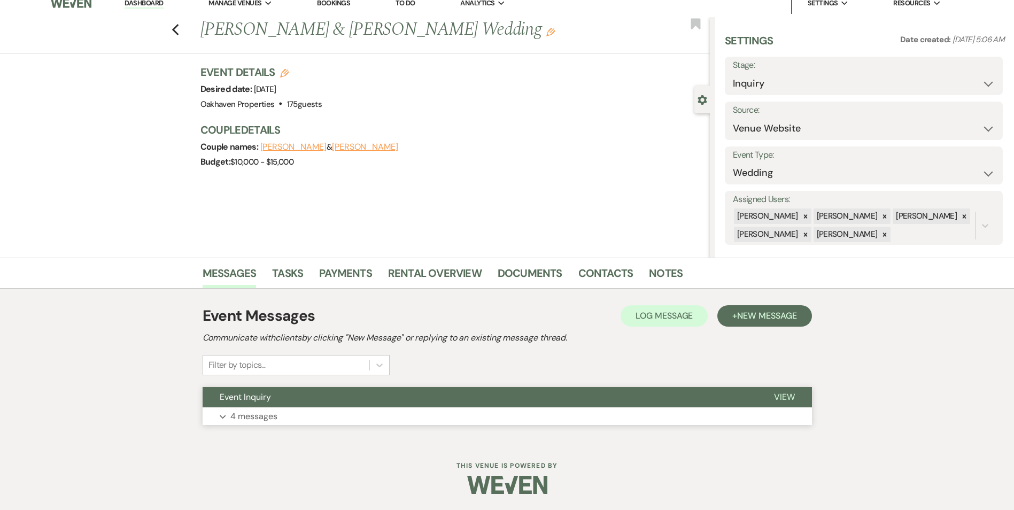
click at [790, 395] on span "View" at bounding box center [784, 396] width 21 height 11
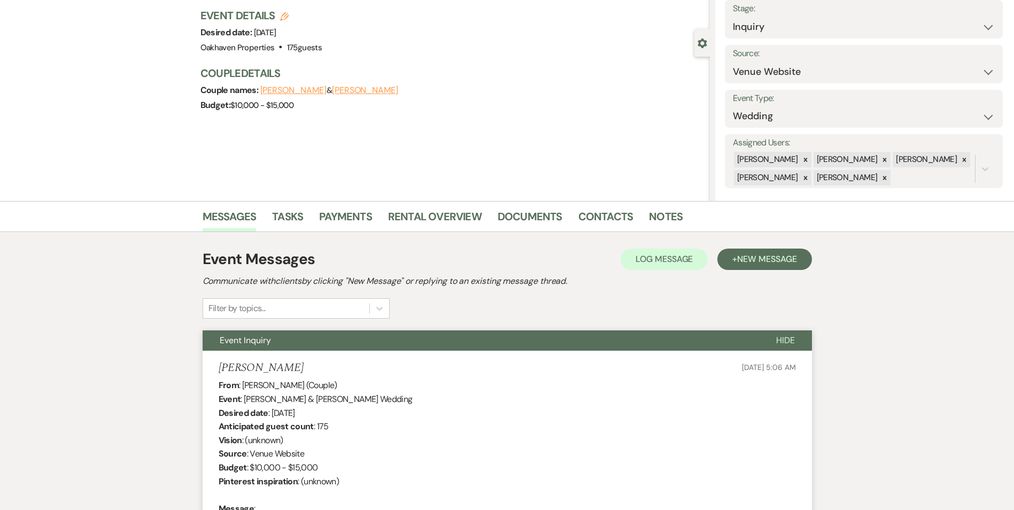
scroll to position [0, 0]
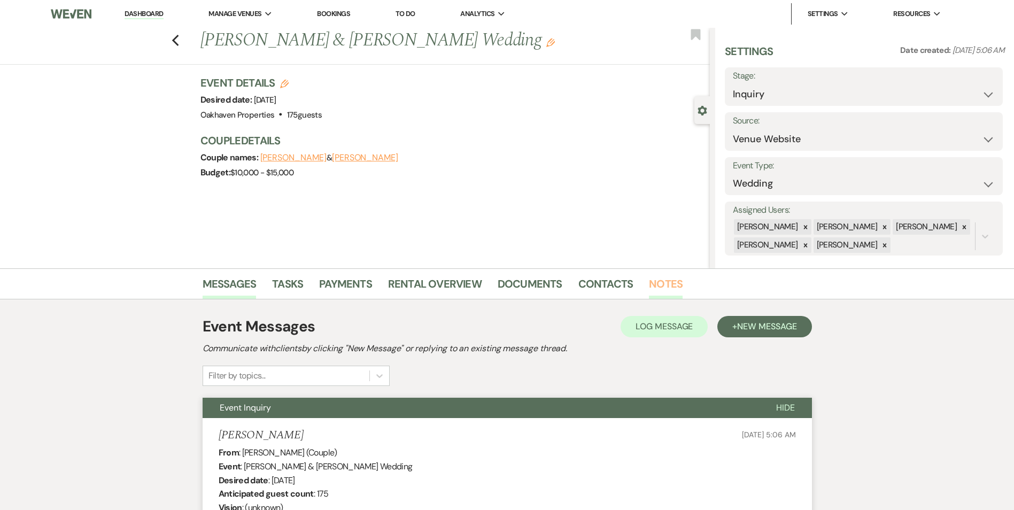
click at [650, 287] on link "Notes" at bounding box center [666, 287] width 34 height 24
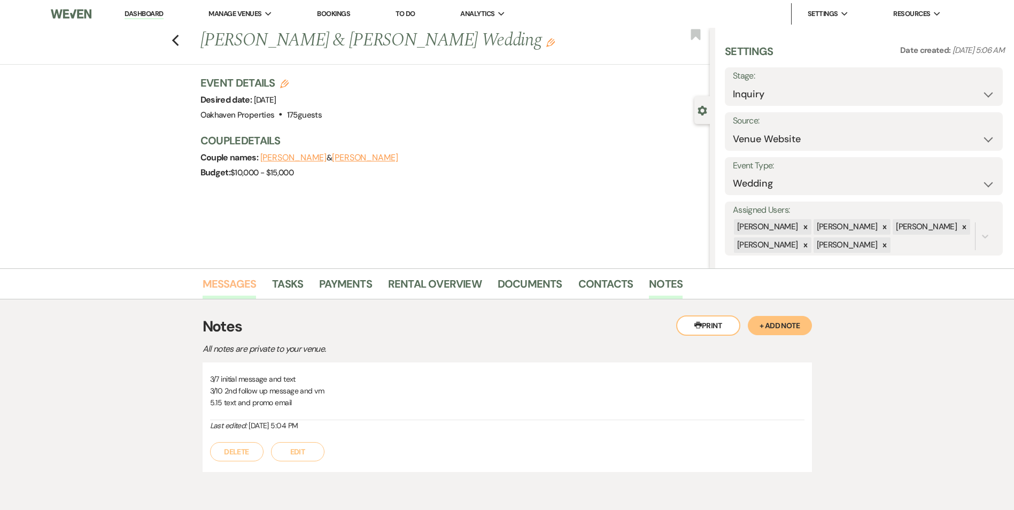
click at [235, 289] on link "Messages" at bounding box center [229, 287] width 54 height 24
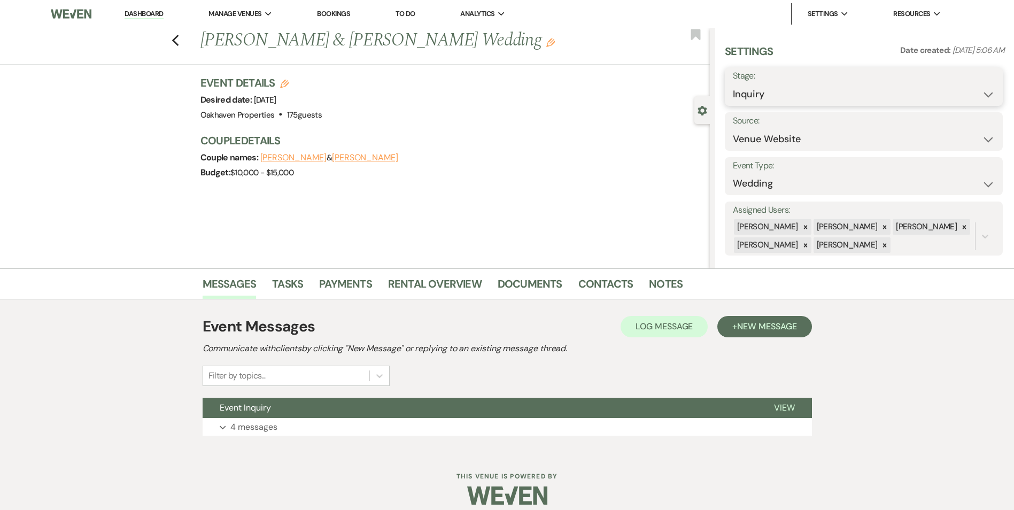
click at [769, 96] on select "Inquiry Follow Up Tour Requested Tour Confirmed Toured Proposal Sent Booked Lost" at bounding box center [864, 94] width 262 height 21
select select "8"
click at [733, 84] on select "Inquiry Follow Up Tour Requested Tour Confirmed Toured Proposal Sent Booked Lost" at bounding box center [864, 94] width 262 height 21
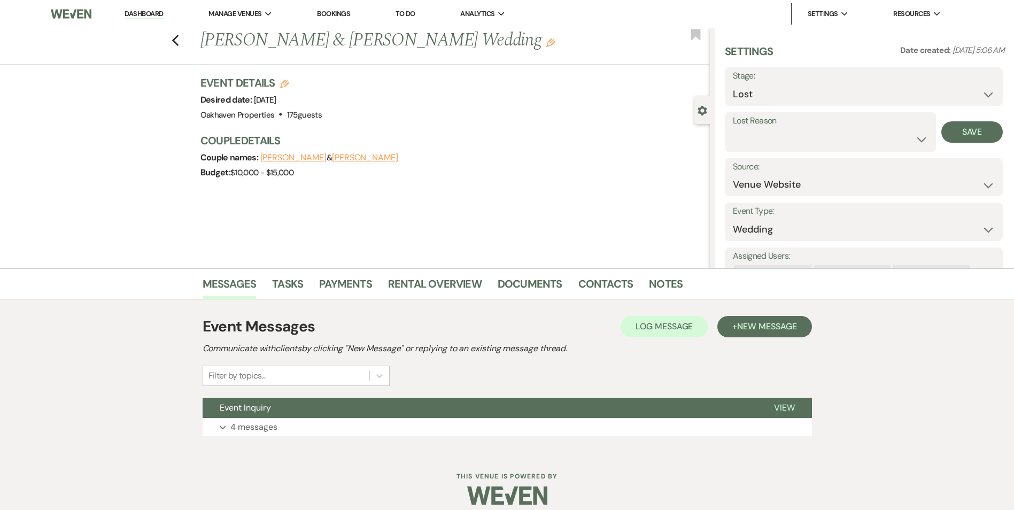
click at [782, 124] on label "Lost Reason" at bounding box center [830, 120] width 195 height 15
click at [778, 150] on div "Lost Reason Booked Elsewhere Budget Date Unavailable No Response Not a Good Mat…" at bounding box center [830, 132] width 211 height 40
click at [776, 144] on select "Booked Elsewhere Budget Date Unavailable No Response Not a Good Match Capacity …" at bounding box center [830, 139] width 195 height 21
select select "8"
click at [733, 129] on select "Booked Elsewhere Budget Date Unavailable No Response Not a Good Match Capacity …" at bounding box center [830, 139] width 195 height 21
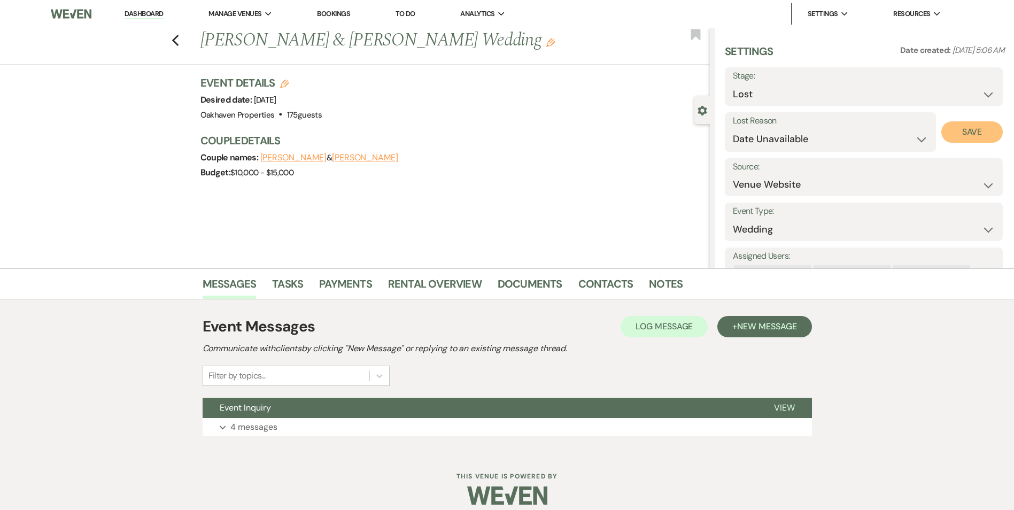
click at [983, 127] on button "Save" at bounding box center [971, 131] width 61 height 21
click at [290, 283] on link "Tasks" at bounding box center [287, 287] width 31 height 24
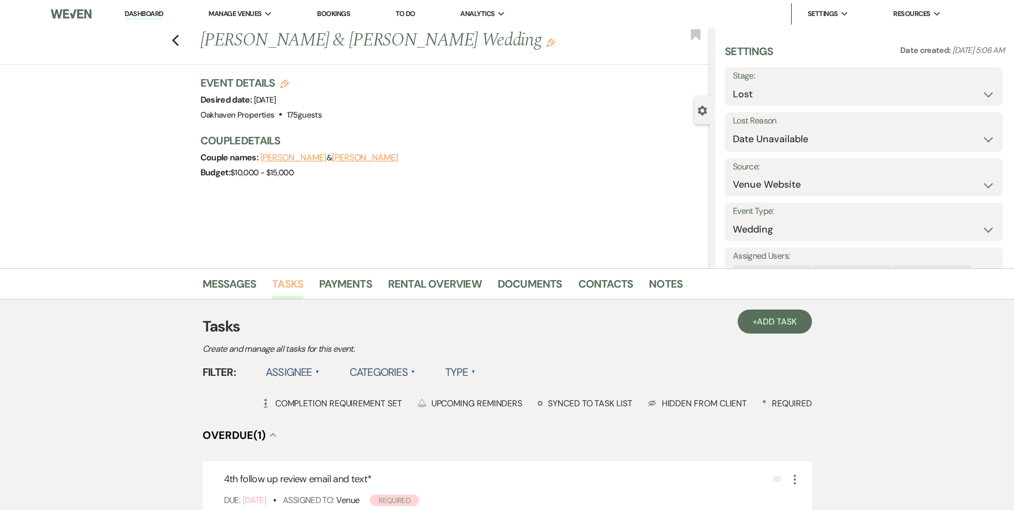
scroll to position [159, 0]
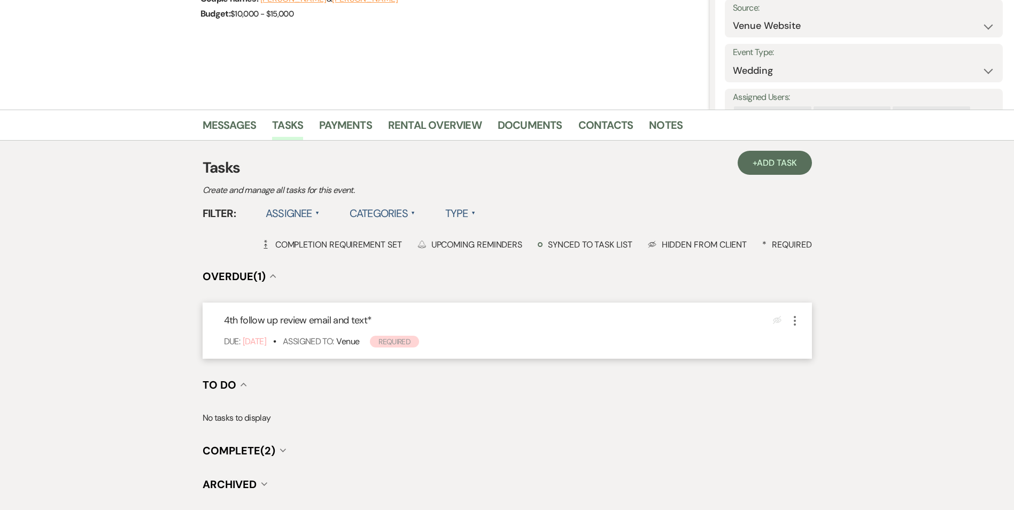
click at [793, 322] on icon "More" at bounding box center [794, 320] width 13 height 13
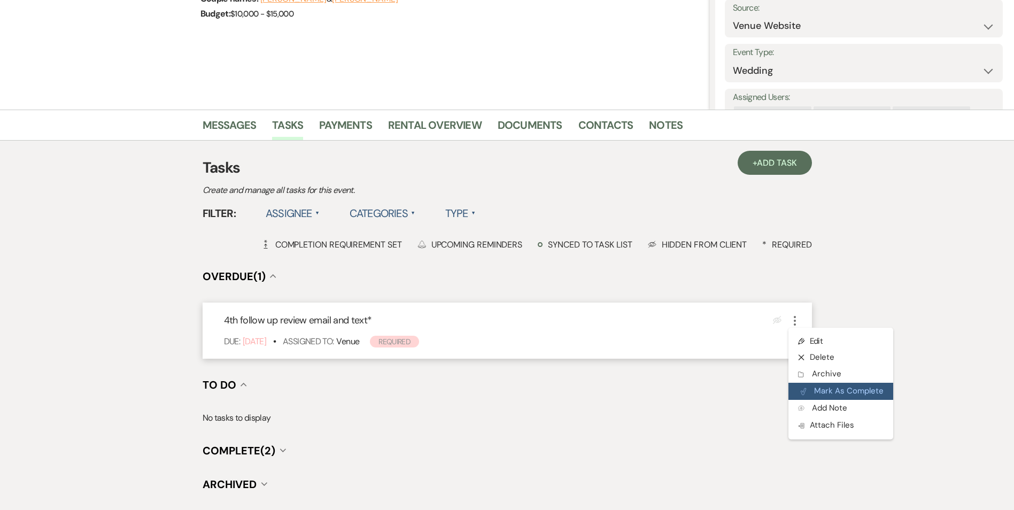
click at [798, 387] on button "Plan Portal Link Mark As Complete" at bounding box center [840, 391] width 105 height 17
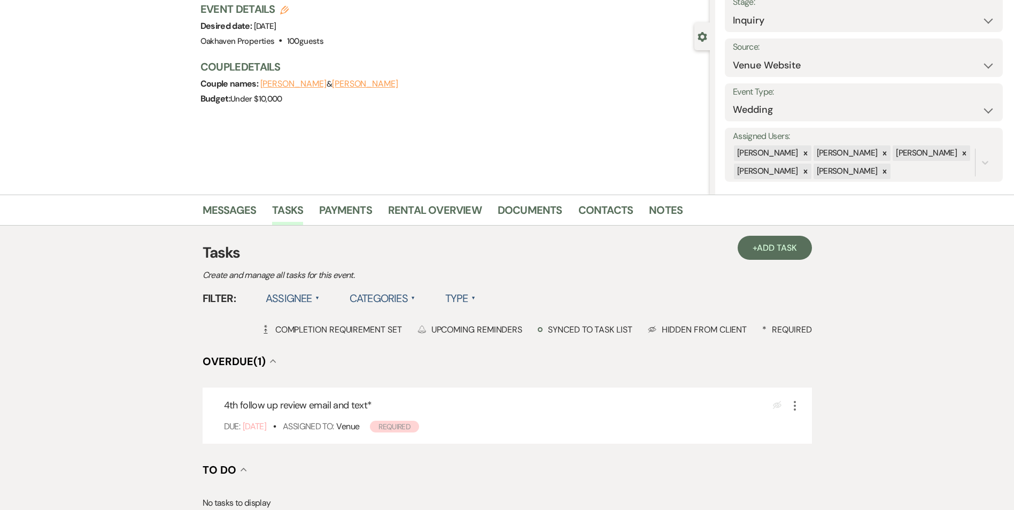
scroll to position [74, 0]
click at [668, 216] on link "Notes" at bounding box center [666, 213] width 34 height 24
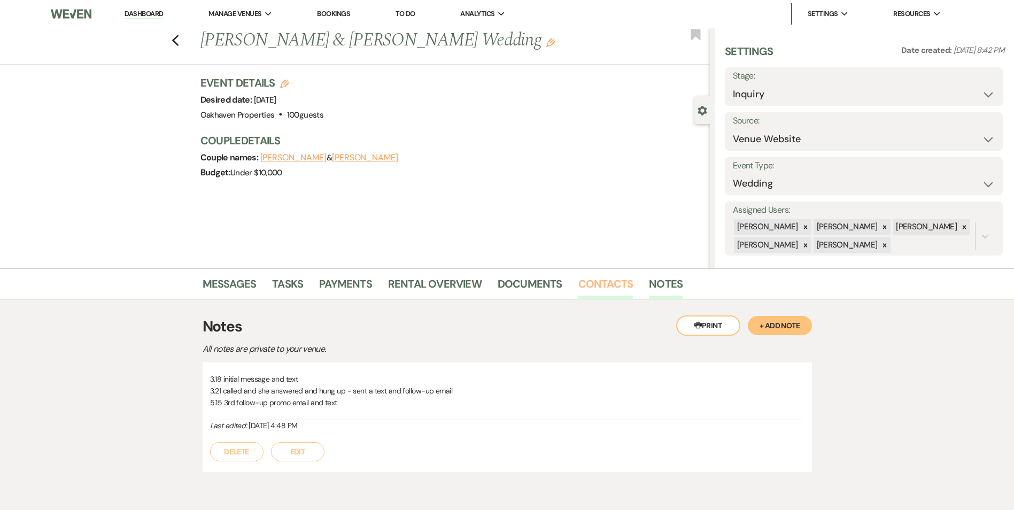
click at [586, 281] on link "Contacts" at bounding box center [605, 287] width 55 height 24
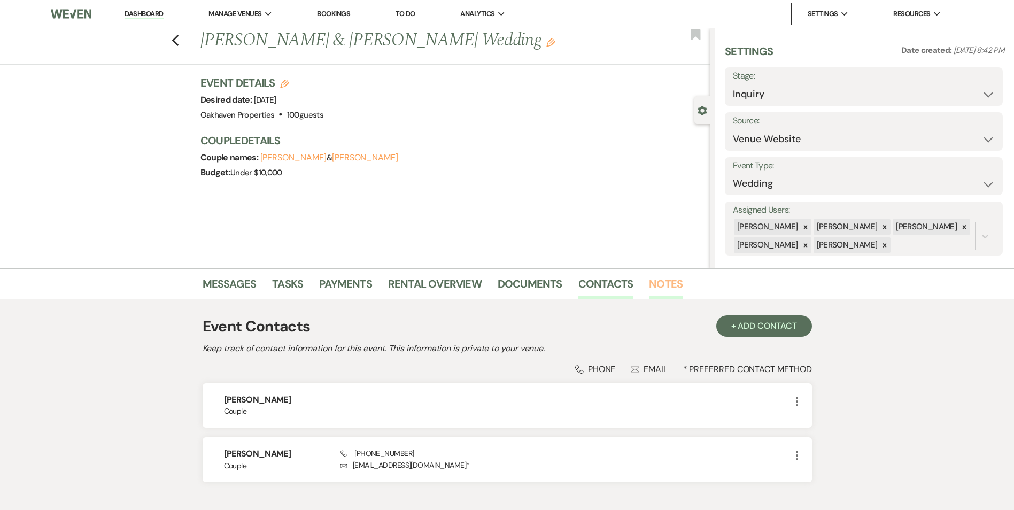
click at [652, 294] on link "Notes" at bounding box center [666, 287] width 34 height 24
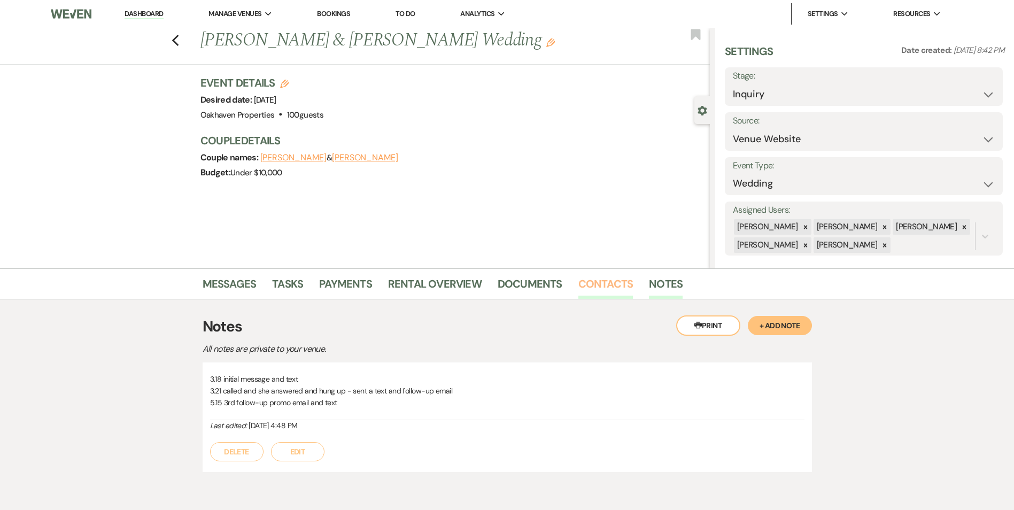
click at [625, 291] on link "Contacts" at bounding box center [605, 287] width 55 height 24
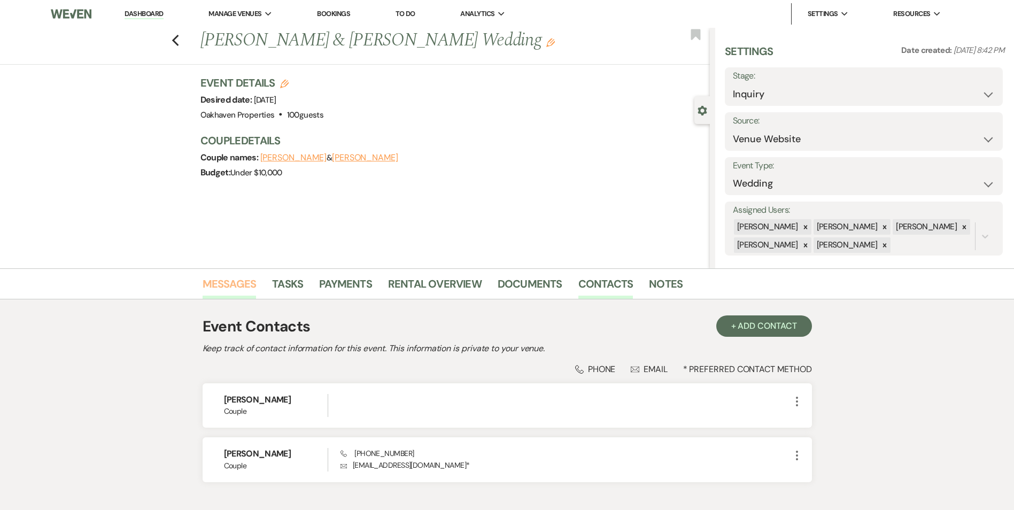
click at [219, 287] on link "Messages" at bounding box center [229, 287] width 54 height 24
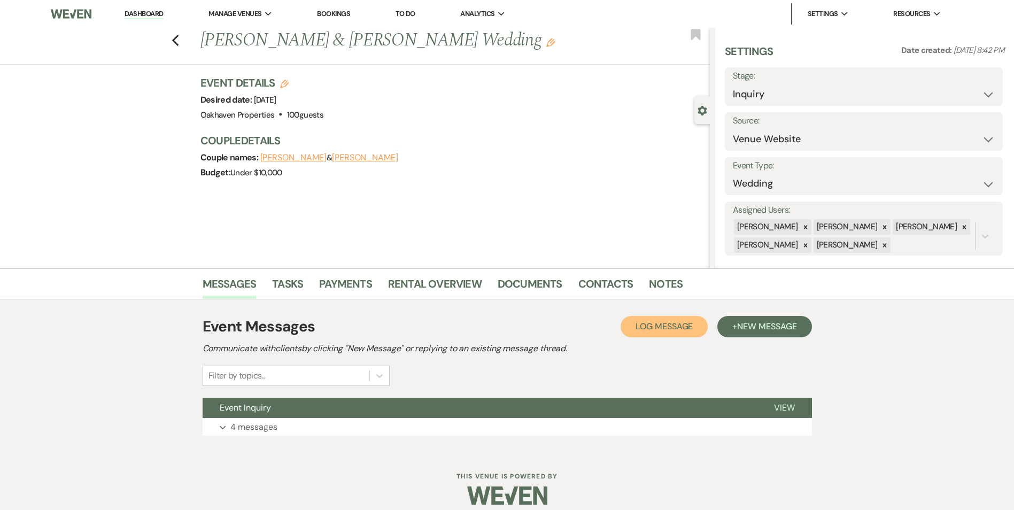
click at [625, 325] on button "Log Log Message" at bounding box center [663, 326] width 87 height 21
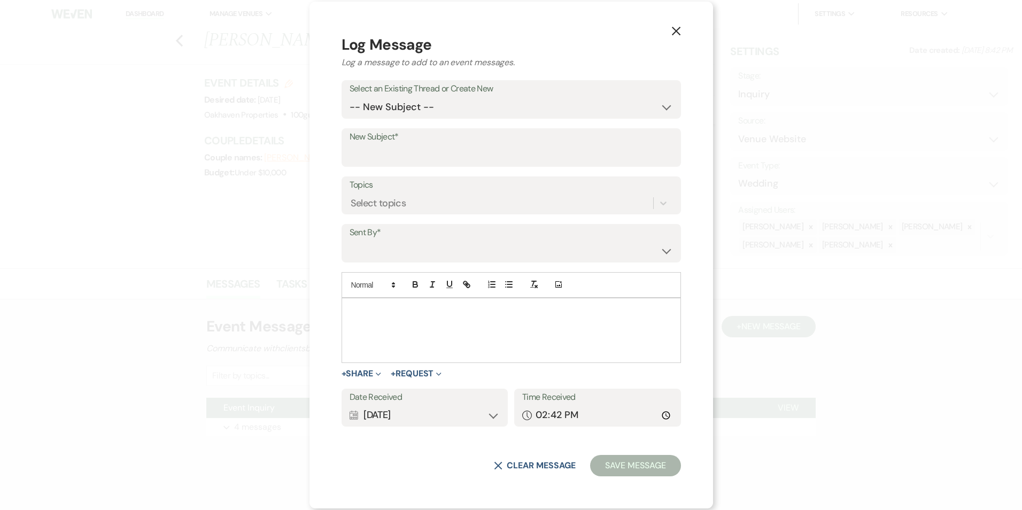
click at [505, 290] on div "Add Photo" at bounding box center [510, 285] width 339 height 26
click at [498, 300] on div at bounding box center [511, 330] width 338 height 64
click at [486, 322] on div at bounding box center [511, 330] width 338 height 64
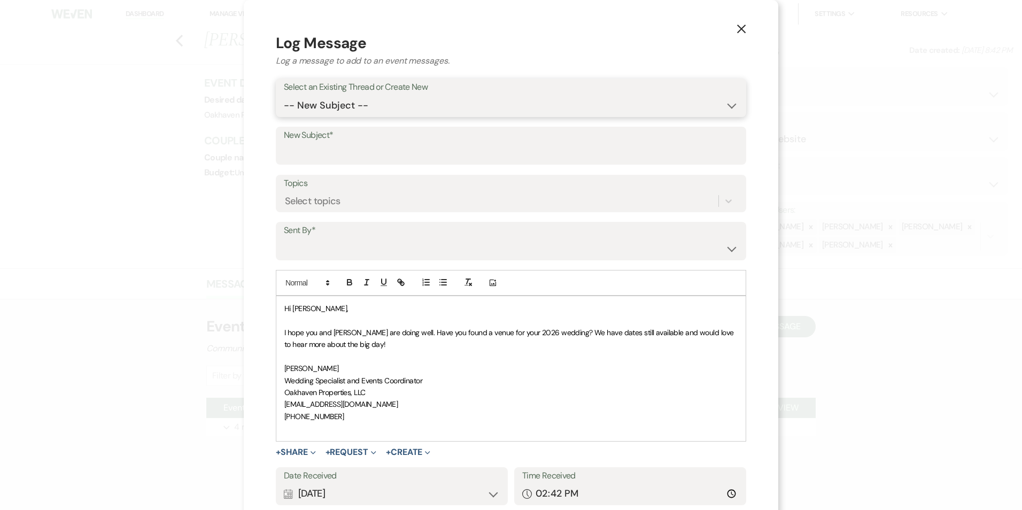
click at [377, 108] on select "-- New Subject -- Event Inquiry" at bounding box center [511, 105] width 454 height 21
select select "365666"
click at [284, 95] on select "-- New Subject -- Event Inquiry" at bounding box center [511, 105] width 454 height 21
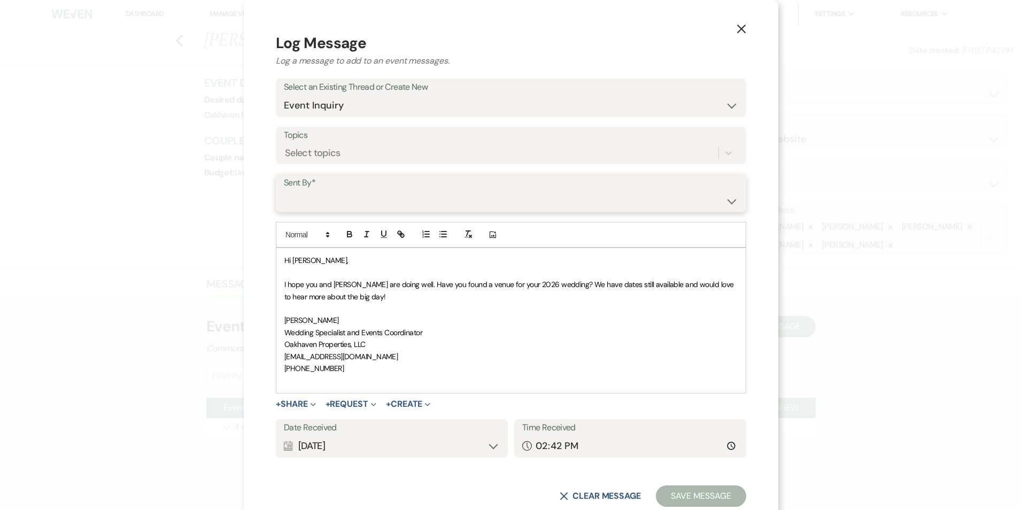
click at [376, 197] on select "Patience Ergish (pdergish@aol.com) Jeanette Wagoner (jeanette@experienceoakhave…" at bounding box center [511, 200] width 454 height 21
select select "user-127923"
click at [284, 190] on select "Patience Ergish (pdergish@aol.com) Jeanette Wagoner (jeanette@experienceoakhave…" at bounding box center [511, 200] width 454 height 21
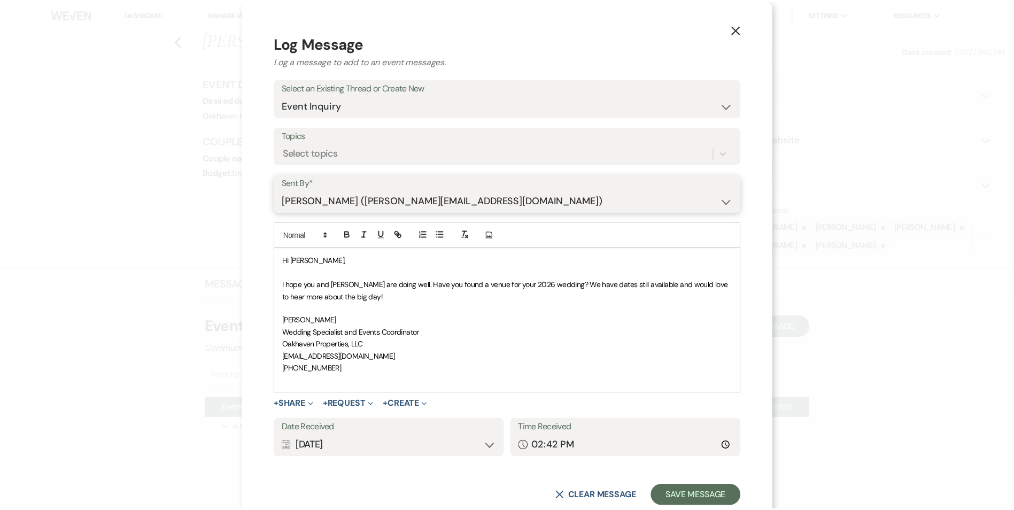
scroll to position [29, 0]
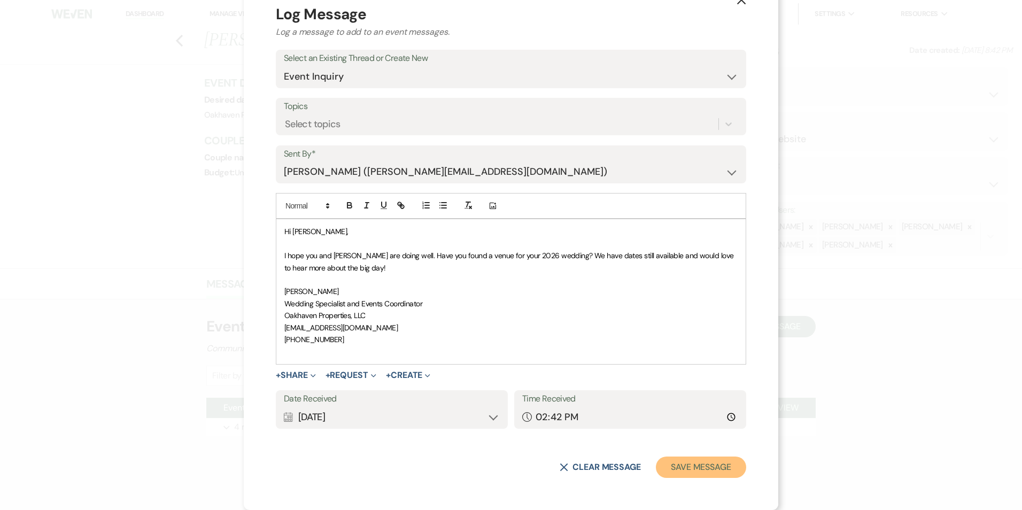
click at [684, 474] on button "Save Message" at bounding box center [701, 466] width 90 height 21
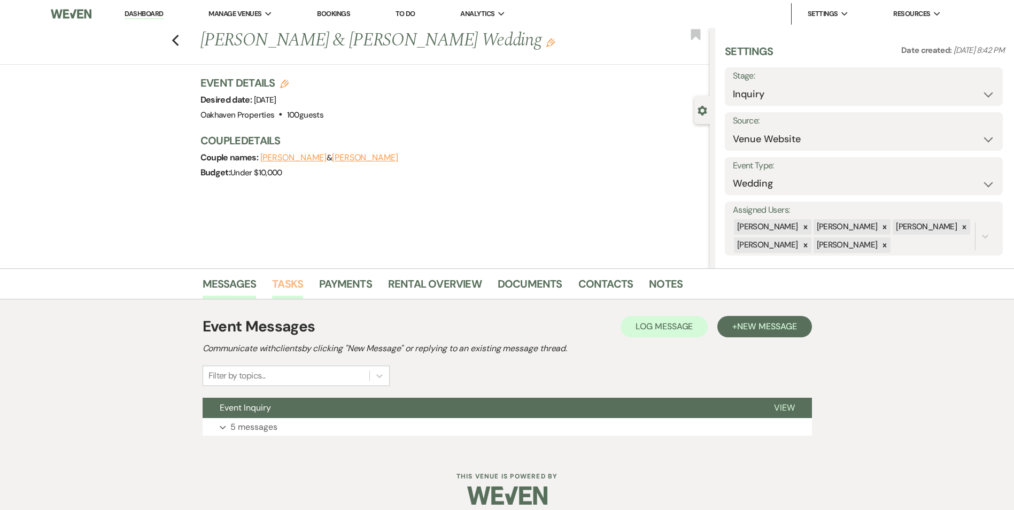
click at [286, 284] on link "Tasks" at bounding box center [287, 287] width 31 height 24
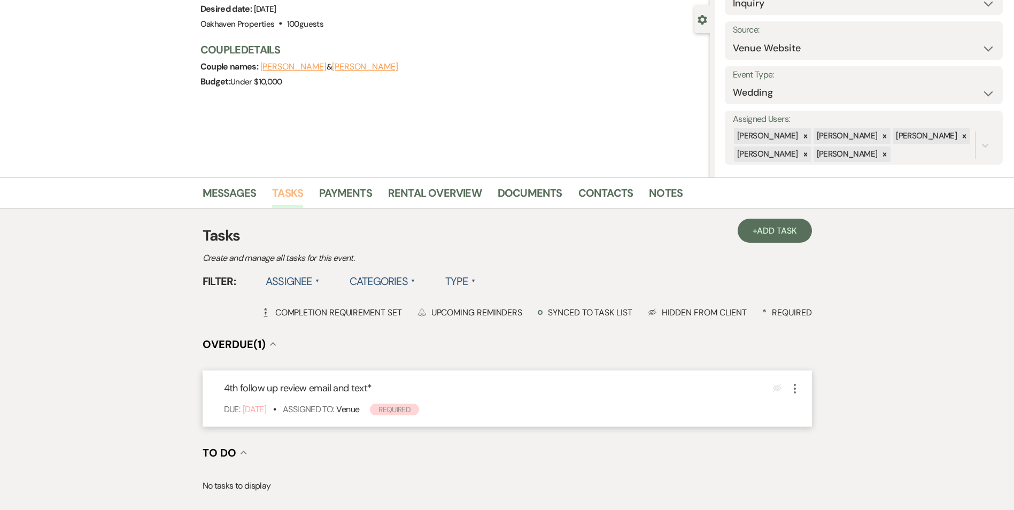
scroll to position [91, 0]
click at [797, 392] on icon "More" at bounding box center [794, 387] width 13 height 13
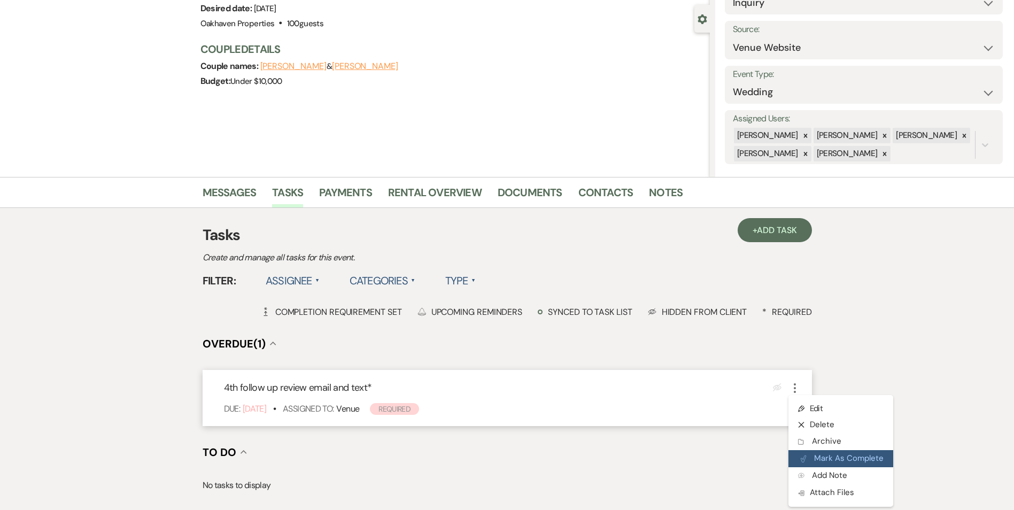
click at [799, 463] on button "Plan Portal Link Mark As Complete" at bounding box center [840, 458] width 105 height 17
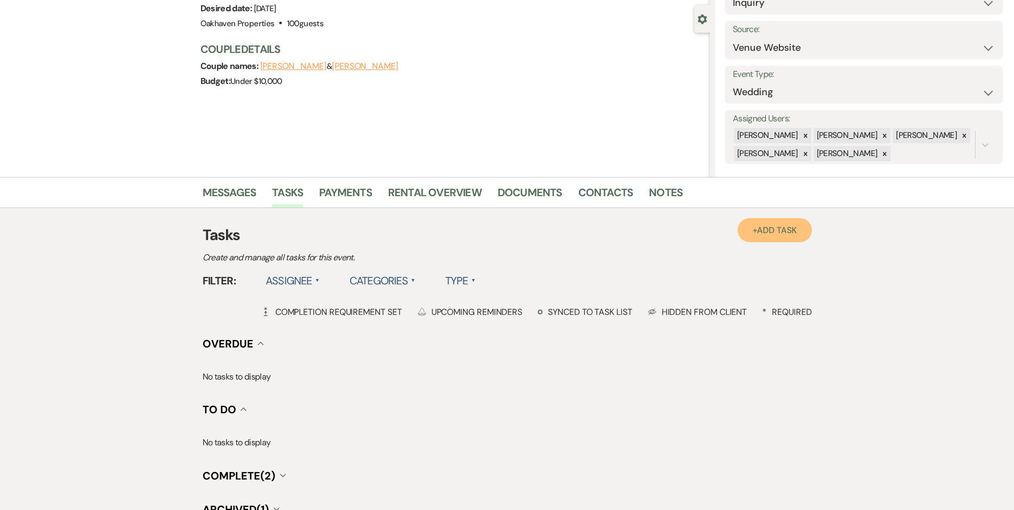
click at [758, 227] on span "Add Task" at bounding box center [777, 229] width 40 height 11
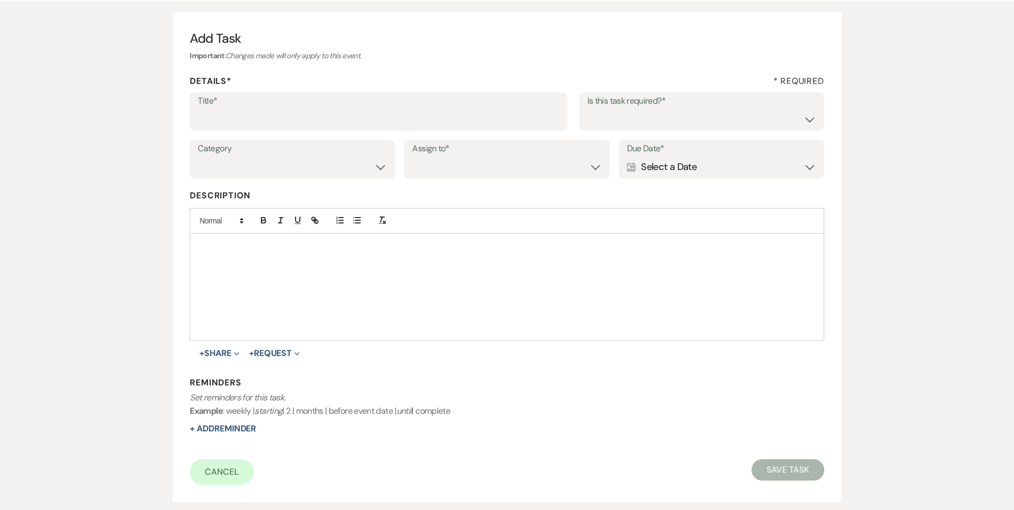
click at [303, 107] on label "Title*" at bounding box center [378, 101] width 361 height 15
click at [303, 108] on input "Title*" at bounding box center [378, 118] width 361 height 21
type input "if do not hear back [PERSON_NAME] as lost"
click at [607, 117] on select "Yes No" at bounding box center [701, 118] width 229 height 21
select select "true"
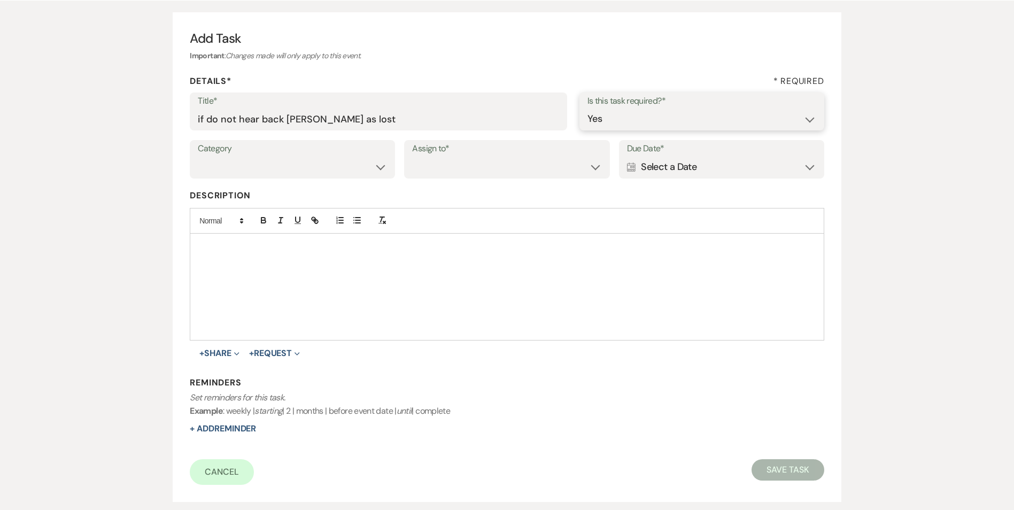
click at [587, 108] on select "Yes No" at bounding box center [701, 118] width 229 height 21
click at [326, 154] on label "Category" at bounding box center [292, 148] width 189 height 15
click at [325, 173] on select "Venue Vendors Guests Details Finalize & Share" at bounding box center [292, 167] width 189 height 21
select select "31"
click at [198, 157] on select "Venue Vendors Guests Details Finalize & Share" at bounding box center [292, 167] width 189 height 21
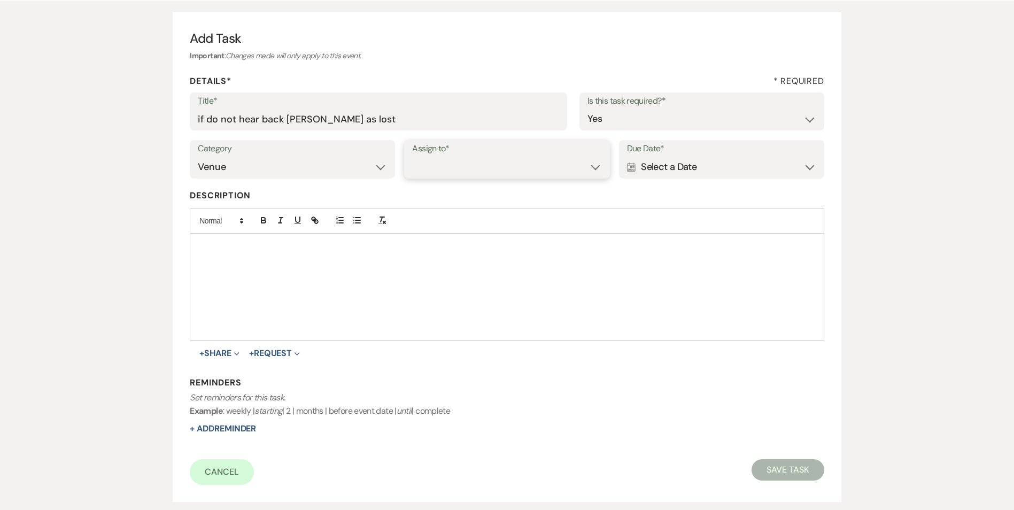
click at [442, 172] on select "Venue Client" at bounding box center [506, 167] width 189 height 21
select select "venueHost"
click at [412, 157] on select "Venue Client" at bounding box center [506, 167] width 189 height 21
click at [689, 174] on div "Calendar Select a Date Expand" at bounding box center [721, 167] width 189 height 21
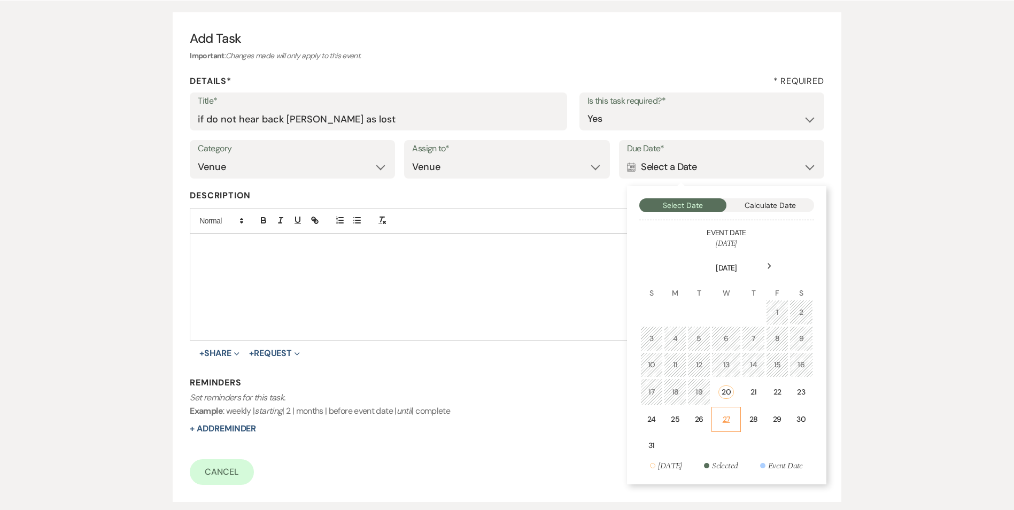
click at [728, 416] on div "27" at bounding box center [726, 419] width 16 height 11
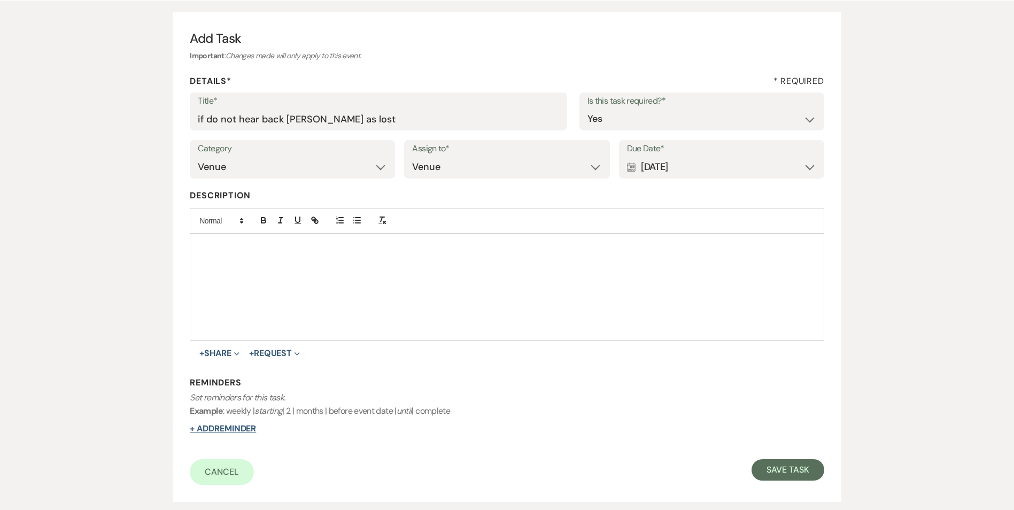
click at [239, 430] on button "+ Add Reminder" at bounding box center [223, 428] width 66 height 9
select select "host"
select select "days"
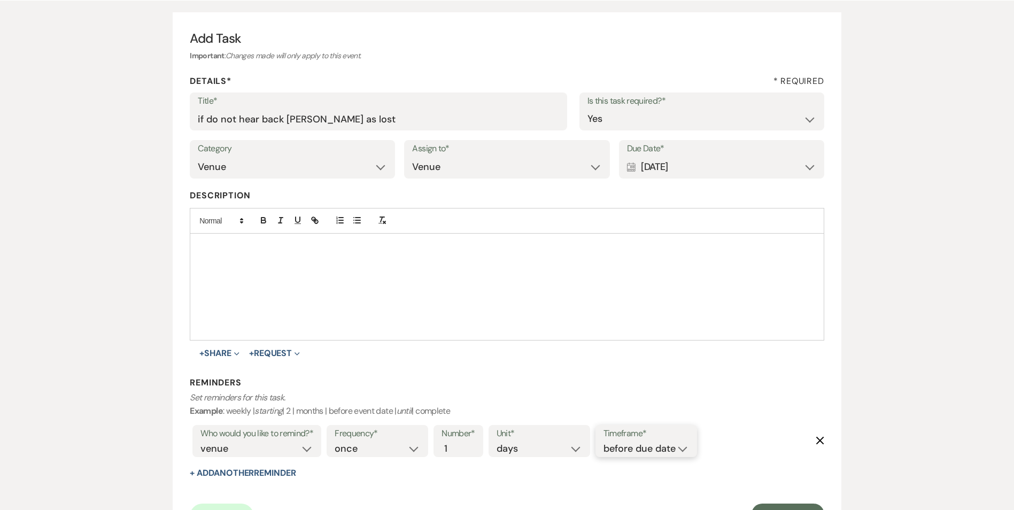
click at [613, 447] on select "before due date after due date on due date on custom date" at bounding box center [645, 448] width 85 height 14
select select "onDueDate"
click at [603, 441] on select "before due date after due date on due date on custom date" at bounding box center [645, 448] width 85 height 14
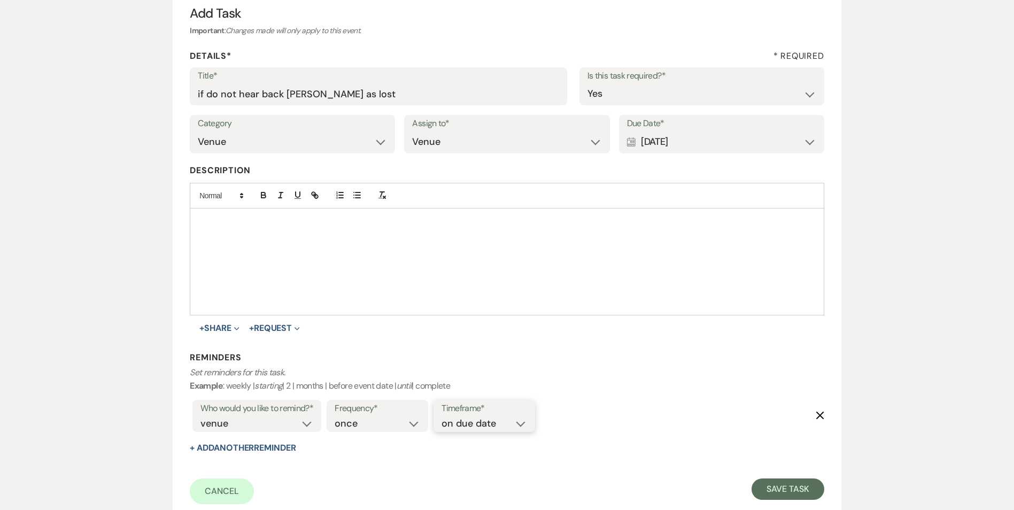
scroll to position [118, 0]
click at [788, 488] on button "Save Task" at bounding box center [787, 487] width 72 height 21
select select "5"
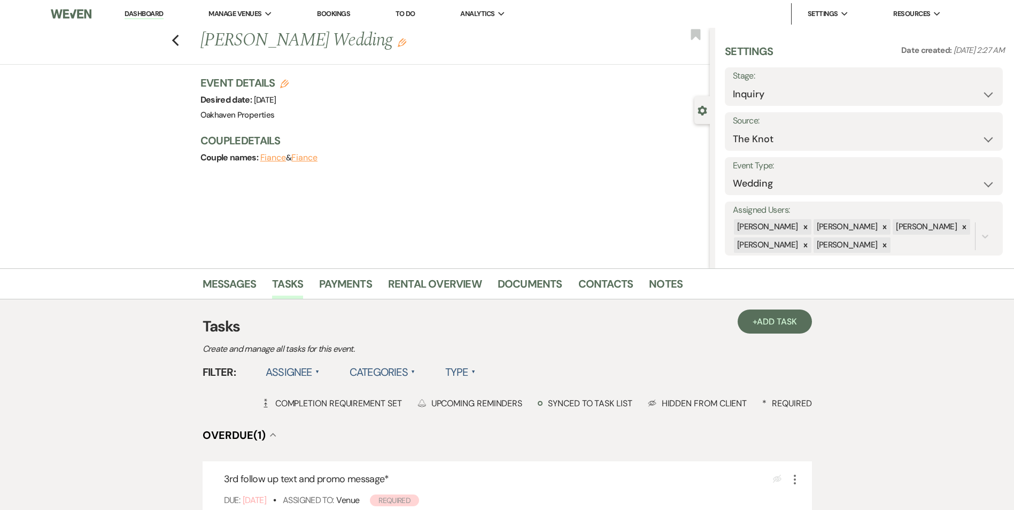
scroll to position [59, 0]
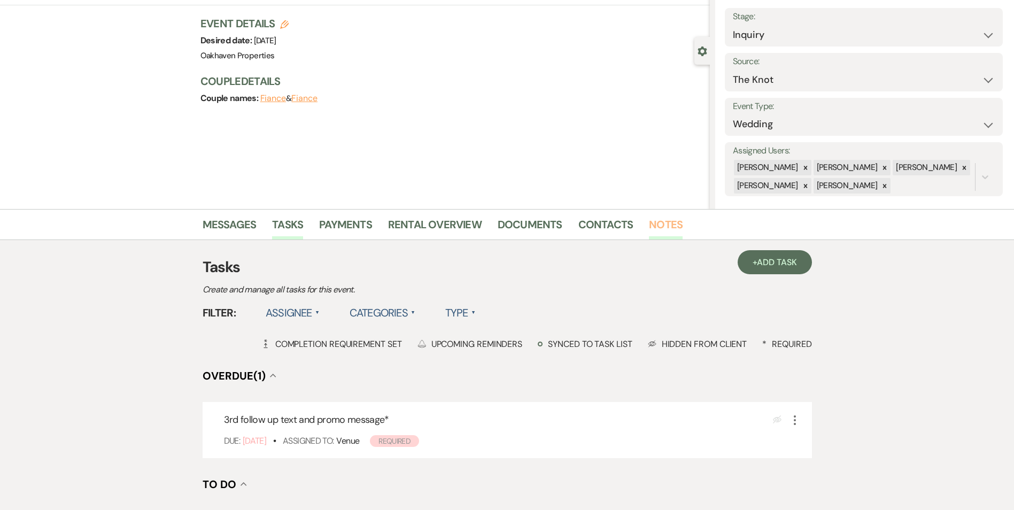
click at [663, 227] on link "Notes" at bounding box center [666, 228] width 34 height 24
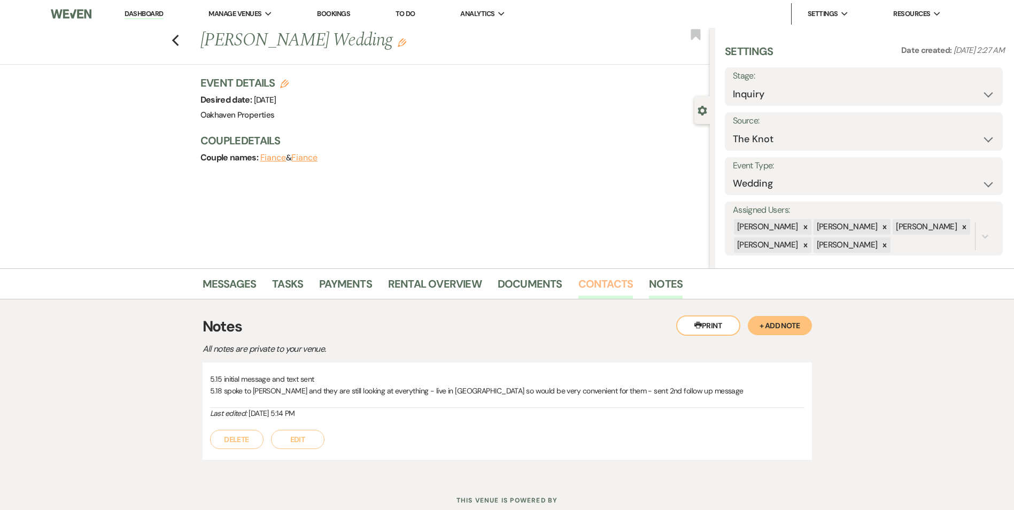
click at [595, 283] on link "Contacts" at bounding box center [605, 287] width 55 height 24
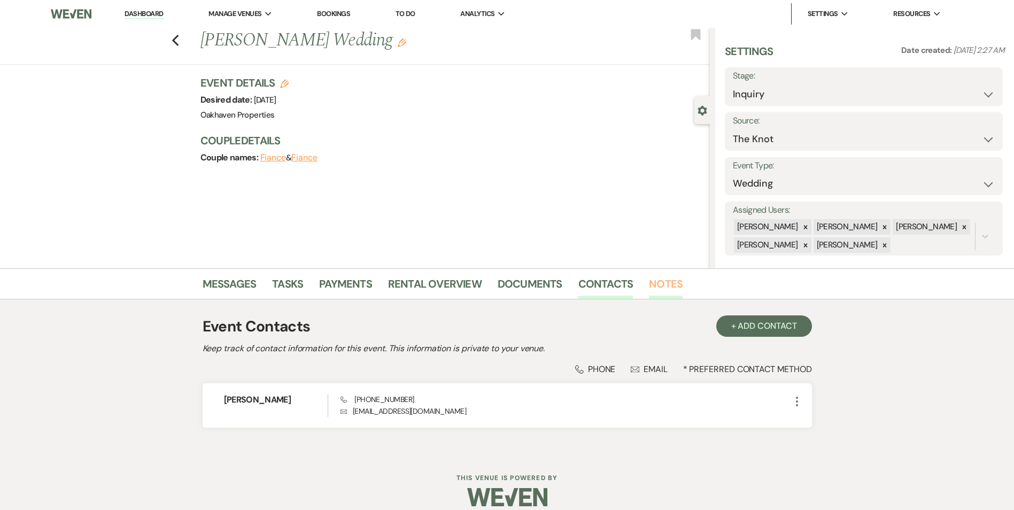
click at [667, 278] on link "Notes" at bounding box center [666, 287] width 34 height 24
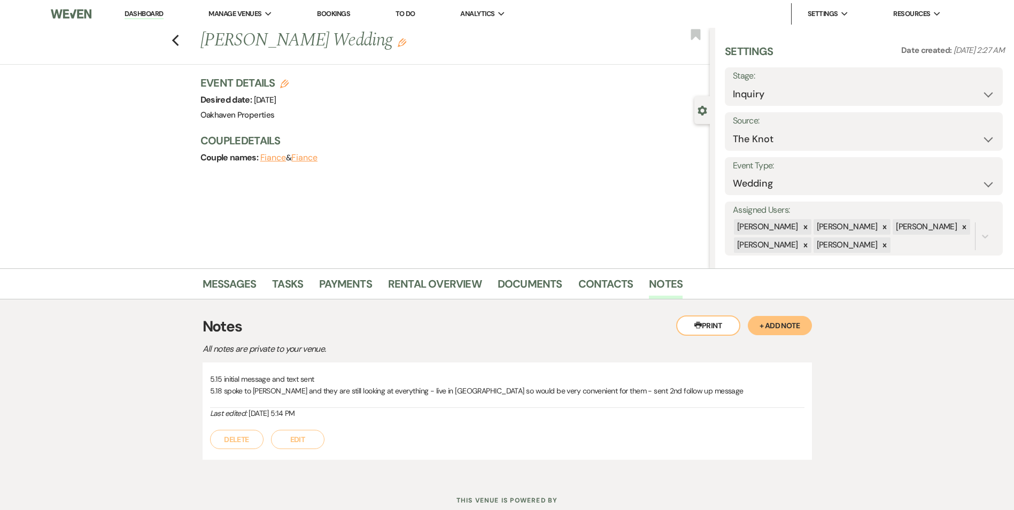
click at [301, 437] on button "Edit" at bounding box center [297, 439] width 53 height 19
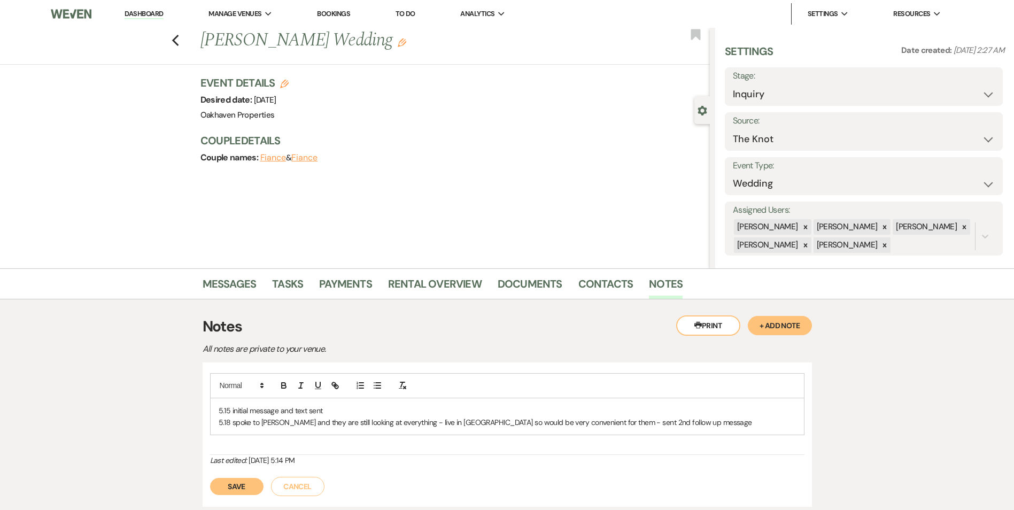
click at [673, 420] on p "5.18 spoke to [PERSON_NAME] and they are still looking at everything - live in …" at bounding box center [507, 422] width 577 height 12
click at [230, 496] on button "Save" at bounding box center [236, 498] width 53 height 17
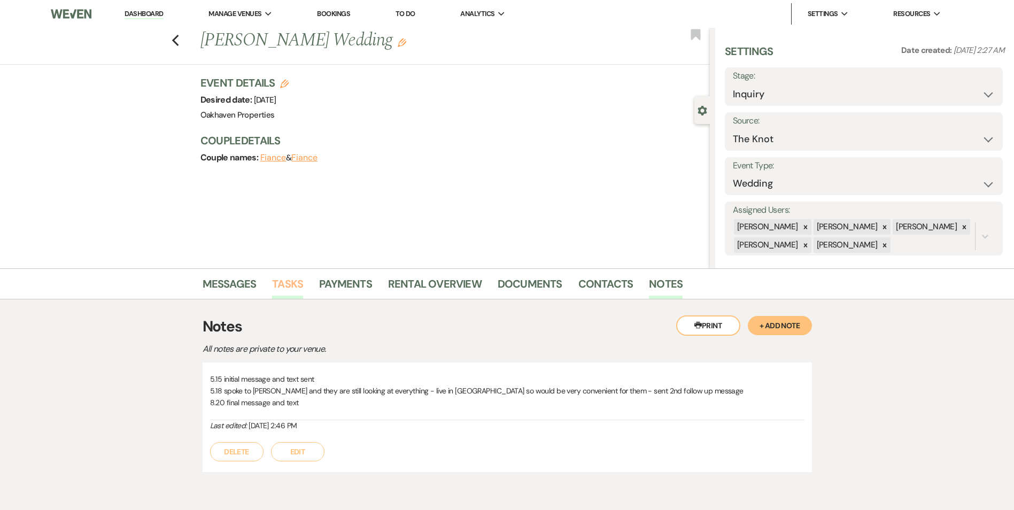
click at [299, 293] on link "Tasks" at bounding box center [287, 287] width 31 height 24
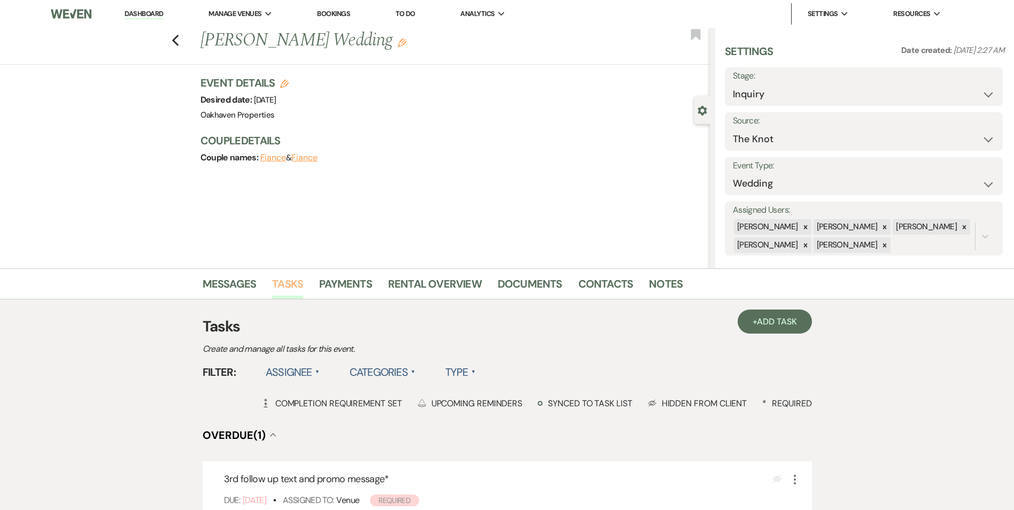
scroll to position [105, 0]
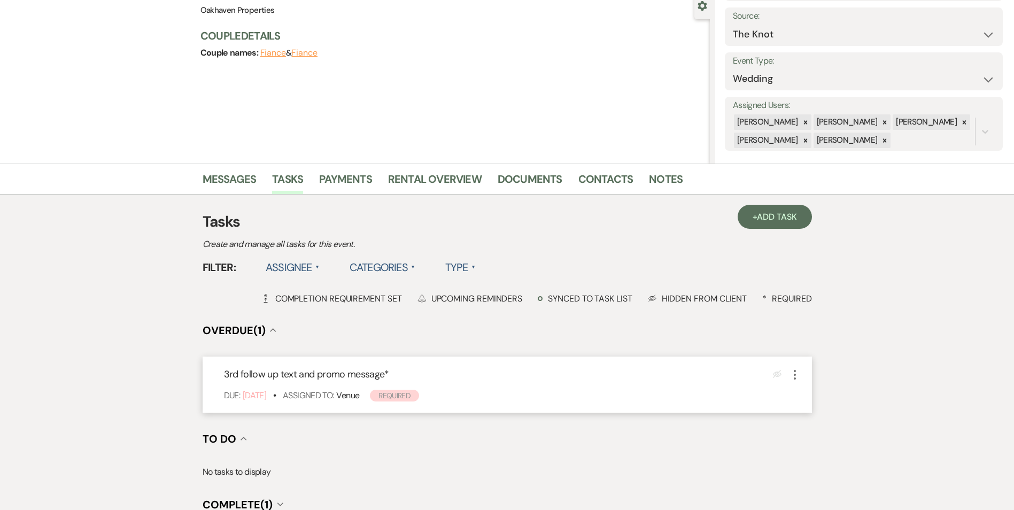
click at [793, 372] on icon "More" at bounding box center [794, 374] width 13 height 13
click at [803, 442] on icon "Plan Portal Link" at bounding box center [803, 445] width 6 height 8
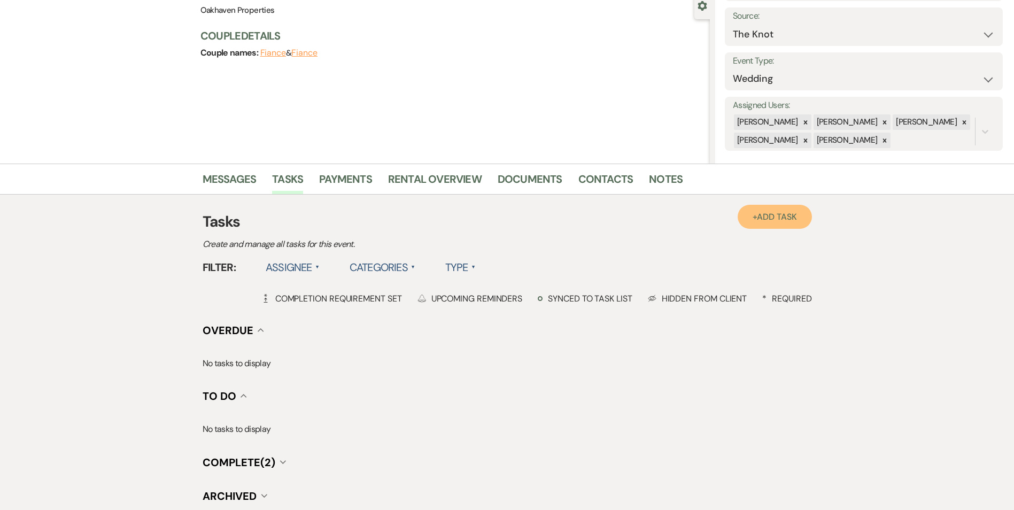
click at [747, 225] on link "+ Add Task" at bounding box center [774, 217] width 74 height 24
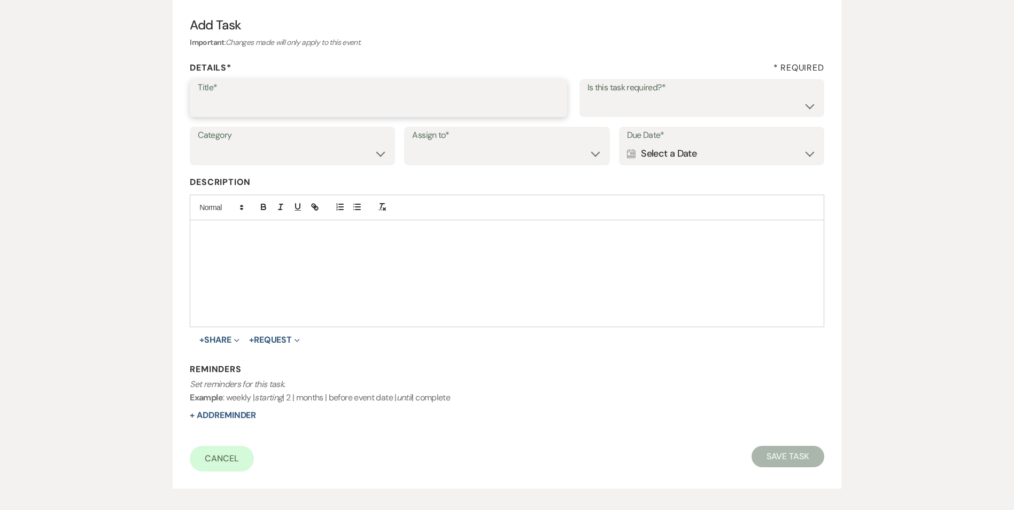
click at [267, 95] on input "Title*" at bounding box center [378, 105] width 361 height 21
type input "if do not hear back [PERSON_NAME] as lost"
click at [606, 111] on select "Yes No" at bounding box center [701, 105] width 229 height 21
select select "true"
click at [587, 95] on select "Yes No" at bounding box center [701, 105] width 229 height 21
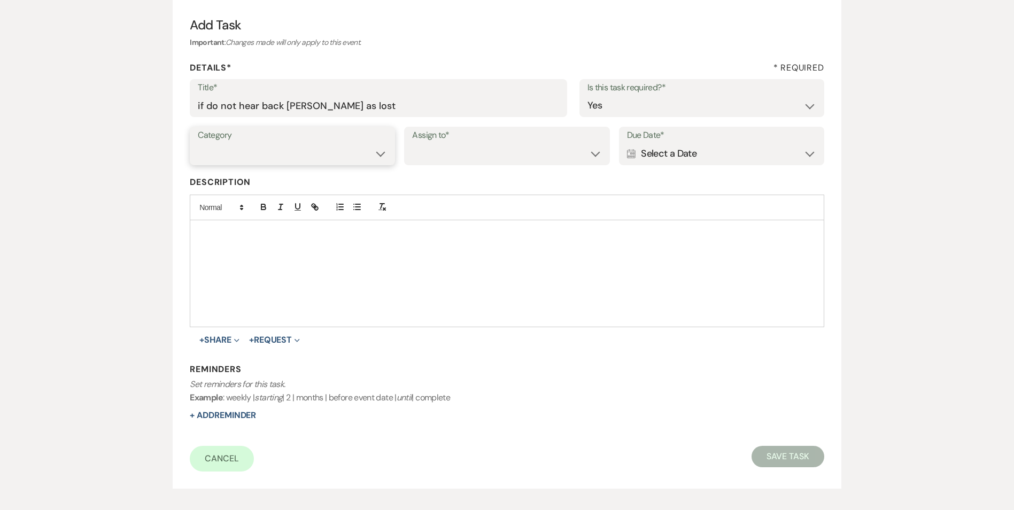
click at [279, 143] on select "Venue Vendors Guests Details Finalize & Share" at bounding box center [292, 153] width 189 height 21
select select "31"
click at [198, 143] on select "Venue Vendors Guests Details Finalize & Share" at bounding box center [292, 153] width 189 height 21
click at [439, 150] on select "Venue Client" at bounding box center [506, 153] width 189 height 21
select select "venueHost"
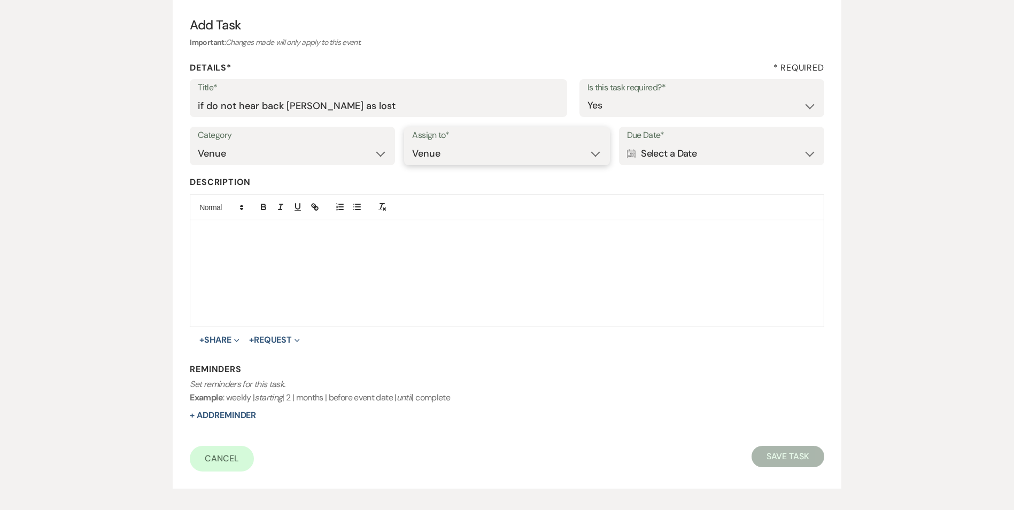
click at [412, 143] on select "Venue Client" at bounding box center [506, 153] width 189 height 21
click at [691, 158] on div "Calendar Select a Date Expand" at bounding box center [721, 153] width 189 height 21
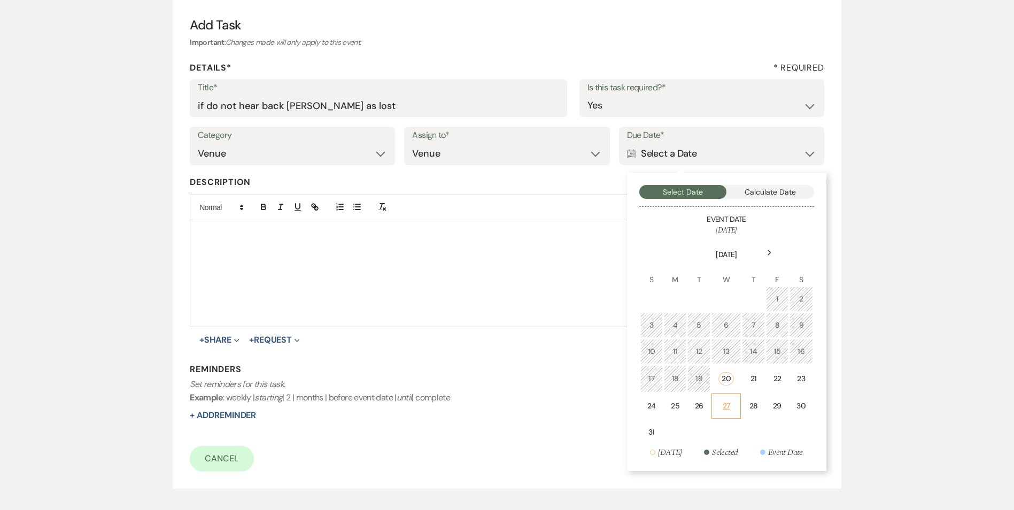
click at [733, 401] on div "27" at bounding box center [726, 405] width 16 height 11
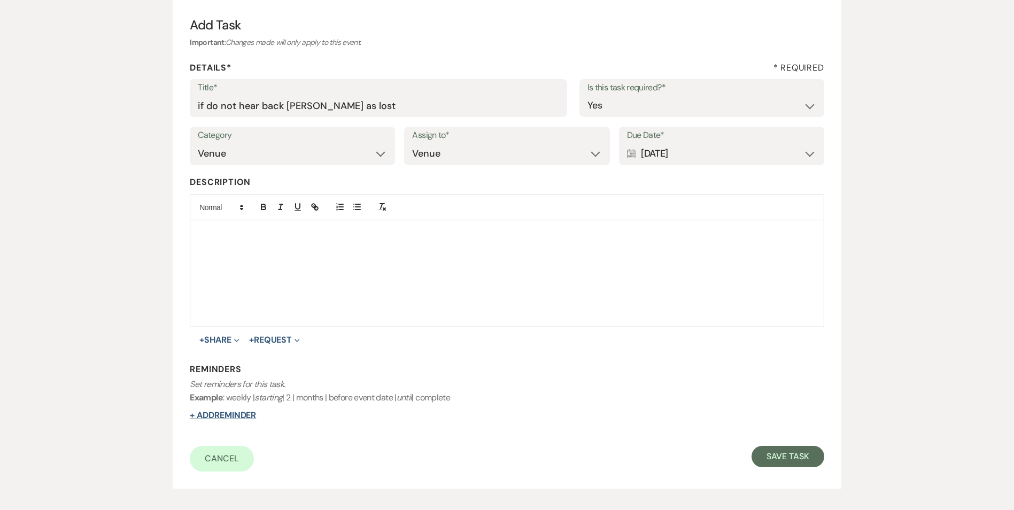
click at [223, 419] on button "+ Add Reminder" at bounding box center [223, 415] width 66 height 9
select select "host"
select select "days"
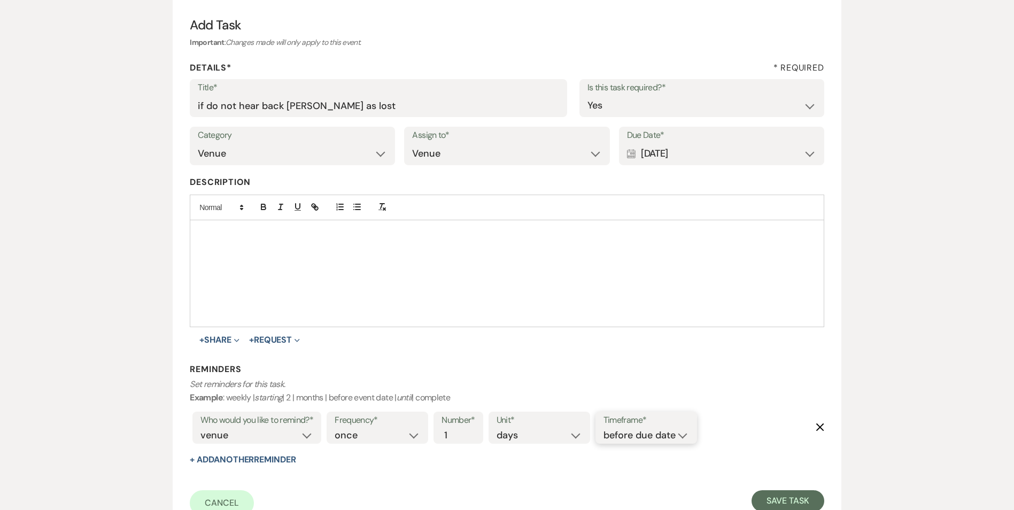
click at [642, 429] on select "before due date after due date on due date on custom date" at bounding box center [645, 435] width 85 height 14
select select "onDueDate"
click at [603, 428] on select "before due date after due date on due date on custom date" at bounding box center [645, 435] width 85 height 14
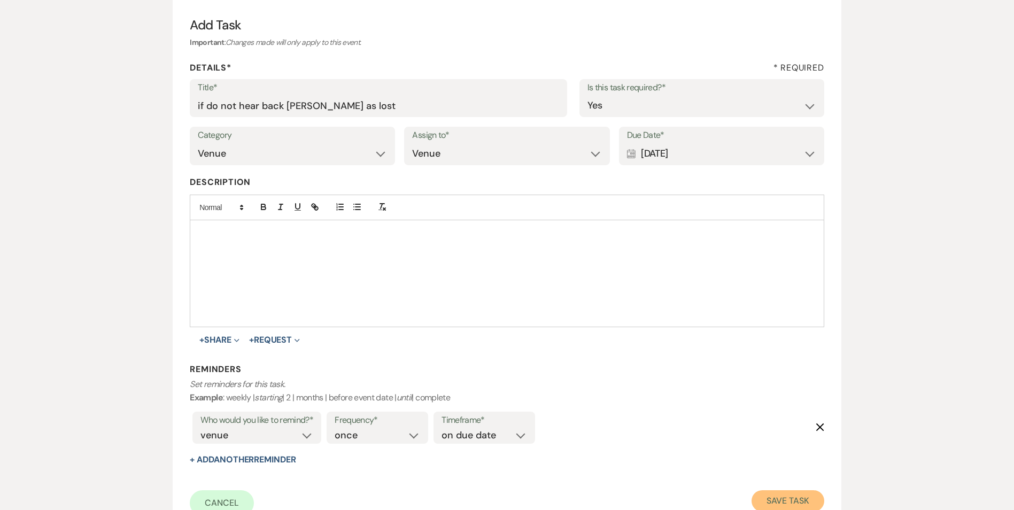
click at [794, 500] on button "Save Task" at bounding box center [787, 500] width 72 height 21
select select "2"
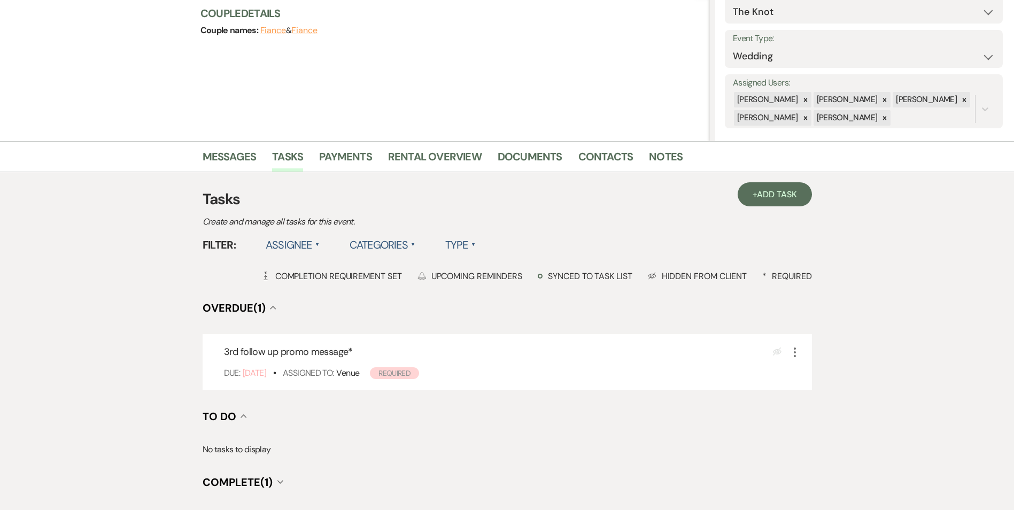
scroll to position [128, 0]
click at [799, 350] on icon "More" at bounding box center [794, 351] width 13 height 13
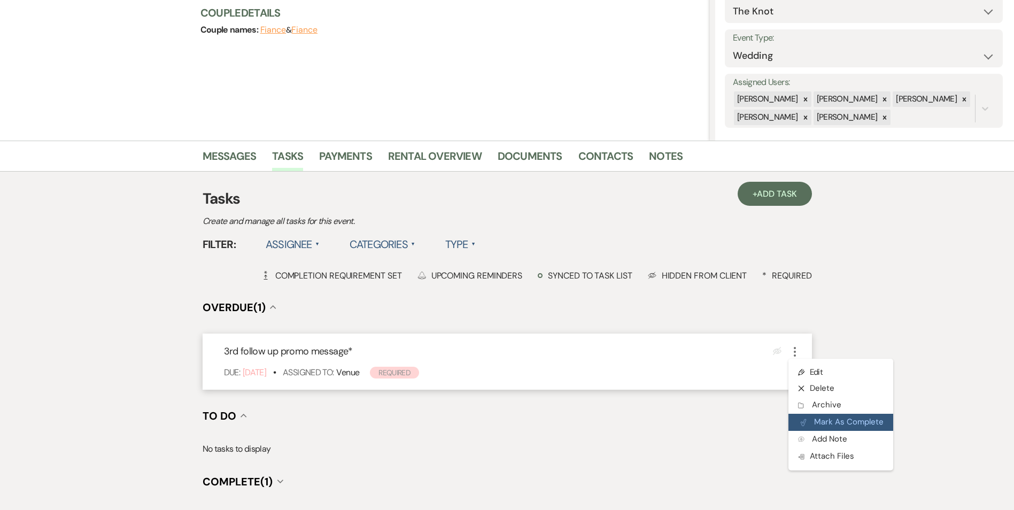
click at [810, 429] on button "Plan Portal Link Mark As Complete" at bounding box center [840, 422] width 105 height 17
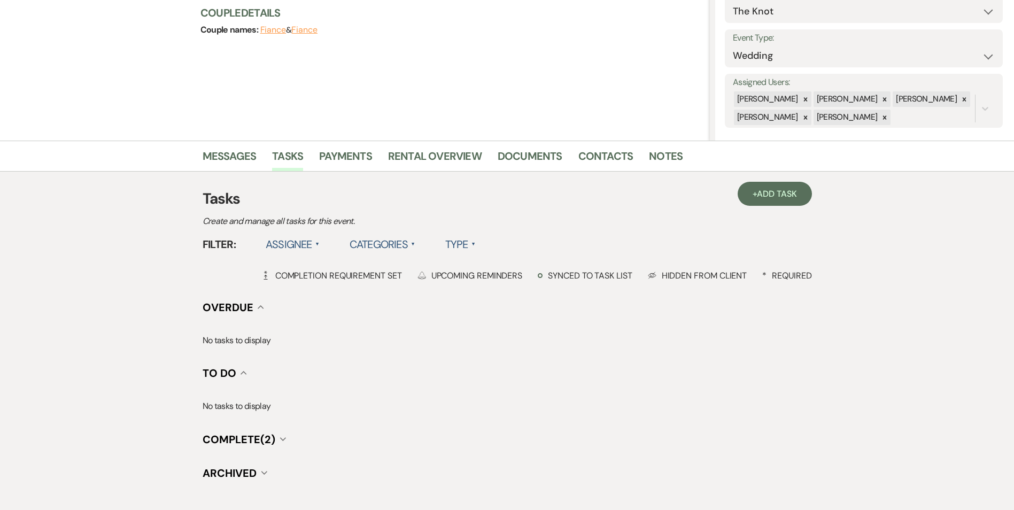
scroll to position [0, 0]
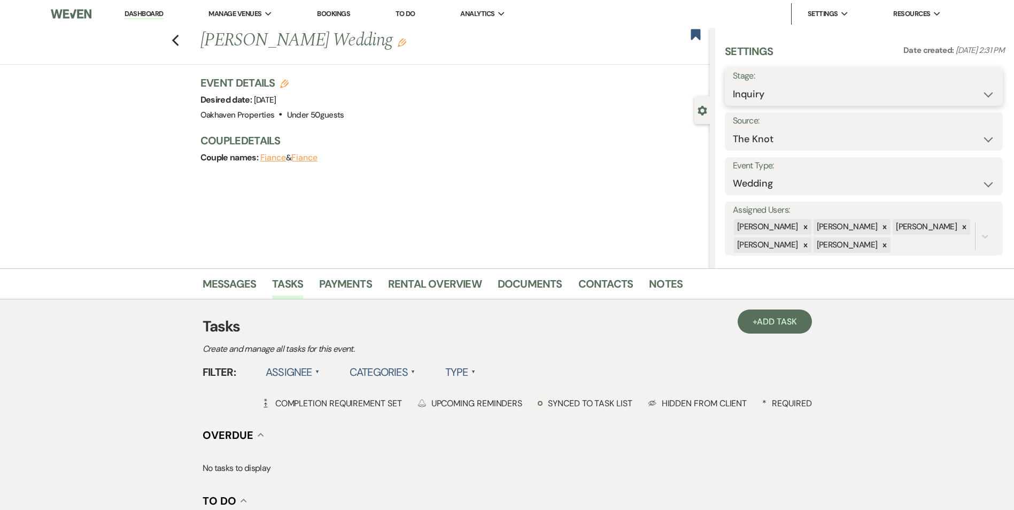
click at [843, 88] on select "Inquiry Follow Up Tour Requested Tour Confirmed Toured Proposal Sent Booked Lost" at bounding box center [864, 94] width 262 height 21
select select "8"
click at [733, 84] on select "Inquiry Follow Up Tour Requested Tour Confirmed Toured Proposal Sent Booked Lost" at bounding box center [864, 94] width 262 height 21
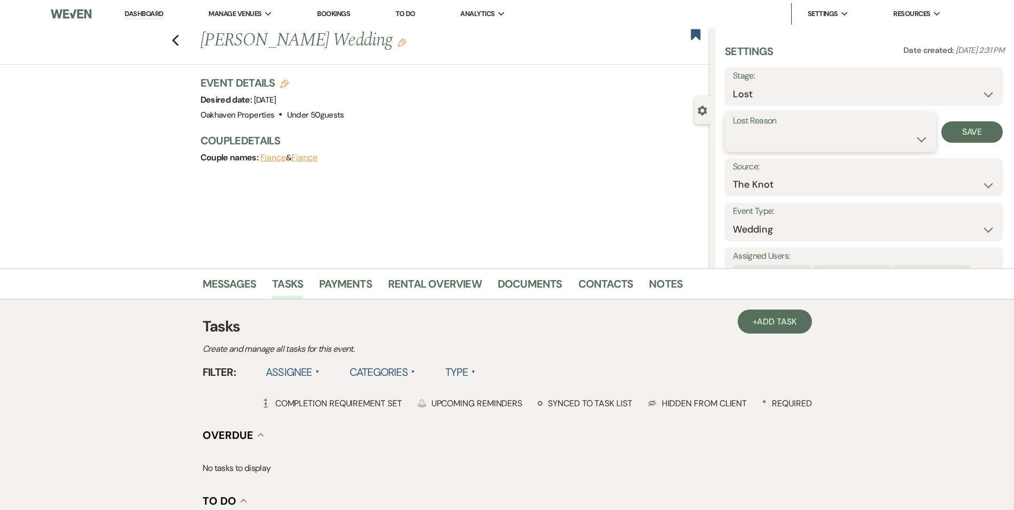
click at [757, 135] on select "Booked Elsewhere Budget Date Unavailable No Response Not a Good Match Capacity …" at bounding box center [830, 139] width 195 height 21
select select "6"
click at [733, 129] on select "Booked Elsewhere Budget Date Unavailable No Response Not a Good Match Capacity …" at bounding box center [830, 139] width 195 height 21
click at [973, 128] on button "Save" at bounding box center [971, 131] width 61 height 21
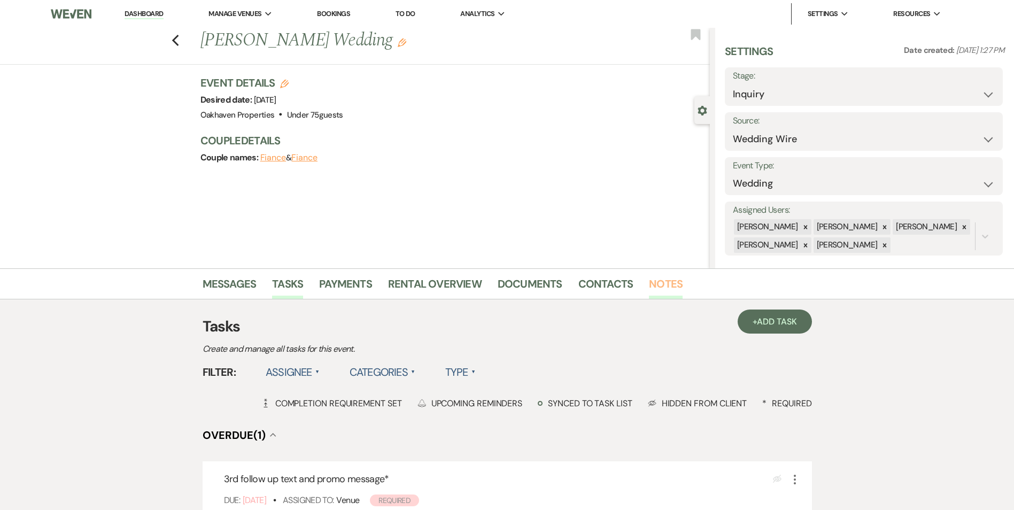
click at [661, 285] on link "Notes" at bounding box center [666, 287] width 34 height 24
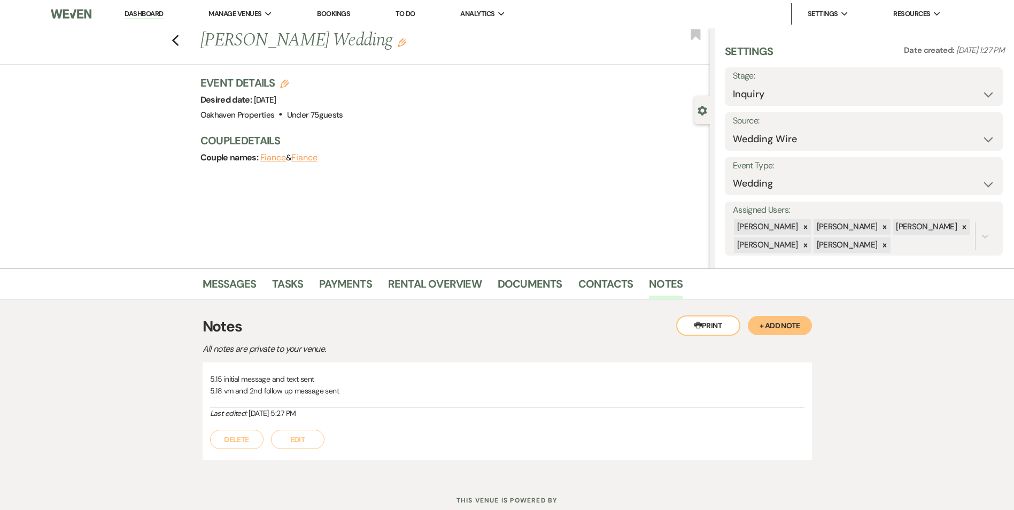
click at [311, 439] on button "Edit" at bounding box center [297, 439] width 53 height 19
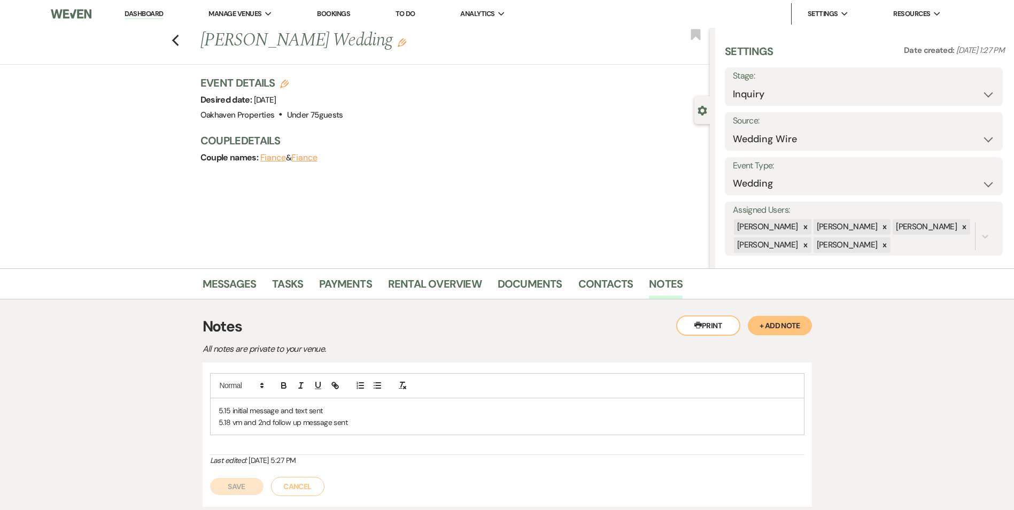
click at [367, 434] on div "5.15 initial message and text sent 5.18 vm and 2nd follow up message sent" at bounding box center [507, 416] width 593 height 37
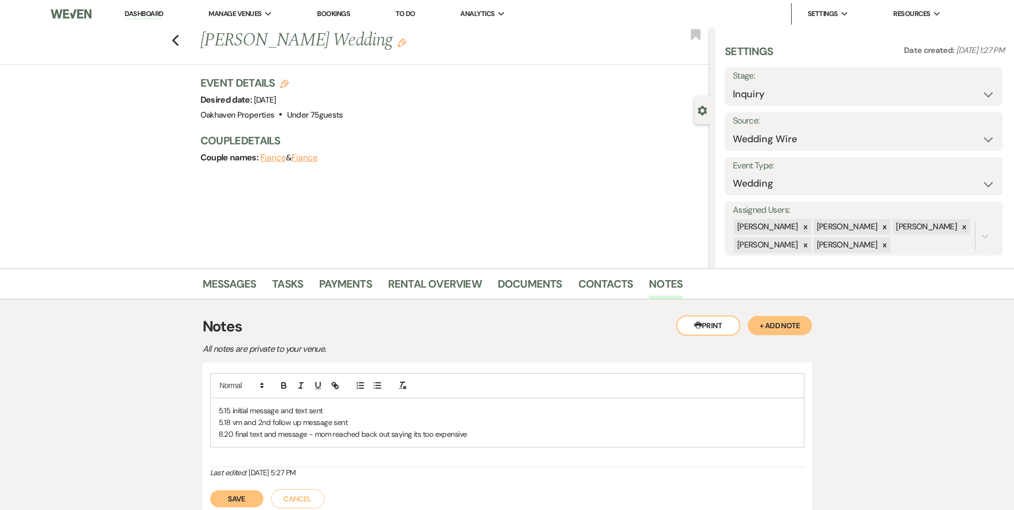
click at [251, 495] on button "Save" at bounding box center [236, 498] width 53 height 17
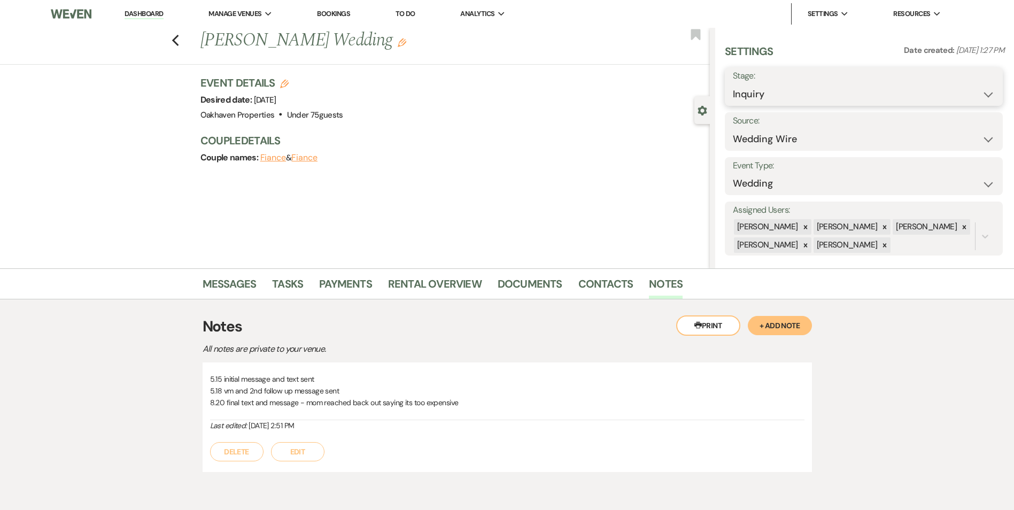
click at [768, 92] on select "Inquiry Follow Up Tour Requested Tour Confirmed Toured Proposal Sent Booked Lost" at bounding box center [864, 94] width 262 height 21
select select "8"
click at [733, 84] on select "Inquiry Follow Up Tour Requested Tour Confirmed Toured Proposal Sent Booked Lost" at bounding box center [864, 94] width 262 height 21
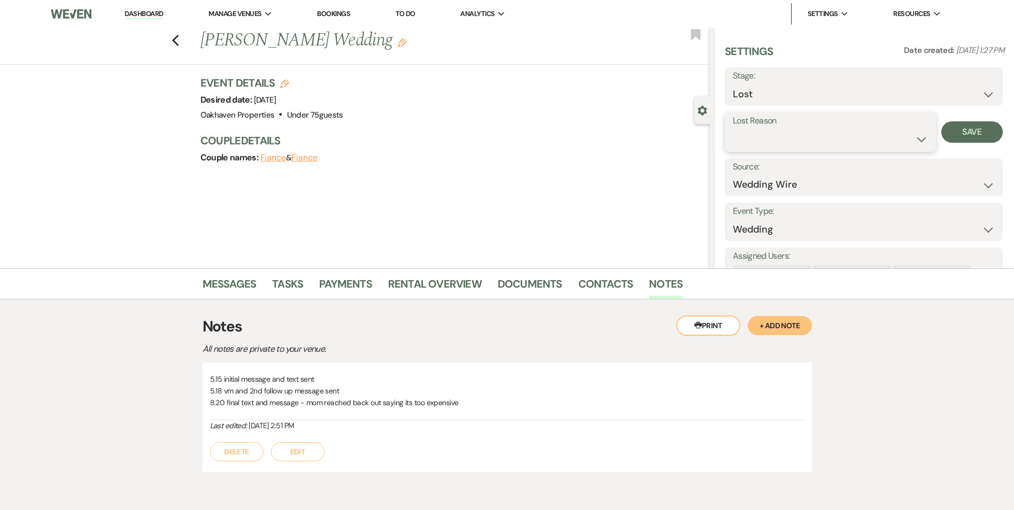
click at [751, 137] on select "Booked Elsewhere Budget Date Unavailable No Response Not a Good Match Capacity …" at bounding box center [830, 139] width 195 height 21
select select "7"
click at [733, 129] on select "Booked Elsewhere Budget Date Unavailable No Response Not a Good Match Capacity …" at bounding box center [830, 139] width 195 height 21
click at [964, 142] on button "Save" at bounding box center [971, 131] width 61 height 21
click at [287, 291] on link "Tasks" at bounding box center [287, 287] width 31 height 24
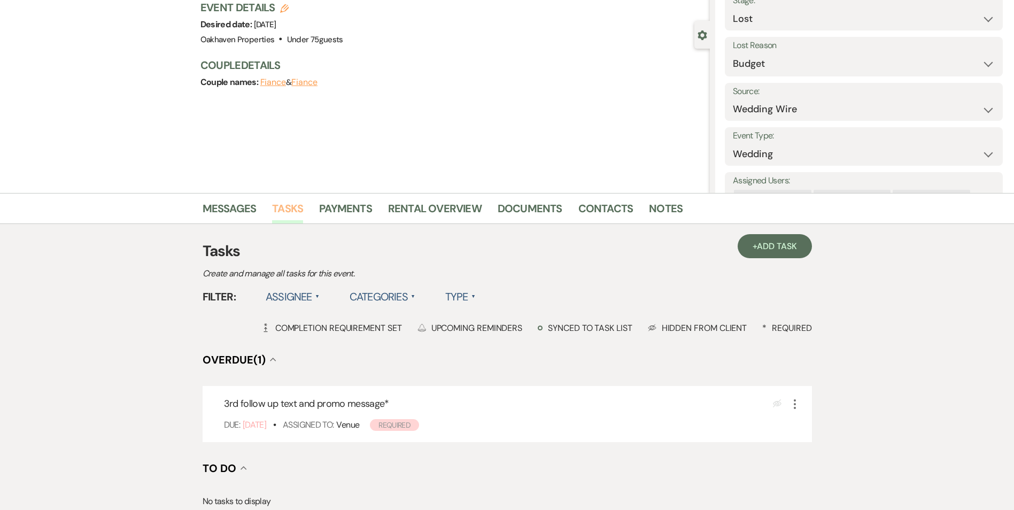
scroll to position [76, 0]
click at [804, 398] on div "3rd follow up text and promo message * Eye Blocked More Due: [DATE] • Assigned …" at bounding box center [506, 413] width 609 height 56
click at [797, 398] on icon "More" at bounding box center [794, 403] width 13 height 13
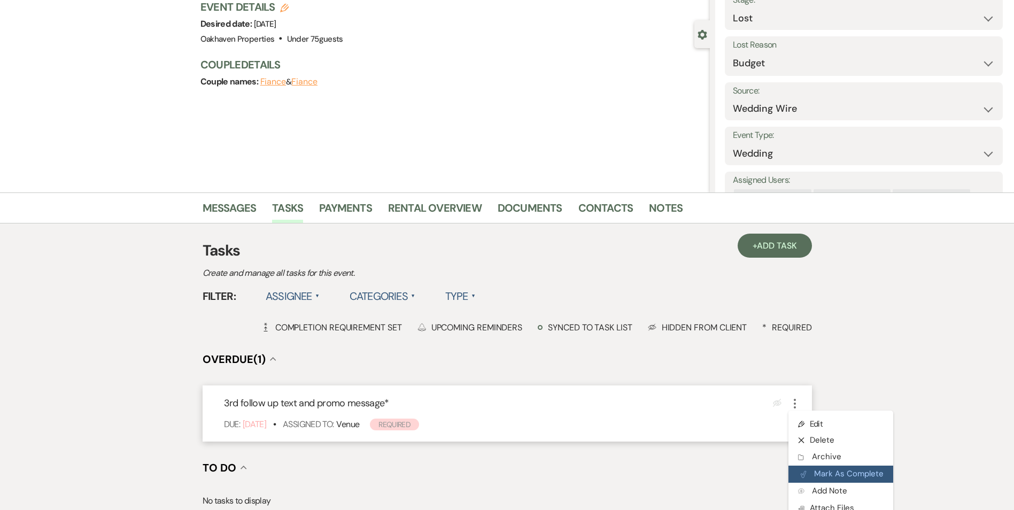
click at [797, 468] on button "Plan Portal Link Mark As Complete" at bounding box center [840, 473] width 105 height 17
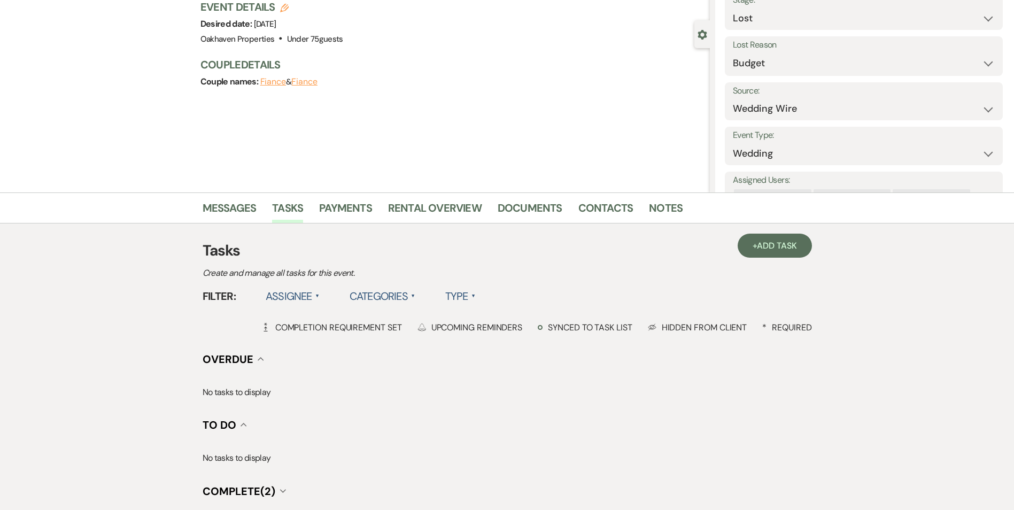
scroll to position [0, 0]
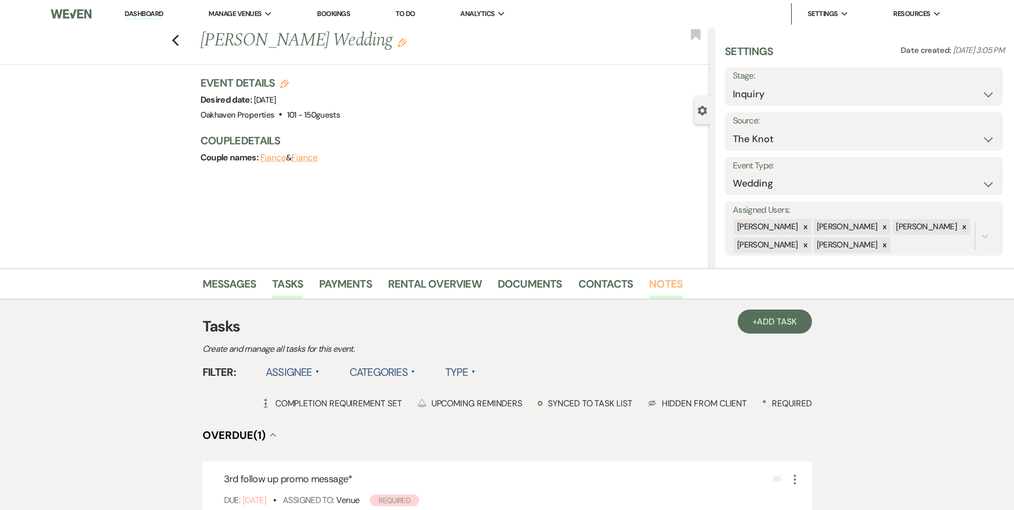
click at [649, 285] on link "Notes" at bounding box center [666, 287] width 34 height 24
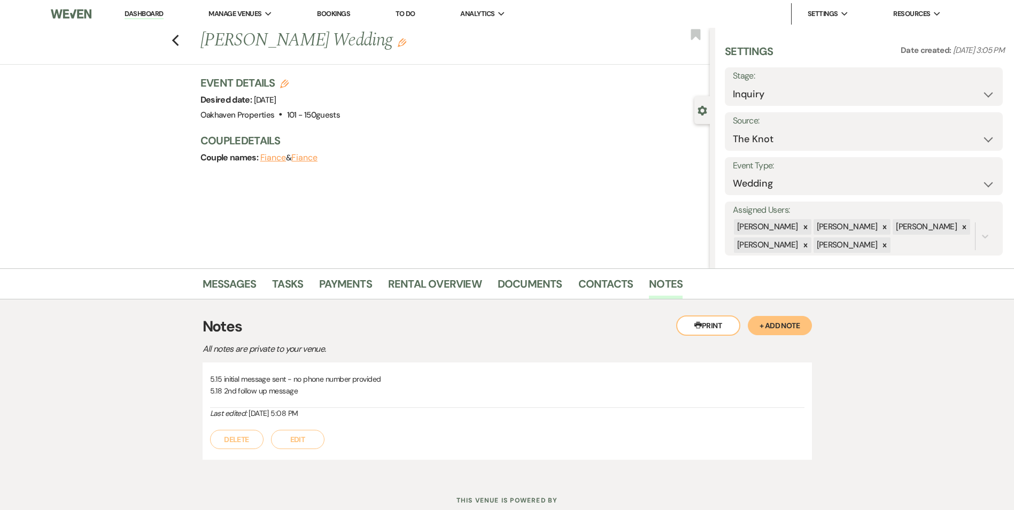
click at [287, 439] on button "Edit" at bounding box center [297, 439] width 53 height 19
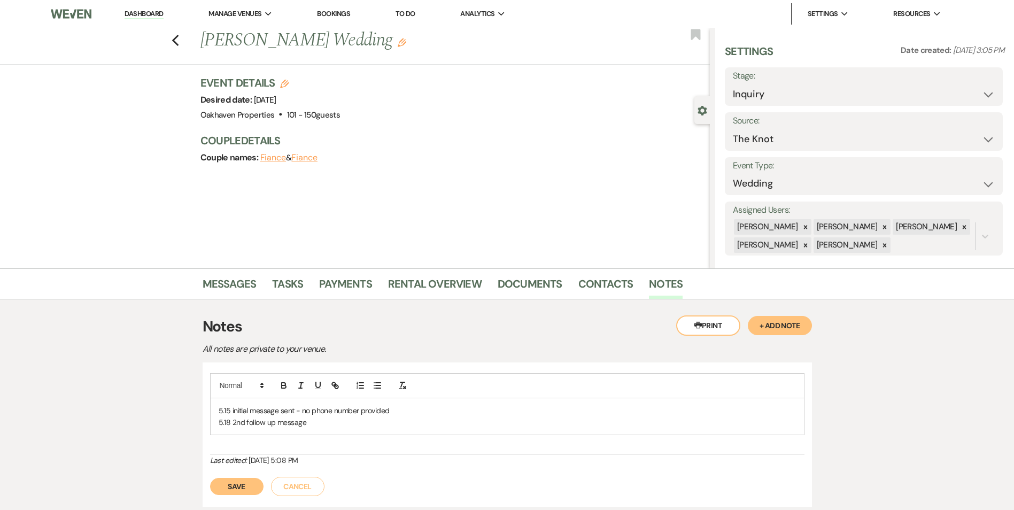
click at [319, 425] on p "5.18 2nd follow up message" at bounding box center [507, 422] width 577 height 12
click at [258, 483] on div "Save Cancel" at bounding box center [507, 493] width 594 height 30
click at [248, 502] on button "Save" at bounding box center [236, 498] width 53 height 17
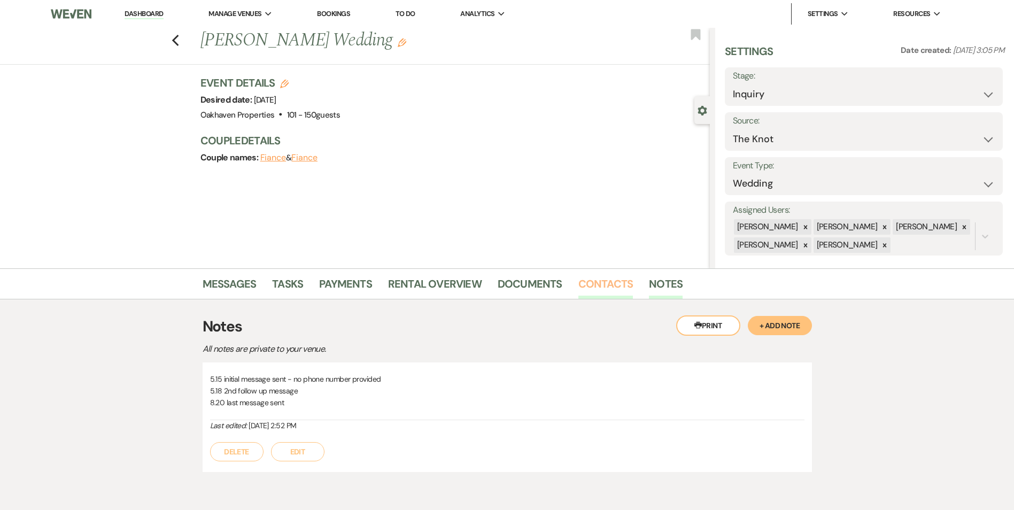
click at [595, 277] on link "Contacts" at bounding box center [605, 287] width 55 height 24
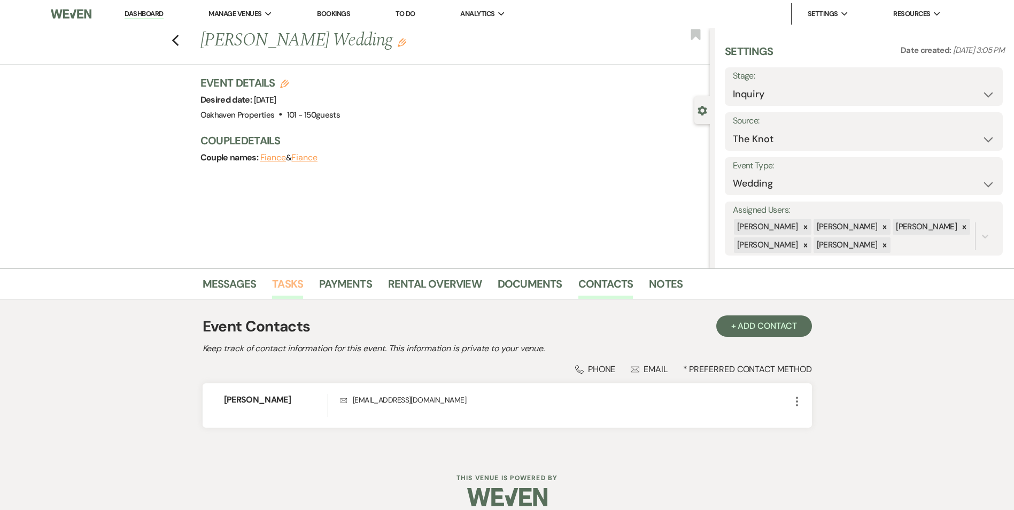
click at [286, 286] on link "Tasks" at bounding box center [287, 287] width 31 height 24
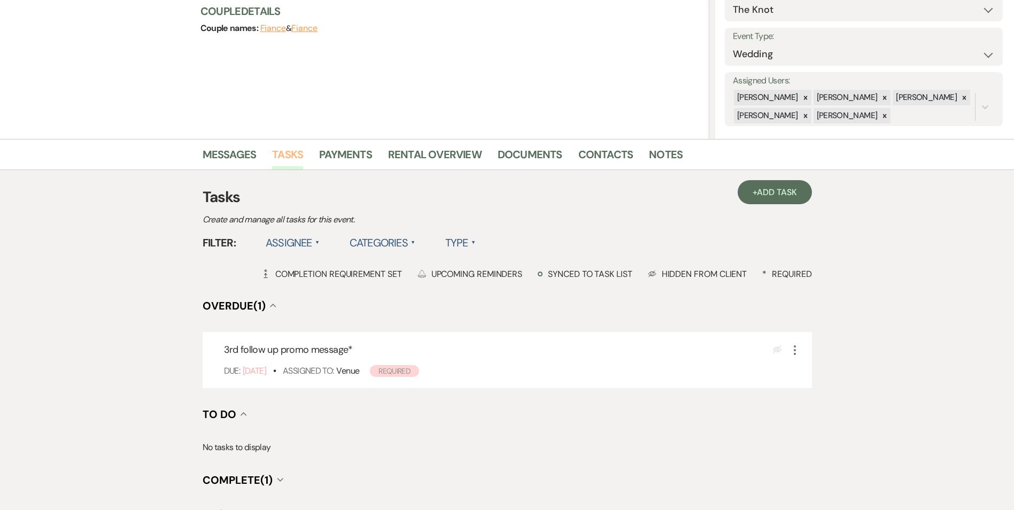
scroll to position [142, 0]
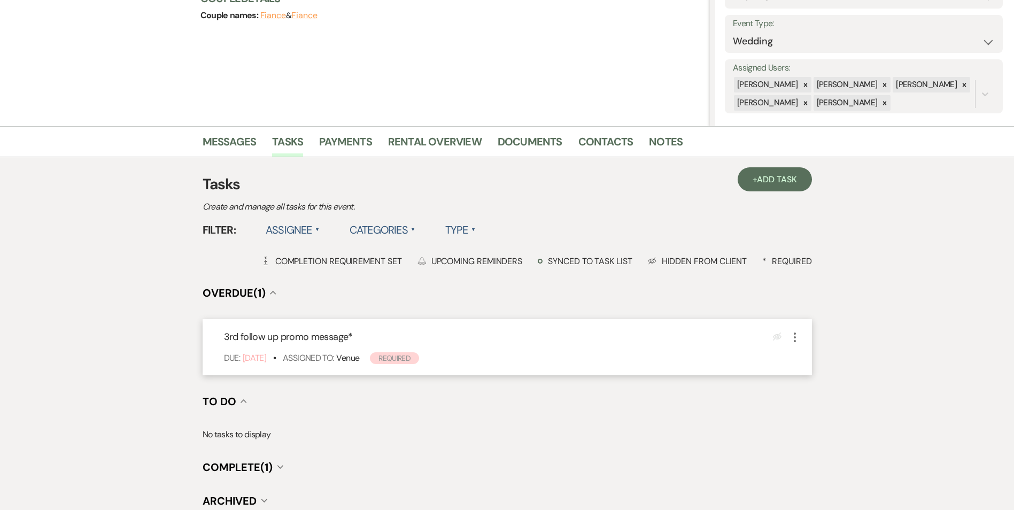
click at [795, 337] on use "button" at bounding box center [794, 337] width 2 height 10
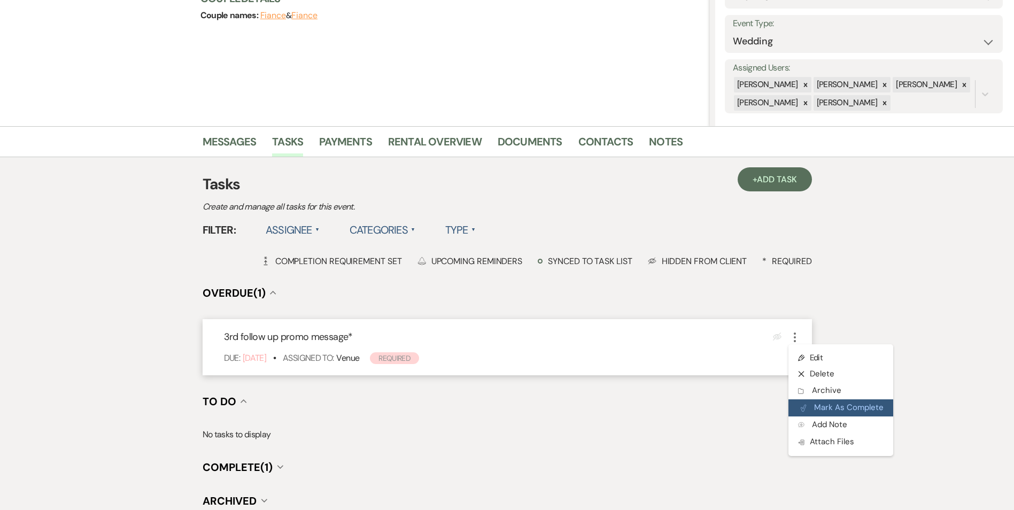
click at [807, 401] on button "Plan Portal Link Mark As Complete" at bounding box center [840, 407] width 105 height 17
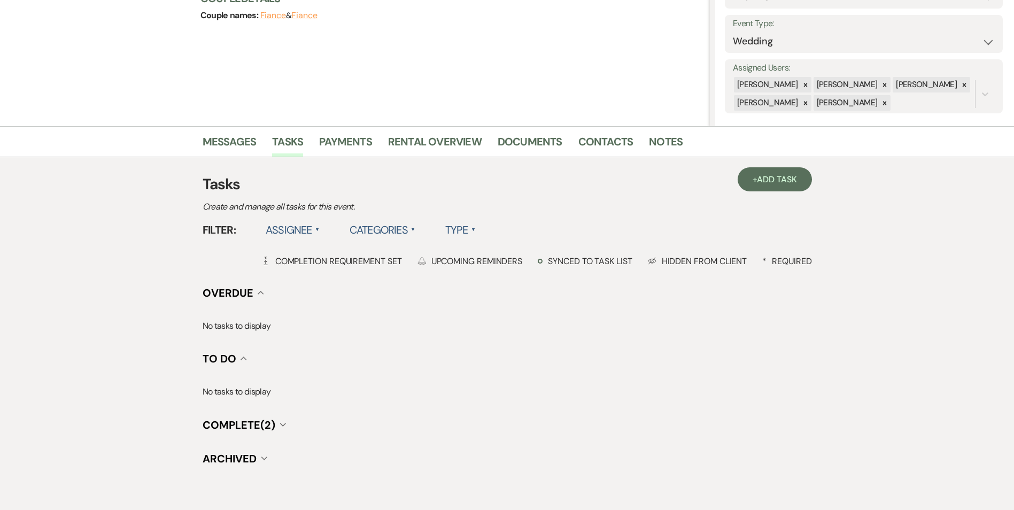
click at [785, 194] on h3 "Tasks" at bounding box center [506, 184] width 609 height 22
click at [775, 180] on span "Add Task" at bounding box center [777, 179] width 40 height 11
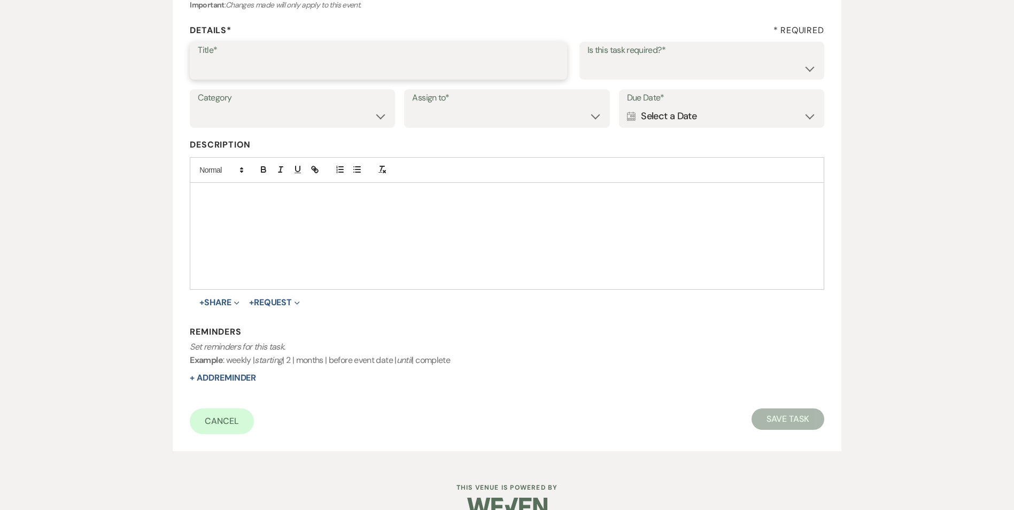
click at [307, 77] on input "Title*" at bounding box center [378, 68] width 361 height 21
type input "if do not hear back [PERSON_NAME] as lost"
click at [638, 66] on select "Yes No" at bounding box center [701, 68] width 229 height 21
select select "true"
click at [587, 58] on select "Yes No" at bounding box center [701, 68] width 229 height 21
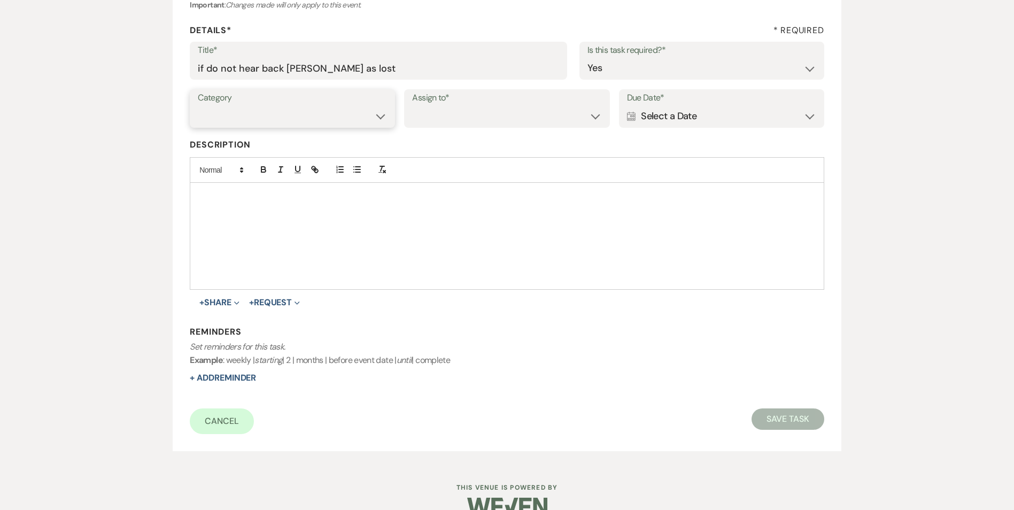
click at [328, 107] on select "Venue Vendors Guests Details Finalize & Share" at bounding box center [292, 116] width 189 height 21
select select "31"
click at [198, 106] on select "Venue Vendors Guests Details Finalize & Share" at bounding box center [292, 116] width 189 height 21
click at [460, 100] on label "Assign to*" at bounding box center [506, 97] width 189 height 15
click at [457, 109] on select "Venue Client" at bounding box center [506, 116] width 189 height 21
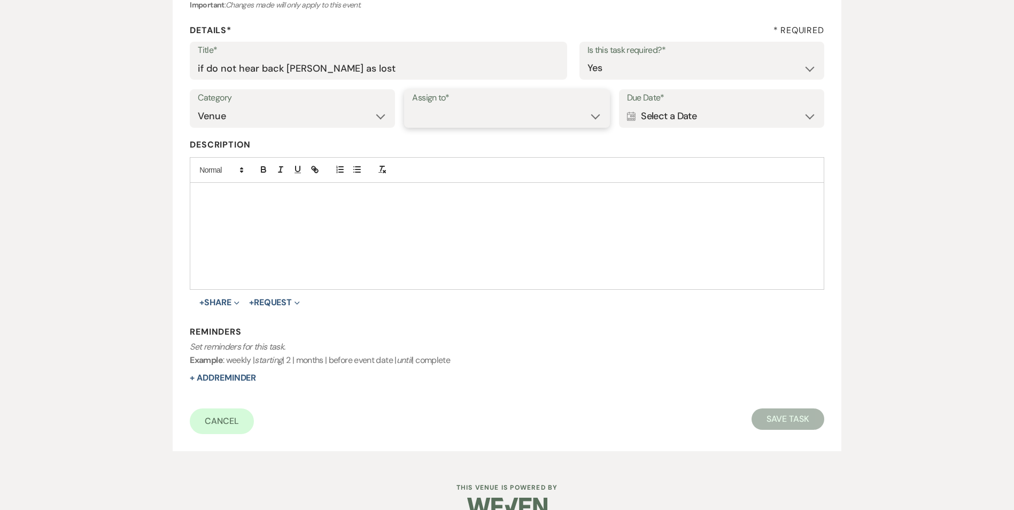
select select "venueHost"
click at [412, 106] on select "Venue Client" at bounding box center [506, 116] width 189 height 21
click at [696, 109] on div "Calendar Select a Date Expand" at bounding box center [721, 116] width 189 height 21
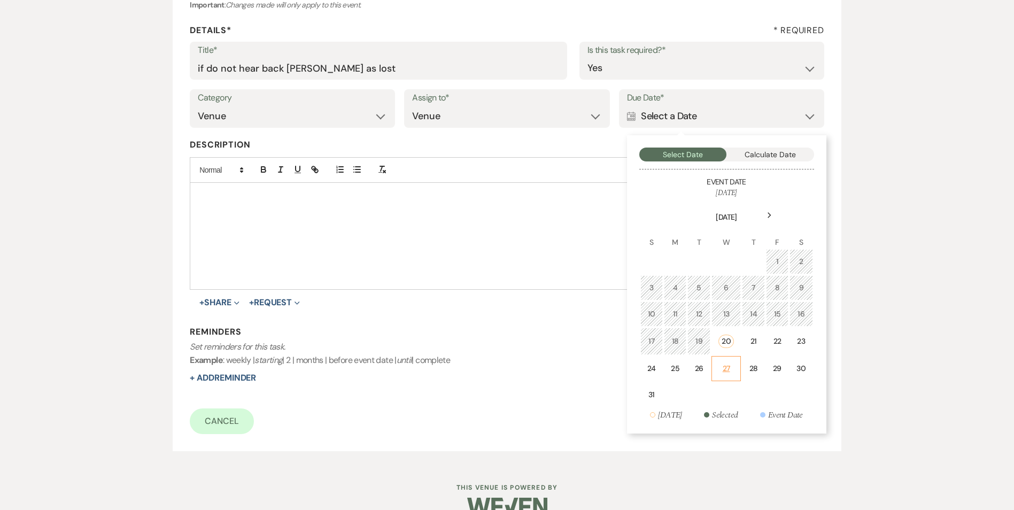
click at [724, 377] on td "27" at bounding box center [726, 368] width 30 height 25
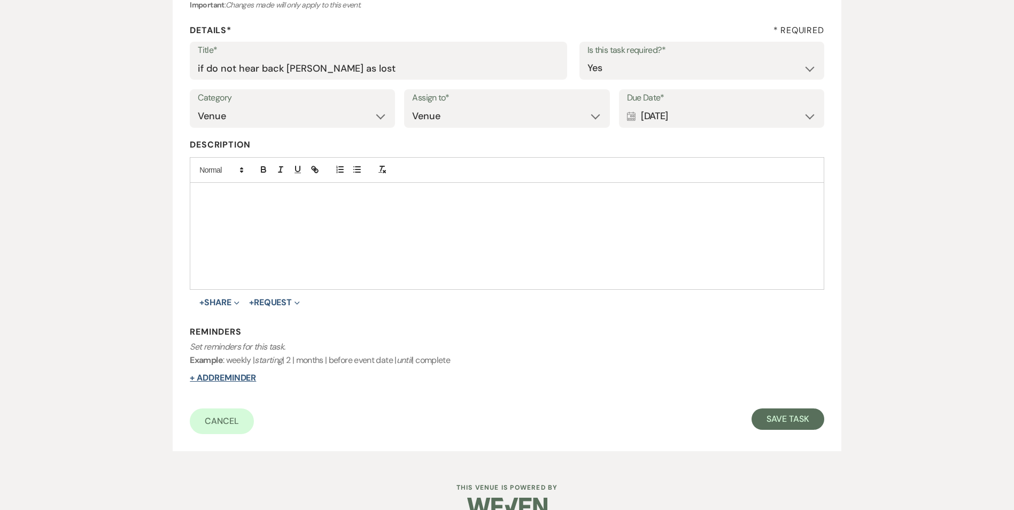
drag, startPoint x: 230, startPoint y: 376, endPoint x: 224, endPoint y: 381, distance: 7.9
click at [224, 381] on button "+ Add Reminder" at bounding box center [223, 377] width 66 height 9
select select "host"
select select "days"
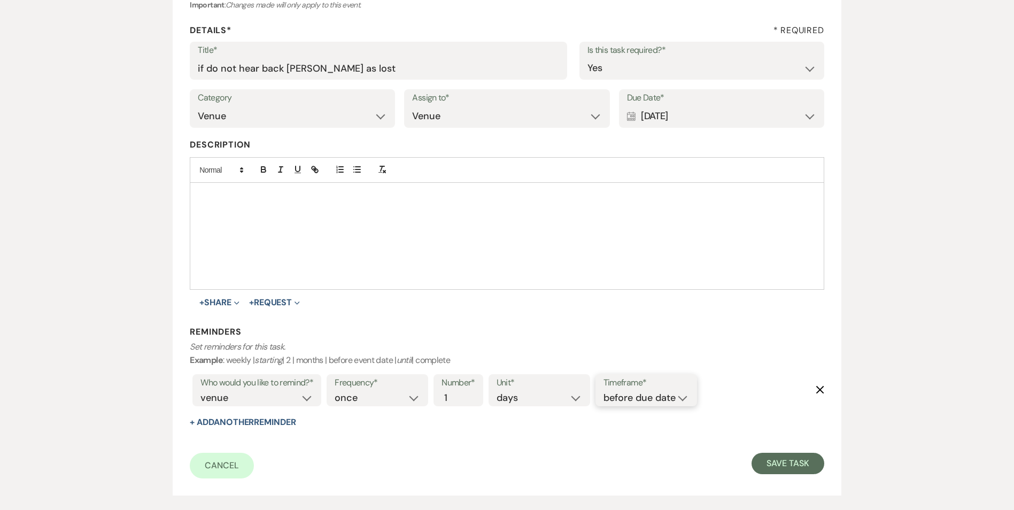
click at [605, 395] on select "before due date after due date on due date on custom date" at bounding box center [645, 398] width 85 height 14
select select "onDueDate"
click at [603, 391] on select "before due date after due date on due date on custom date" at bounding box center [645, 398] width 85 height 14
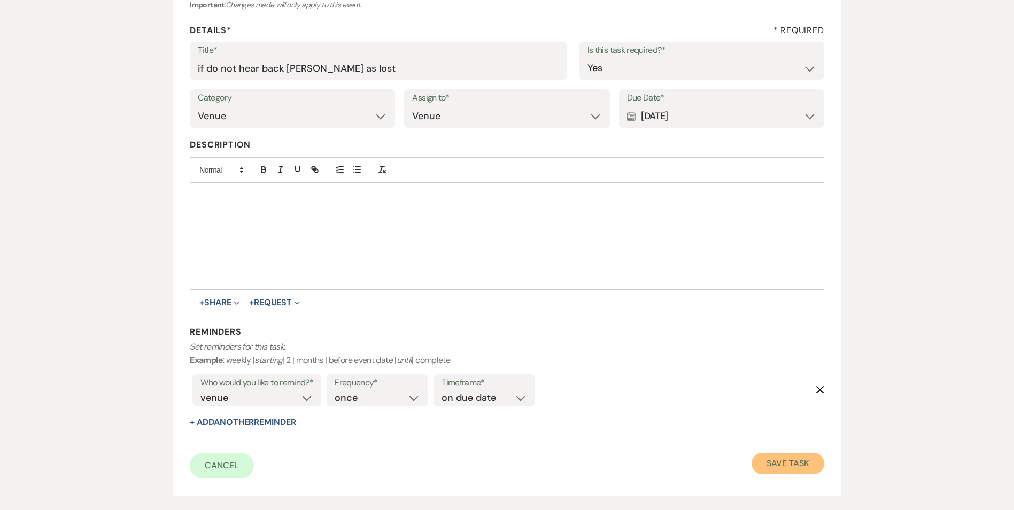
click at [804, 466] on button "Save Task" at bounding box center [787, 463] width 72 height 21
select select "2"
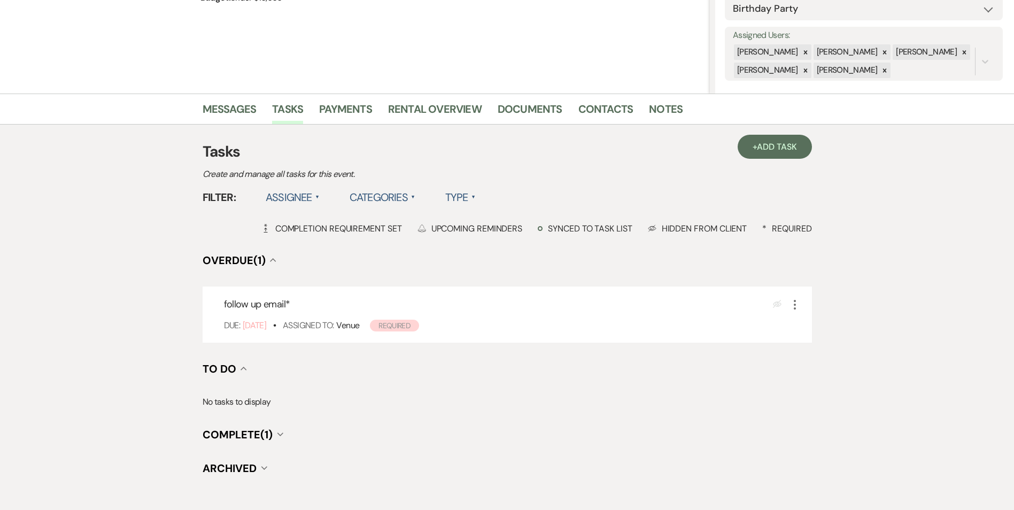
scroll to position [83, 0]
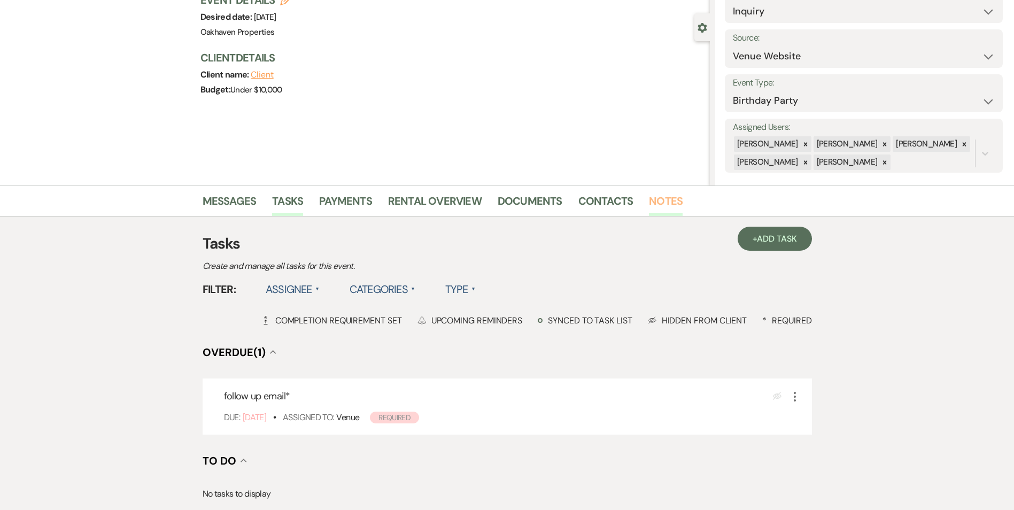
click at [657, 200] on link "Notes" at bounding box center [666, 204] width 34 height 24
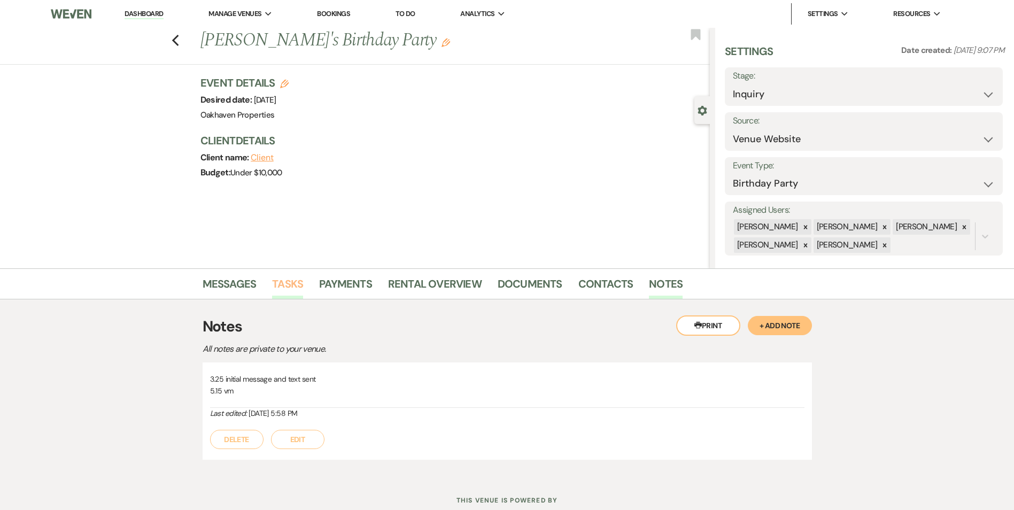
click at [279, 281] on link "Tasks" at bounding box center [287, 287] width 31 height 24
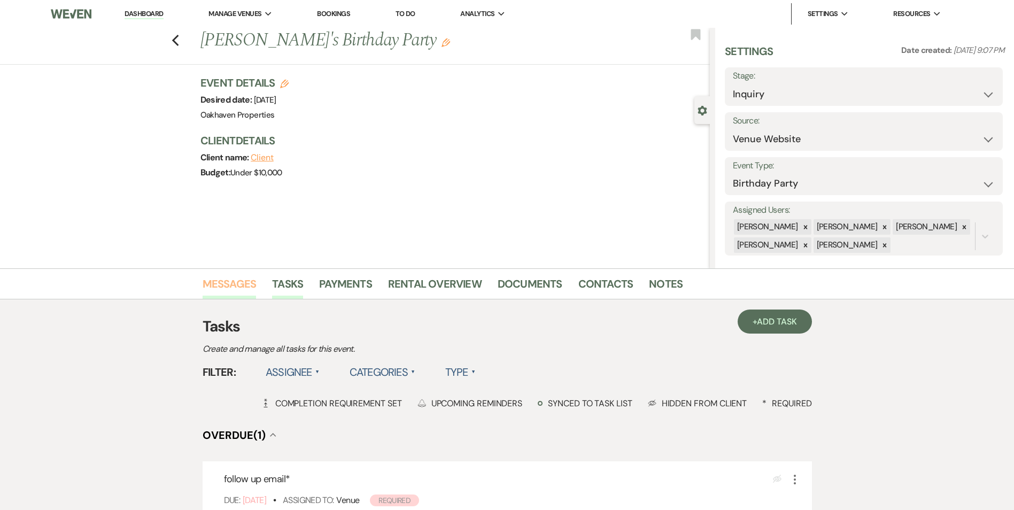
click at [221, 287] on link "Messages" at bounding box center [229, 287] width 54 height 24
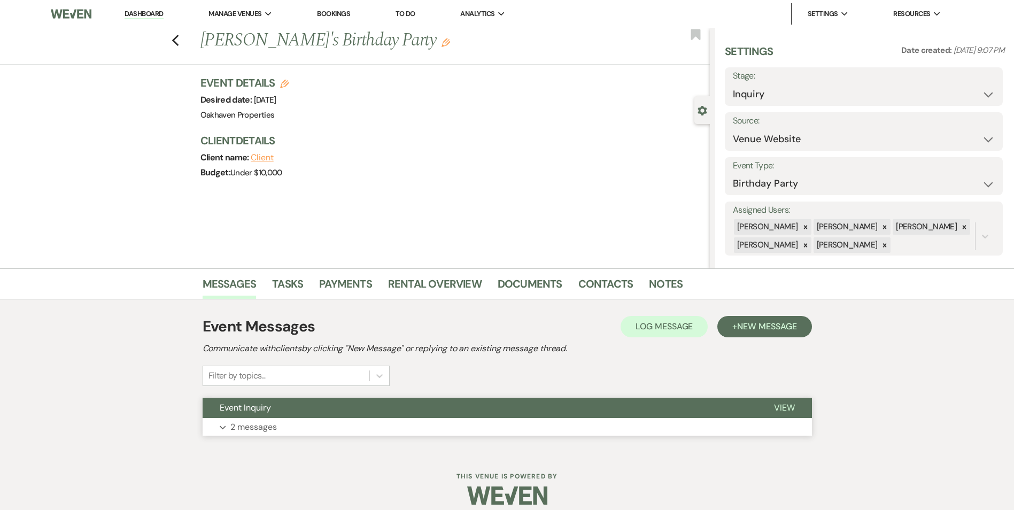
click at [770, 405] on button "View" at bounding box center [784, 408] width 55 height 20
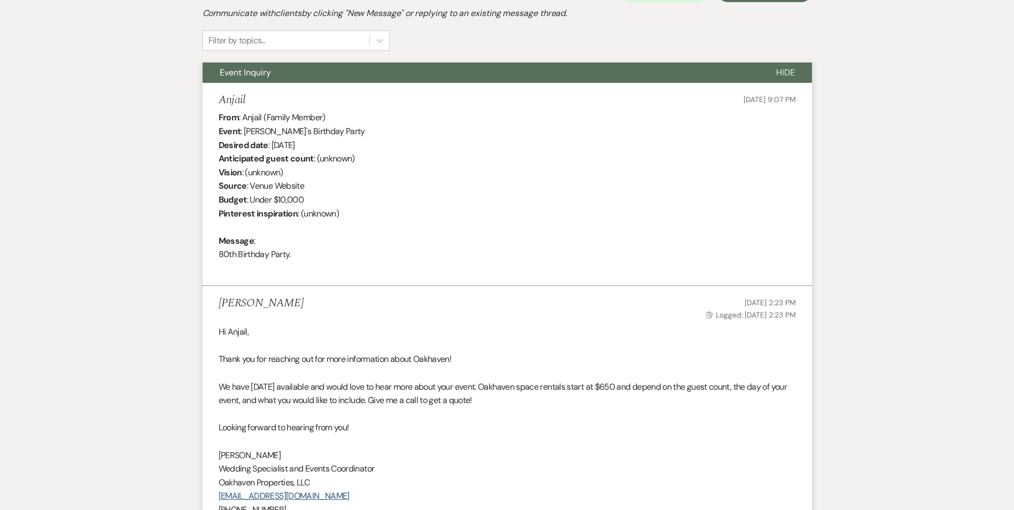
scroll to position [468, 0]
